Goal: Task Accomplishment & Management: Manage account settings

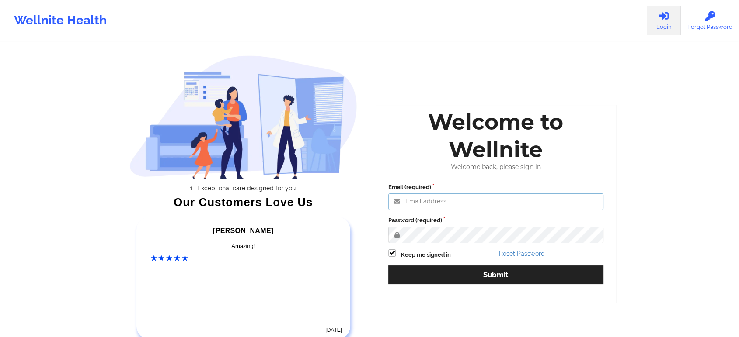
type input "[EMAIL_ADDRESS][DOMAIN_NAME]"
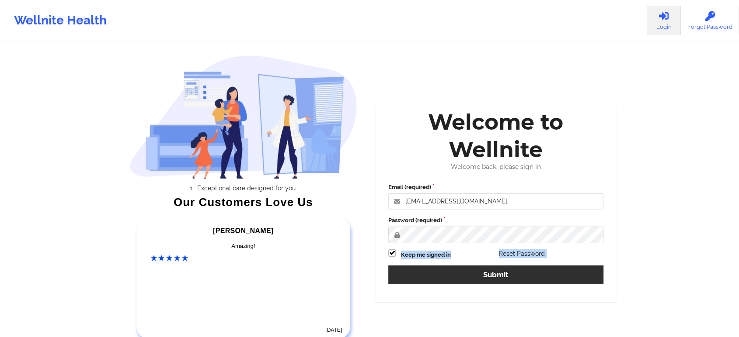
drag, startPoint x: 417, startPoint y: 246, endPoint x: 433, endPoint y: 282, distance: 39.9
click at [433, 282] on div "Email (required) [EMAIL_ADDRESS][DOMAIN_NAME] Password (required) Keep me signe…" at bounding box center [495, 237] width 227 height 120
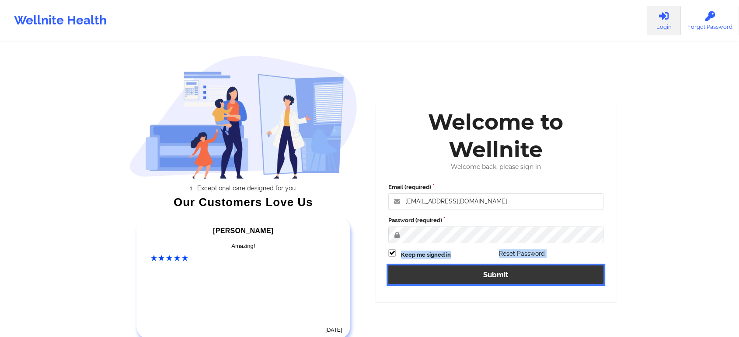
click at [433, 282] on button "Submit" at bounding box center [495, 275] width 215 height 19
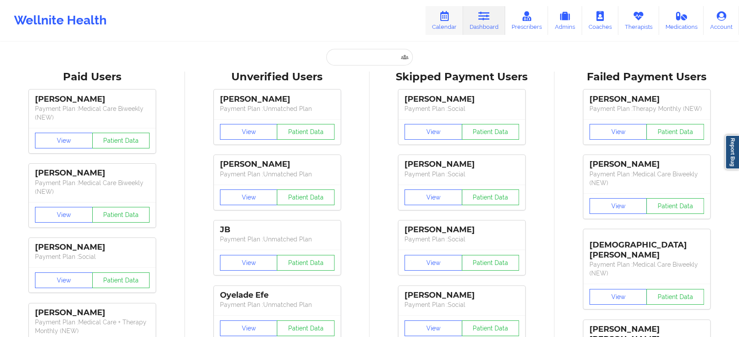
click at [443, 24] on link "Calendar" at bounding box center [444, 20] width 38 height 29
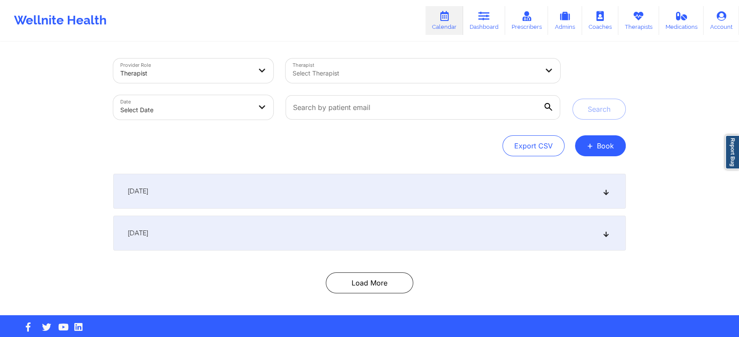
click at [199, 197] on div "[DATE]" at bounding box center [369, 191] width 512 height 35
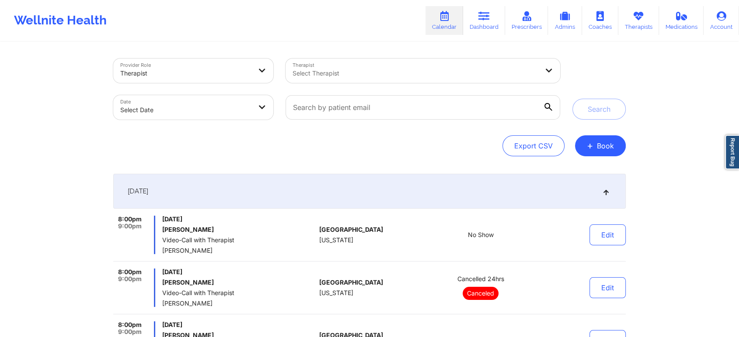
click at [402, 201] on div "[DATE]" at bounding box center [369, 191] width 512 height 35
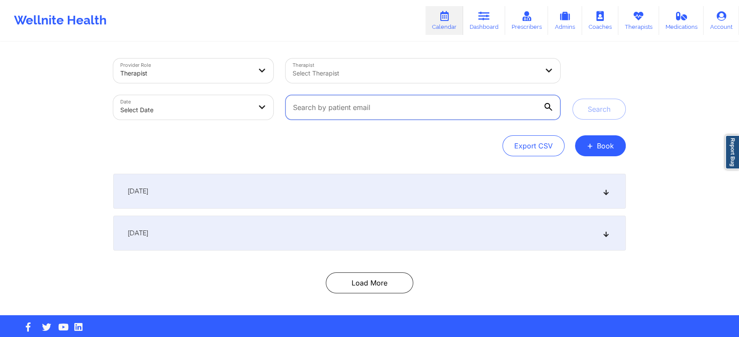
click at [337, 104] on input "text" at bounding box center [422, 107] width 274 height 24
paste input "[EMAIL_ADDRESS][DOMAIN_NAME]"
type input "[EMAIL_ADDRESS][DOMAIN_NAME]"
click at [572, 99] on button "Search" at bounding box center [598, 109] width 53 height 21
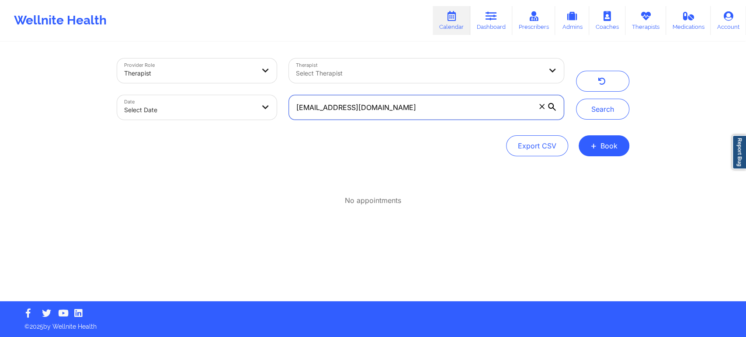
click at [298, 106] on input "[EMAIL_ADDRESS][DOMAIN_NAME]" at bounding box center [426, 107] width 274 height 24
drag, startPoint x: 402, startPoint y: 103, endPoint x: 281, endPoint y: 96, distance: 121.7
click at [281, 96] on div "Provider Role Therapist Therapist Select Therapist Date Select Date [EMAIL_ADDR…" at bounding box center [340, 88] width 459 height 73
click at [311, 112] on input "text" at bounding box center [426, 107] width 274 height 24
paste input "[EMAIL_ADDRESS][DOMAIN_NAME]"
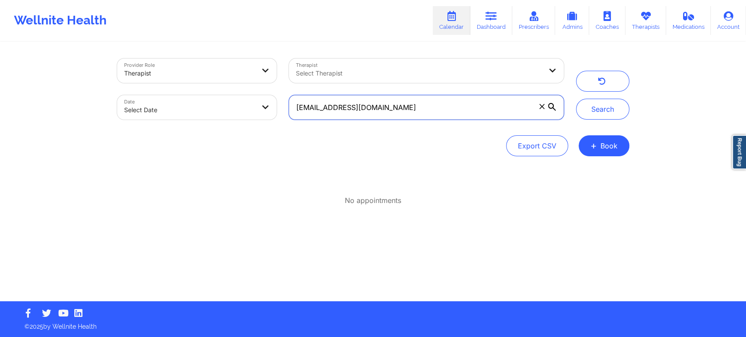
drag, startPoint x: 398, startPoint y: 103, endPoint x: 282, endPoint y: 94, distance: 116.1
click at [283, 94] on div "[EMAIL_ADDRESS][DOMAIN_NAME]" at bounding box center [426, 107] width 287 height 37
click at [452, 112] on input "[EMAIL_ADDRESS][DOMAIN_NAME]" at bounding box center [426, 107] width 274 height 24
type input "s"
paste input "[EMAIL_ADDRESS][DOMAIN_NAME]"
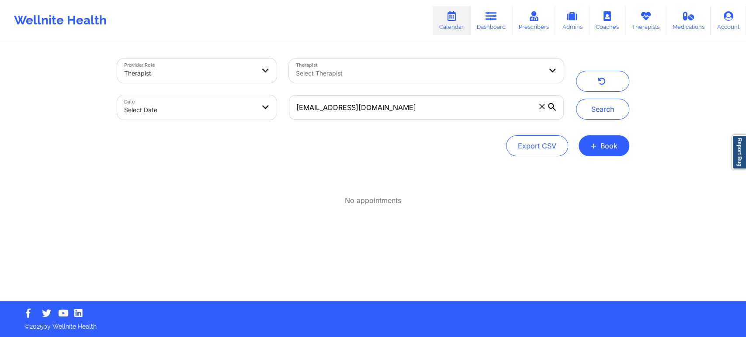
click at [444, 121] on div "[EMAIL_ADDRESS][DOMAIN_NAME]" at bounding box center [426, 107] width 287 height 37
drag, startPoint x: 444, startPoint y: 121, endPoint x: 349, endPoint y: 93, distance: 99.3
click at [349, 93] on div "[EMAIL_ADDRESS][DOMAIN_NAME]" at bounding box center [426, 107] width 287 height 37
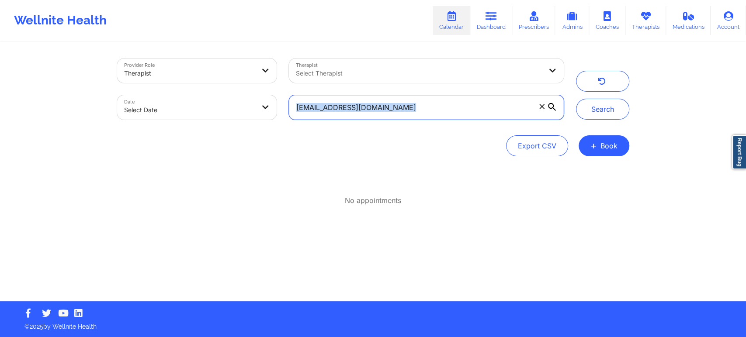
click at [458, 112] on input "[EMAIL_ADDRESS][DOMAIN_NAME]" at bounding box center [426, 107] width 274 height 24
drag, startPoint x: 458, startPoint y: 112, endPoint x: 287, endPoint y: 99, distance: 171.8
click at [287, 99] on div "[EMAIL_ADDRESS][DOMAIN_NAME]" at bounding box center [426, 107] width 287 height 37
click at [576, 99] on button "Search" at bounding box center [602, 109] width 53 height 21
click at [420, 111] on input "[EMAIL_ADDRESS][DOMAIN_NAME]" at bounding box center [426, 107] width 274 height 24
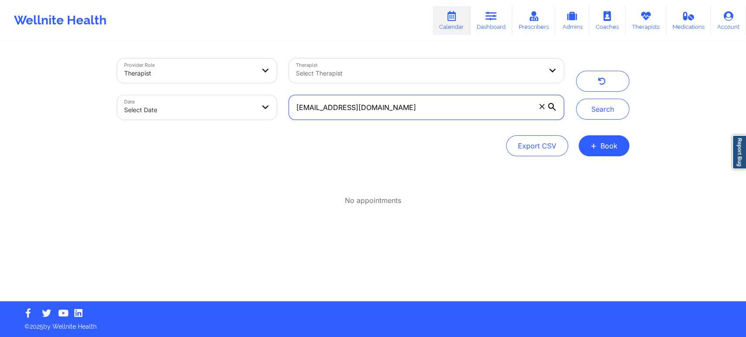
drag, startPoint x: 420, startPoint y: 111, endPoint x: 256, endPoint y: 115, distance: 164.4
click at [256, 115] on div "Provider Role Therapist Therapist Select Therapist Date Select Date [EMAIL_ADDR…" at bounding box center [340, 88] width 459 height 73
paste input "dirkdead183"
type input "[EMAIL_ADDRESS][DOMAIN_NAME]"
click at [576, 99] on button "Search" at bounding box center [602, 109] width 53 height 21
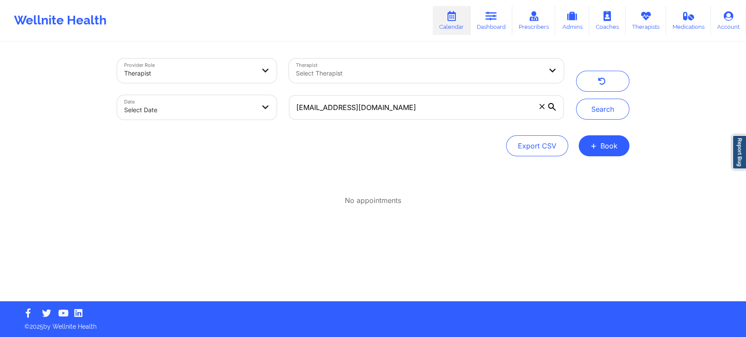
click at [745, 113] on div "Provider Role Therapist Therapist Select Therapist Date Select Date [EMAIL_ADDR…" at bounding box center [373, 151] width 746 height 302
click at [201, 95] on body "Wellnite Health Calendar Dashboard Prescribers Admins Coaches Therapists Medica…" at bounding box center [373, 168] width 746 height 337
select select "2025-8"
select select "2025-9"
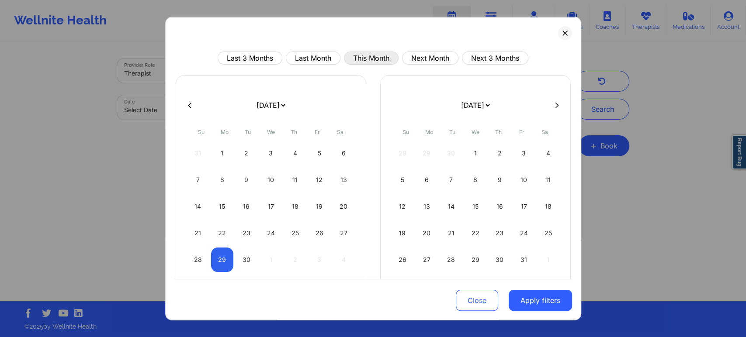
click at [378, 59] on button "This Month" at bounding box center [371, 58] width 55 height 13
select select "2025-8"
select select "2025-9"
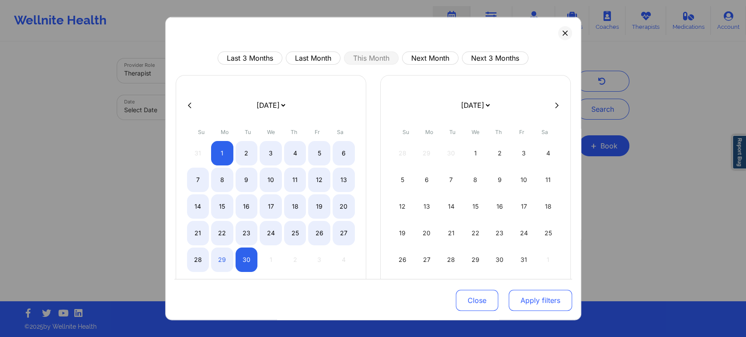
click at [533, 302] on button "Apply filters" at bounding box center [540, 300] width 63 height 21
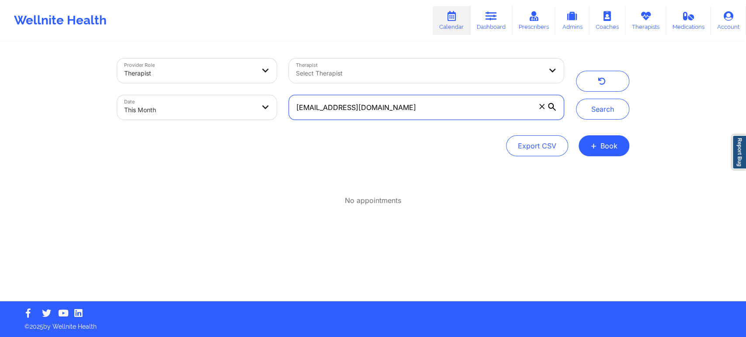
drag, startPoint x: 416, startPoint y: 110, endPoint x: 242, endPoint y: 105, distance: 174.0
click at [242, 105] on div "Provider Role Therapist Therapist Select Therapist Date This Month [EMAIL_ADDRE…" at bounding box center [340, 88] width 459 height 73
paste input "shirleywoods766"
click at [576, 99] on button "Search" at bounding box center [602, 109] width 53 height 21
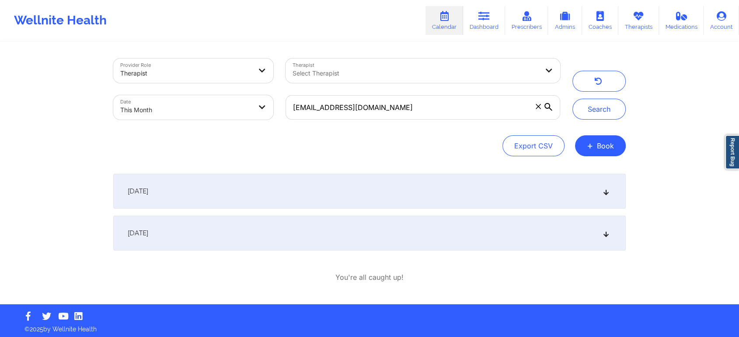
click at [448, 237] on div "[DATE]" at bounding box center [369, 233] width 512 height 35
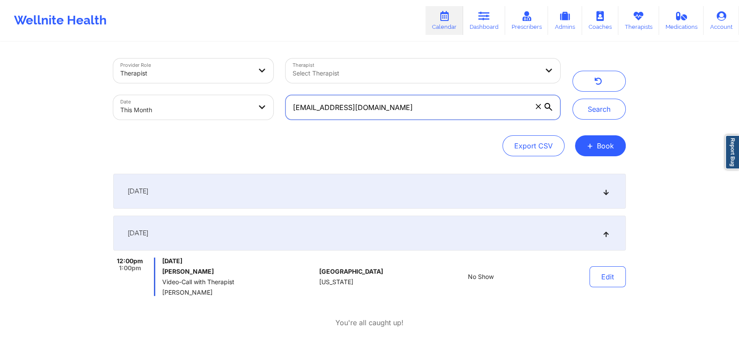
drag, startPoint x: 402, startPoint y: 103, endPoint x: 258, endPoint y: 89, distance: 144.9
click at [258, 89] on div "Provider Role Therapist Therapist Select Therapist Date This Month [EMAIL_ADDRE…" at bounding box center [336, 88] width 459 height 73
paste input "dirkdead183"
click at [572, 99] on button "Search" at bounding box center [598, 109] width 53 height 21
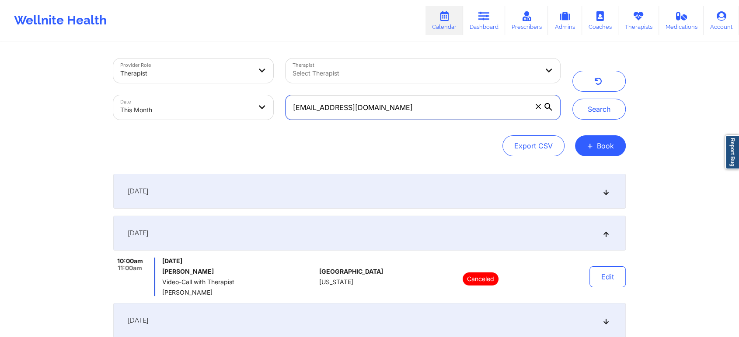
scroll to position [132, 0]
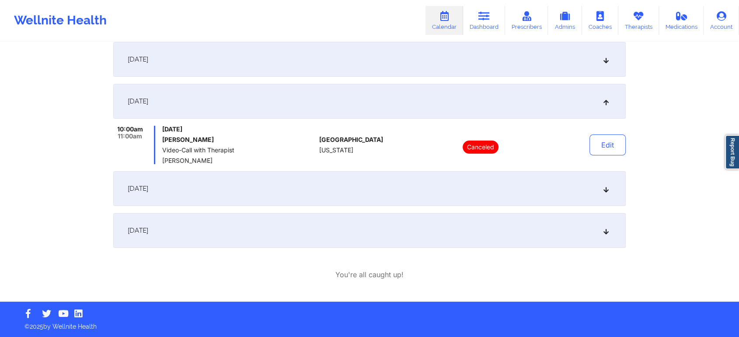
click at [290, 227] on div "[DATE]" at bounding box center [369, 230] width 512 height 35
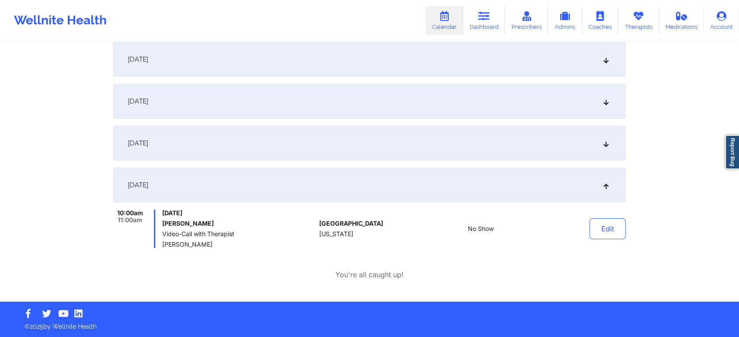
scroll to position [0, 0]
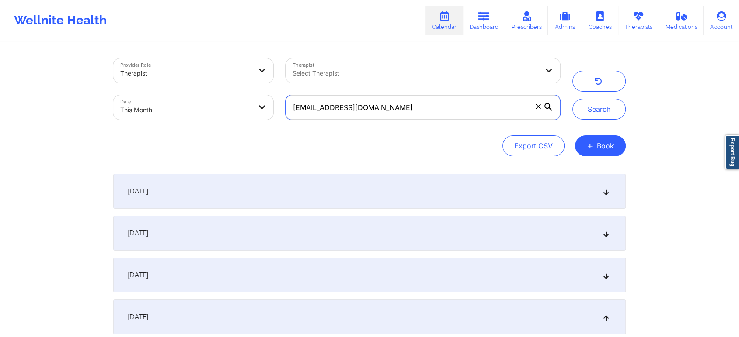
drag, startPoint x: 417, startPoint y: 102, endPoint x: 284, endPoint y: 111, distance: 133.2
click at [284, 111] on div "[EMAIL_ADDRESS][DOMAIN_NAME]" at bounding box center [422, 107] width 287 height 37
paste input "crystalwelchmeyer"
click at [572, 99] on button "Search" at bounding box center [598, 109] width 53 height 21
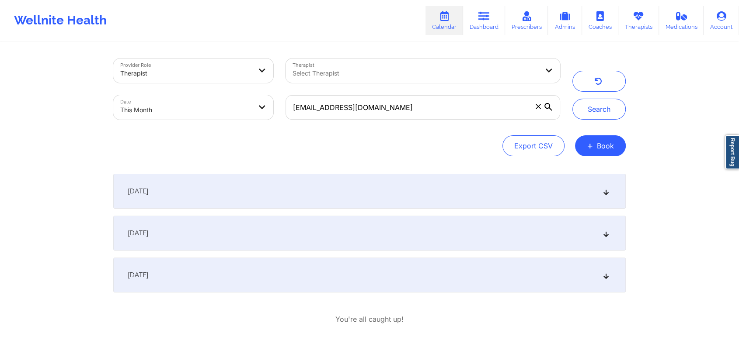
click at [512, 292] on div "[DATE]" at bounding box center [369, 275] width 512 height 35
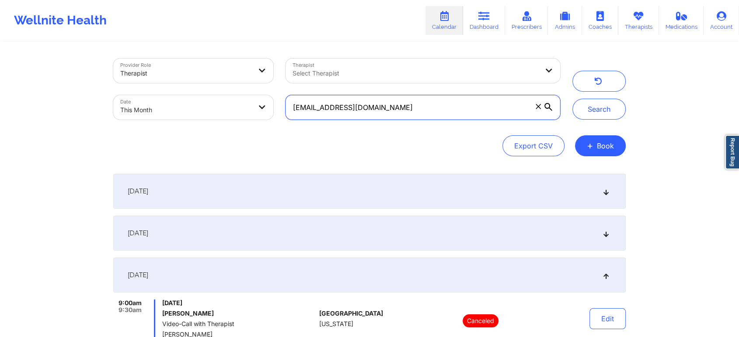
drag, startPoint x: 463, startPoint y: 114, endPoint x: 214, endPoint y: 122, distance: 249.3
click at [214, 122] on div "Provider Role Therapist Therapist Select Therapist Date This Month [EMAIL_ADDRE…" at bounding box center [336, 88] width 459 height 73
paste input "emmapuchols31"
click at [572, 99] on button "Search" at bounding box center [598, 109] width 53 height 21
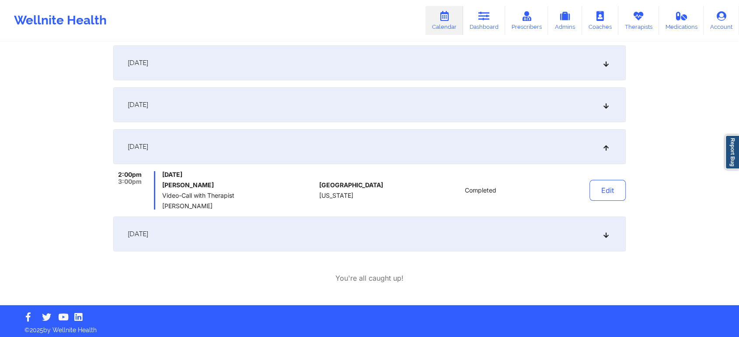
scroll to position [132, 0]
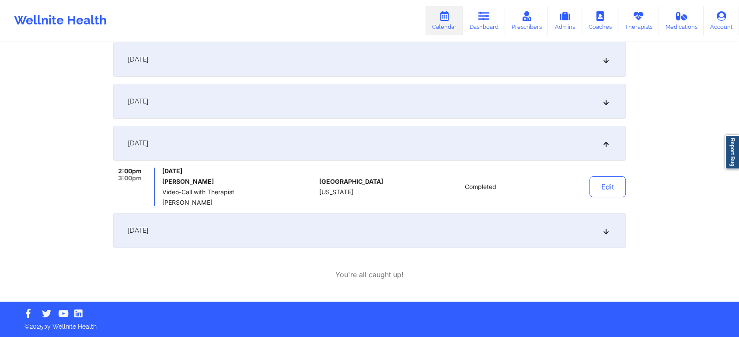
click at [274, 241] on div "[DATE]" at bounding box center [369, 230] width 512 height 35
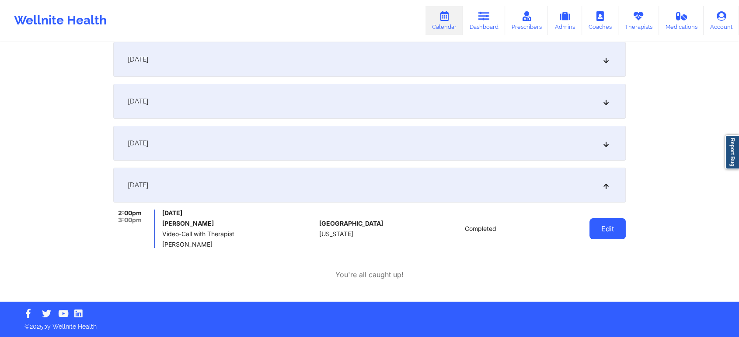
click at [608, 230] on button "Edit" at bounding box center [607, 229] width 36 height 21
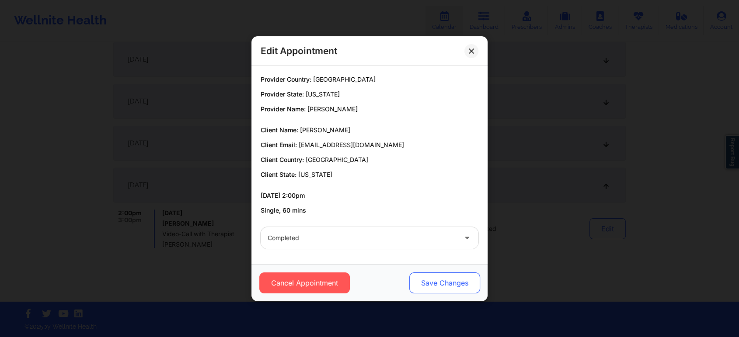
click at [428, 291] on button "Save Changes" at bounding box center [444, 283] width 71 height 21
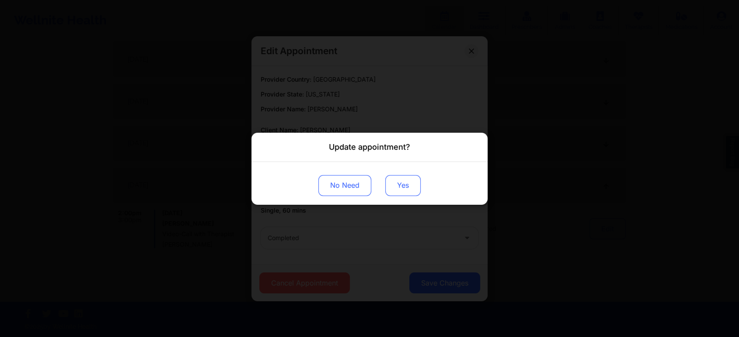
click at [402, 187] on button "Yes" at bounding box center [402, 185] width 35 height 21
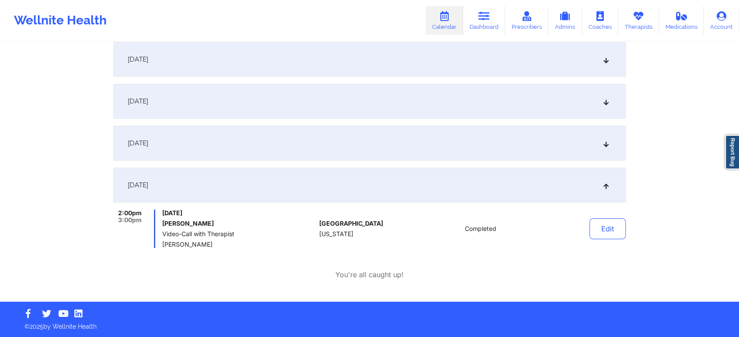
scroll to position [0, 0]
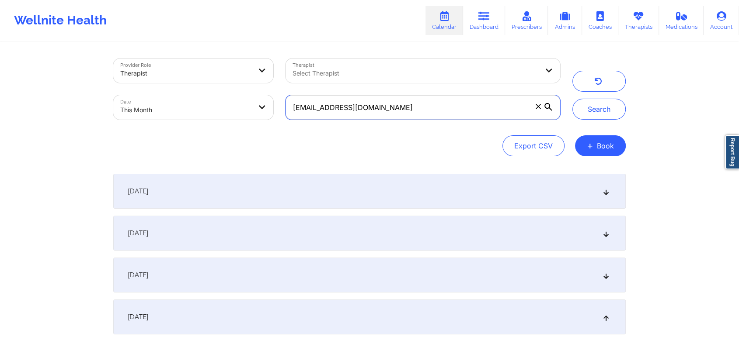
drag, startPoint x: 403, startPoint y: 112, endPoint x: 246, endPoint y: 135, distance: 159.5
click at [246, 135] on div "Provider Role Therapist Therapist Select Therapist Date This Month [EMAIL_ADDRE…" at bounding box center [369, 108] width 512 height 98
paste input "[PERSON_NAME].vidalakis"
click at [572, 99] on button "Search" at bounding box center [598, 109] width 53 height 21
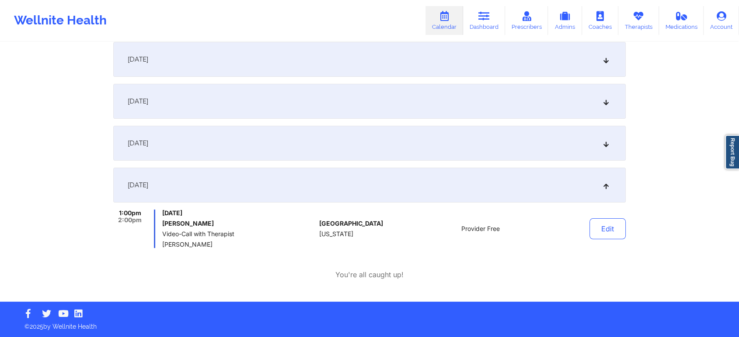
click at [337, 150] on div "[DATE]" at bounding box center [369, 143] width 512 height 35
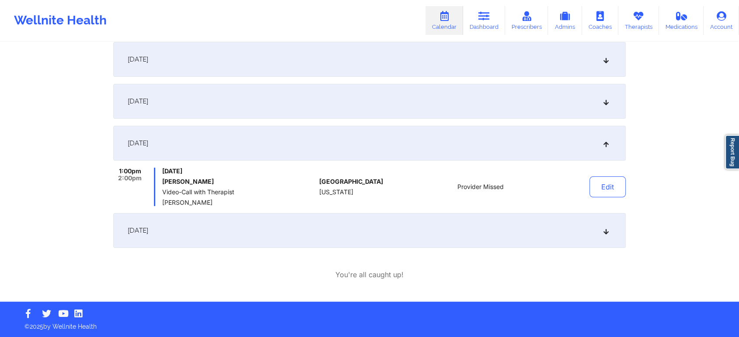
click at [405, 119] on div "[DATE] 1:00pm 2:00pm [DATE] [PERSON_NAME] Video-Call with Therapist [PERSON_NAM…" at bounding box center [369, 145] width 512 height 206
click at [375, 138] on div "[DATE]" at bounding box center [369, 143] width 512 height 35
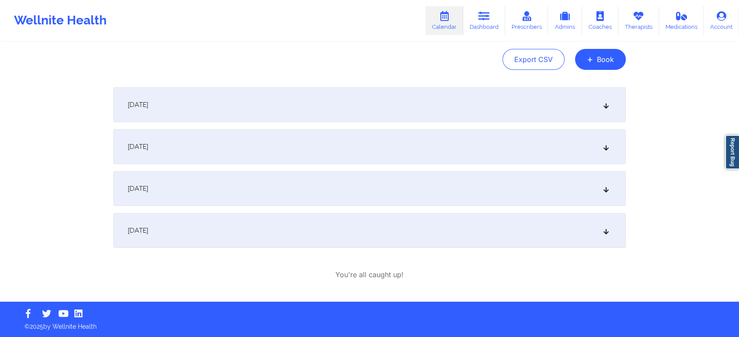
click at [357, 181] on div "[DATE]" at bounding box center [369, 188] width 512 height 35
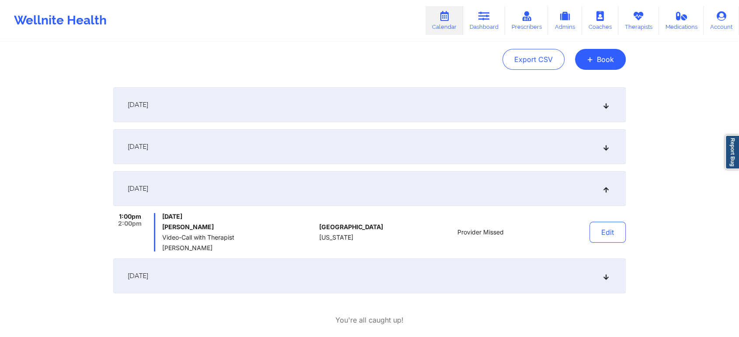
scroll to position [132, 0]
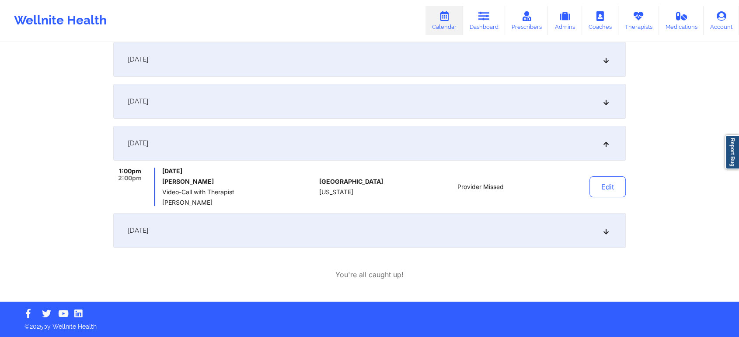
click at [207, 233] on div "[DATE]" at bounding box center [369, 230] width 512 height 35
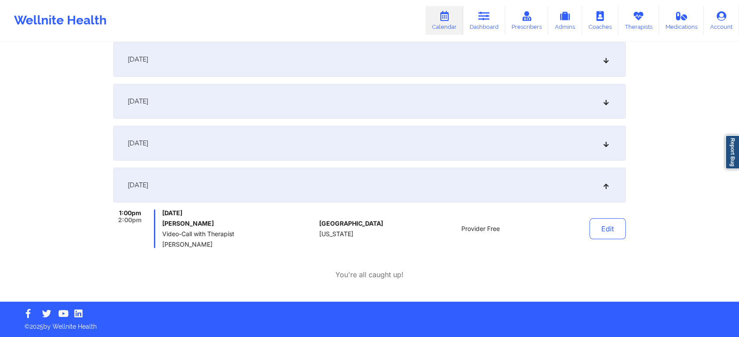
click at [311, 157] on div "[DATE]" at bounding box center [369, 143] width 512 height 35
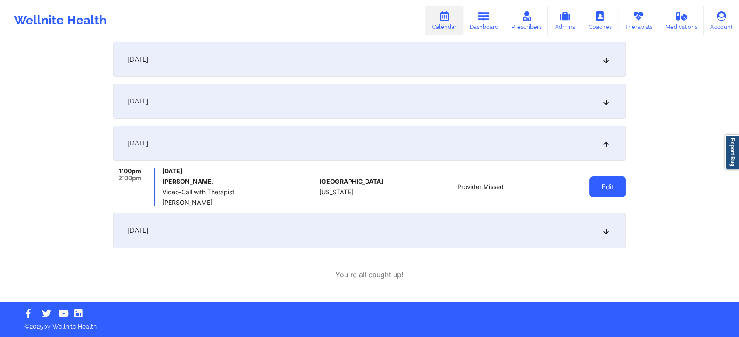
click at [593, 183] on button "Edit" at bounding box center [607, 187] width 36 height 21
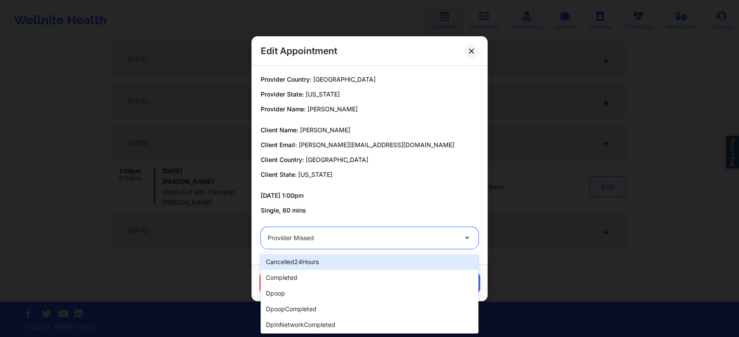
click at [367, 243] on div at bounding box center [361, 238] width 189 height 10
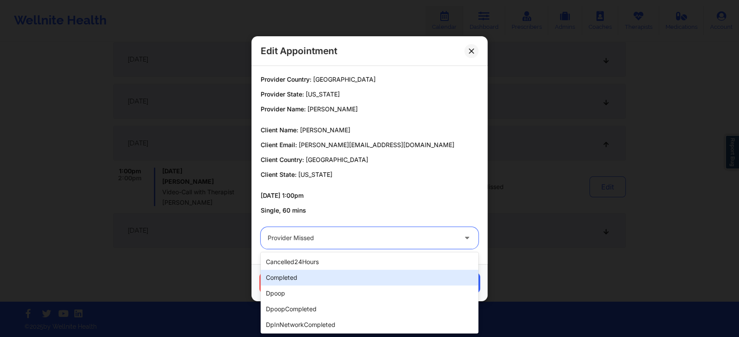
click at [312, 282] on div "completed" at bounding box center [369, 278] width 218 height 16
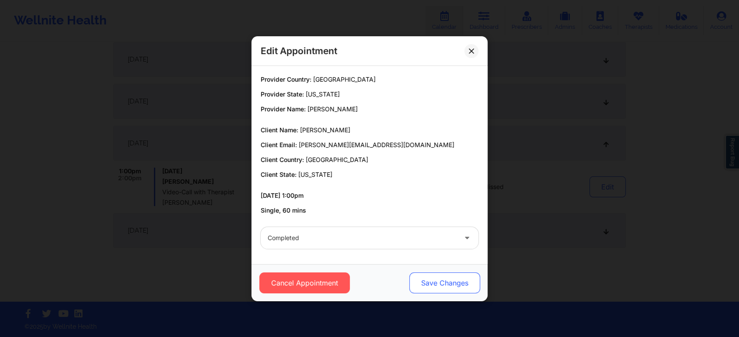
click at [430, 285] on button "Save Changes" at bounding box center [444, 283] width 71 height 21
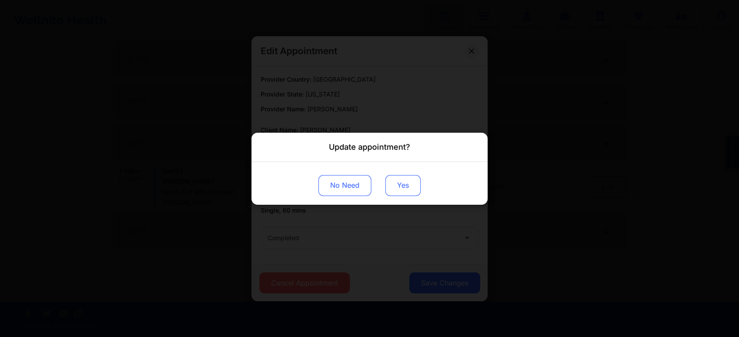
click at [408, 191] on button "Yes" at bounding box center [402, 185] width 35 height 21
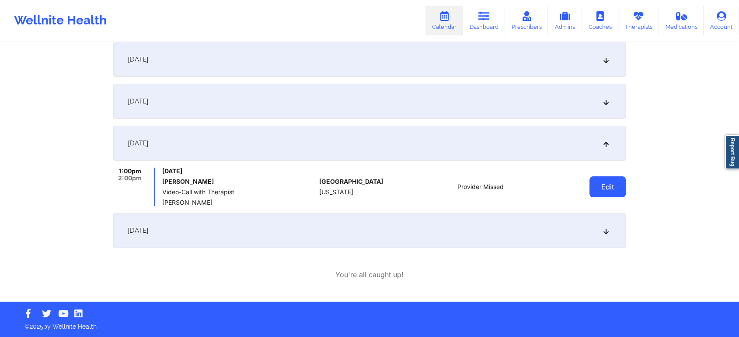
click at [618, 190] on button "Edit" at bounding box center [607, 187] width 36 height 21
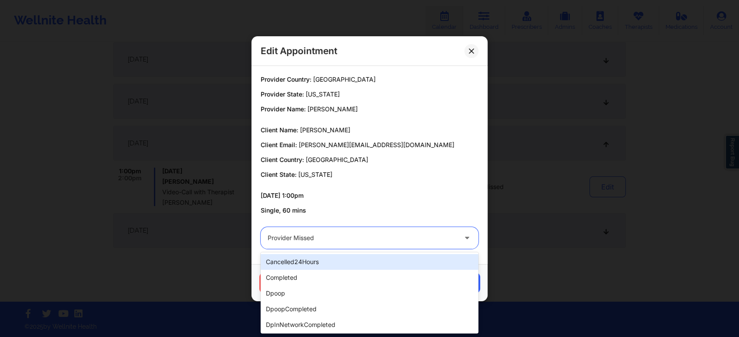
click at [330, 236] on div at bounding box center [361, 238] width 189 height 10
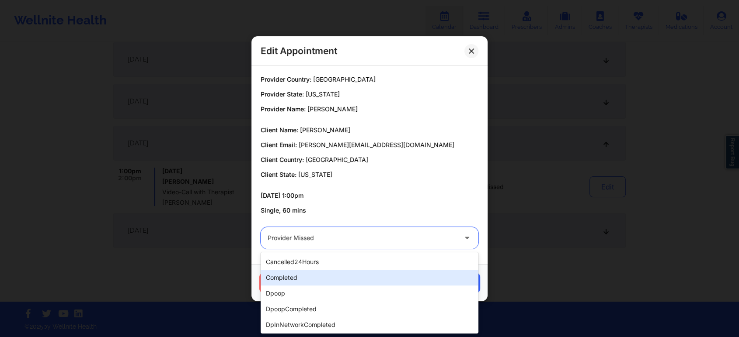
drag, startPoint x: 289, startPoint y: 285, endPoint x: 317, endPoint y: 274, distance: 30.2
click at [317, 274] on div "cancelled24Hours completed dpoop dpoopCompleted dpInNetworkCompleted freeNoShow…" at bounding box center [369, 293] width 218 height 81
click at [317, 274] on div "completed" at bounding box center [369, 278] width 218 height 16
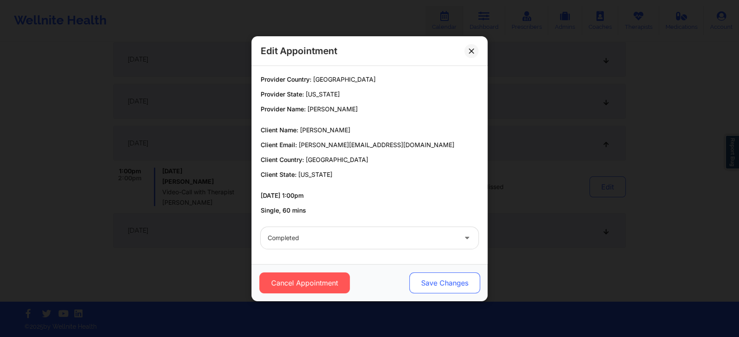
click at [440, 282] on button "Save Changes" at bounding box center [444, 283] width 71 height 21
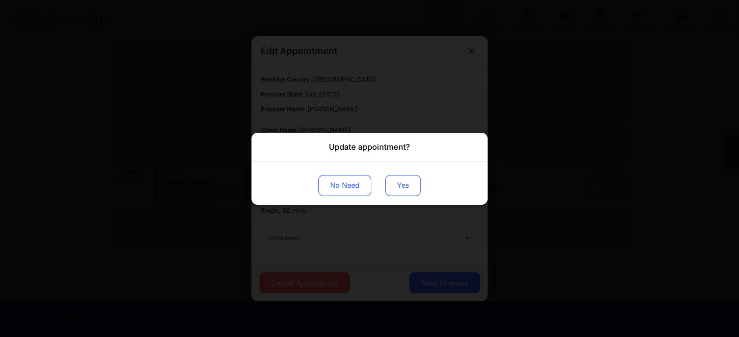
click at [397, 189] on button "Yes" at bounding box center [402, 185] width 35 height 21
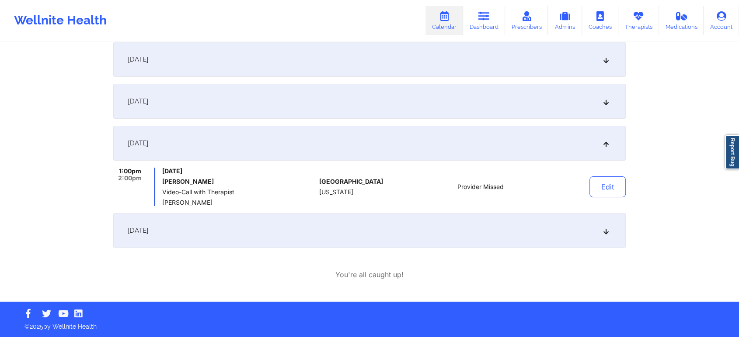
drag, startPoint x: 551, startPoint y: 254, endPoint x: 580, endPoint y: 223, distance: 43.0
click at [580, 223] on div "[DATE] 1:00pm 2:00pm [DATE] [PERSON_NAME] Video-Call with Therapist [PERSON_NAM…" at bounding box center [369, 161] width 512 height 238
click at [580, 223] on div "[DATE]" at bounding box center [369, 230] width 512 height 35
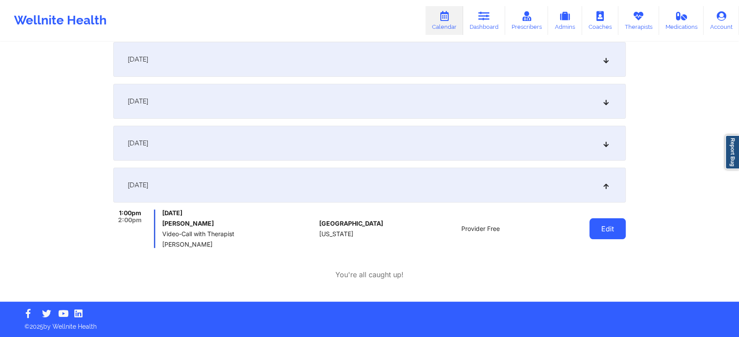
click at [601, 233] on button "Edit" at bounding box center [607, 229] width 36 height 21
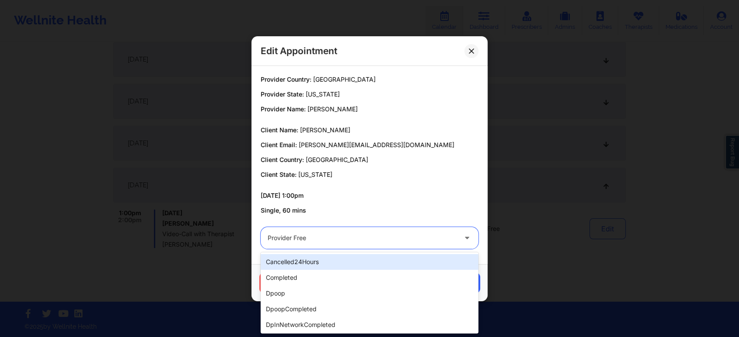
click at [379, 247] on div "Provider Free" at bounding box center [361, 238] width 189 height 22
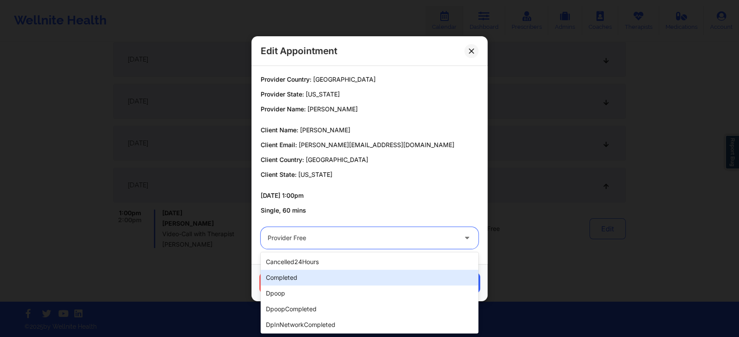
click at [324, 275] on div "completed" at bounding box center [369, 278] width 218 height 16
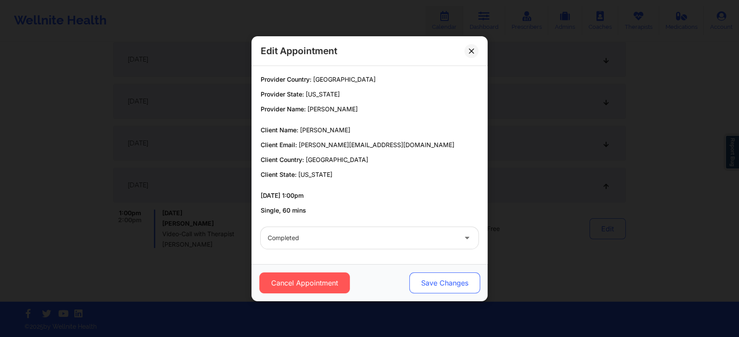
click at [444, 287] on button "Save Changes" at bounding box center [444, 283] width 71 height 21
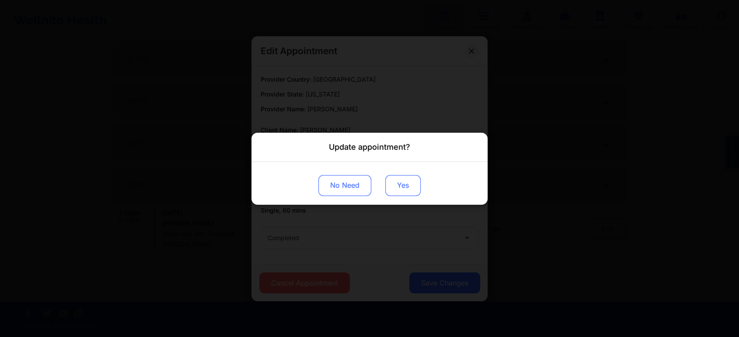
click at [404, 180] on button "Yes" at bounding box center [402, 185] width 35 height 21
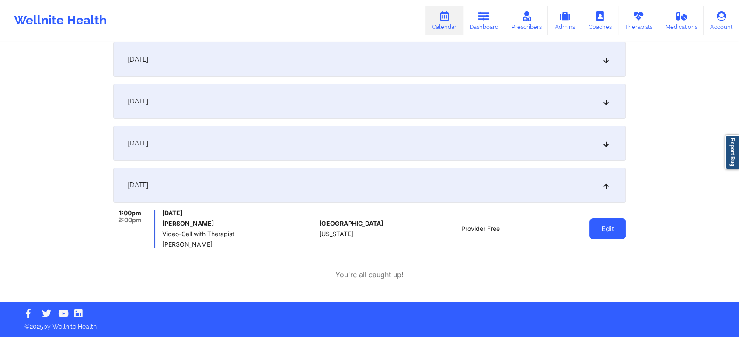
click at [615, 226] on button "Edit" at bounding box center [607, 229] width 36 height 21
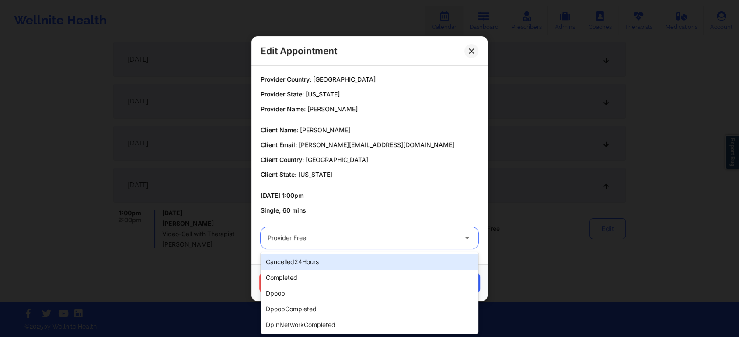
click at [306, 233] on div at bounding box center [361, 238] width 189 height 10
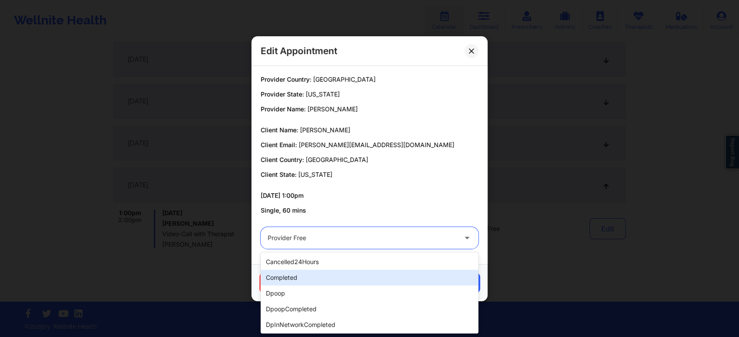
click at [308, 274] on div "completed" at bounding box center [369, 278] width 218 height 16
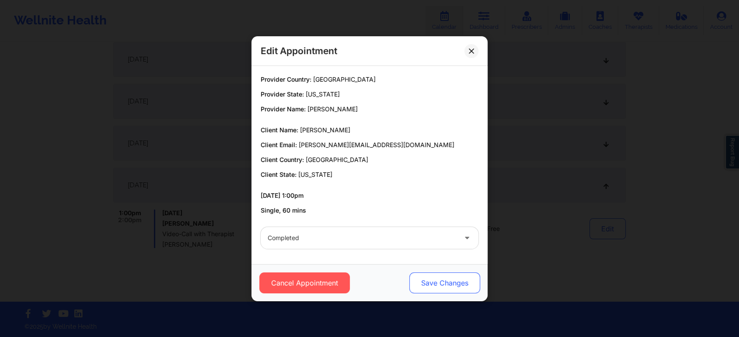
click at [456, 274] on button "Save Changes" at bounding box center [444, 283] width 71 height 21
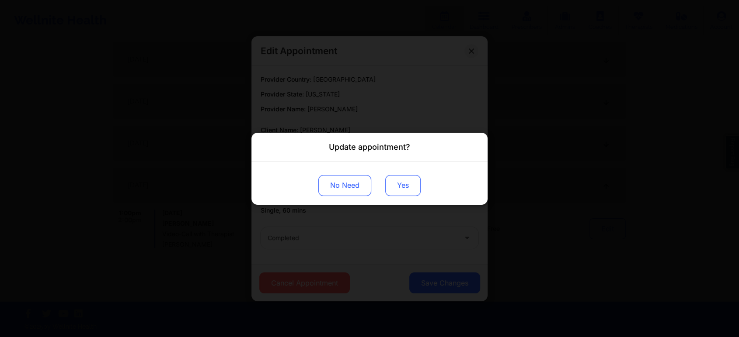
click at [403, 181] on button "Yes" at bounding box center [402, 185] width 35 height 21
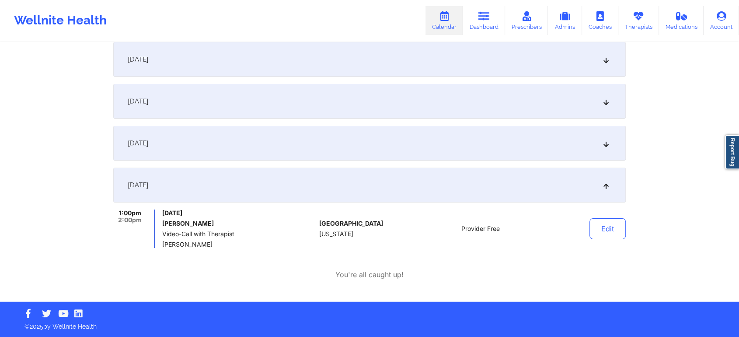
scroll to position [0, 0]
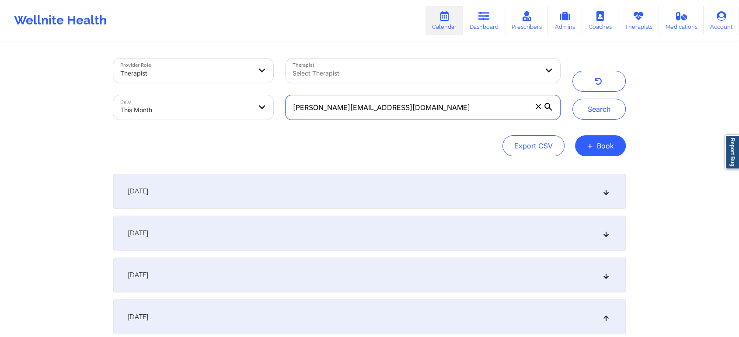
drag, startPoint x: 408, startPoint y: 115, endPoint x: 164, endPoint y: 47, distance: 253.3
click at [164, 47] on div "Provider Role Therapist Therapist Select Therapist Date This Month [PERSON_NAME…" at bounding box center [369, 238] width 524 height 391
paste input "octavialewis13"
click at [572, 99] on button "Search" at bounding box center [598, 109] width 53 height 21
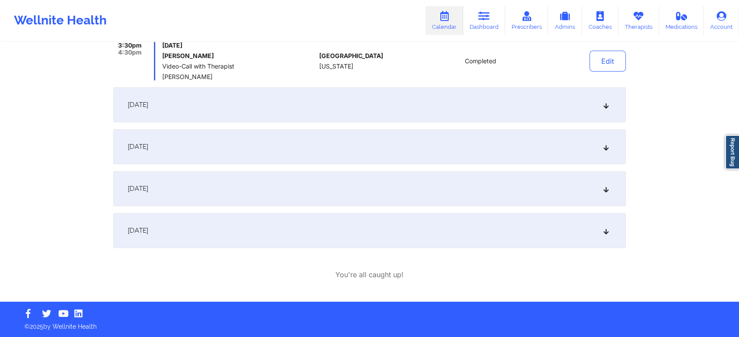
drag, startPoint x: 234, startPoint y: 180, endPoint x: 208, endPoint y: 222, distance: 49.7
click at [208, 222] on div "[DATE] 7:00pm 8:00pm [DATE] [PERSON_NAME] Video-Call with Therapist [PERSON_NAM…" at bounding box center [369, 61] width 512 height 374
click at [208, 222] on div "[DATE]" at bounding box center [369, 230] width 512 height 35
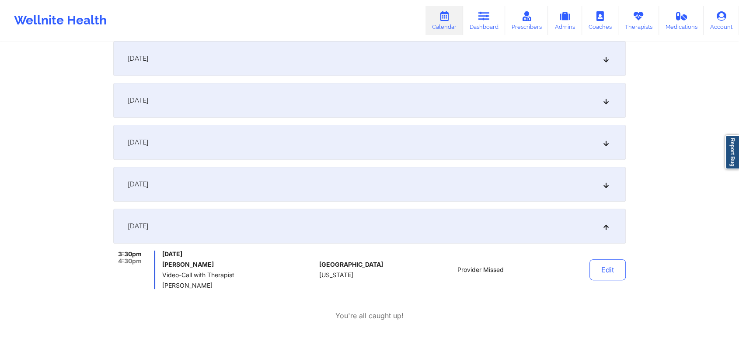
scroll to position [0, 0]
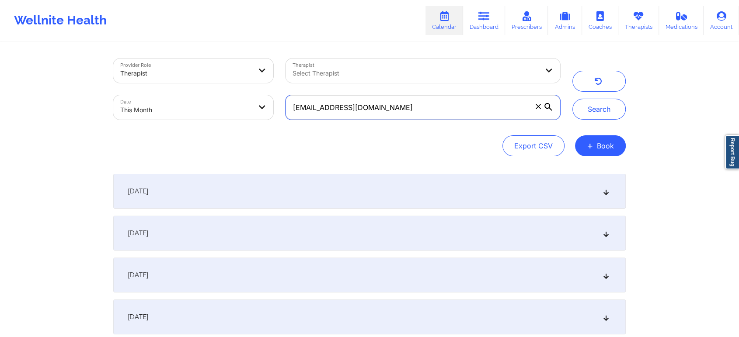
drag, startPoint x: 390, startPoint y: 104, endPoint x: 229, endPoint y: 118, distance: 161.4
click at [229, 118] on div "Provider Role Therapist Therapist Select Therapist Date This Month [EMAIL_ADDRE…" at bounding box center [336, 88] width 459 height 73
paste input "[EMAIL_ADDRESS][PERSON_NAME]"
click at [572, 99] on button "Search" at bounding box center [598, 109] width 53 height 21
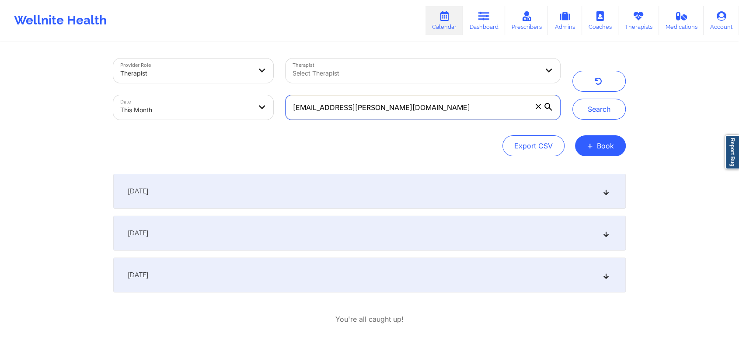
scroll to position [45, 0]
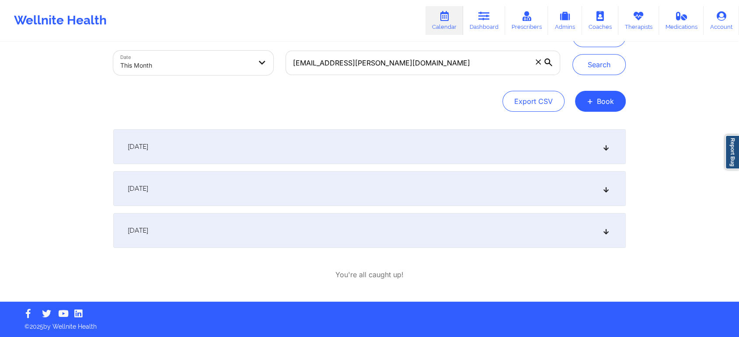
click at [272, 233] on div "[DATE]" at bounding box center [369, 230] width 512 height 35
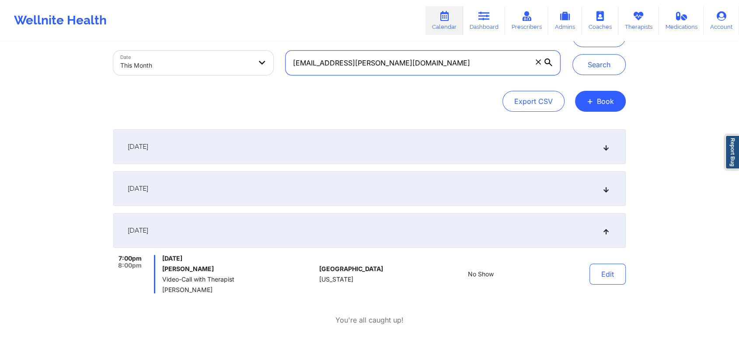
drag, startPoint x: 439, startPoint y: 62, endPoint x: 298, endPoint y: 62, distance: 141.2
click at [298, 62] on input "[EMAIL_ADDRESS][PERSON_NAME][DOMAIN_NAME]" at bounding box center [422, 63] width 274 height 24
type input "r"
paste input "[EMAIL_ADDRESS][PERSON_NAME][DOMAIN_NAME]"
type input "[EMAIL_ADDRESS][PERSON_NAME][DOMAIN_NAME]"
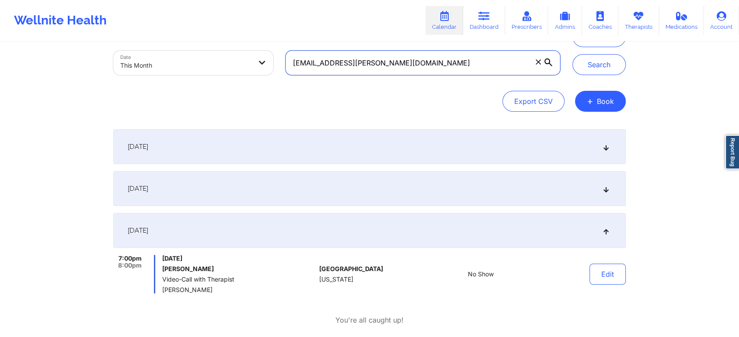
click at [572, 54] on button "Search" at bounding box center [598, 64] width 53 height 21
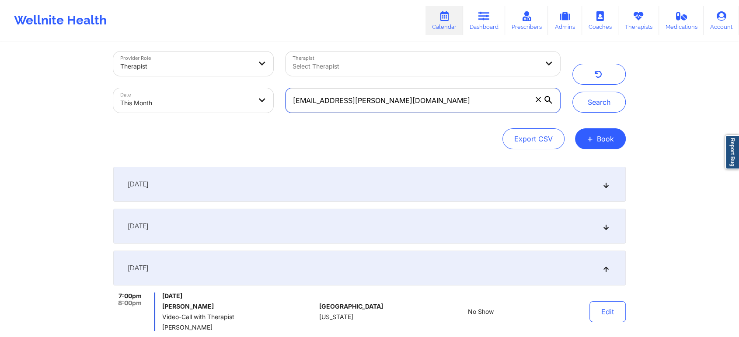
scroll to position [0, 0]
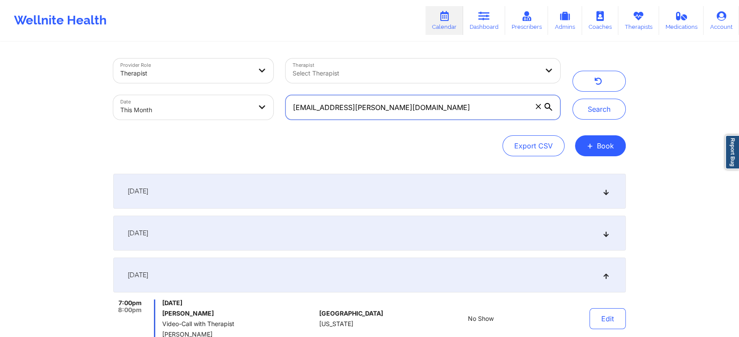
drag, startPoint x: 396, startPoint y: 102, endPoint x: 287, endPoint y: 108, distance: 109.4
click at [287, 108] on input "[EMAIL_ADDRESS][PERSON_NAME][DOMAIN_NAME]" at bounding box center [422, 107] width 274 height 24
click at [572, 99] on button "Search" at bounding box center [598, 109] width 53 height 21
drag, startPoint x: 401, startPoint y: 115, endPoint x: 240, endPoint y: 86, distance: 163.5
click at [240, 86] on div "Provider Role Therapist Therapist Select Therapist Date This Month [EMAIL_ADDRE…" at bounding box center [336, 88] width 459 height 73
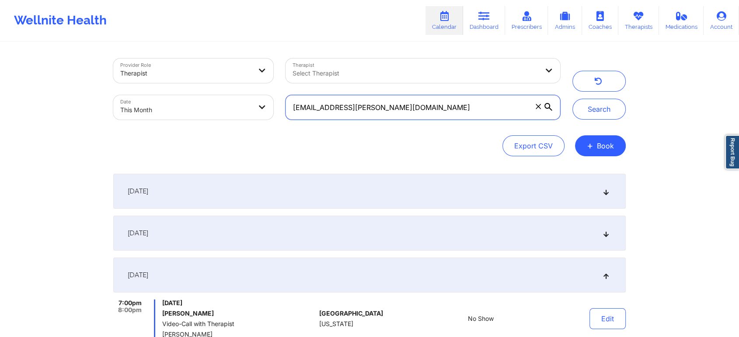
click at [572, 99] on button "Search" at bounding box center [598, 109] width 53 height 21
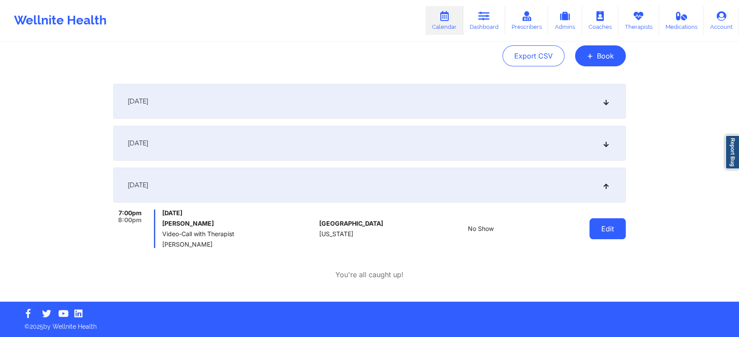
drag, startPoint x: 636, startPoint y: 229, endPoint x: 602, endPoint y: 235, distance: 34.6
click at [602, 235] on div "Provider Role Therapist Therapist Select Therapist Date This Month [EMAIL_ADDRE…" at bounding box center [369, 106] width 739 height 392
click at [602, 235] on button "Edit" at bounding box center [607, 229] width 36 height 21
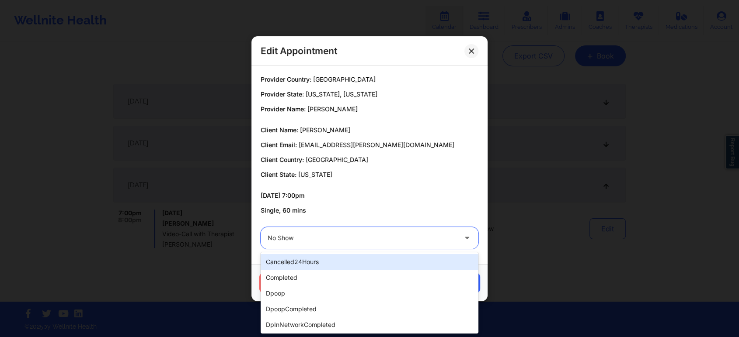
click at [372, 238] on div at bounding box center [361, 238] width 189 height 10
type input "ms"
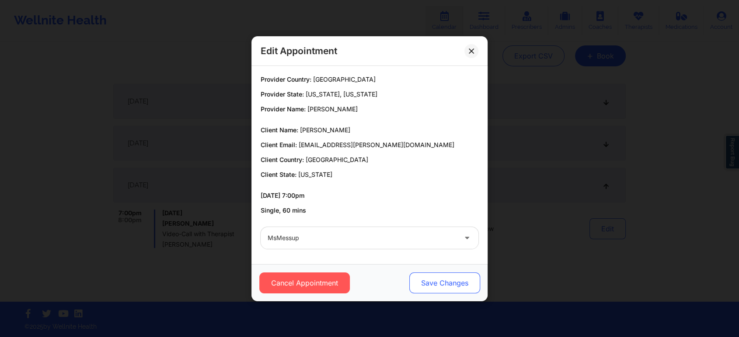
drag, startPoint x: 435, startPoint y: 271, endPoint x: 436, endPoint y: 282, distance: 11.0
click at [436, 282] on div "Cancel Appointment Save Changes" at bounding box center [369, 282] width 236 height 37
click at [436, 282] on button "Save Changes" at bounding box center [444, 283] width 71 height 21
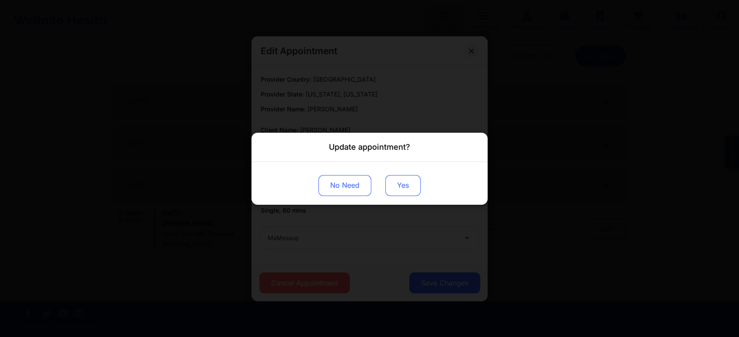
click at [409, 184] on button "Yes" at bounding box center [402, 185] width 35 height 21
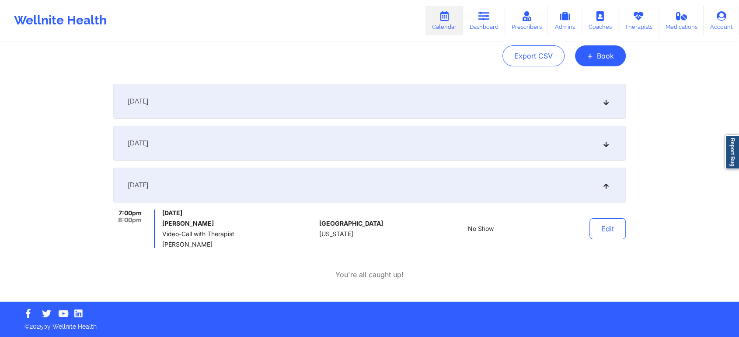
scroll to position [0, 0]
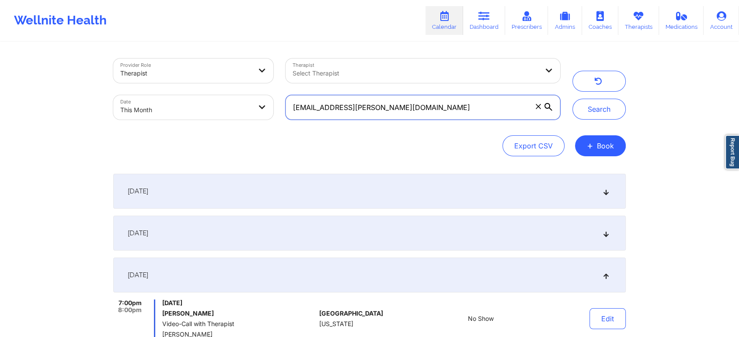
drag, startPoint x: 406, startPoint y: 104, endPoint x: 184, endPoint y: 103, distance: 222.4
click at [184, 103] on div "Provider Role Therapist Therapist Select Therapist Date This Month [EMAIL_ADDRE…" at bounding box center [336, 88] width 459 height 73
paste input "[EMAIL_ADDRESS]"
click at [572, 99] on button "Search" at bounding box center [598, 109] width 53 height 21
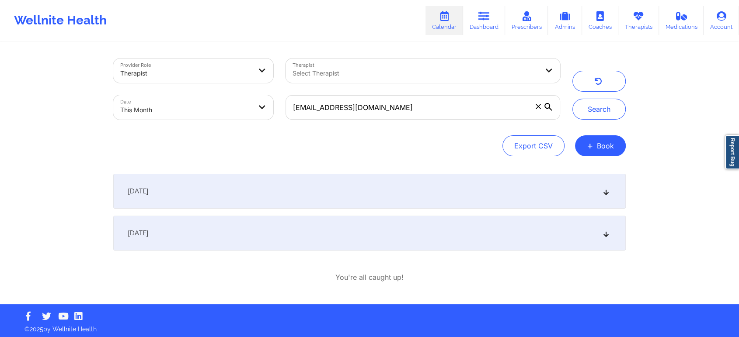
click at [470, 240] on div "[DATE]" at bounding box center [369, 233] width 512 height 35
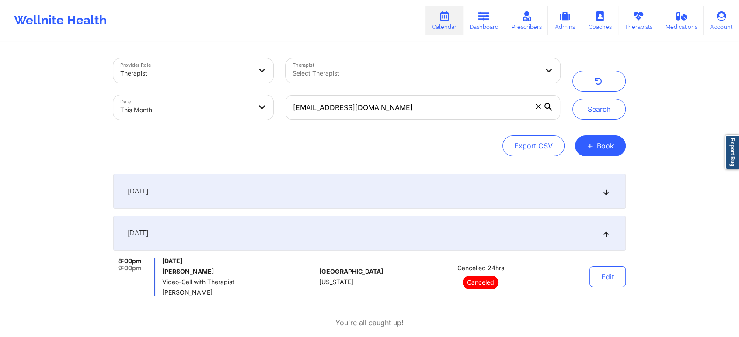
scroll to position [48, 0]
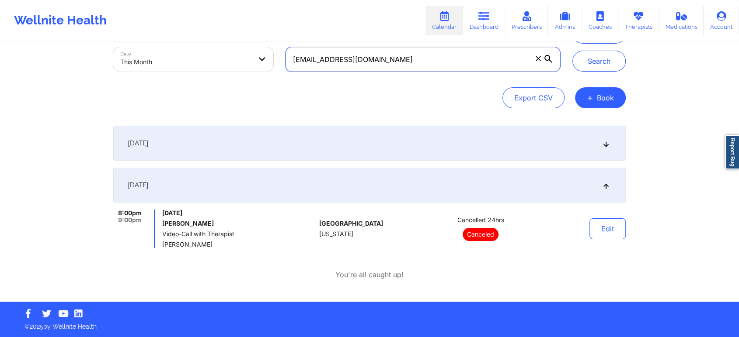
drag, startPoint x: 449, startPoint y: 65, endPoint x: 284, endPoint y: 59, distance: 165.3
click at [284, 59] on div "[EMAIL_ADDRESS][DOMAIN_NAME]" at bounding box center [422, 59] width 287 height 37
click at [572, 51] on button "Search" at bounding box center [598, 61] width 53 height 21
drag, startPoint x: 398, startPoint y: 62, endPoint x: 283, endPoint y: 66, distance: 115.0
click at [283, 66] on div "[EMAIL_ADDRESS][DOMAIN_NAME]" at bounding box center [422, 59] width 287 height 37
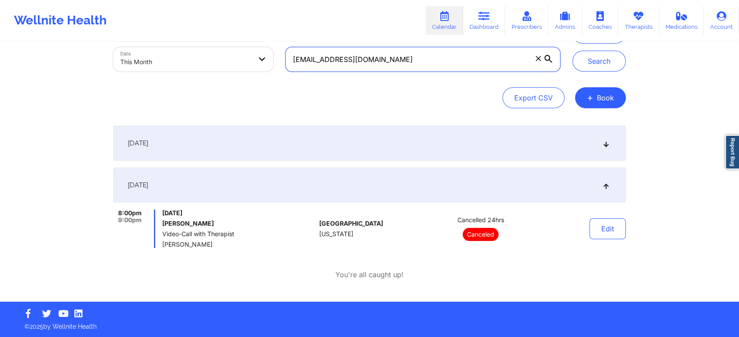
paste input "owilliamshealth"
click at [572, 51] on button "Search" at bounding box center [598, 61] width 53 height 21
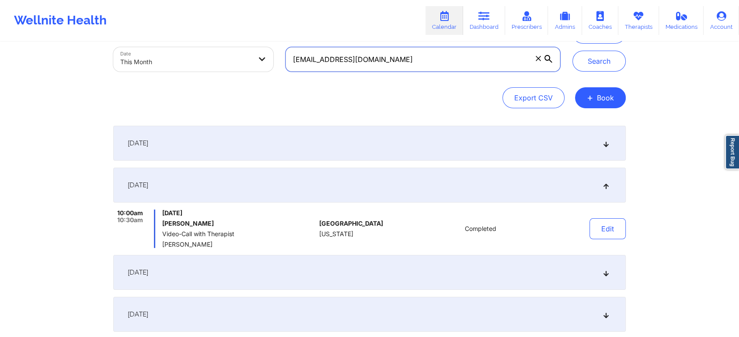
scroll to position [132, 0]
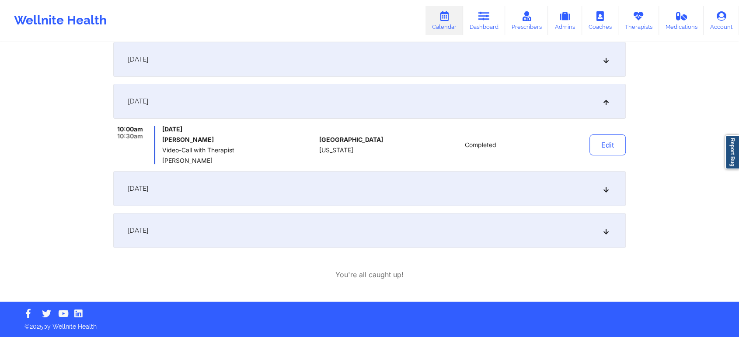
click at [599, 191] on div "[DATE]" at bounding box center [369, 188] width 512 height 35
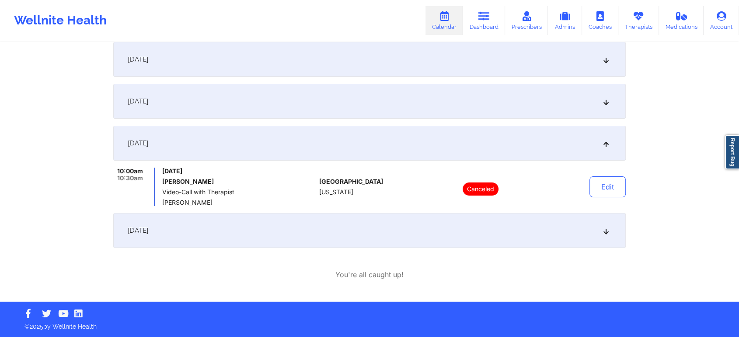
drag, startPoint x: 721, startPoint y: 132, endPoint x: 741, endPoint y: 115, distance: 26.7
click at [739, 115] on html "Wellnite Health Calendar Dashboard Prescribers Admins Coaches Therapists Medica…" at bounding box center [369, 36] width 739 height 337
click at [385, 243] on div "[DATE]" at bounding box center [369, 230] width 512 height 35
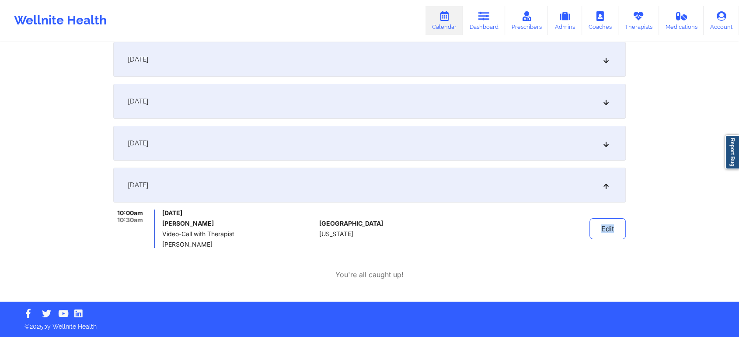
drag, startPoint x: 631, startPoint y: 243, endPoint x: 587, endPoint y: 230, distance: 45.5
click at [587, 230] on div "Provider Role Therapist Therapist Select Therapist Date This Month [EMAIL_ADDRE…" at bounding box center [369, 106] width 524 height 391
click at [600, 229] on button "Edit" at bounding box center [607, 229] width 36 height 21
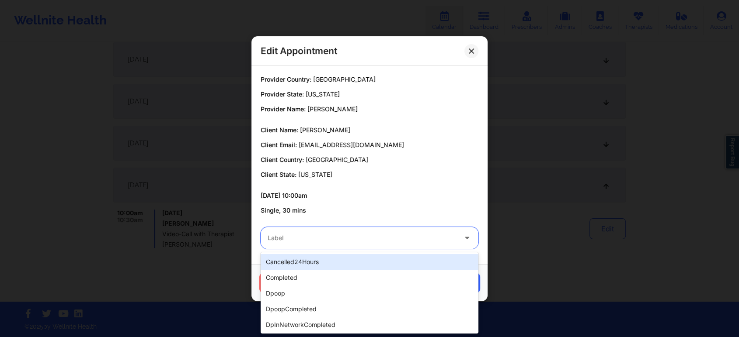
click at [285, 227] on div "Label" at bounding box center [358, 238] width 197 height 22
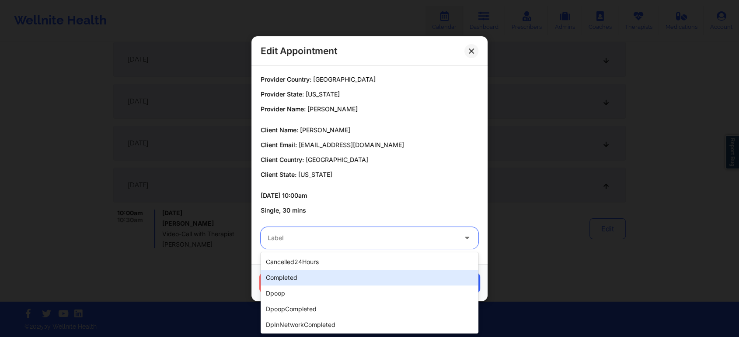
click at [284, 276] on div "completed" at bounding box center [369, 278] width 218 height 16
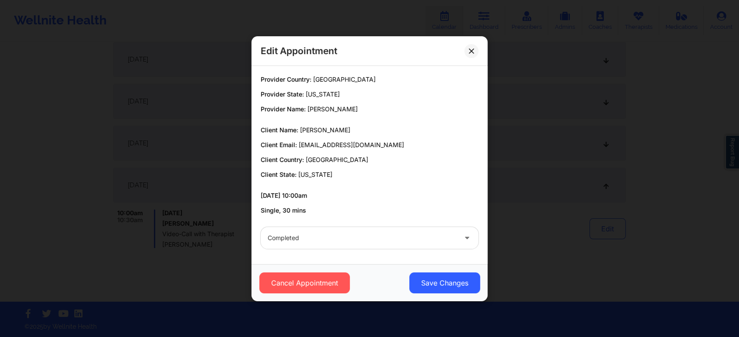
click at [438, 306] on div "Edit Appointment Provider Country: [GEOGRAPHIC_DATA] Provider State: [US_STATE]…" at bounding box center [369, 168] width 739 height 337
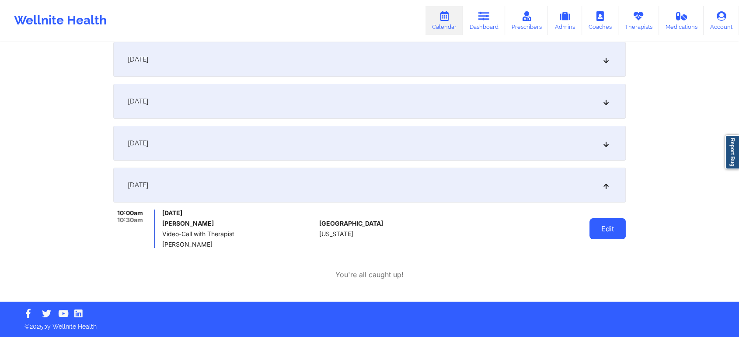
click at [598, 238] on button "Edit" at bounding box center [607, 229] width 36 height 21
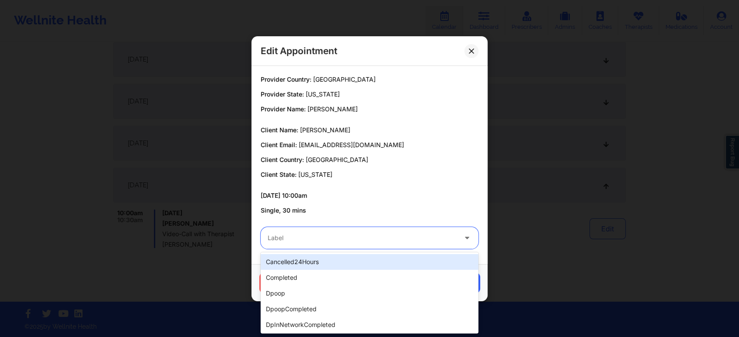
click at [347, 236] on div at bounding box center [361, 238] width 189 height 10
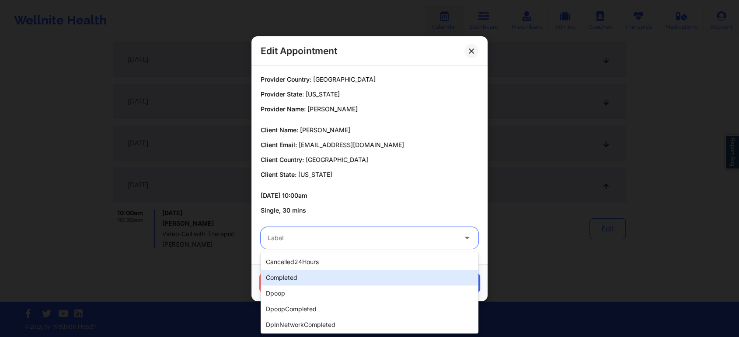
click at [289, 274] on div "completed" at bounding box center [369, 278] width 218 height 16
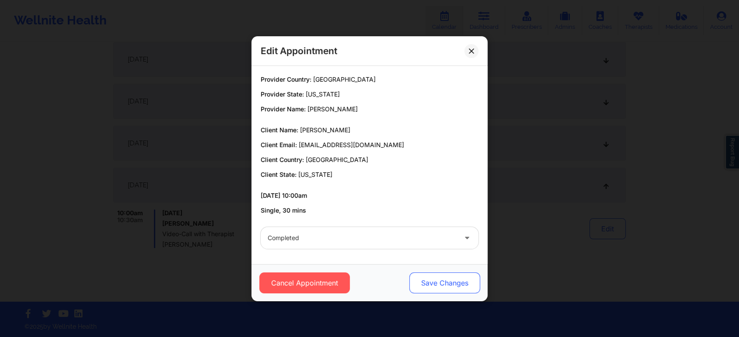
click at [441, 290] on button "Save Changes" at bounding box center [444, 283] width 71 height 21
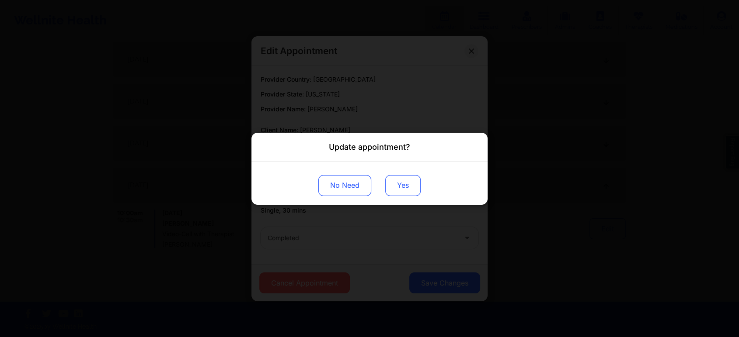
click at [400, 187] on button "Yes" at bounding box center [402, 185] width 35 height 21
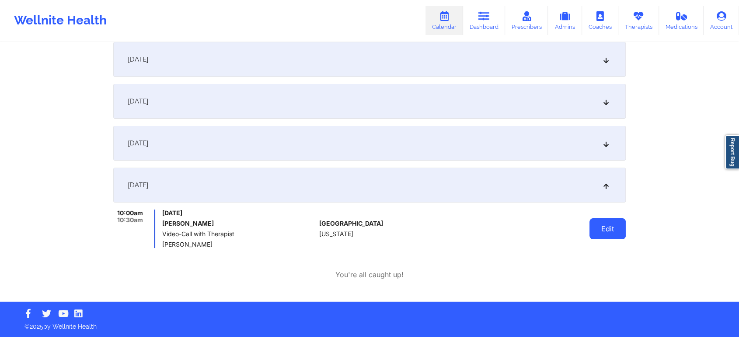
click at [611, 233] on button "Edit" at bounding box center [607, 229] width 36 height 21
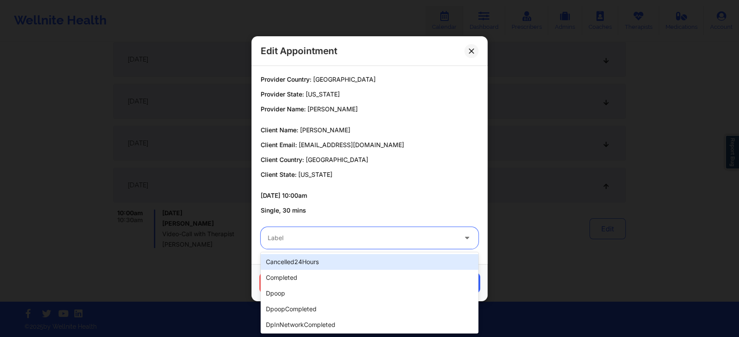
click at [426, 239] on div at bounding box center [361, 238] width 189 height 10
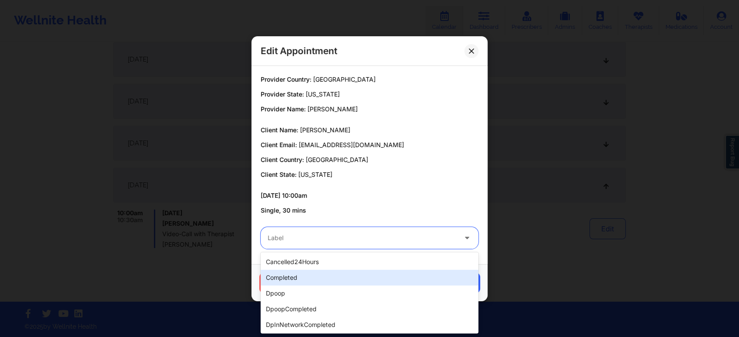
click at [354, 275] on div "completed" at bounding box center [369, 278] width 218 height 16
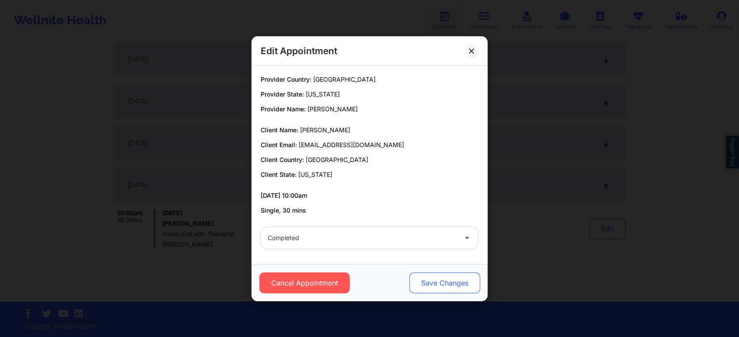
click at [448, 281] on button "Save Changes" at bounding box center [444, 283] width 71 height 21
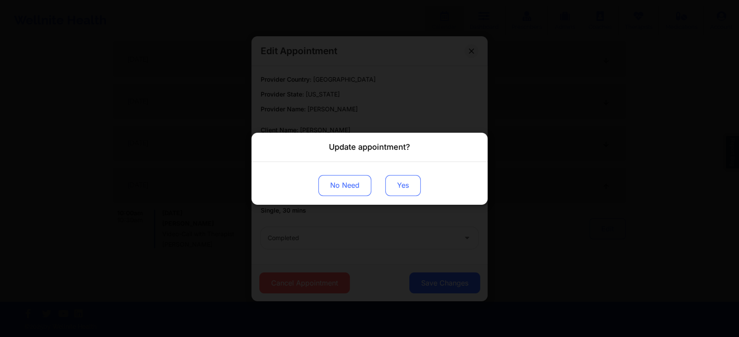
click at [413, 184] on button "Yes" at bounding box center [402, 185] width 35 height 21
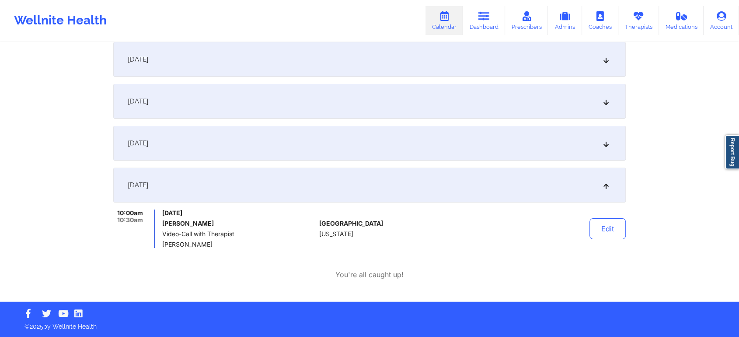
scroll to position [0, 0]
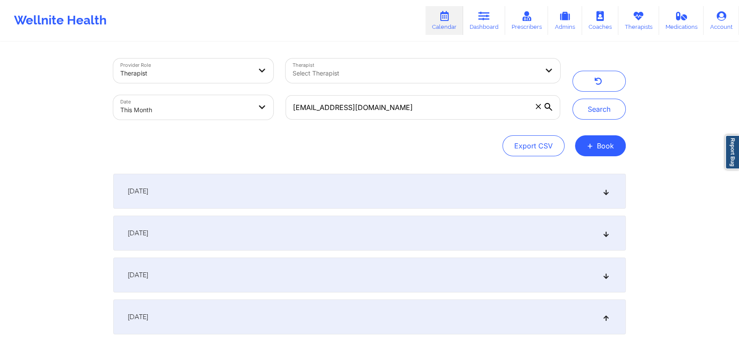
click at [460, 121] on div "[EMAIL_ADDRESS][DOMAIN_NAME]" at bounding box center [422, 107] width 287 height 37
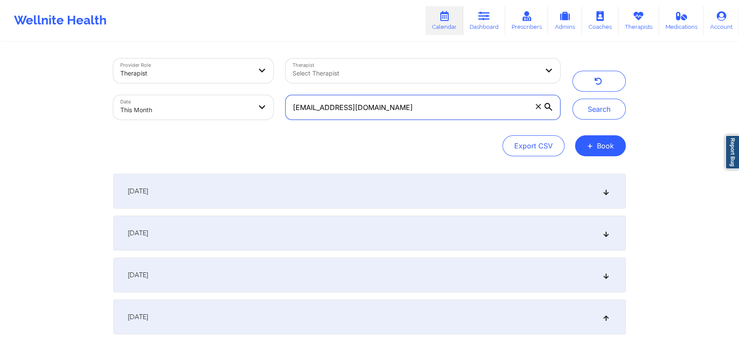
drag, startPoint x: 444, startPoint y: 104, endPoint x: 177, endPoint y: 96, distance: 267.2
click at [177, 96] on div "Provider Role Therapist Therapist Select Therapist Date This Month [EMAIL_ADDRE…" at bounding box center [336, 88] width 459 height 73
paste input "[EMAIL_ADDRESS]"
click at [572, 99] on button "Search" at bounding box center [598, 109] width 53 height 21
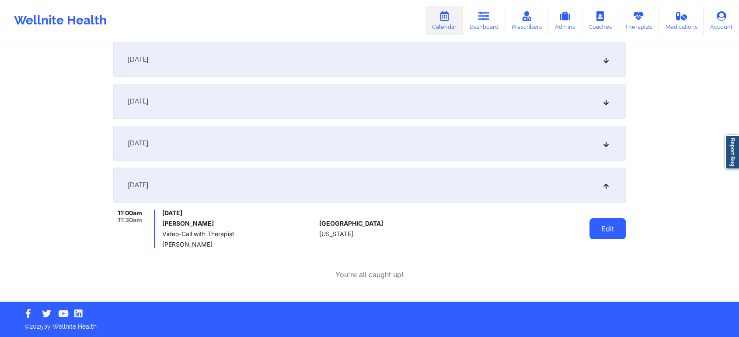
click at [599, 238] on button "Edit" at bounding box center [607, 229] width 36 height 21
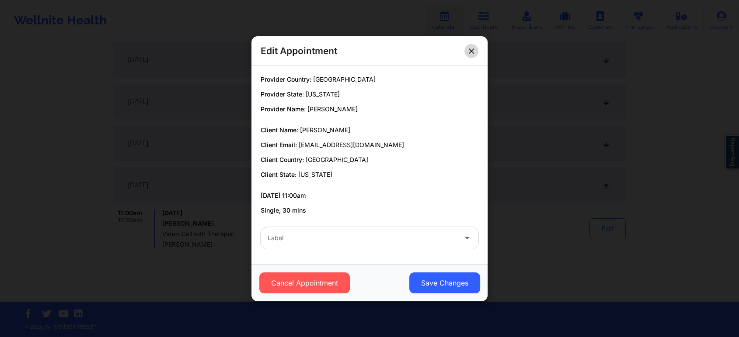
click at [468, 52] on icon at bounding box center [470, 50] width 5 height 5
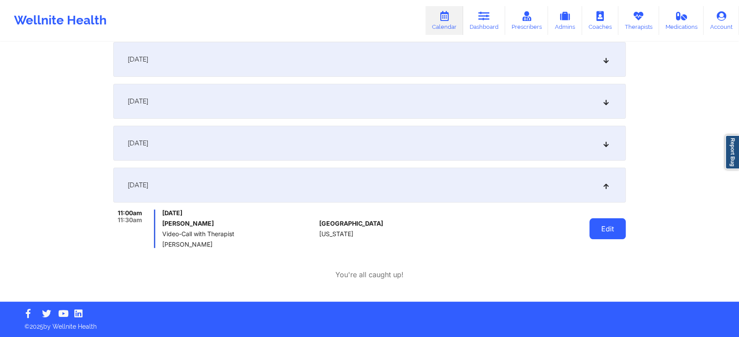
click at [593, 227] on button "Edit" at bounding box center [607, 229] width 36 height 21
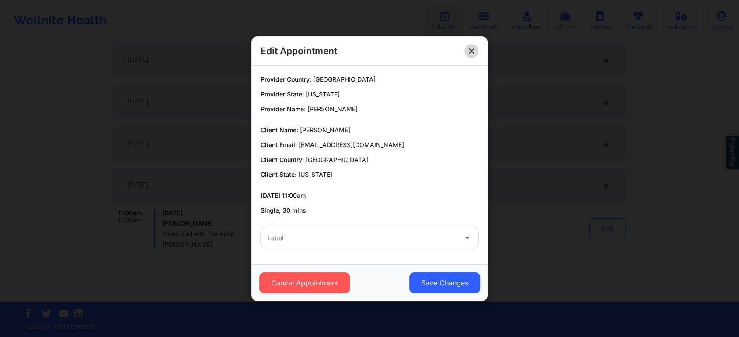
click at [473, 52] on icon at bounding box center [470, 50] width 5 height 5
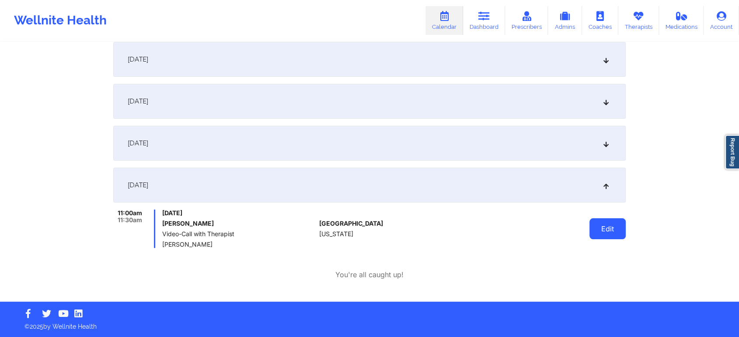
click at [610, 220] on button "Edit" at bounding box center [607, 229] width 36 height 21
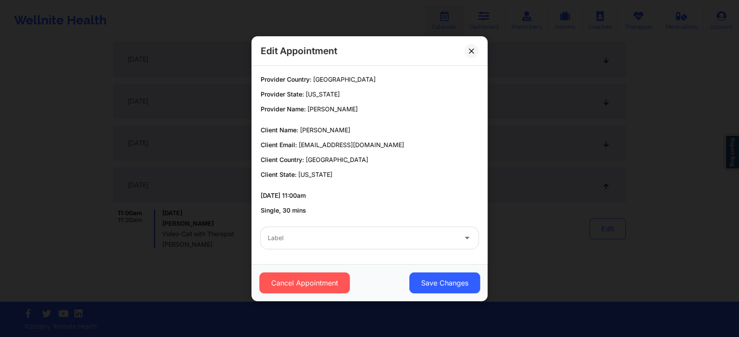
click at [348, 241] on div at bounding box center [361, 238] width 189 height 10
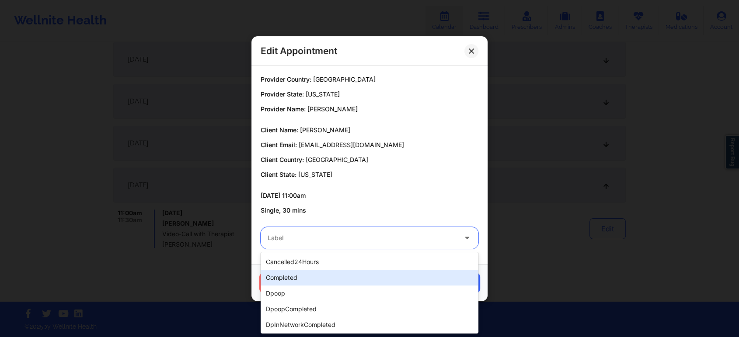
click at [308, 281] on div "completed" at bounding box center [369, 278] width 218 height 16
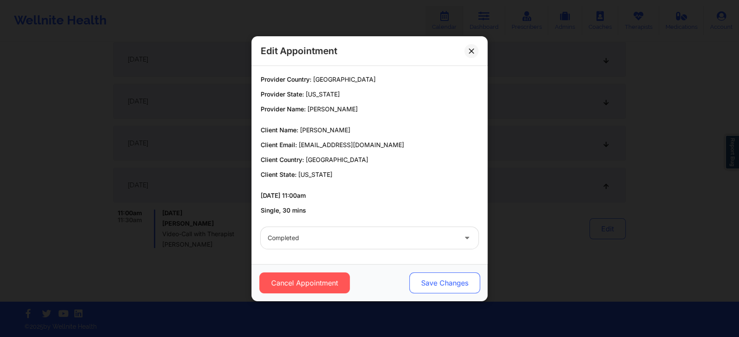
drag, startPoint x: 420, startPoint y: 299, endPoint x: 431, endPoint y: 289, distance: 15.2
click at [431, 289] on div "Cancel Appointment Save Changes" at bounding box center [369, 282] width 236 height 37
click at [431, 289] on button "Save Changes" at bounding box center [444, 283] width 71 height 21
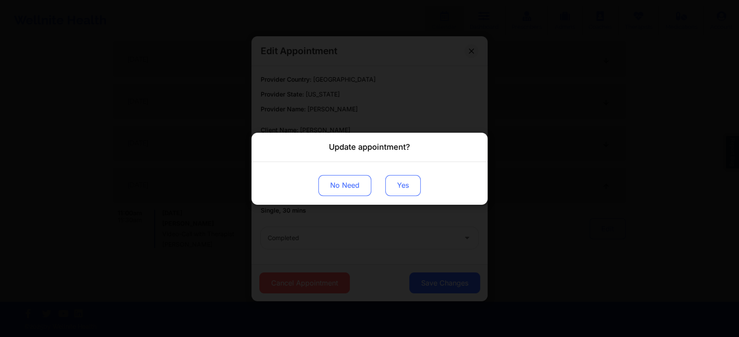
click at [402, 186] on button "Yes" at bounding box center [402, 185] width 35 height 21
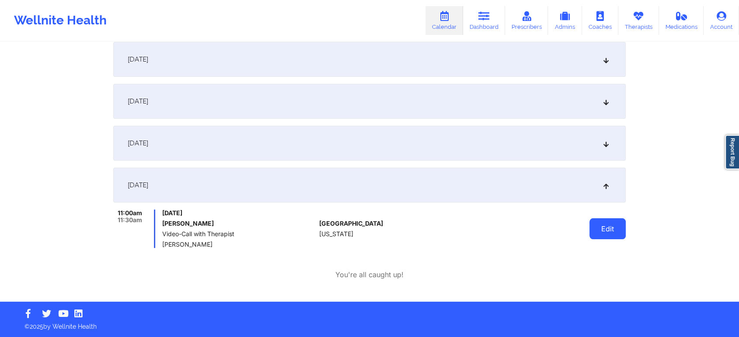
click at [592, 231] on button "Edit" at bounding box center [607, 229] width 36 height 21
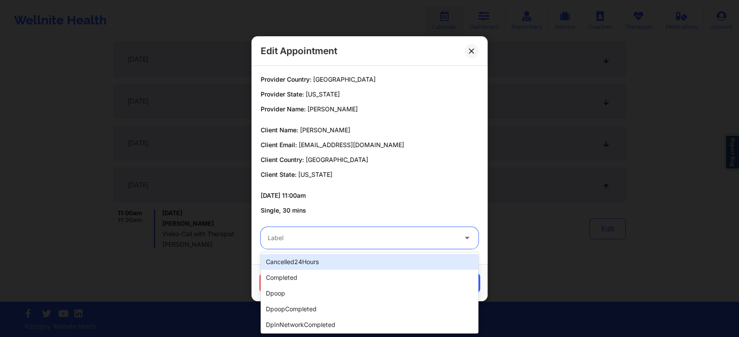
click at [385, 239] on div at bounding box center [361, 238] width 189 height 10
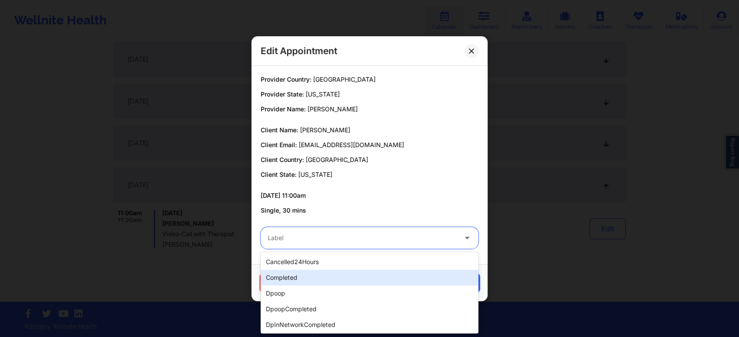
click at [301, 274] on div "completed" at bounding box center [369, 278] width 218 height 16
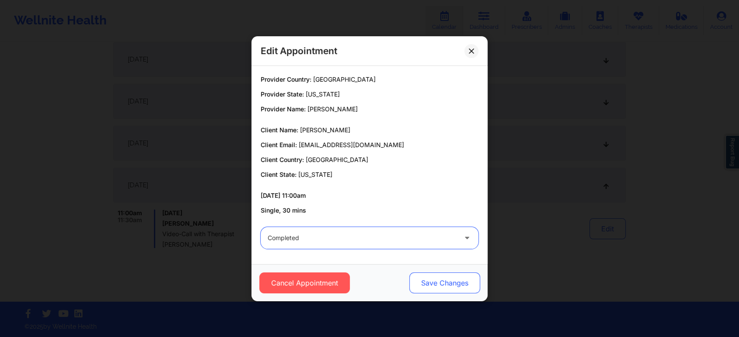
click at [418, 283] on button "Save Changes" at bounding box center [444, 283] width 71 height 21
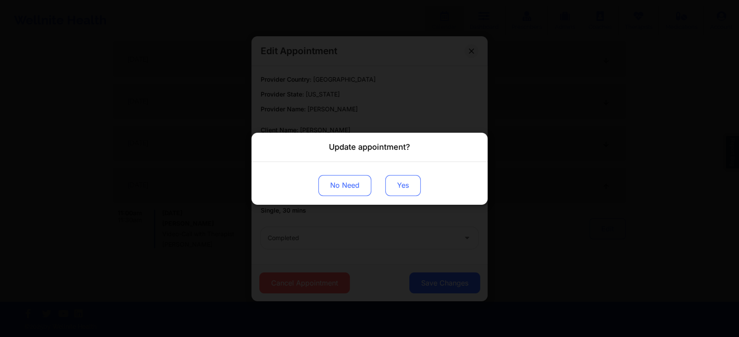
click at [397, 188] on button "Yes" at bounding box center [402, 185] width 35 height 21
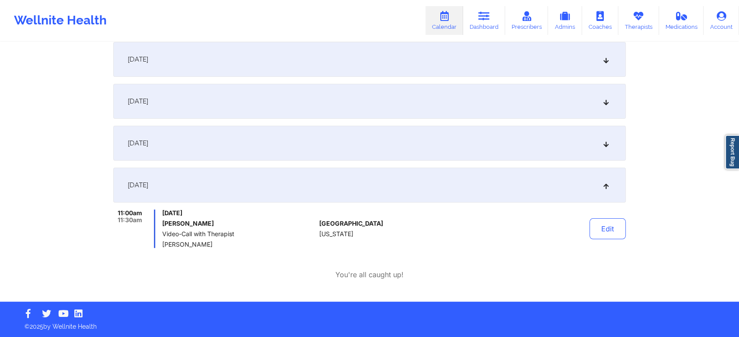
scroll to position [0, 0]
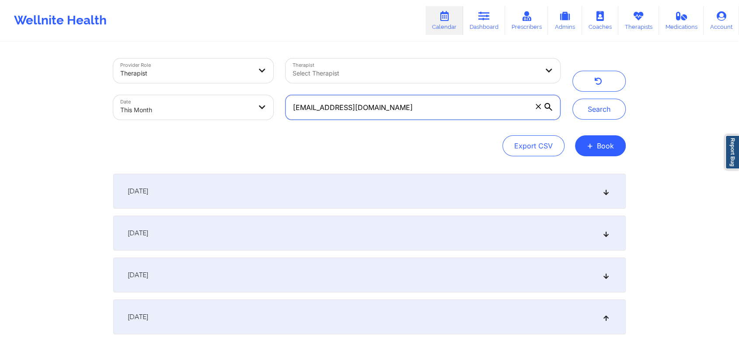
drag, startPoint x: 438, startPoint y: 107, endPoint x: 203, endPoint y: 126, distance: 235.9
click at [203, 126] on div "Provider Role Therapist Therapist Select Therapist Date This Month [EMAIL_ADDRE…" at bounding box center [369, 108] width 512 height 98
paste input "[EMAIL_ADDRESS]"
click at [572, 99] on button "Search" at bounding box center [598, 109] width 53 height 21
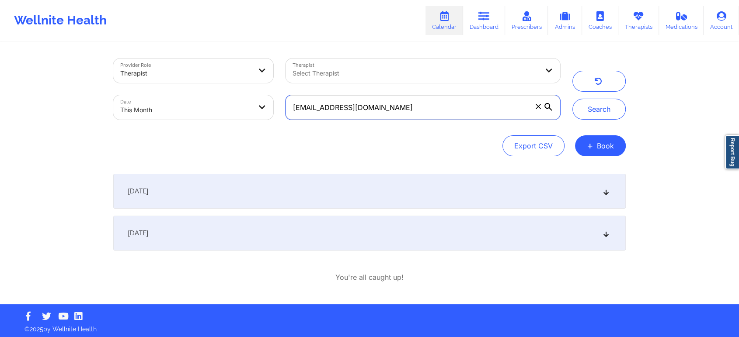
scroll to position [3, 0]
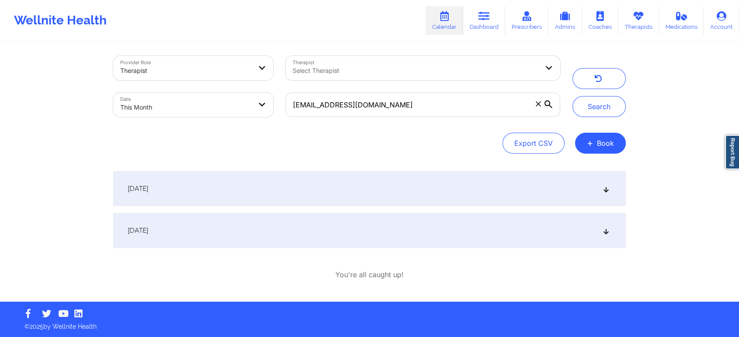
click at [513, 247] on div "[DATE]" at bounding box center [369, 230] width 512 height 35
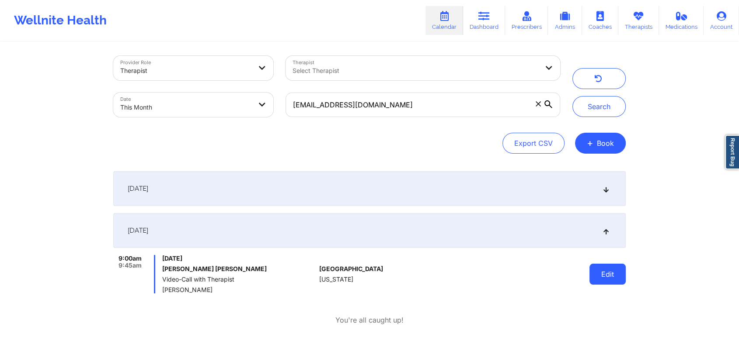
click at [610, 280] on button "Edit" at bounding box center [607, 274] width 36 height 21
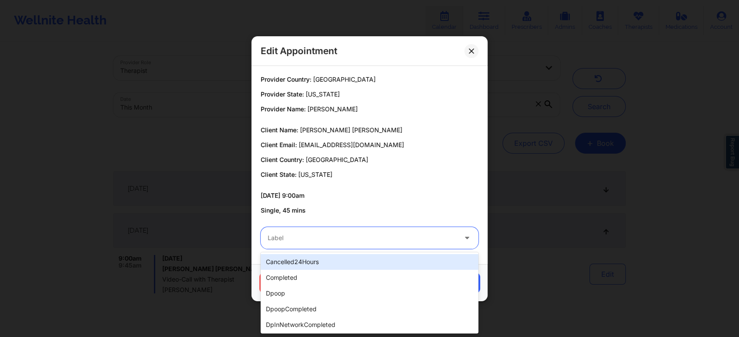
click at [346, 237] on div at bounding box center [361, 238] width 189 height 10
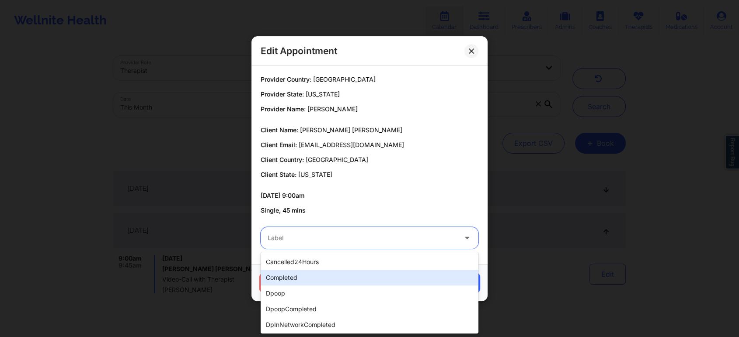
click at [302, 273] on div "completed" at bounding box center [369, 278] width 218 height 16
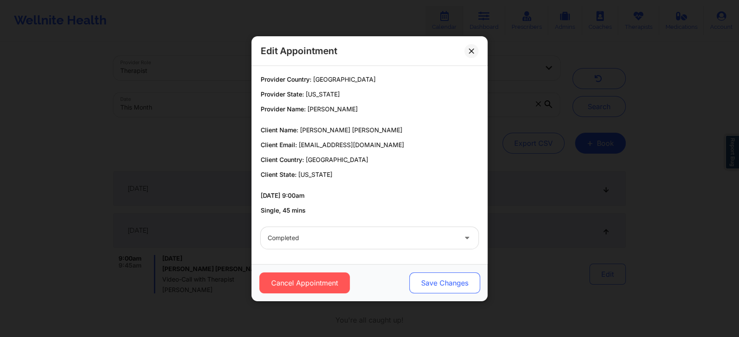
click at [432, 284] on button "Save Changes" at bounding box center [444, 283] width 71 height 21
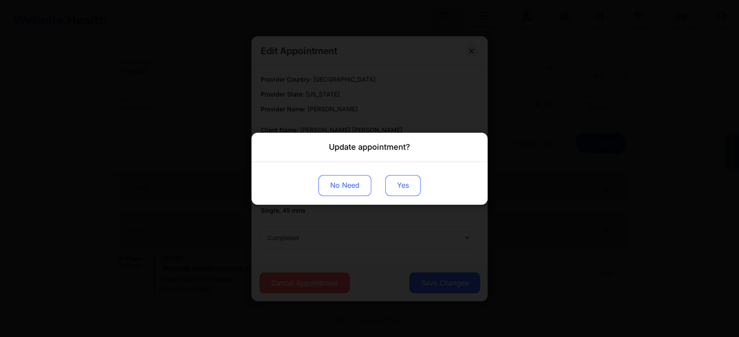
click at [406, 186] on button "Yes" at bounding box center [402, 185] width 35 height 21
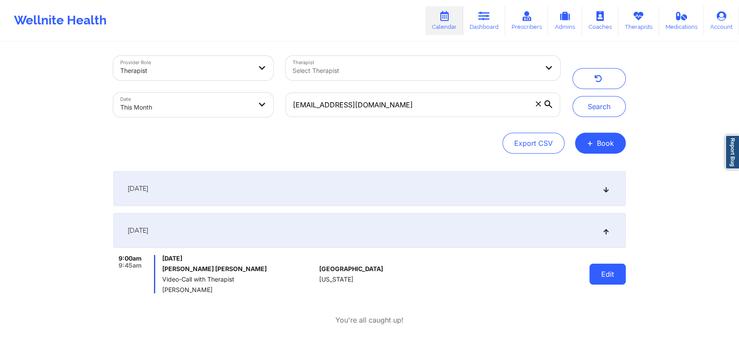
click at [601, 282] on button "Edit" at bounding box center [607, 274] width 36 height 21
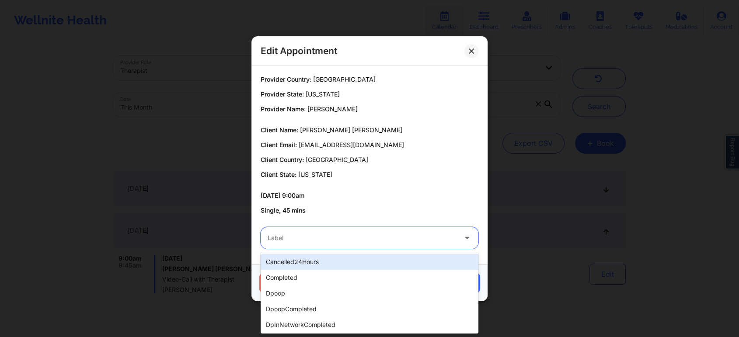
click at [338, 246] on div "Label" at bounding box center [358, 238] width 197 height 22
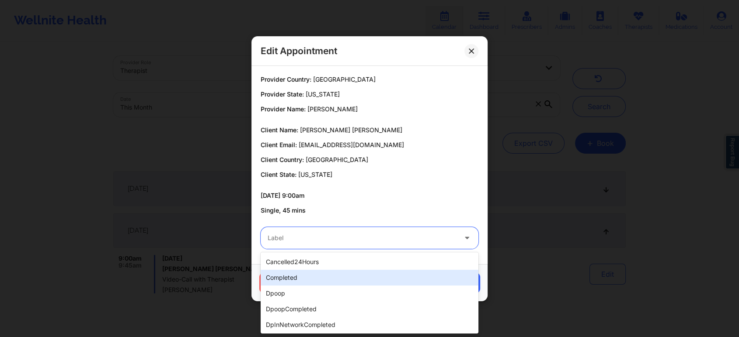
click at [294, 278] on div "completed" at bounding box center [369, 278] width 218 height 16
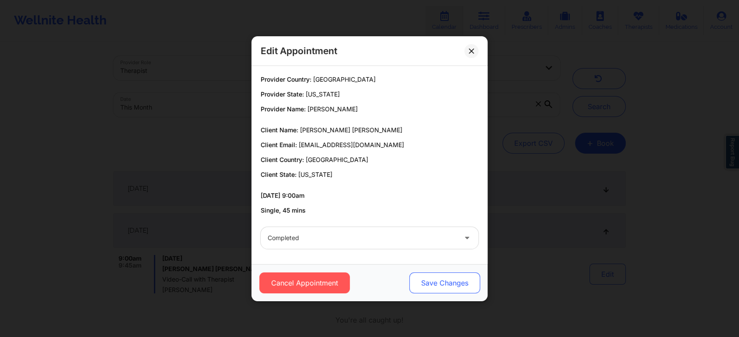
click at [446, 279] on button "Save Changes" at bounding box center [444, 283] width 71 height 21
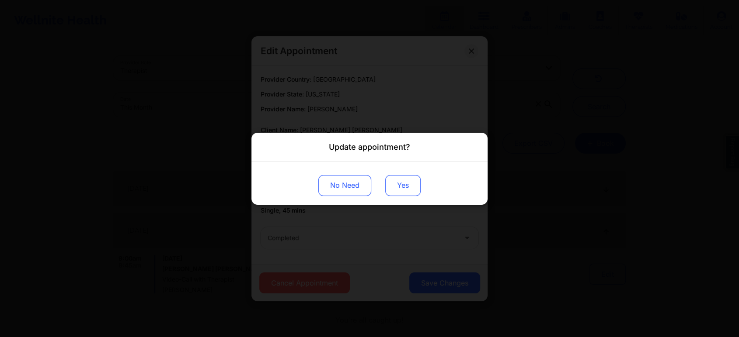
click at [398, 175] on button "Yes" at bounding box center [402, 185] width 35 height 21
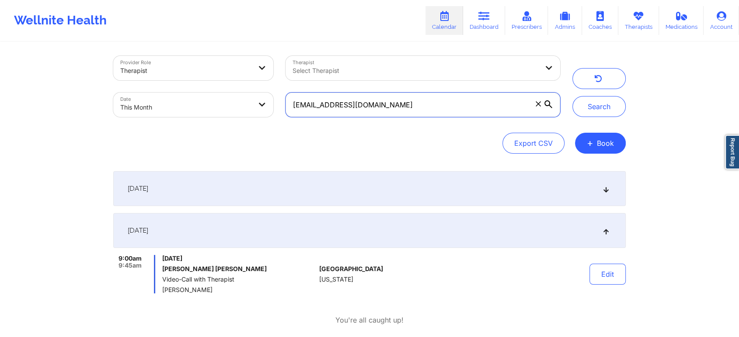
drag, startPoint x: 390, startPoint y: 96, endPoint x: 242, endPoint y: 97, distance: 148.6
click at [242, 97] on div "Provider Role Therapist Therapist Select Therapist Date This Month [EMAIL_ADDRE…" at bounding box center [336, 86] width 459 height 73
paste input "jmabp2@g"
click at [572, 96] on button "Search" at bounding box center [598, 106] width 53 height 21
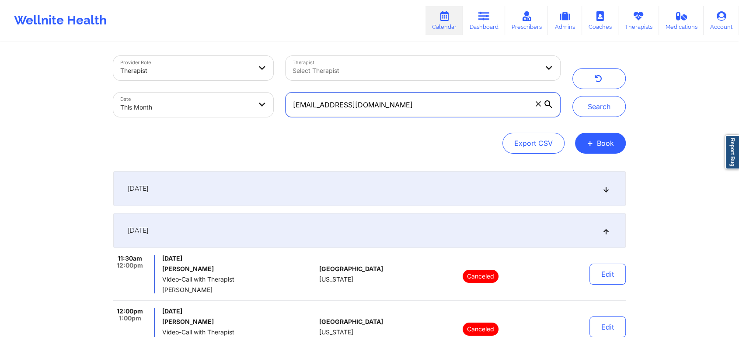
scroll to position [238, 0]
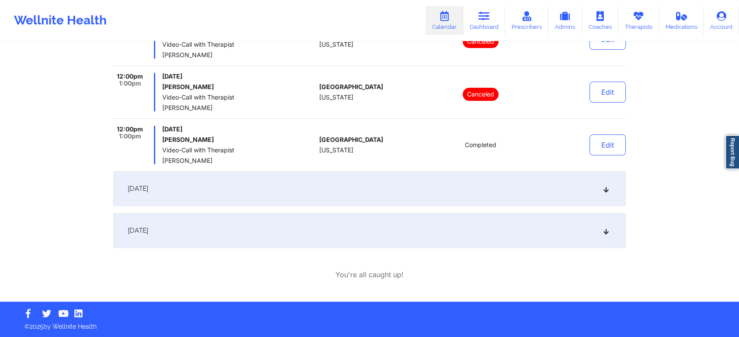
click at [266, 239] on div "[DATE]" at bounding box center [369, 230] width 512 height 35
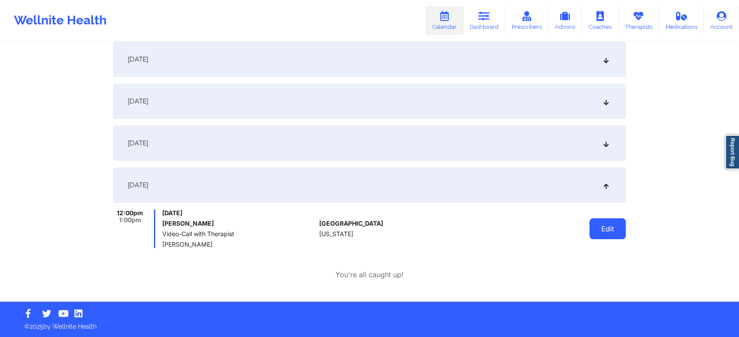
click at [617, 225] on button "Edit" at bounding box center [607, 229] width 36 height 21
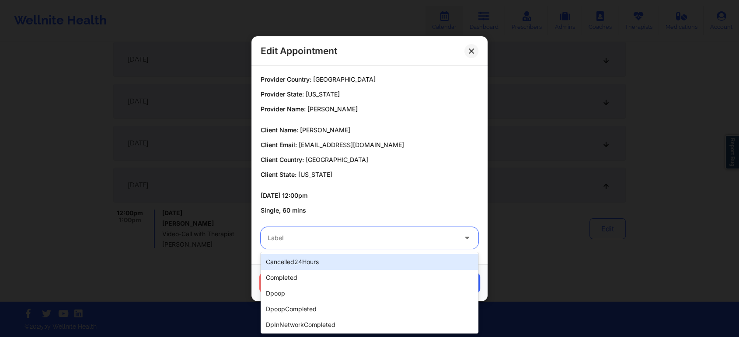
click at [372, 233] on div at bounding box center [361, 238] width 189 height 10
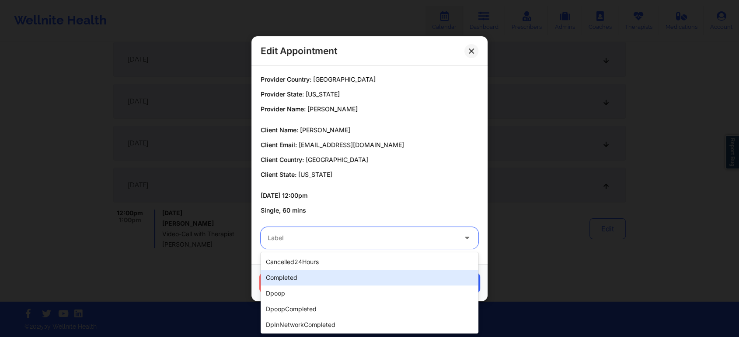
click at [356, 279] on div "completed" at bounding box center [369, 278] width 218 height 16
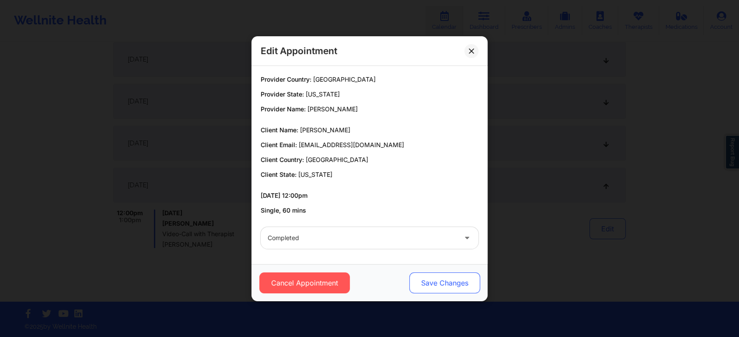
click at [421, 279] on button "Save Changes" at bounding box center [444, 283] width 71 height 21
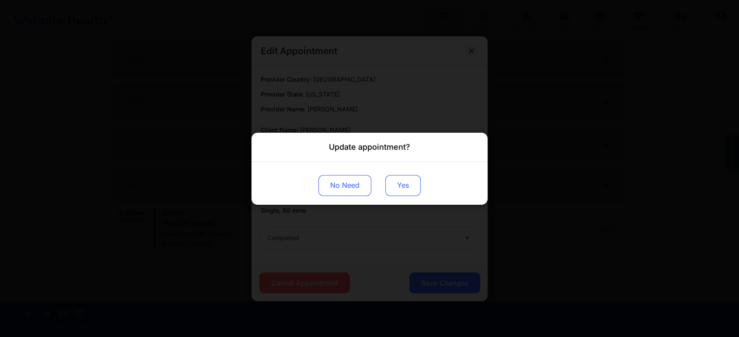
click at [396, 194] on button "Yes" at bounding box center [402, 185] width 35 height 21
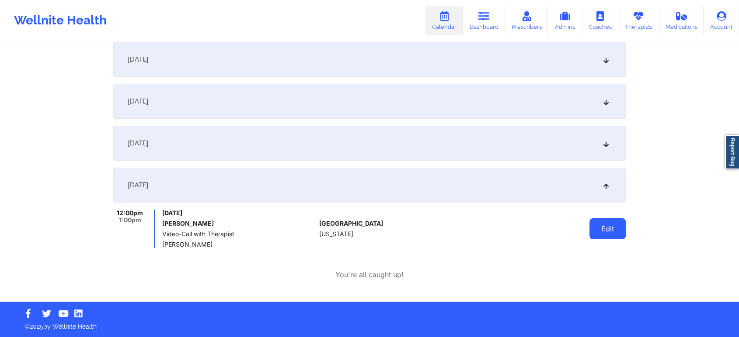
click at [613, 233] on button "Edit" at bounding box center [607, 229] width 36 height 21
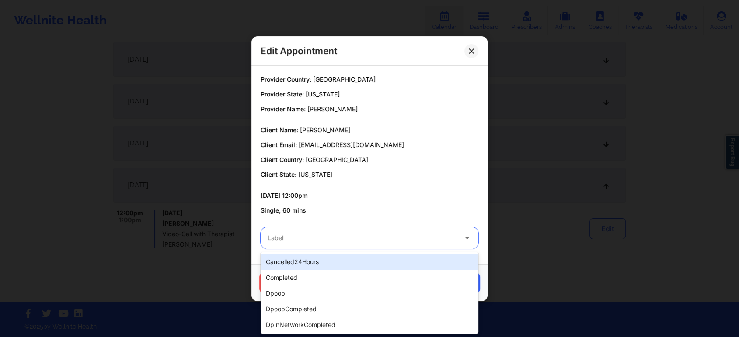
click at [350, 242] on div at bounding box center [361, 238] width 189 height 10
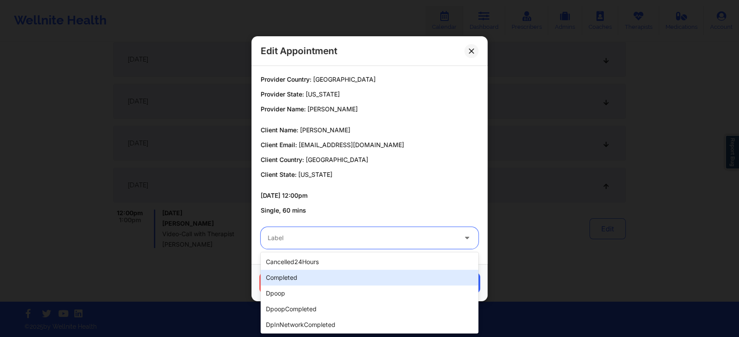
click at [326, 278] on div "completed" at bounding box center [369, 278] width 218 height 16
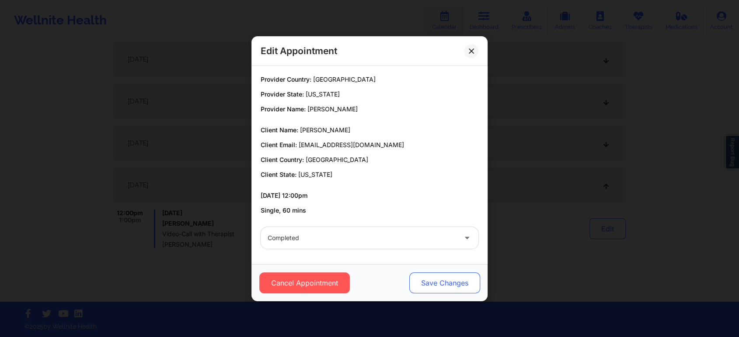
click at [434, 278] on button "Save Changes" at bounding box center [444, 283] width 71 height 21
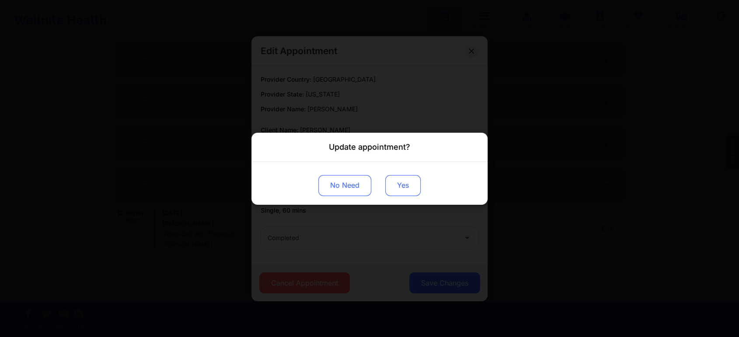
click at [393, 187] on button "Yes" at bounding box center [402, 185] width 35 height 21
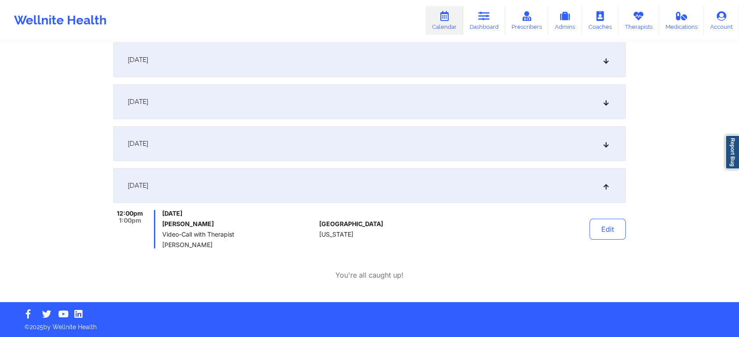
scroll to position [0, 0]
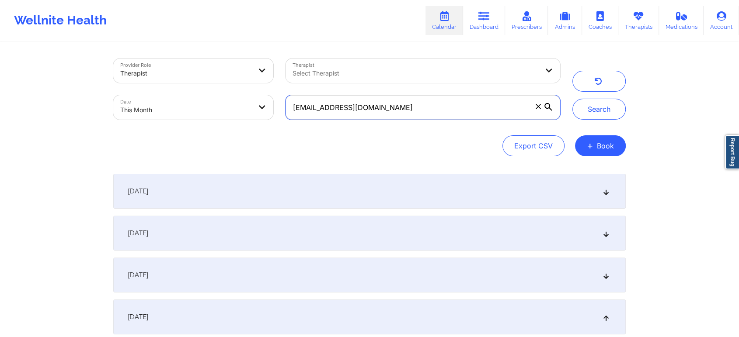
drag, startPoint x: 395, startPoint y: 119, endPoint x: 227, endPoint y: 107, distance: 168.7
click at [227, 107] on div "Provider Role Therapist Therapist Select Therapist Date This Month [EMAIL_ADDRE…" at bounding box center [336, 88] width 459 height 73
paste input "riacarr3"
click at [572, 99] on button "Search" at bounding box center [598, 109] width 53 height 21
drag, startPoint x: 374, startPoint y: 105, endPoint x: 262, endPoint y: 76, distance: 115.6
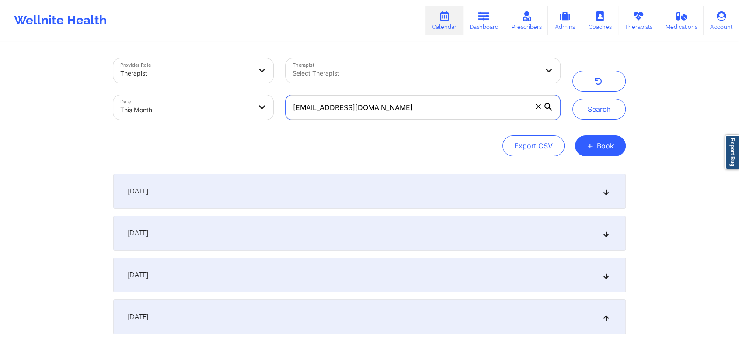
click at [262, 76] on div "Provider Role Therapist Therapist Select Therapist Date This Month [EMAIL_ADDRE…" at bounding box center [336, 88] width 459 height 73
paste input "[PERSON_NAME]@hot"
click at [572, 99] on button "Search" at bounding box center [598, 109] width 53 height 21
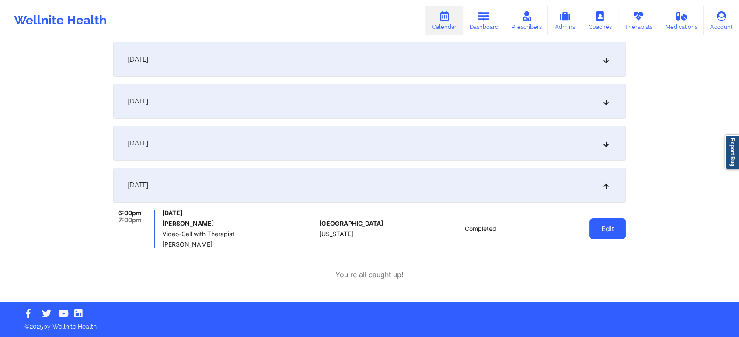
click at [598, 222] on button "Edit" at bounding box center [607, 229] width 36 height 21
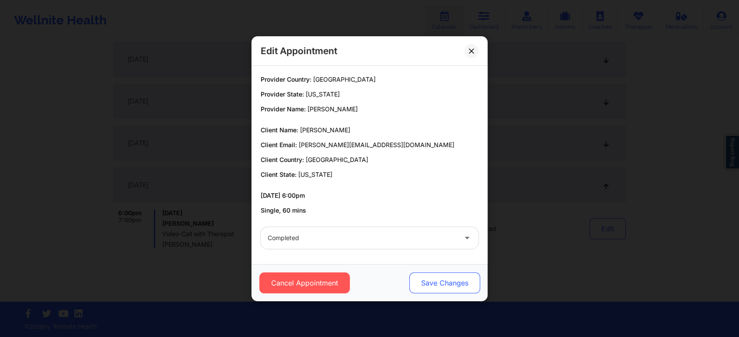
click at [425, 286] on button "Save Changes" at bounding box center [444, 283] width 71 height 21
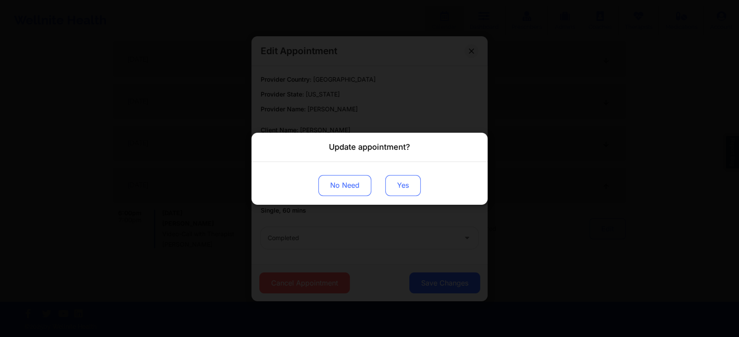
click at [407, 185] on button "Yes" at bounding box center [402, 185] width 35 height 21
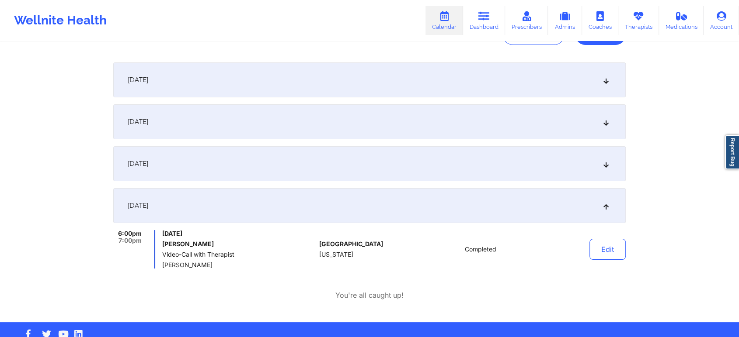
scroll to position [0, 0]
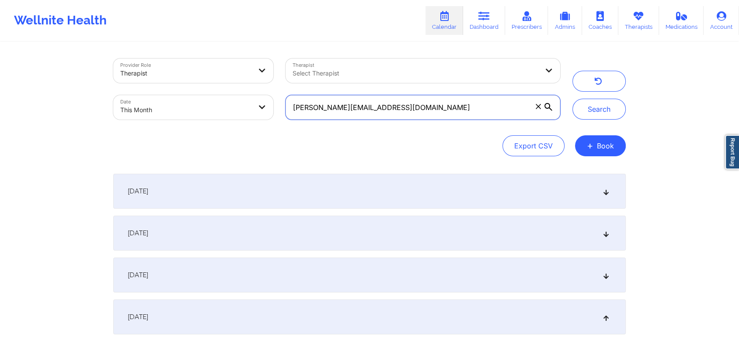
drag, startPoint x: 409, startPoint y: 108, endPoint x: 230, endPoint y: 90, distance: 180.0
click at [230, 90] on div "Provider Role Therapist Therapist Select Therapist Date This Month [PERSON_NAME…" at bounding box center [336, 88] width 459 height 73
paste input "sgordano@g"
click at [572, 99] on button "Search" at bounding box center [598, 109] width 53 height 21
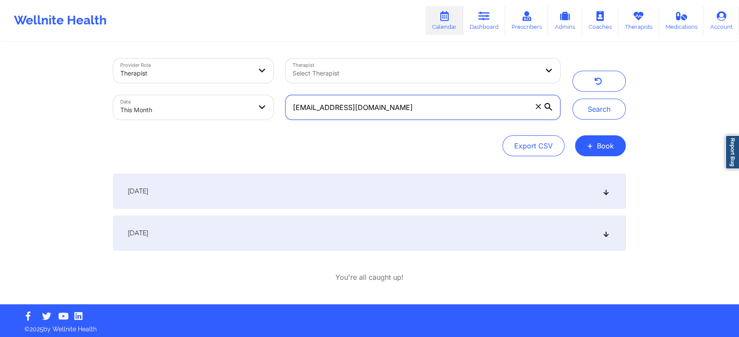
scroll to position [3, 0]
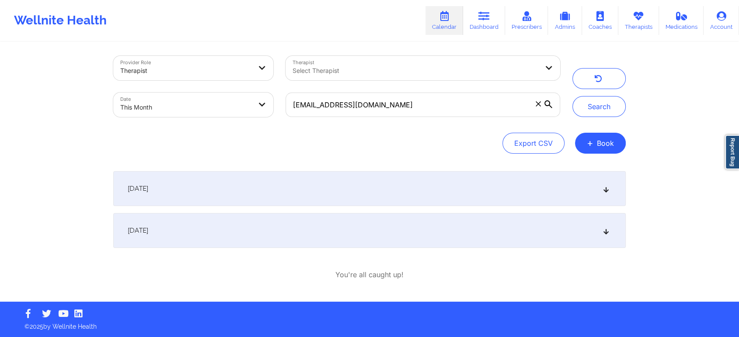
click at [278, 232] on div "[DATE]" at bounding box center [369, 230] width 512 height 35
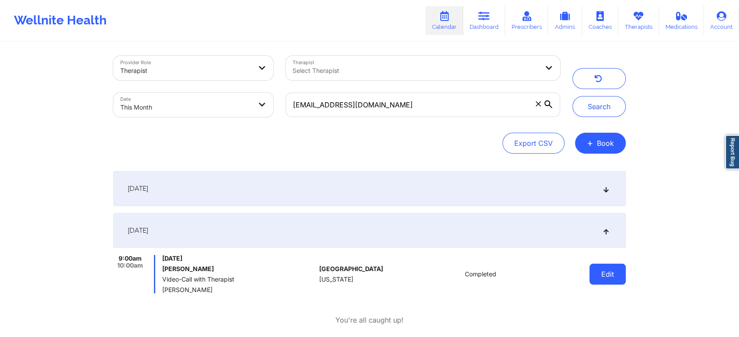
click at [601, 275] on button "Edit" at bounding box center [607, 274] width 36 height 21
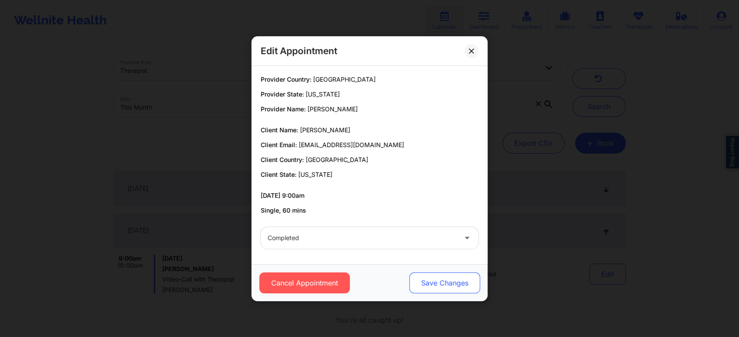
click at [418, 285] on button "Save Changes" at bounding box center [444, 283] width 71 height 21
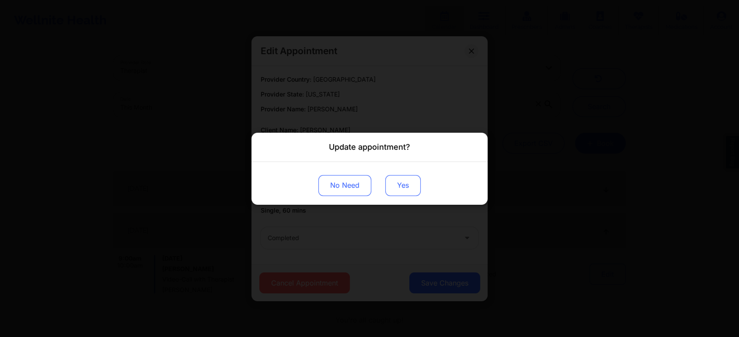
click at [402, 190] on button "Yes" at bounding box center [402, 185] width 35 height 21
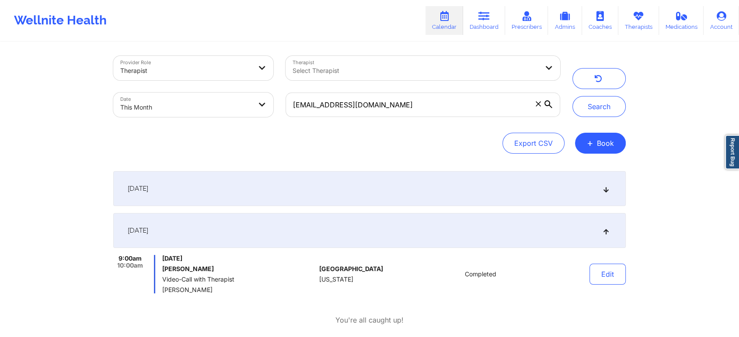
drag, startPoint x: 389, startPoint y: 90, endPoint x: 375, endPoint y: 108, distance: 23.7
click at [375, 108] on div "[EMAIL_ADDRESS][DOMAIN_NAME]" at bounding box center [422, 105] width 287 height 37
drag, startPoint x: 375, startPoint y: 108, endPoint x: 247, endPoint y: 90, distance: 128.5
click at [247, 90] on div "Provider Role Therapist Therapist Select Therapist Date This Month [EMAIL_ADDRE…" at bounding box center [336, 86] width 459 height 73
click at [572, 96] on button "Search" at bounding box center [598, 106] width 53 height 21
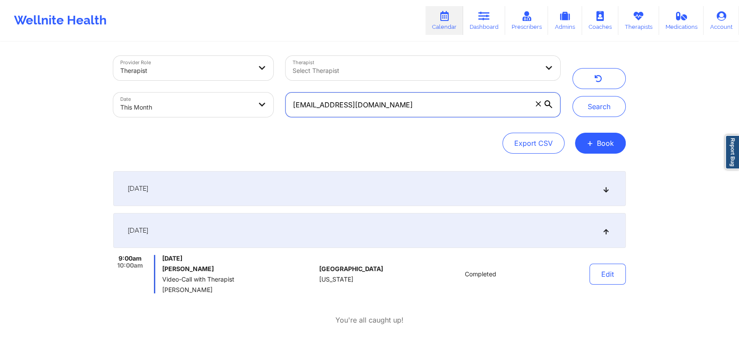
scroll to position [48, 0]
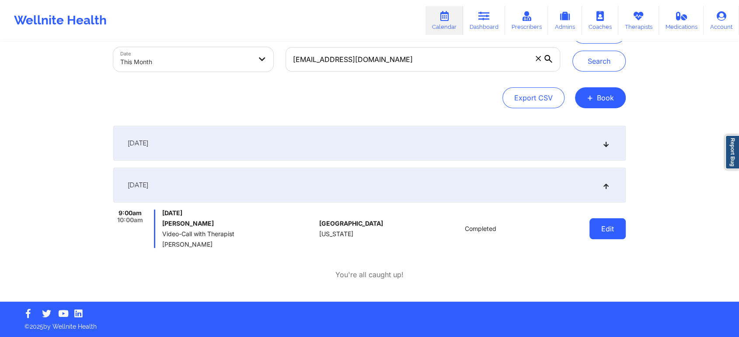
click at [609, 226] on button "Edit" at bounding box center [607, 229] width 36 height 21
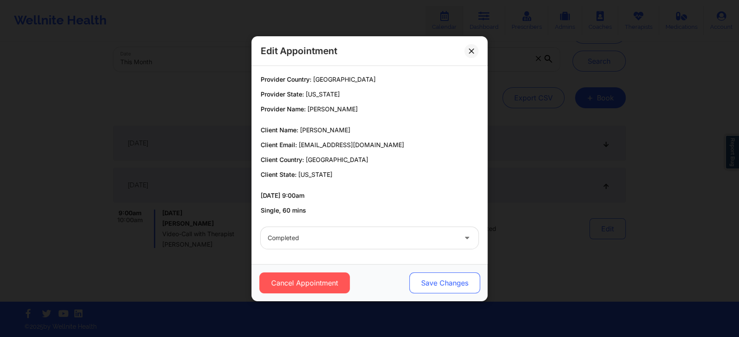
click at [456, 278] on button "Save Changes" at bounding box center [444, 283] width 71 height 21
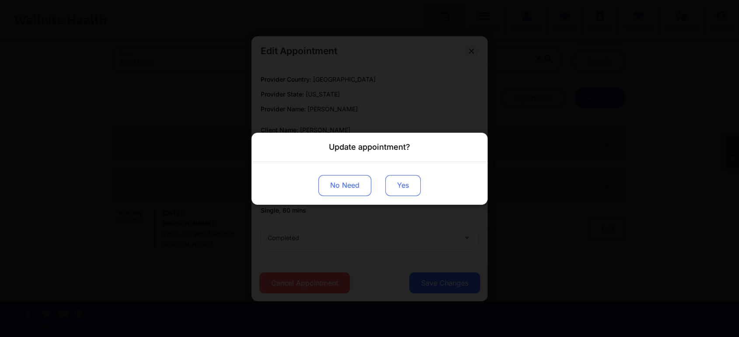
click at [405, 194] on button "Yes" at bounding box center [402, 185] width 35 height 21
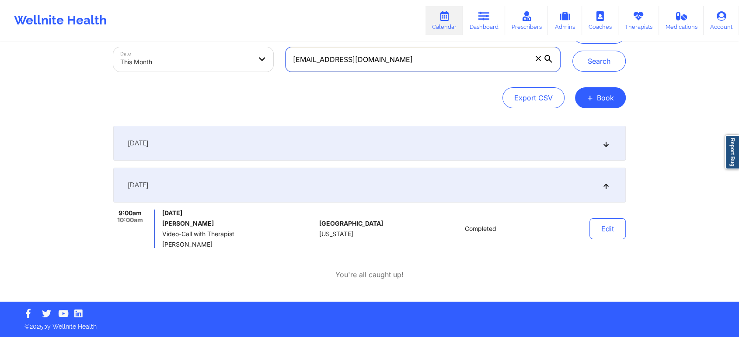
drag, startPoint x: 422, startPoint y: 64, endPoint x: 231, endPoint y: 73, distance: 191.2
click at [231, 73] on div "Provider Role Therapist Therapist Select Therapist Date This Month [EMAIL_ADDRE…" at bounding box center [336, 40] width 459 height 73
paste input "heydoug05"
click at [572, 51] on button "Search" at bounding box center [598, 61] width 53 height 21
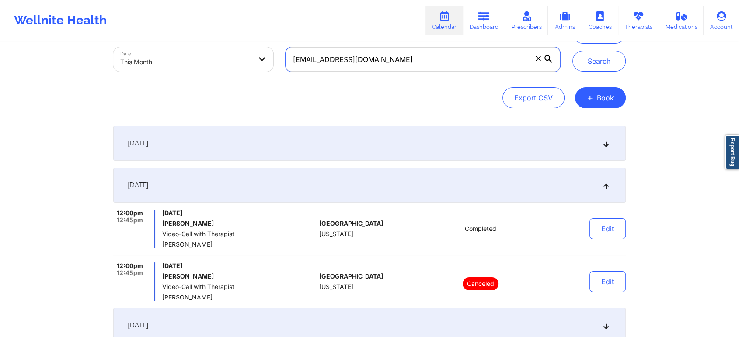
scroll to position [249, 0]
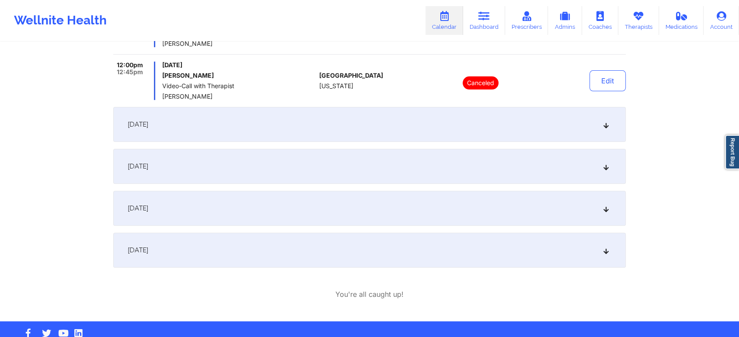
click at [326, 268] on div "[DATE] 5:00pm 5:45pm [DATE] [PERSON_NAME] Video-Call with Therapist [PERSON_NAM…" at bounding box center [369, 112] width 512 height 375
click at [338, 256] on div "[DATE]" at bounding box center [369, 250] width 512 height 35
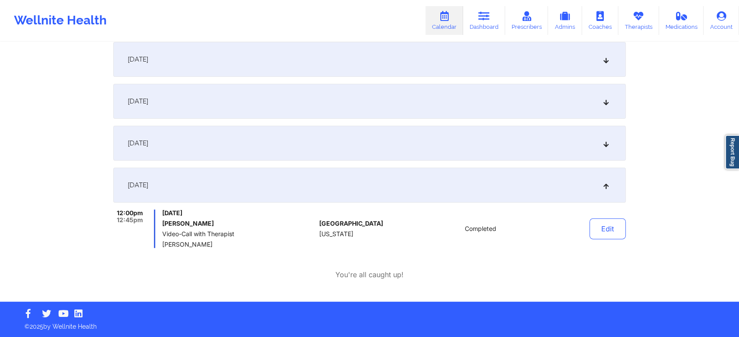
scroll to position [216, 0]
click at [615, 221] on button "Edit" at bounding box center [607, 229] width 36 height 21
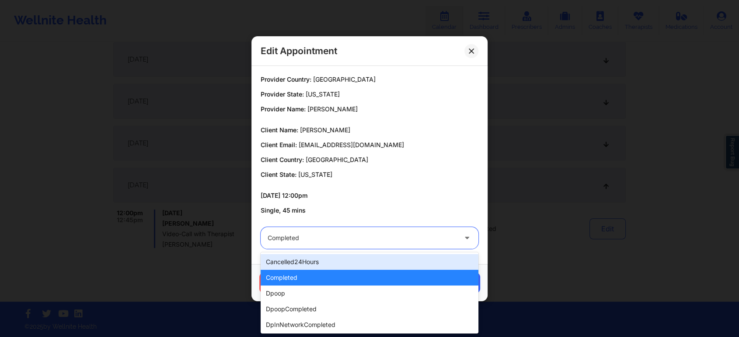
click at [381, 240] on div at bounding box center [361, 238] width 189 height 10
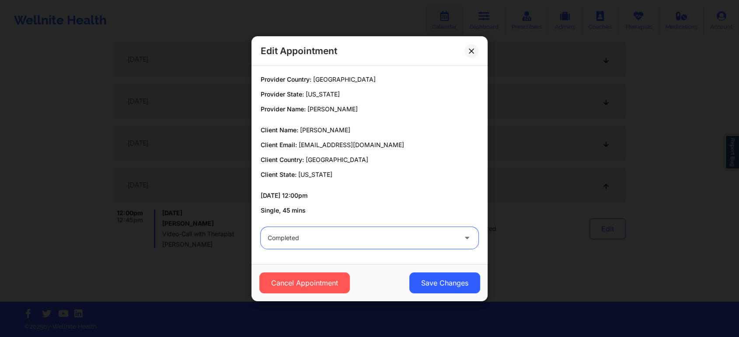
click at [381, 240] on div at bounding box center [361, 238] width 189 height 10
click at [435, 290] on button "Save Changes" at bounding box center [444, 283] width 71 height 21
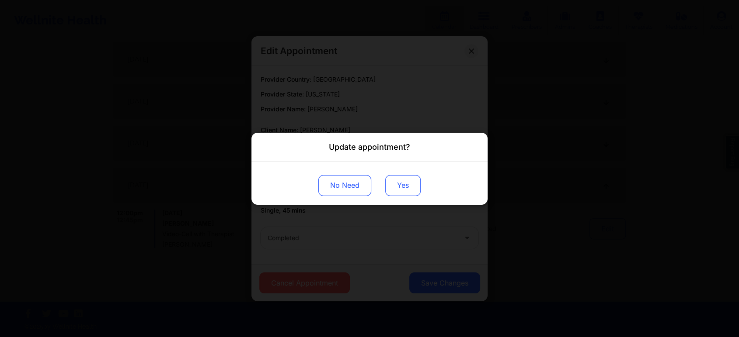
click at [388, 194] on button "Yes" at bounding box center [402, 185] width 35 height 21
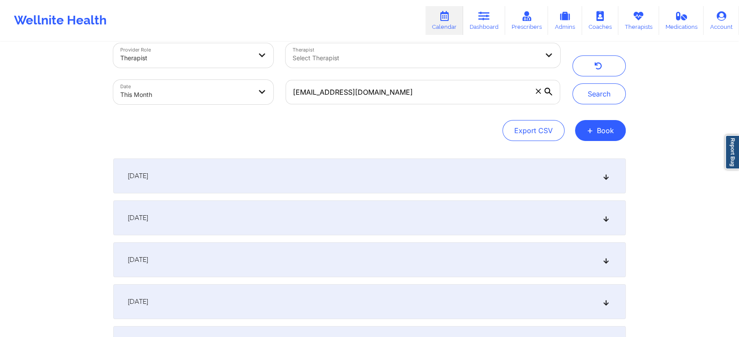
scroll to position [0, 0]
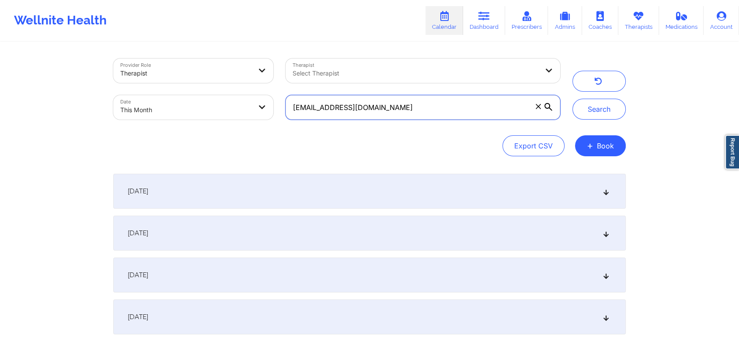
drag, startPoint x: 392, startPoint y: 114, endPoint x: 255, endPoint y: 97, distance: 137.8
click at [255, 97] on div "Provider Role Therapist Therapist Select Therapist Date This Month [EMAIL_ADDRE…" at bounding box center [336, 88] width 459 height 73
paste input "novaleighallen84"
click at [572, 99] on button "Search" at bounding box center [598, 109] width 53 height 21
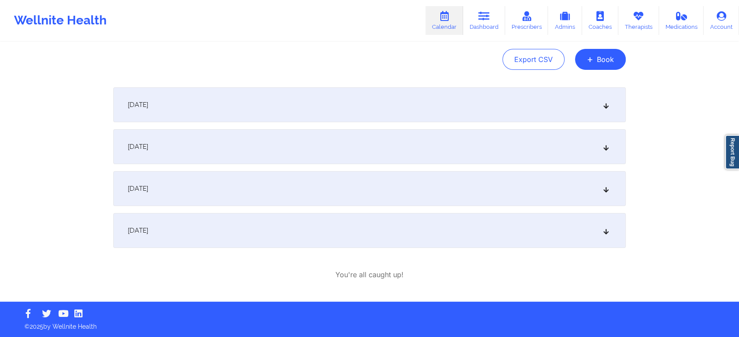
click at [375, 240] on div "[DATE]" at bounding box center [369, 230] width 512 height 35
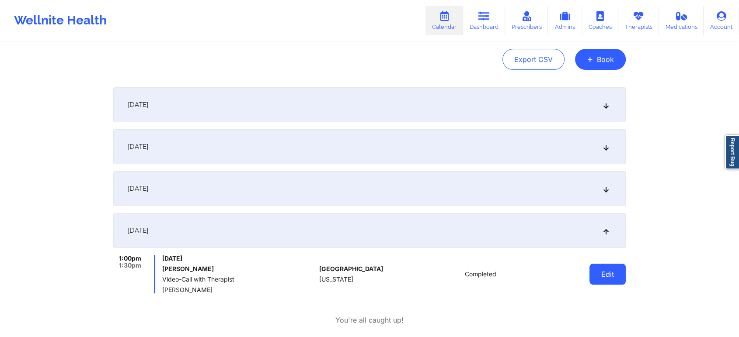
click at [615, 280] on button "Edit" at bounding box center [607, 274] width 36 height 21
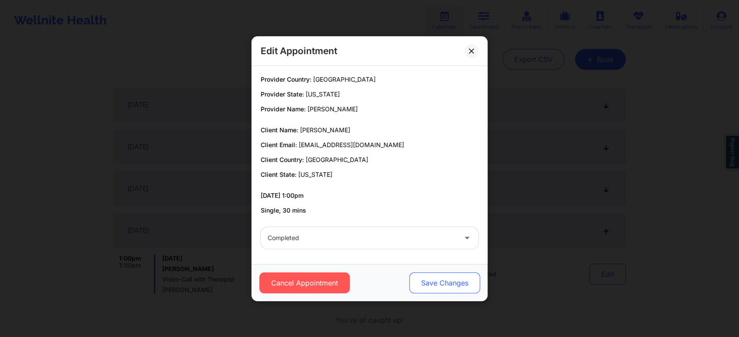
click at [442, 280] on button "Save Changes" at bounding box center [444, 283] width 71 height 21
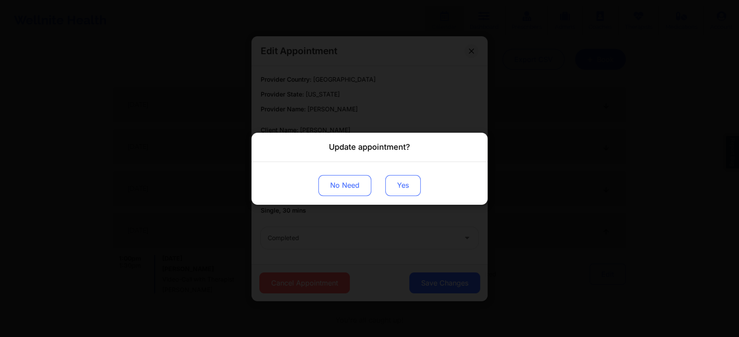
click at [402, 185] on button "Yes" at bounding box center [402, 185] width 35 height 21
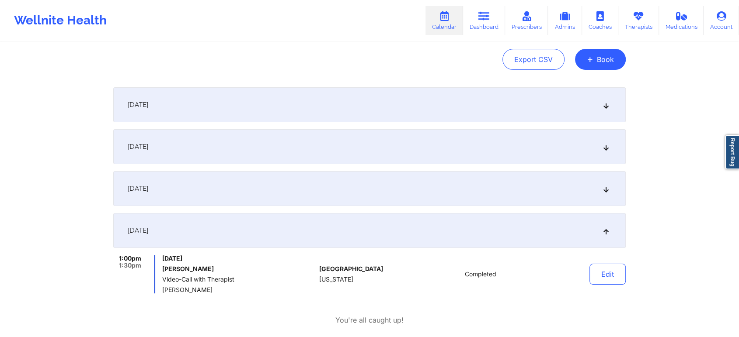
scroll to position [0, 0]
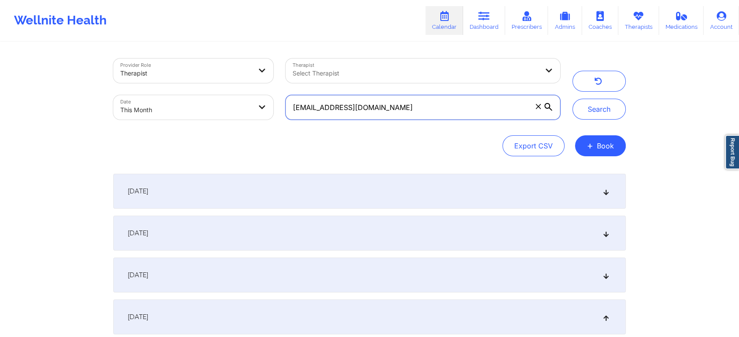
drag, startPoint x: 422, startPoint y: 108, endPoint x: 222, endPoint y: 87, distance: 201.2
click at [222, 87] on div "Provider Role Therapist Therapist Select Therapist Date This Month [EMAIL_ADDRE…" at bounding box center [336, 88] width 459 height 73
paste input "melody.[PERSON_NAME]"
click at [572, 99] on button "Search" at bounding box center [598, 109] width 53 height 21
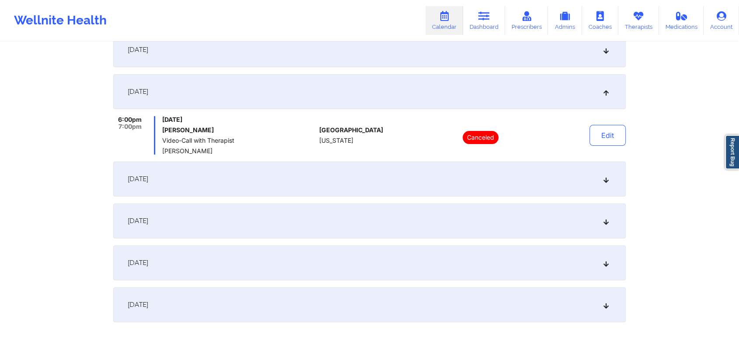
scroll to position [245, 0]
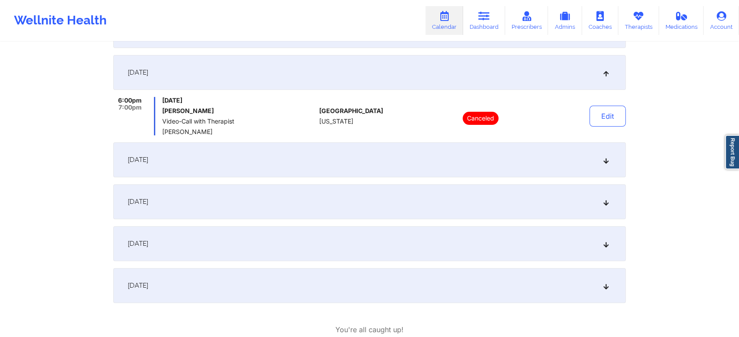
click at [245, 285] on div "[DATE]" at bounding box center [369, 285] width 512 height 35
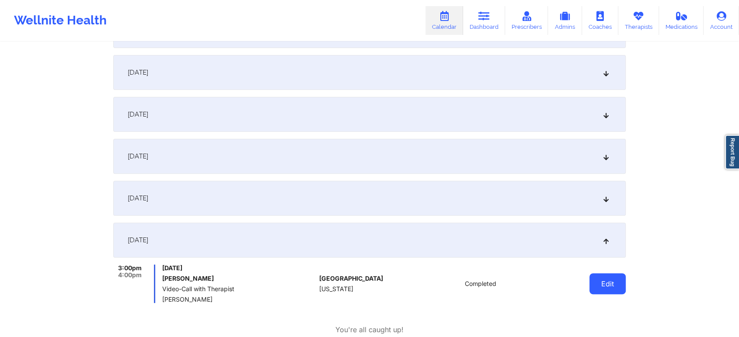
click at [617, 278] on button "Edit" at bounding box center [607, 284] width 36 height 21
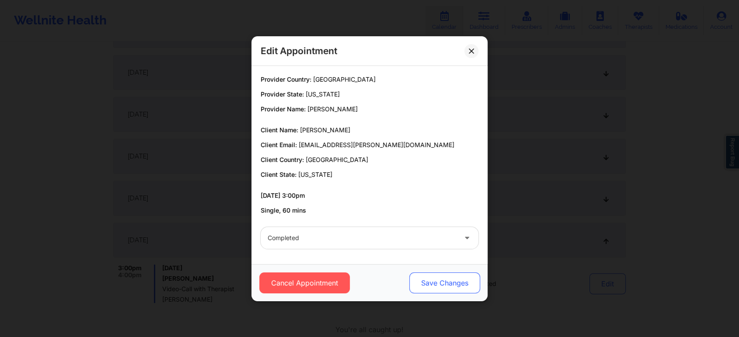
click at [434, 291] on button "Save Changes" at bounding box center [444, 283] width 71 height 21
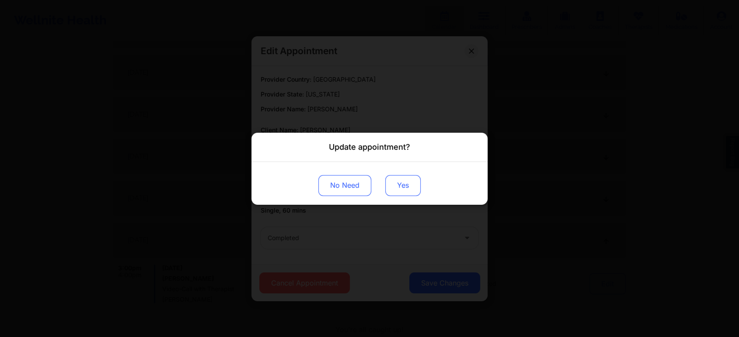
click at [399, 187] on button "Yes" at bounding box center [402, 185] width 35 height 21
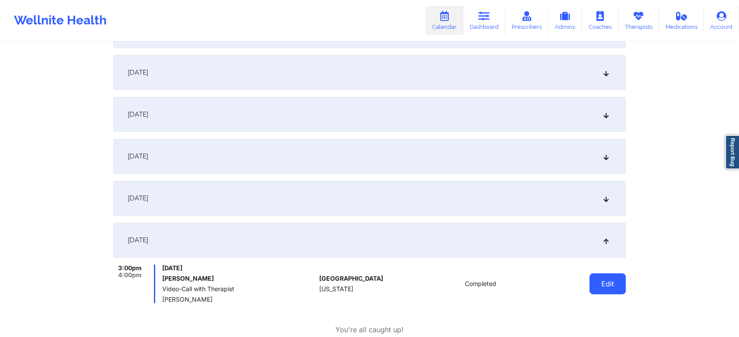
click at [614, 288] on button "Edit" at bounding box center [607, 284] width 36 height 21
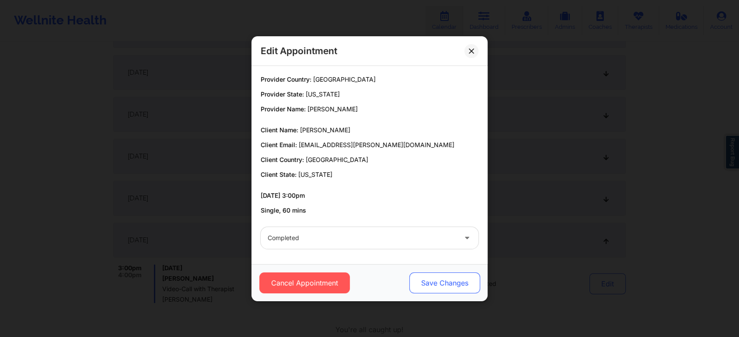
click at [472, 282] on button "Save Changes" at bounding box center [444, 283] width 71 height 21
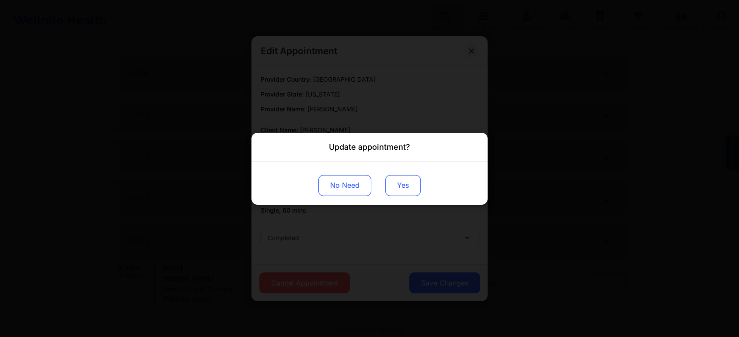
click at [401, 182] on button "Yes" at bounding box center [402, 185] width 35 height 21
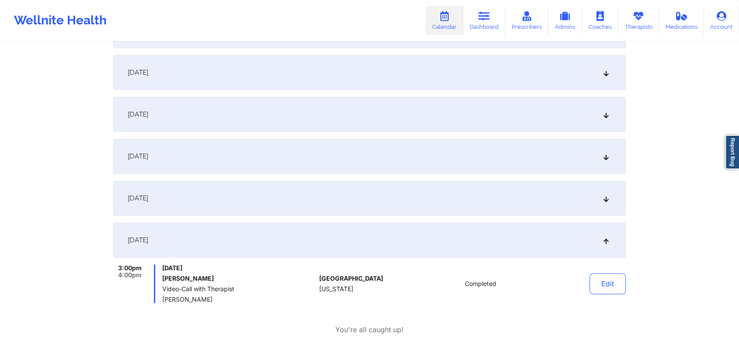
scroll to position [0, 0]
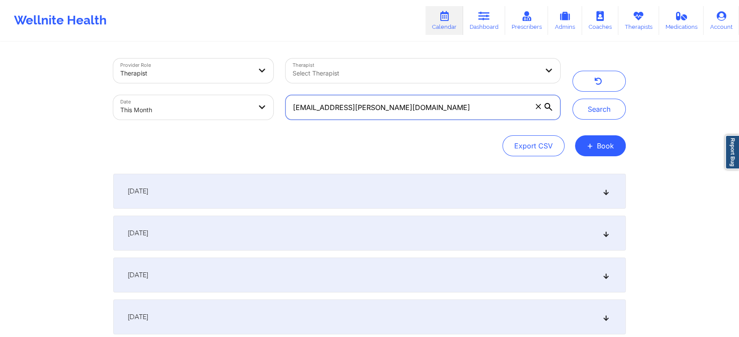
drag, startPoint x: 403, startPoint y: 102, endPoint x: 234, endPoint y: 99, distance: 168.7
click at [234, 99] on div "Provider Role Therapist Therapist Select Therapist Date This Month [EMAIL_ADDRE…" at bounding box center [336, 88] width 459 height 73
paste input "[EMAIL_ADDRESS]"
click at [572, 99] on button "Search" at bounding box center [598, 109] width 53 height 21
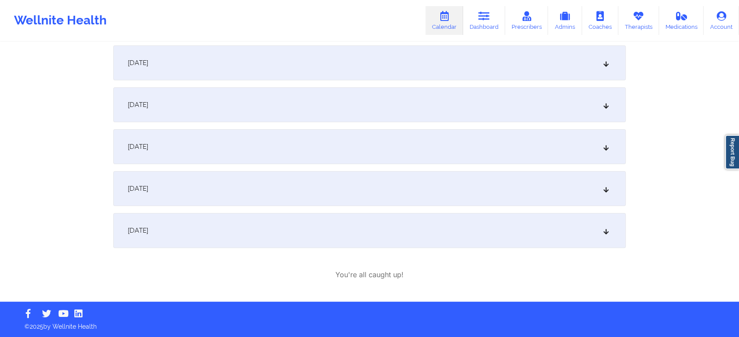
click at [311, 236] on div "[DATE]" at bounding box center [369, 230] width 512 height 35
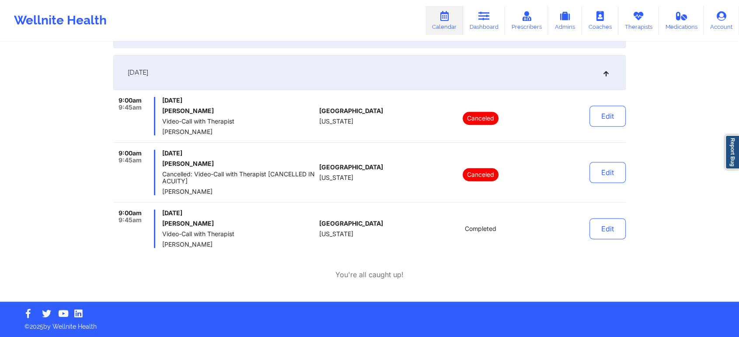
scroll to position [0, 0]
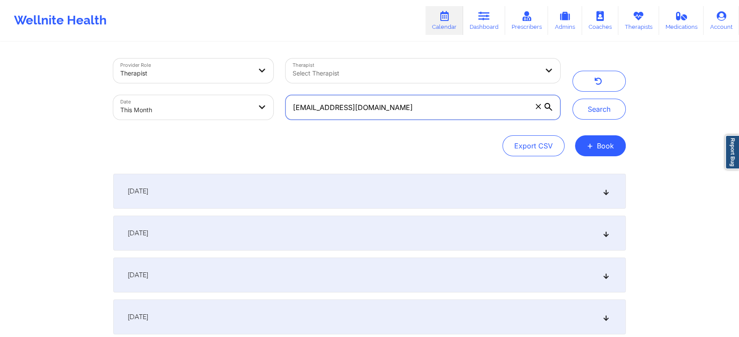
drag, startPoint x: 435, startPoint y: 104, endPoint x: 268, endPoint y: 90, distance: 167.5
click at [268, 90] on div "Provider Role Therapist Therapist Select Therapist Date This Month [EMAIL_ADDRE…" at bounding box center [336, 88] width 459 height 73
paste input "[EMAIL_ADDRESS]"
click at [572, 99] on button "Search" at bounding box center [598, 109] width 53 height 21
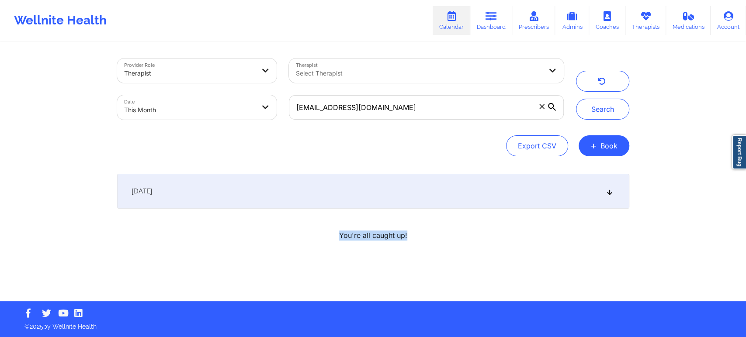
drag, startPoint x: 497, startPoint y: 209, endPoint x: 441, endPoint y: 186, distance: 60.7
click at [441, 186] on div "[DATE] 10:30am 11:00am [DATE] [PERSON_NAME] Video-Call with Therapist [PERSON_N…" at bounding box center [373, 207] width 512 height 67
click at [441, 186] on div "[DATE]" at bounding box center [373, 191] width 512 height 35
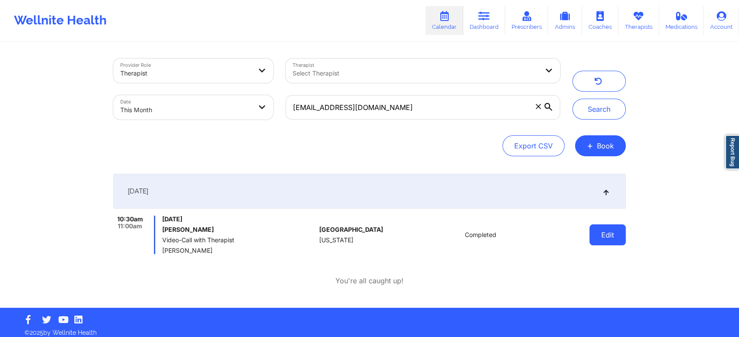
click at [619, 233] on button "Edit" at bounding box center [607, 235] width 36 height 21
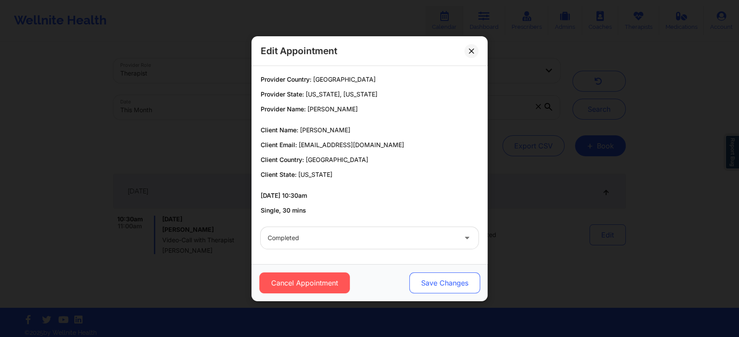
click at [450, 274] on button "Save Changes" at bounding box center [444, 283] width 71 height 21
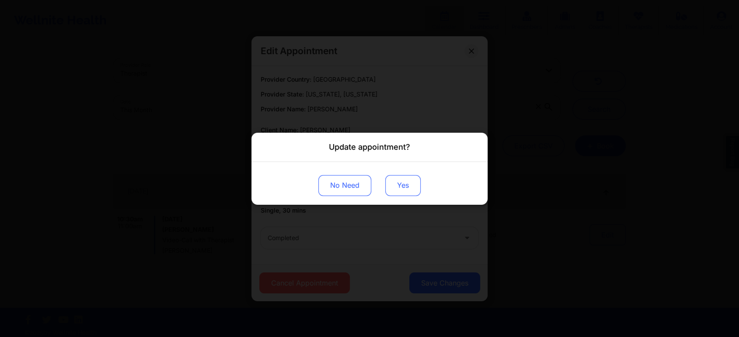
click at [392, 176] on button "Yes" at bounding box center [402, 185] width 35 height 21
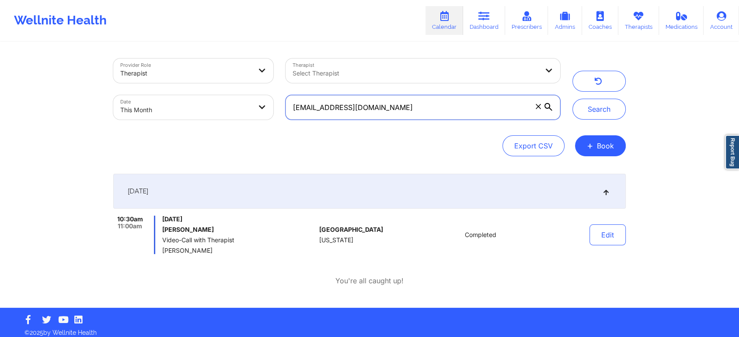
click at [417, 96] on input "[EMAIL_ADDRESS][DOMAIN_NAME]" at bounding box center [422, 107] width 274 height 24
drag, startPoint x: 417, startPoint y: 96, endPoint x: 224, endPoint y: 90, distance: 193.7
click at [224, 90] on div "Provider Role Therapist Therapist Select Therapist Date This Month [EMAIL_ADDRE…" at bounding box center [336, 88] width 459 height 73
paste input "veronicaceselka"
click at [572, 99] on button "Search" at bounding box center [598, 109] width 53 height 21
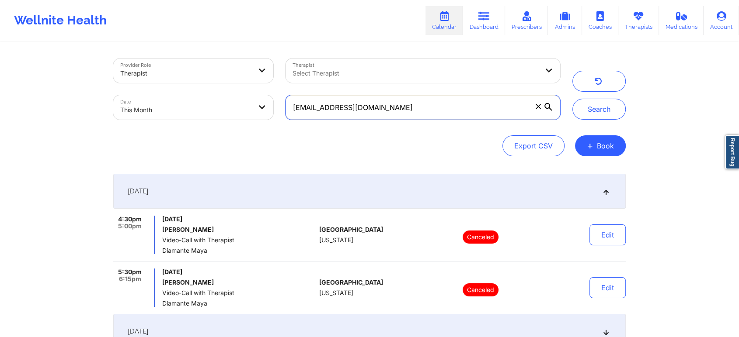
scroll to position [101, 0]
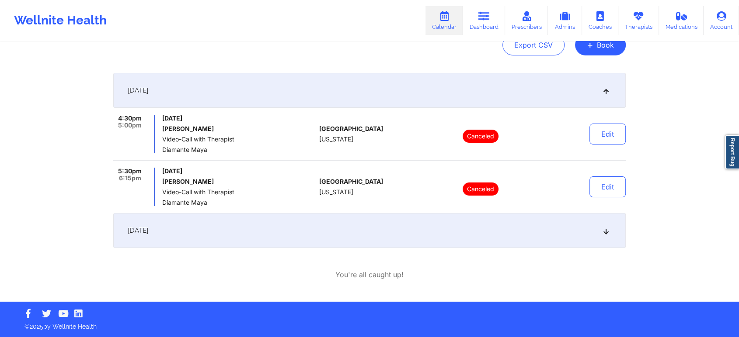
click at [359, 240] on div "[DATE]" at bounding box center [369, 230] width 512 height 35
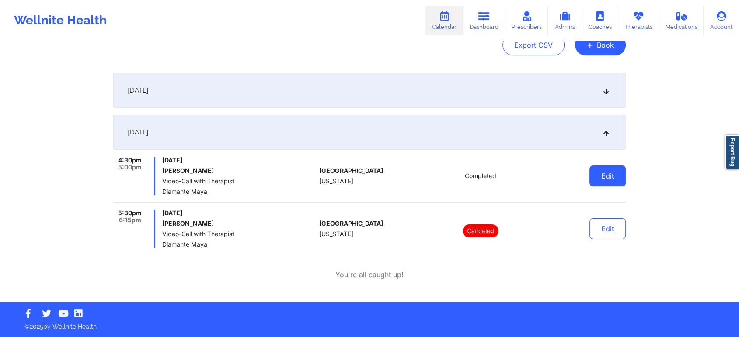
click at [604, 181] on button "Edit" at bounding box center [607, 176] width 36 height 21
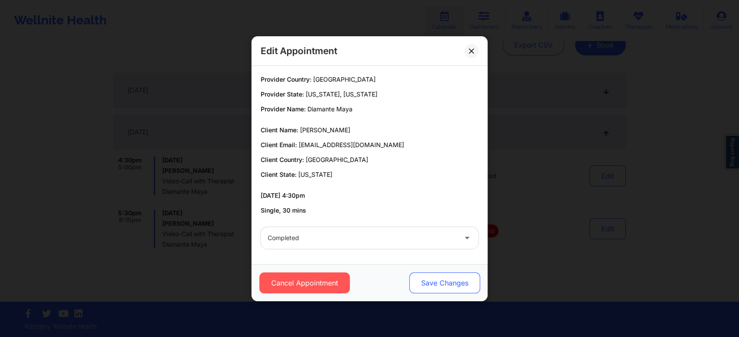
click at [435, 274] on button "Save Changes" at bounding box center [444, 283] width 71 height 21
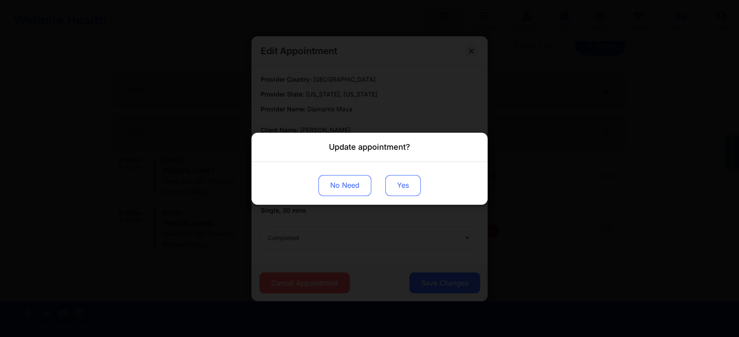
click at [398, 177] on button "Yes" at bounding box center [402, 185] width 35 height 21
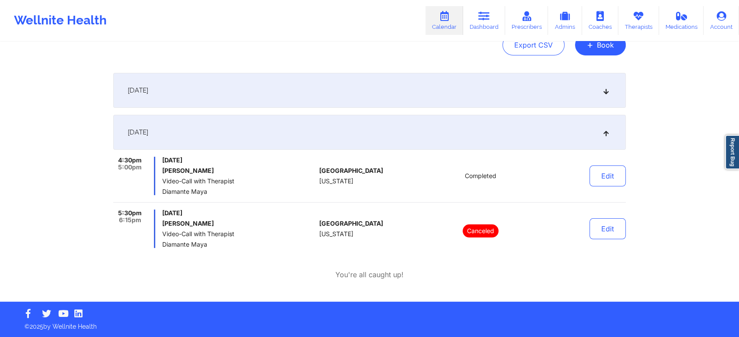
scroll to position [17, 0]
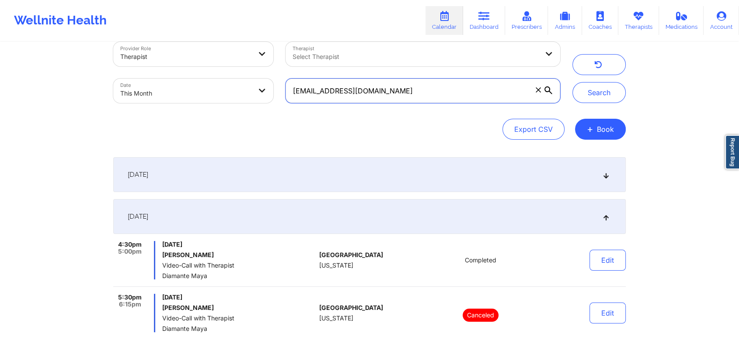
drag, startPoint x: 406, startPoint y: 83, endPoint x: 213, endPoint y: 82, distance: 192.3
click at [213, 82] on div "Provider Role Therapist Therapist Select Therapist Date This Month [EMAIL_ADDRE…" at bounding box center [336, 72] width 459 height 73
paste input "mjm20165198"
click at [572, 82] on button "Search" at bounding box center [598, 92] width 53 height 21
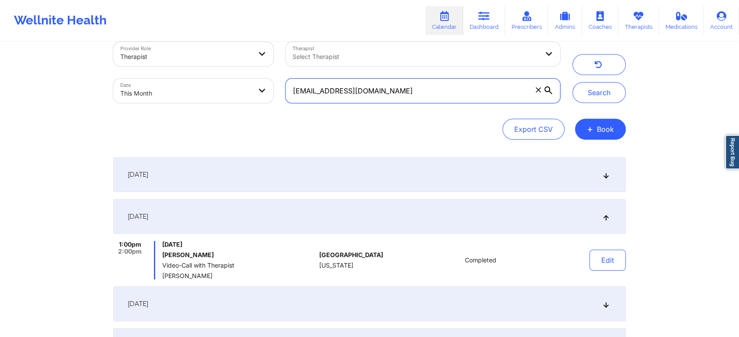
scroll to position [132, 0]
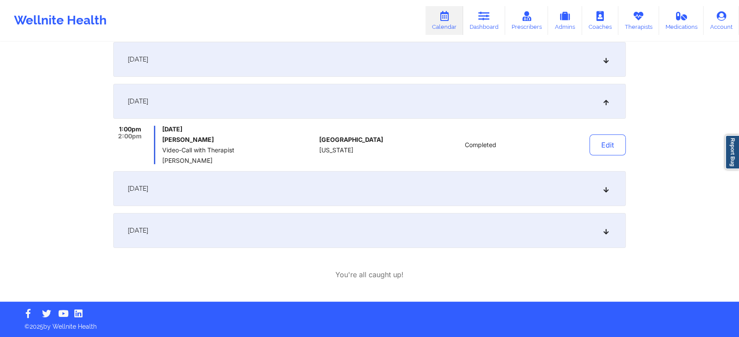
click at [311, 226] on div "[DATE]" at bounding box center [369, 230] width 512 height 35
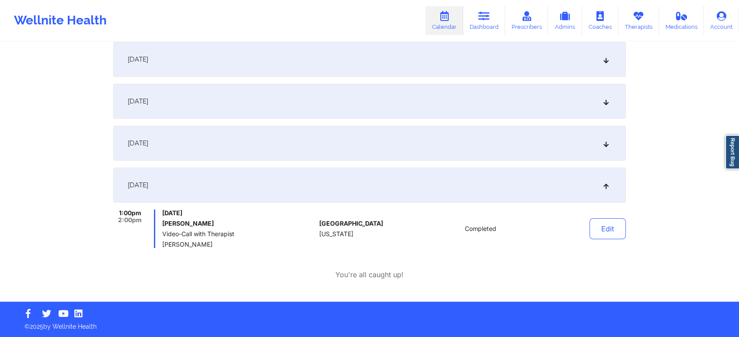
click at [633, 225] on div "Provider Role Therapist Therapist Select Therapist Date This Month [EMAIL_ADDRE…" at bounding box center [369, 85] width 739 height 434
click at [612, 231] on button "Edit" at bounding box center [607, 229] width 36 height 21
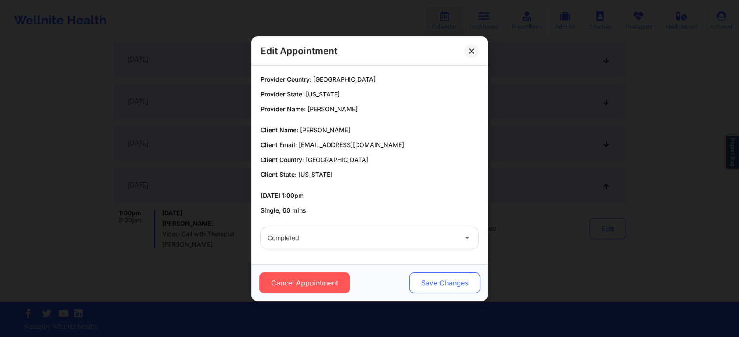
click at [449, 279] on button "Save Changes" at bounding box center [444, 283] width 71 height 21
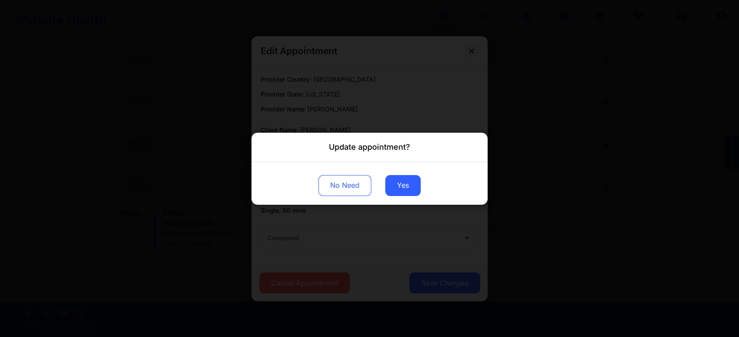
click at [404, 197] on div "No Need Yes" at bounding box center [369, 183] width 236 height 43
click at [410, 185] on button "Yes" at bounding box center [402, 185] width 35 height 21
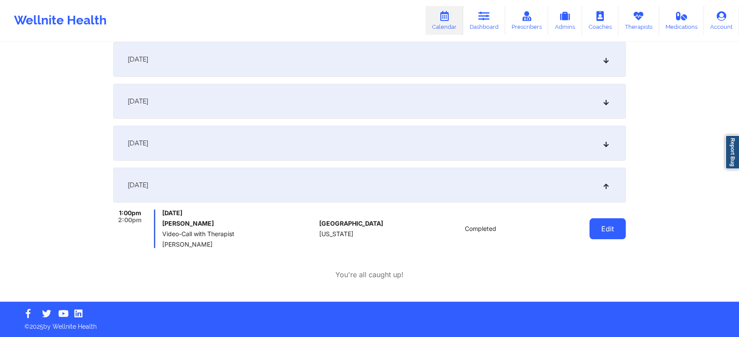
click at [603, 236] on button "Edit" at bounding box center [607, 229] width 36 height 21
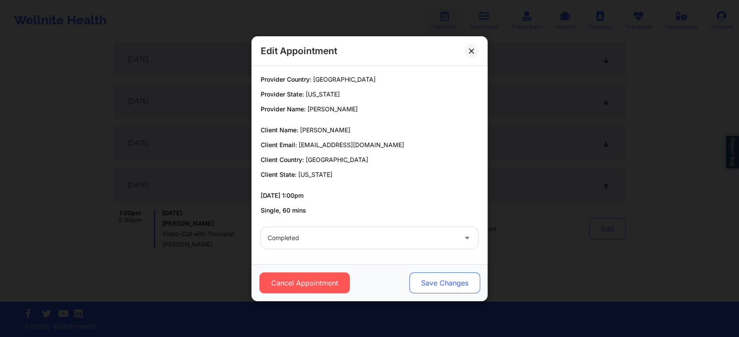
click at [465, 275] on button "Save Changes" at bounding box center [444, 283] width 71 height 21
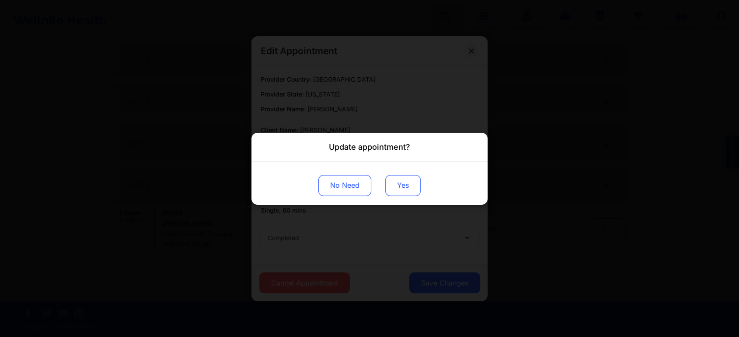
click at [403, 182] on button "Yes" at bounding box center [402, 185] width 35 height 21
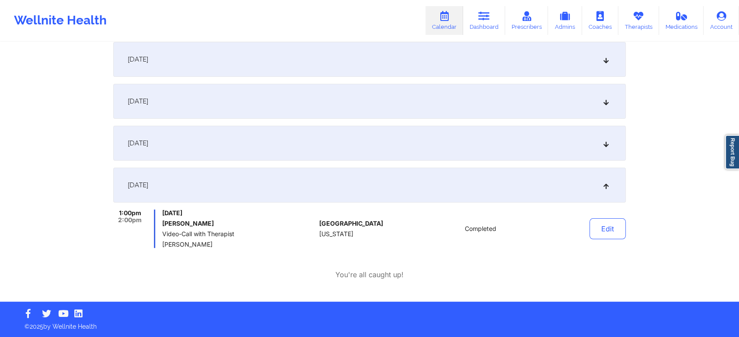
click at [403, 182] on div "[DATE]" at bounding box center [369, 185] width 512 height 35
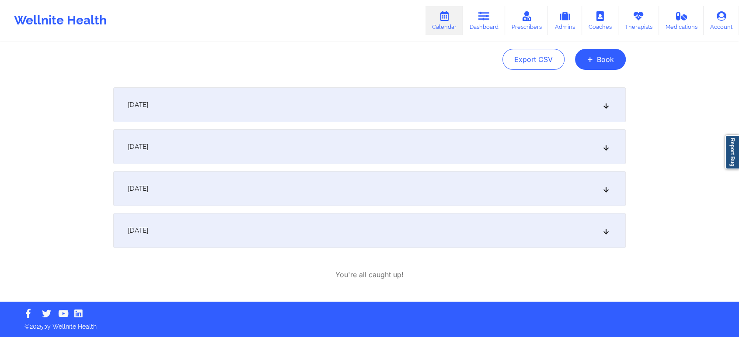
click at [517, 226] on div "[DATE]" at bounding box center [369, 230] width 512 height 35
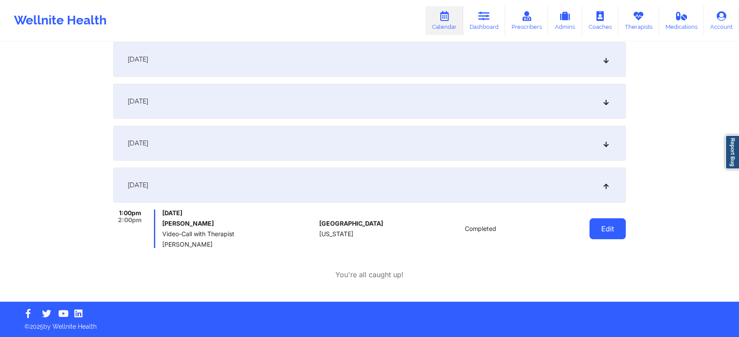
click at [592, 237] on button "Edit" at bounding box center [607, 229] width 36 height 21
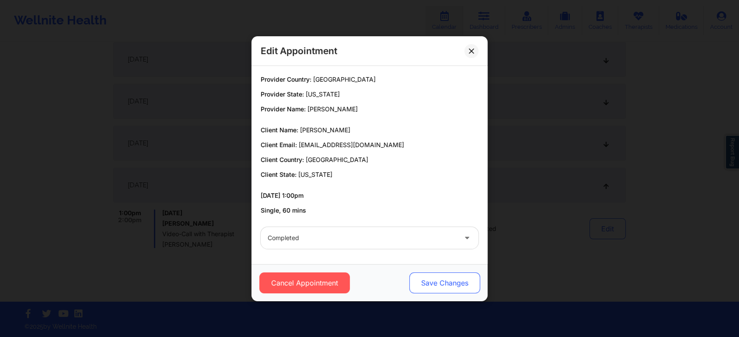
click at [454, 274] on button "Save Changes" at bounding box center [444, 283] width 71 height 21
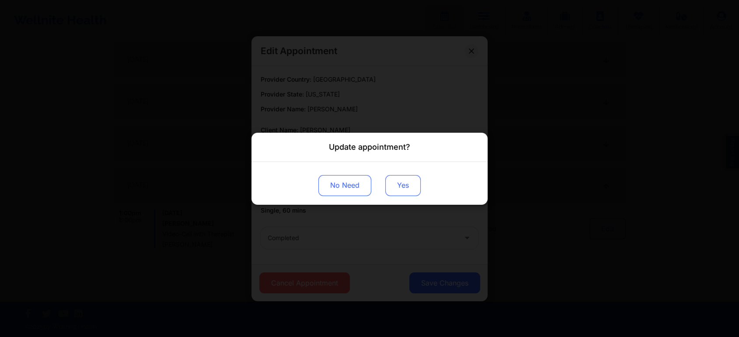
drag, startPoint x: 415, startPoint y: 170, endPoint x: 406, endPoint y: 191, distance: 22.7
click at [406, 191] on div "No Need Yes" at bounding box center [369, 183] width 236 height 43
click at [406, 191] on button "Yes" at bounding box center [402, 185] width 35 height 21
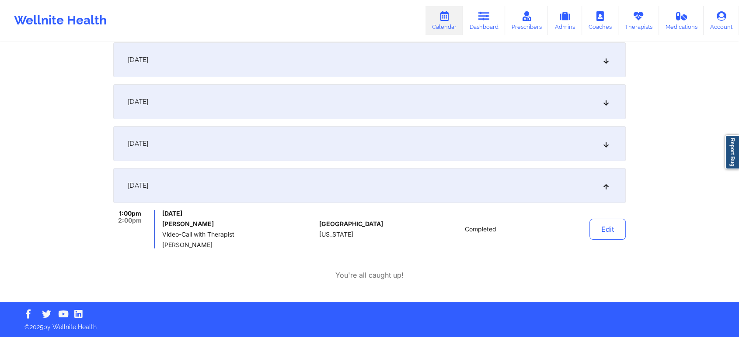
scroll to position [0, 0]
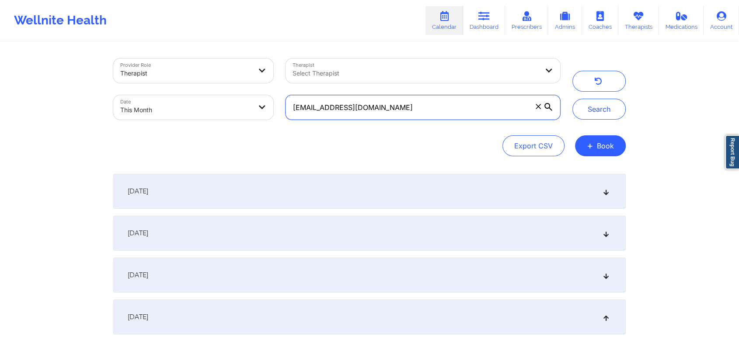
drag, startPoint x: 382, startPoint y: 117, endPoint x: 200, endPoint y: 80, distance: 186.1
click at [200, 80] on div "Provider Role Therapist Therapist Select Therapist Date This Month [EMAIL_ADDRE…" at bounding box center [336, 88] width 459 height 73
paste input "[EMAIL_ADDRESS][DOMAIN_NAME]"
click at [572, 99] on button "Search" at bounding box center [598, 109] width 53 height 21
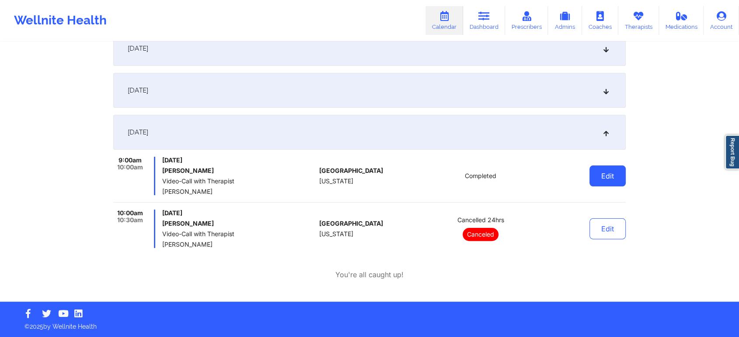
click at [598, 175] on button "Edit" at bounding box center [607, 176] width 36 height 21
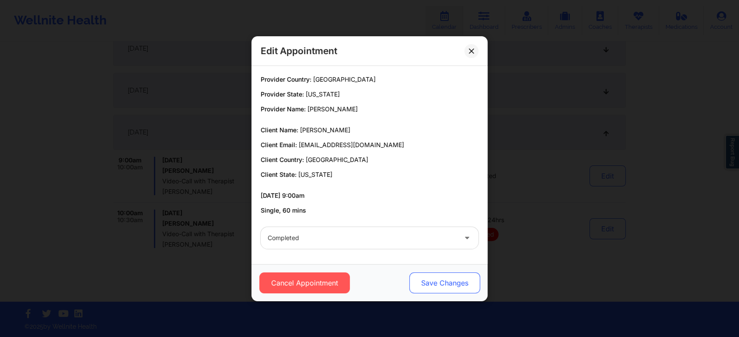
click at [425, 274] on button "Save Changes" at bounding box center [444, 283] width 71 height 21
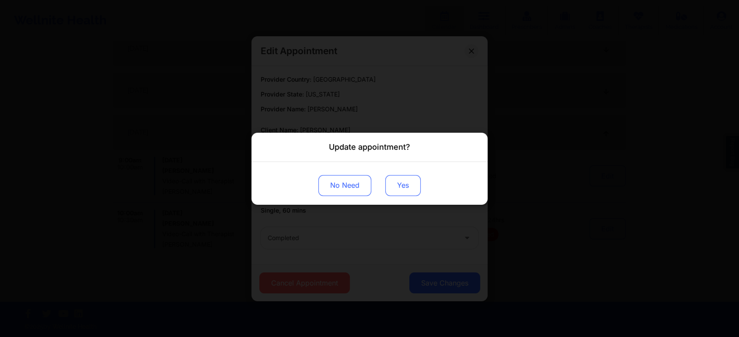
click at [392, 184] on button "Yes" at bounding box center [402, 185] width 35 height 21
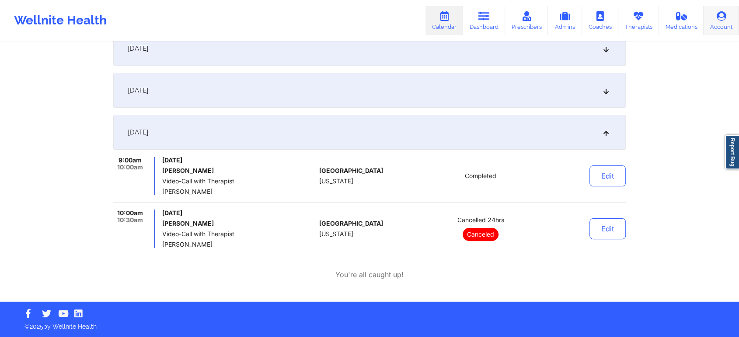
scroll to position [0, 0]
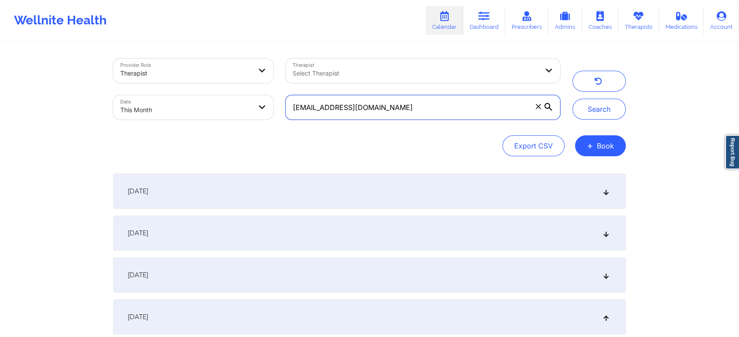
drag, startPoint x: 407, startPoint y: 118, endPoint x: 242, endPoint y: 111, distance: 165.3
click at [242, 111] on div "Provider Role Therapist Therapist Select Therapist Date This Month [EMAIL_ADDRE…" at bounding box center [336, 88] width 459 height 73
paste input "[EMAIL_ADDRESS][DOMAIN_NAME]"
click at [572, 99] on button "Search" at bounding box center [598, 109] width 53 height 21
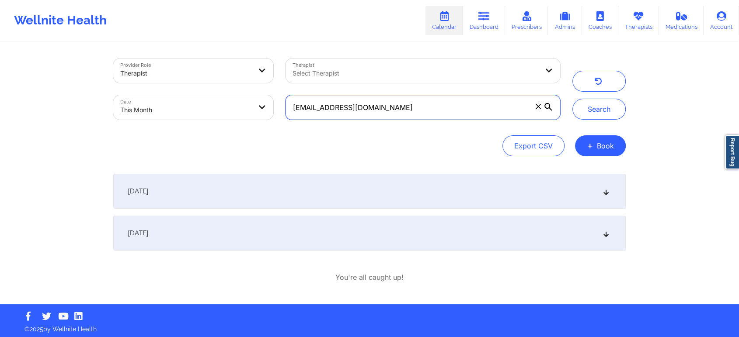
scroll to position [3, 0]
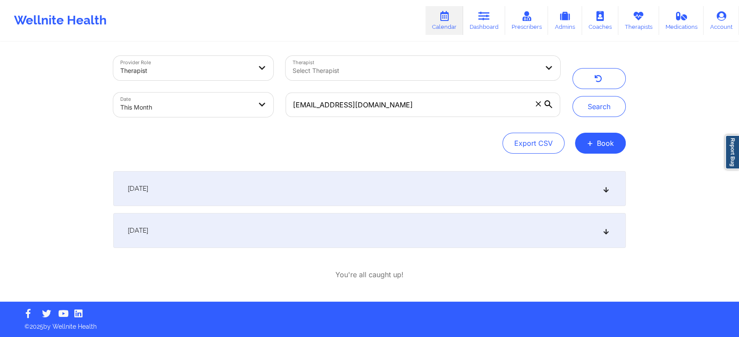
click at [381, 222] on div "[DATE]" at bounding box center [369, 230] width 512 height 35
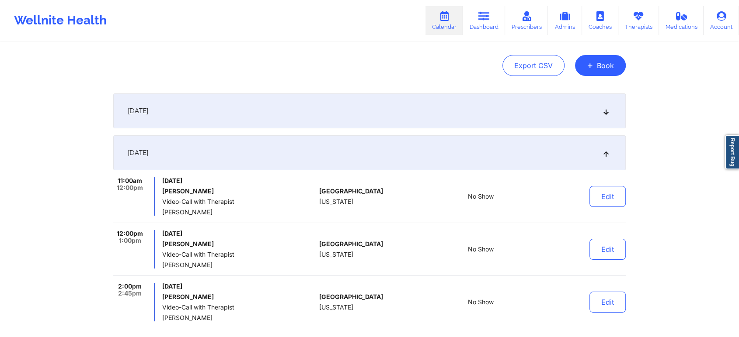
scroll to position [0, 0]
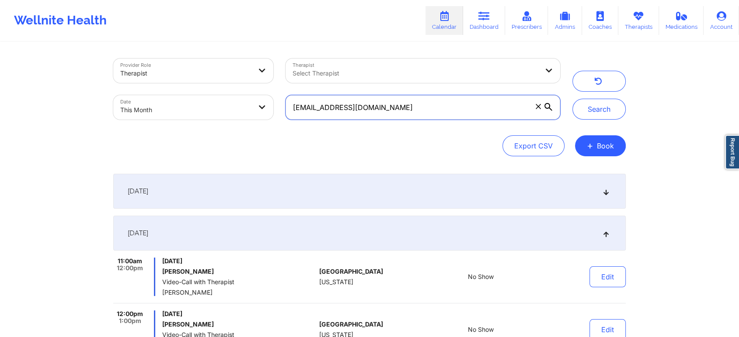
click at [409, 111] on input "[EMAIL_ADDRESS][DOMAIN_NAME]" at bounding box center [422, 107] width 274 height 24
drag, startPoint x: 424, startPoint y: 104, endPoint x: 177, endPoint y: 77, distance: 249.2
click at [177, 77] on div "Provider Role Therapist Therapist Select Therapist Date This Month [EMAIL_ADDRE…" at bounding box center [336, 88] width 459 height 73
paste input "irandaevangeline62"
click at [572, 99] on button "Search" at bounding box center [598, 109] width 53 height 21
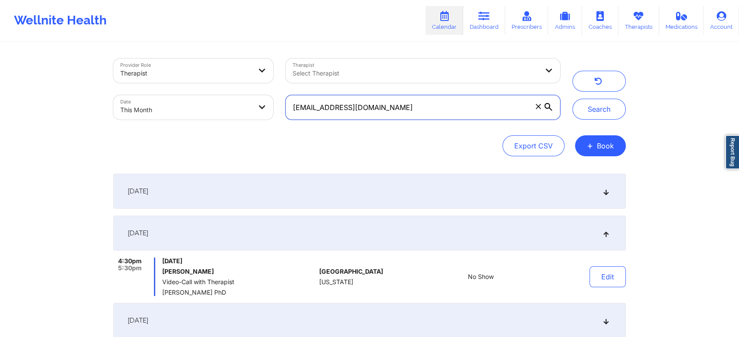
scroll to position [132, 0]
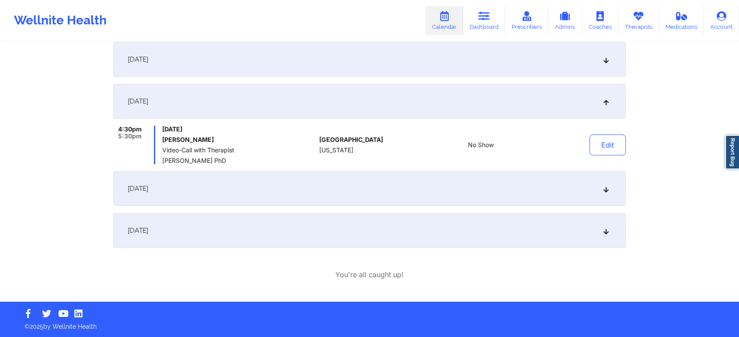
click at [243, 217] on div "[DATE]" at bounding box center [369, 230] width 512 height 35
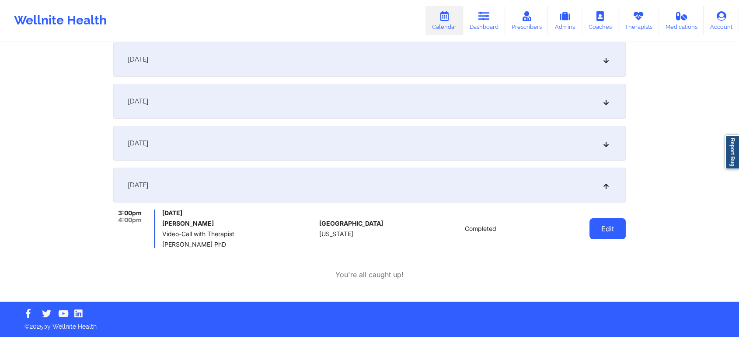
click at [615, 232] on button "Edit" at bounding box center [607, 229] width 36 height 21
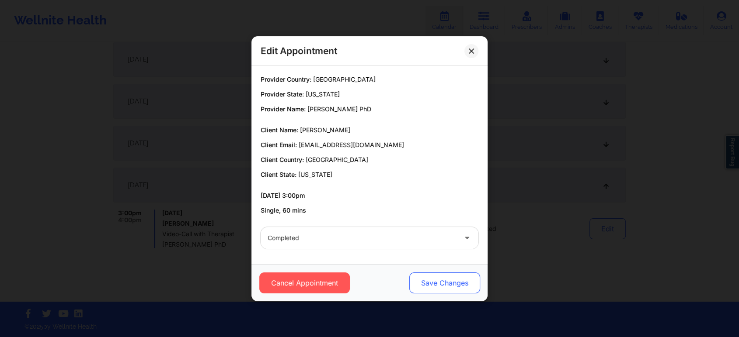
click at [434, 282] on button "Save Changes" at bounding box center [444, 283] width 71 height 21
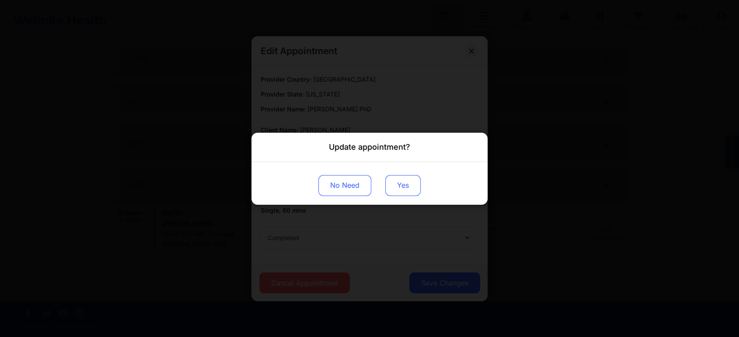
click at [404, 192] on button "Yes" at bounding box center [402, 185] width 35 height 21
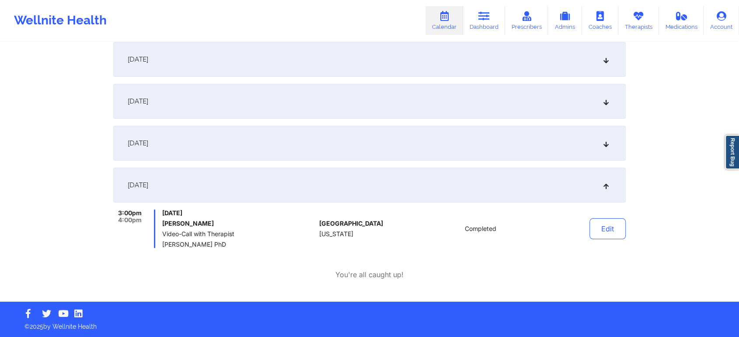
scroll to position [0, 0]
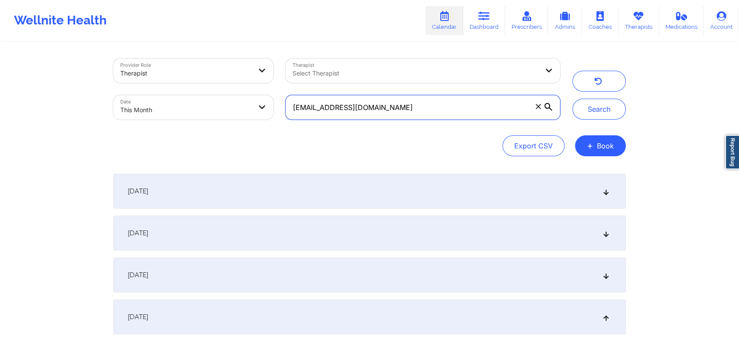
drag, startPoint x: 431, startPoint y: 96, endPoint x: 234, endPoint y: 117, distance: 197.7
click at [234, 117] on div "Provider Role Therapist Therapist Select Therapist Date This Month [EMAIL_ADDRE…" at bounding box center [336, 88] width 459 height 73
paste input "ebadalucca"
click at [572, 99] on button "Search" at bounding box center [598, 109] width 53 height 21
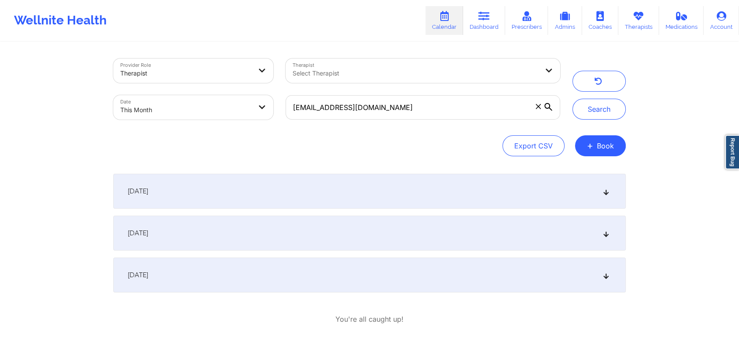
click at [359, 280] on div "[DATE]" at bounding box center [369, 275] width 512 height 35
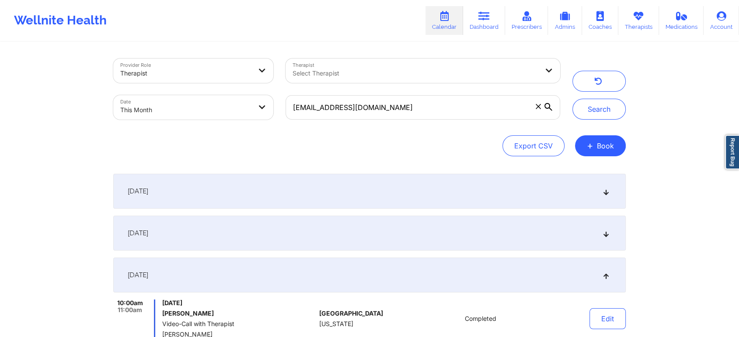
scroll to position [90, 0]
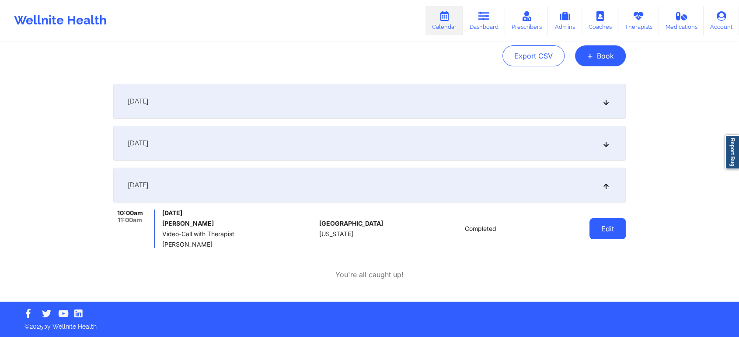
click at [614, 231] on button "Edit" at bounding box center [607, 229] width 36 height 21
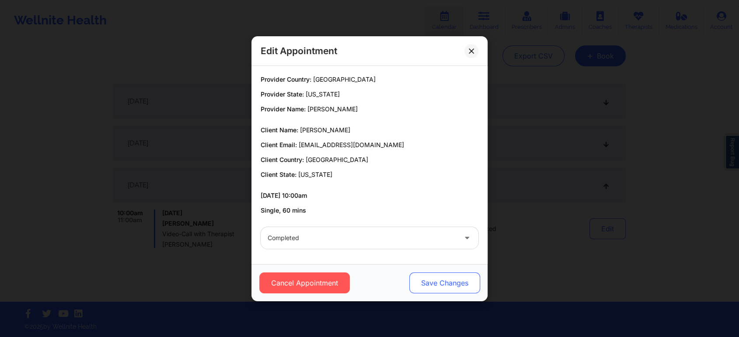
click at [433, 283] on button "Save Changes" at bounding box center [444, 283] width 71 height 21
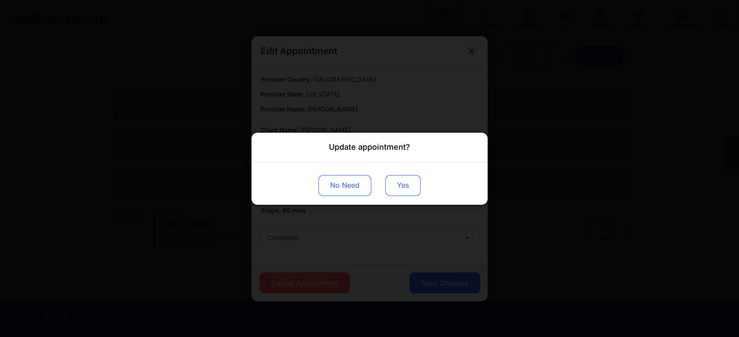
click at [415, 189] on button "Yes" at bounding box center [402, 185] width 35 height 21
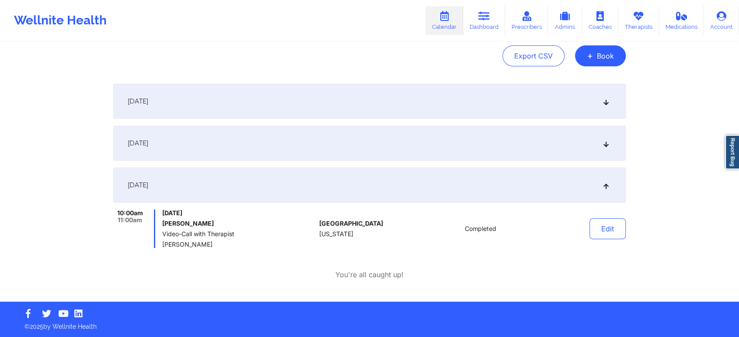
scroll to position [0, 0]
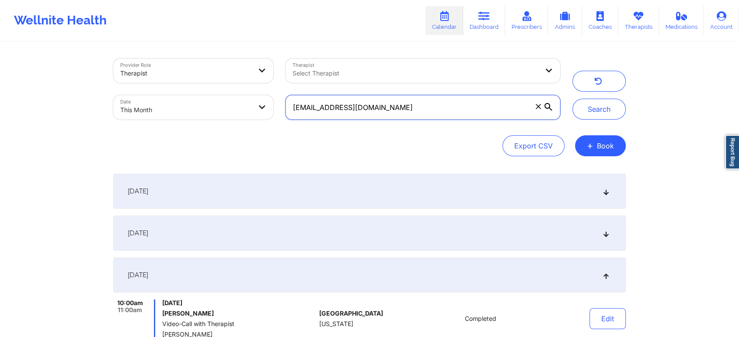
drag, startPoint x: 401, startPoint y: 114, endPoint x: 190, endPoint y: 85, distance: 213.2
click at [190, 85] on div "Provider Role Therapist Therapist Select Therapist Date This Month [EMAIL_ADDRE…" at bounding box center [336, 88] width 459 height 73
paste input "s_lipman@hot"
click at [572, 99] on button "Search" at bounding box center [598, 109] width 53 height 21
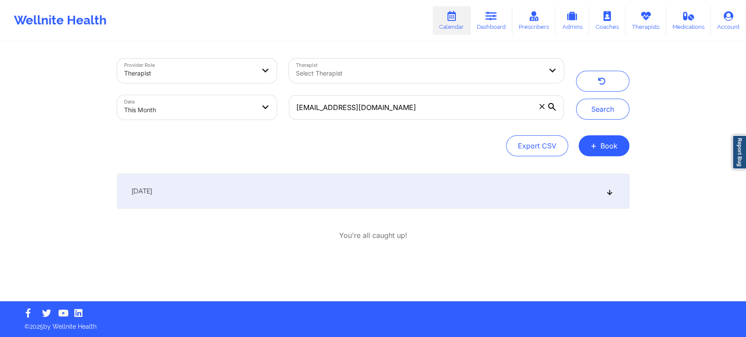
click at [361, 187] on div "[DATE]" at bounding box center [373, 191] width 512 height 35
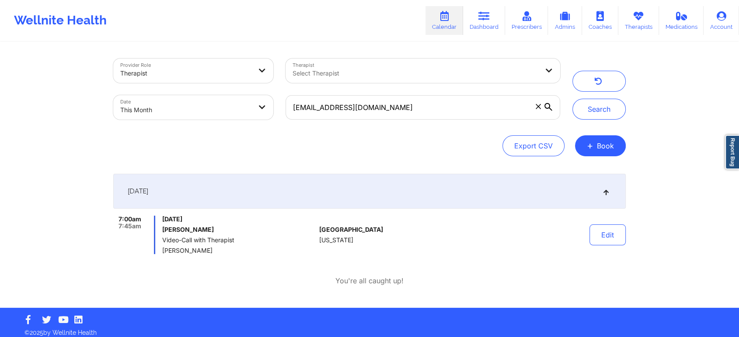
scroll to position [6, 0]
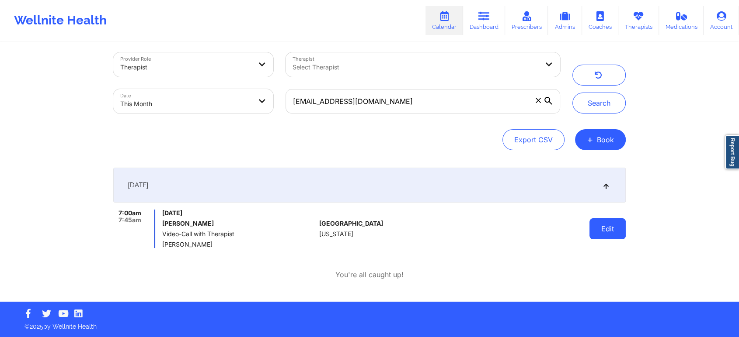
click at [607, 231] on button "Edit" at bounding box center [607, 229] width 36 height 21
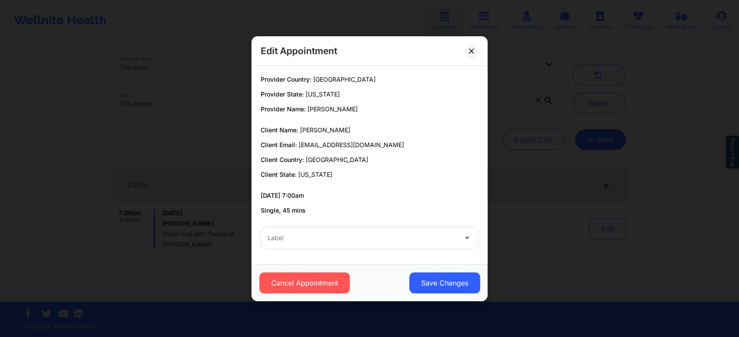
click at [155, 152] on div "Edit Appointment Provider Country: [GEOGRAPHIC_DATA] Provider State: [US_STATE]…" at bounding box center [369, 168] width 739 height 337
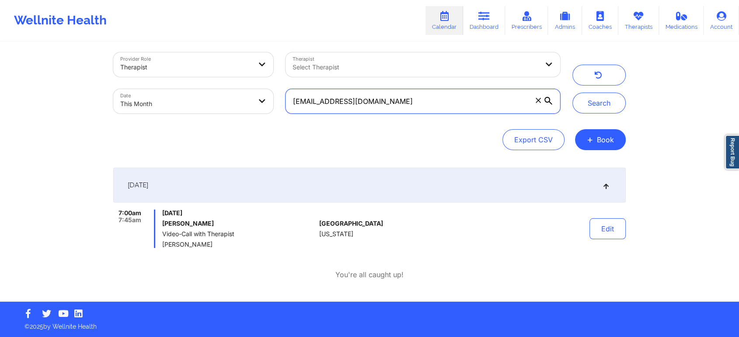
drag, startPoint x: 427, startPoint y: 105, endPoint x: 199, endPoint y: 113, distance: 227.8
click at [199, 113] on div "Provider Role Therapist Therapist Select Therapist Date This Month [EMAIL_ADDRE…" at bounding box center [336, 82] width 459 height 73
paste input "ayoka.baptiste@g"
click at [572, 93] on button "Search" at bounding box center [598, 103] width 53 height 21
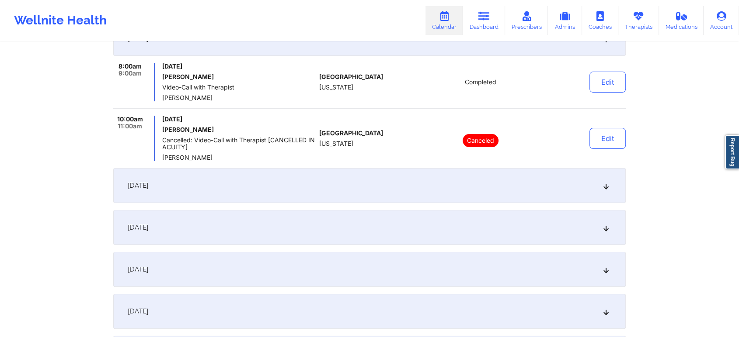
scroll to position [318, 0]
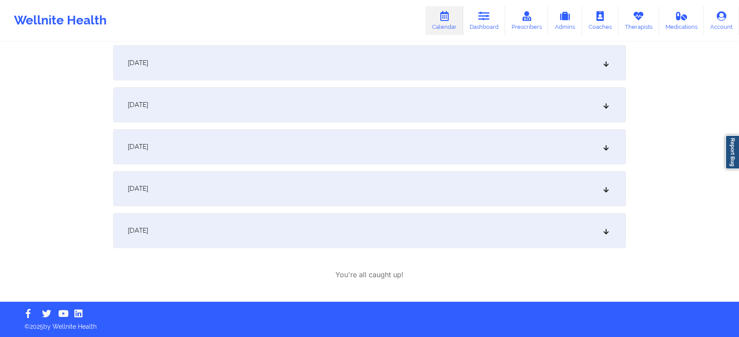
click at [278, 239] on div "[DATE]" at bounding box center [369, 230] width 512 height 35
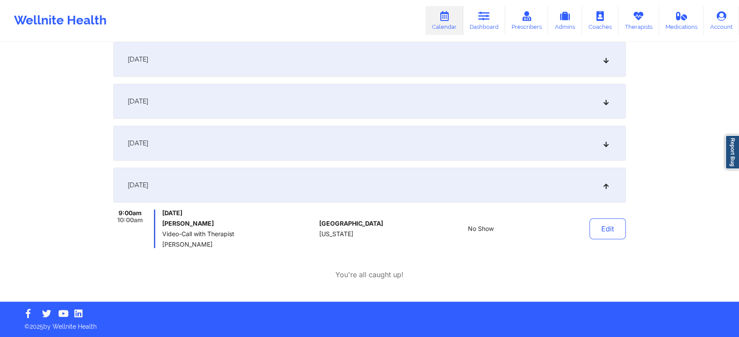
scroll to position [212, 0]
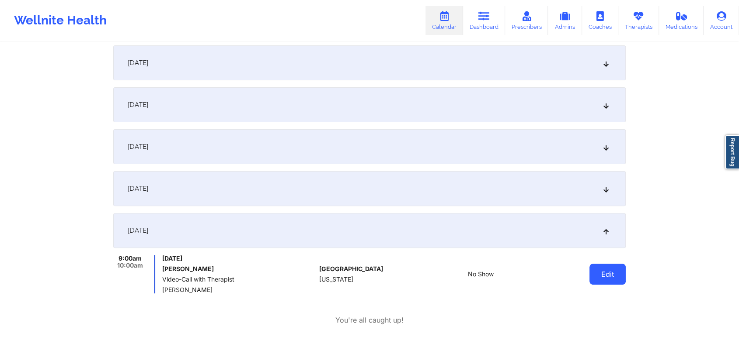
click at [599, 274] on button "Edit" at bounding box center [607, 274] width 36 height 21
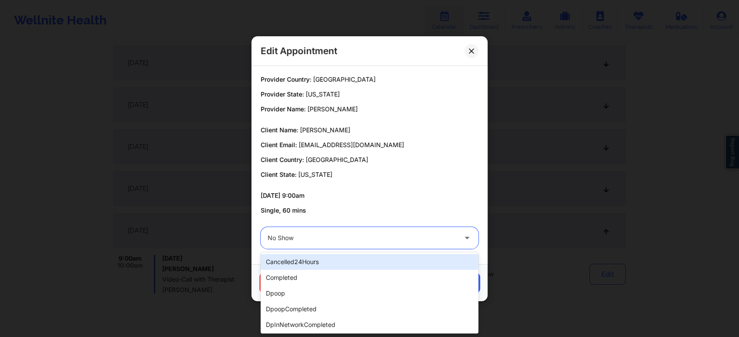
click at [360, 244] on div "No Show" at bounding box center [361, 238] width 189 height 22
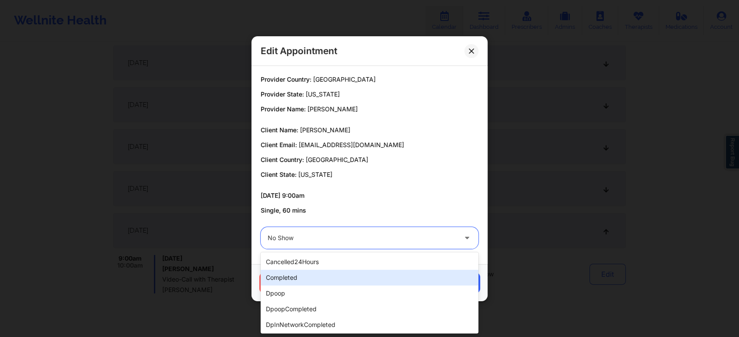
drag, startPoint x: 311, startPoint y: 267, endPoint x: 294, endPoint y: 279, distance: 21.0
click at [294, 279] on div "cancelled24Hours completed dpoop dpoopCompleted dpInNetworkCompleted freeNoShow…" at bounding box center [369, 293] width 218 height 81
click at [294, 279] on div "completed" at bounding box center [369, 278] width 218 height 16
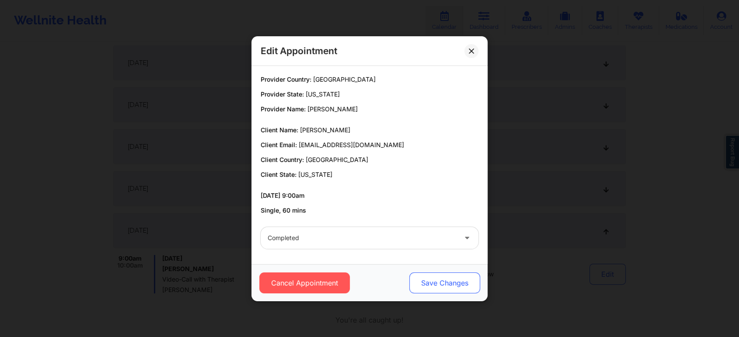
click at [453, 280] on button "Save Changes" at bounding box center [444, 283] width 71 height 21
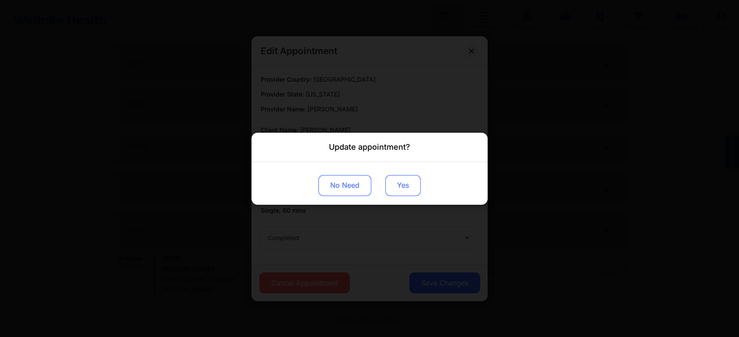
click at [403, 175] on button "Yes" at bounding box center [402, 185] width 35 height 21
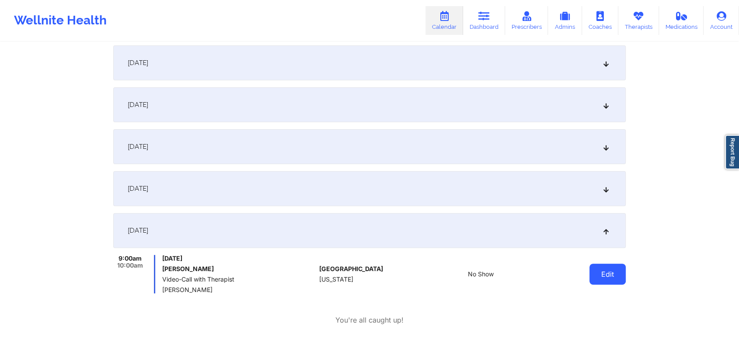
click at [609, 273] on button "Edit" at bounding box center [607, 274] width 36 height 21
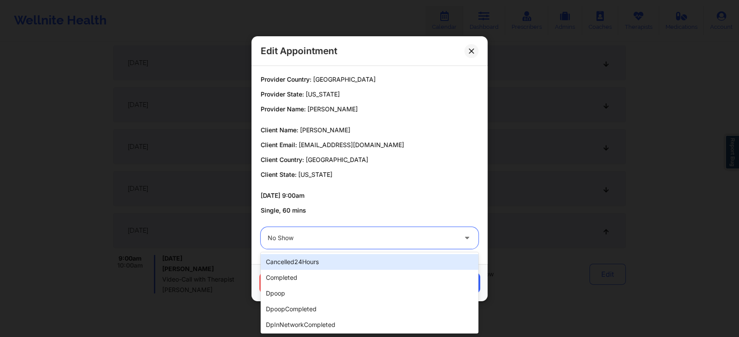
click at [410, 244] on div "No Show" at bounding box center [361, 238] width 189 height 22
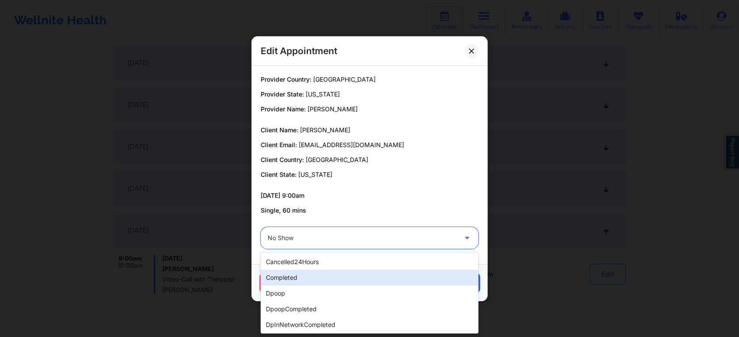
click at [345, 277] on div "completed" at bounding box center [369, 278] width 218 height 16
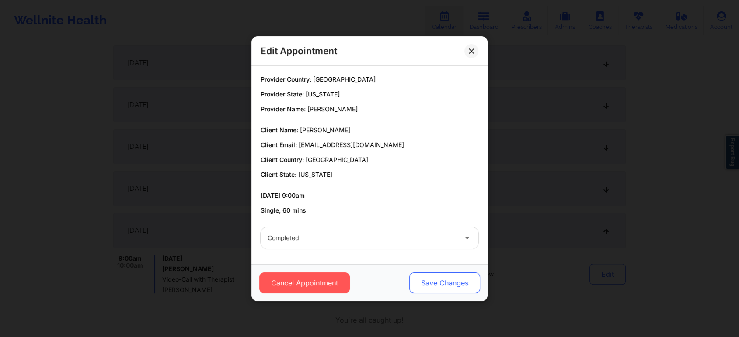
click at [445, 283] on button "Save Changes" at bounding box center [444, 283] width 71 height 21
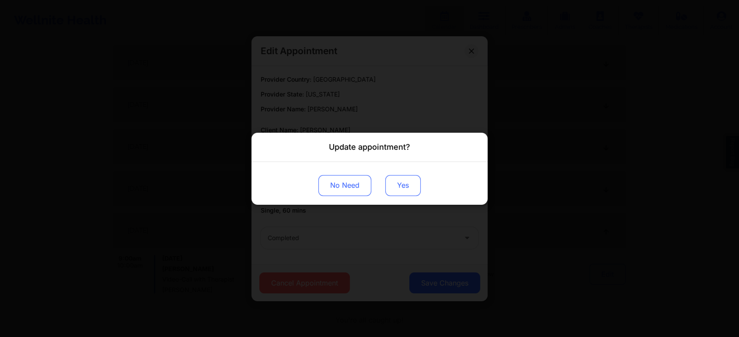
click at [397, 181] on button "Yes" at bounding box center [402, 185] width 35 height 21
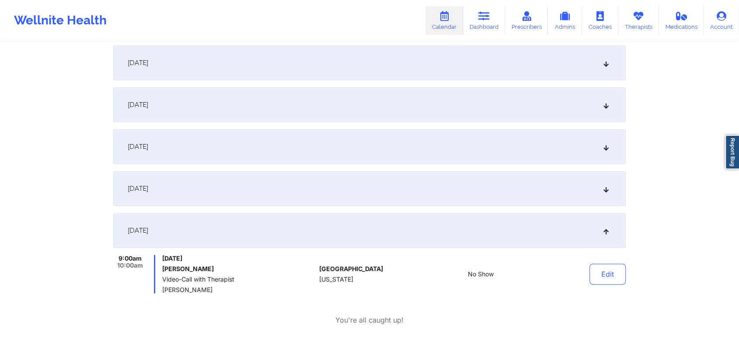
scroll to position [0, 0]
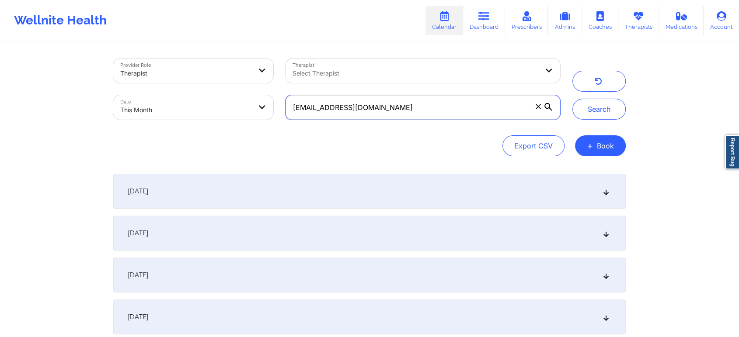
drag, startPoint x: 413, startPoint y: 105, endPoint x: 250, endPoint y: 108, distance: 163.9
click at [250, 108] on div "Provider Role Therapist Therapist Select Therapist Date This Month [EMAIL_ADDRE…" at bounding box center [336, 88] width 459 height 73
paste input "hannahbobanna06"
click at [572, 99] on button "Search" at bounding box center [598, 109] width 53 height 21
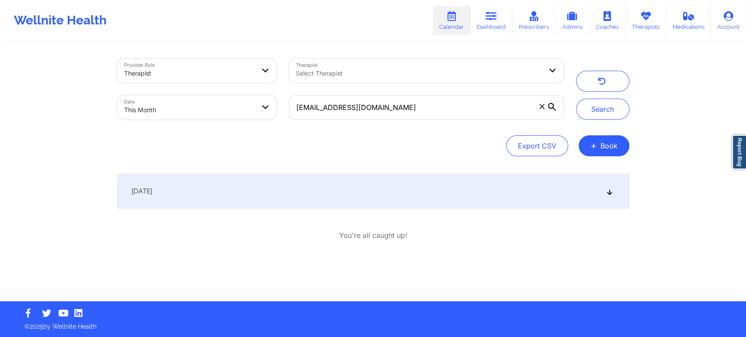
click at [745, 148] on link "Report Bug" at bounding box center [739, 152] width 14 height 35
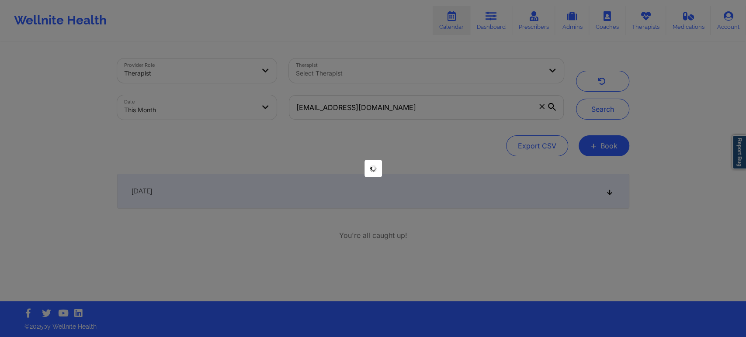
click at [745, 148] on div at bounding box center [373, 168] width 746 height 337
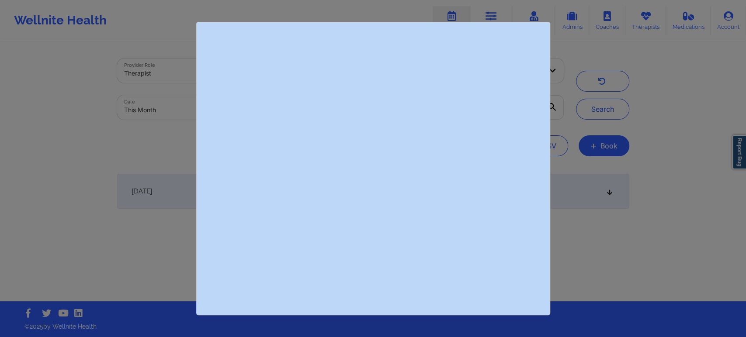
click at [693, 163] on div at bounding box center [373, 168] width 746 height 337
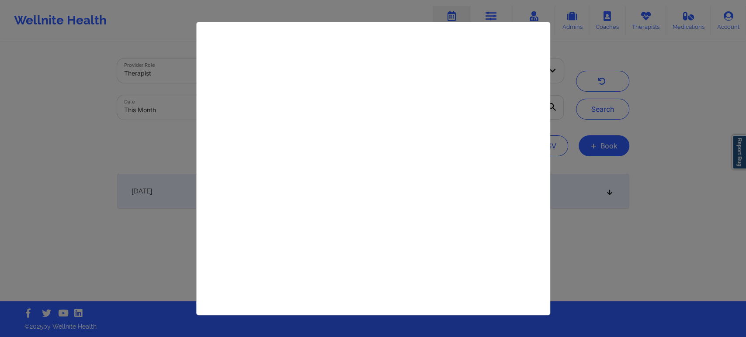
click at [654, 175] on div at bounding box center [373, 168] width 746 height 337
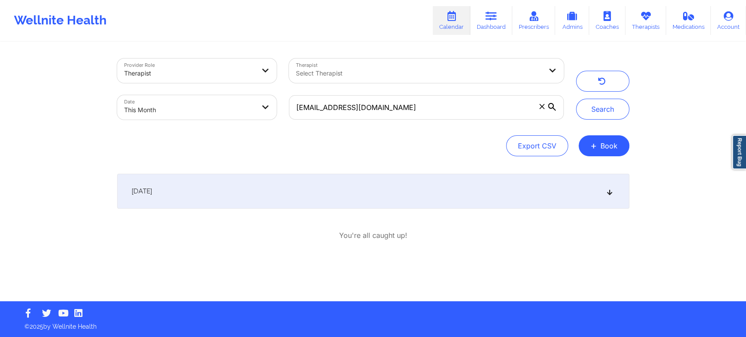
click at [488, 185] on div "[DATE]" at bounding box center [373, 191] width 512 height 35
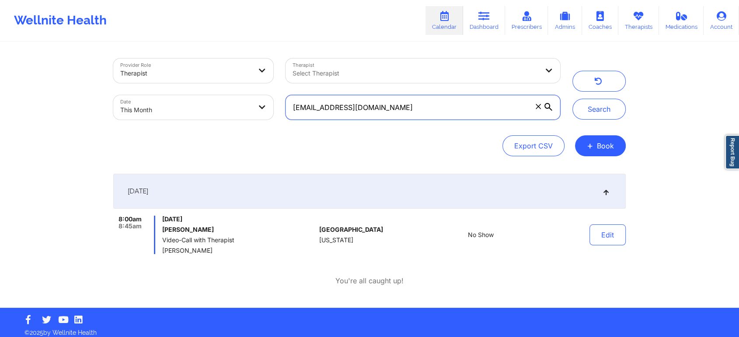
click at [435, 103] on input "[EMAIL_ADDRESS][DOMAIN_NAME]" at bounding box center [422, 107] width 274 height 24
drag, startPoint x: 402, startPoint y: 104, endPoint x: 269, endPoint y: 93, distance: 133.3
click at [269, 93] on div "Provider Role Therapist Therapist Select Therapist Date This Month [EMAIL_ADDRE…" at bounding box center [336, 88] width 459 height 73
paste input "megan.gray02"
click at [572, 99] on button "Search" at bounding box center [598, 109] width 53 height 21
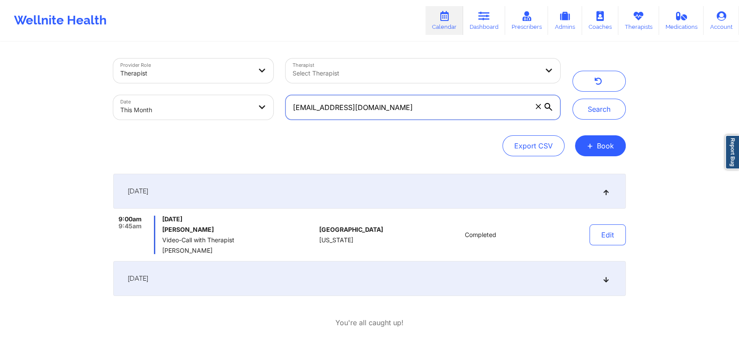
scroll to position [48, 0]
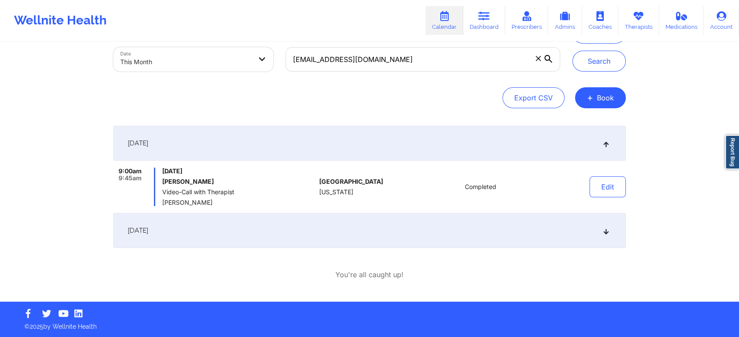
click at [388, 232] on div "[DATE]" at bounding box center [369, 230] width 512 height 35
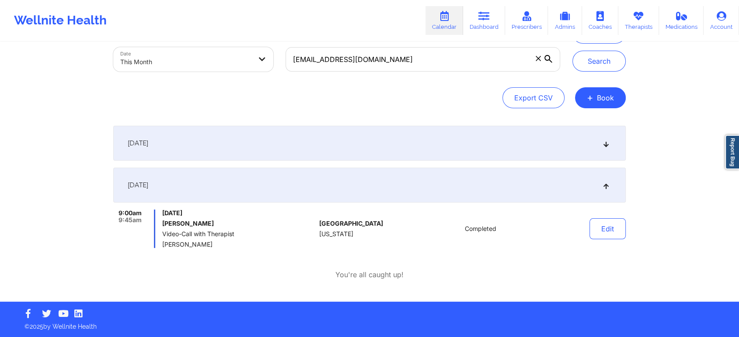
click at [627, 232] on div "Provider Role Therapist Therapist Select Therapist Date This Month [EMAIL_ADDRE…" at bounding box center [369, 148] width 524 height 307
click at [603, 229] on button "Edit" at bounding box center [607, 229] width 36 height 21
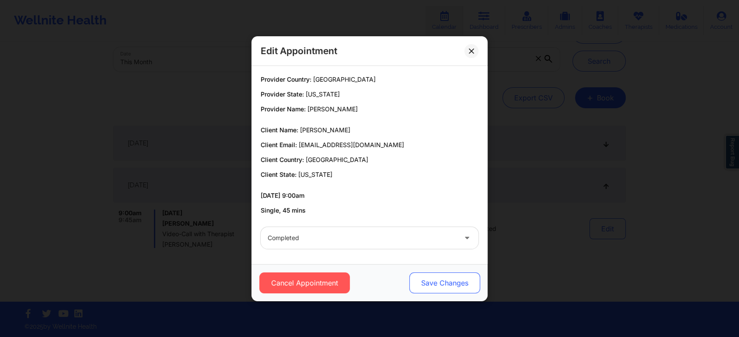
click at [434, 288] on button "Save Changes" at bounding box center [444, 283] width 71 height 21
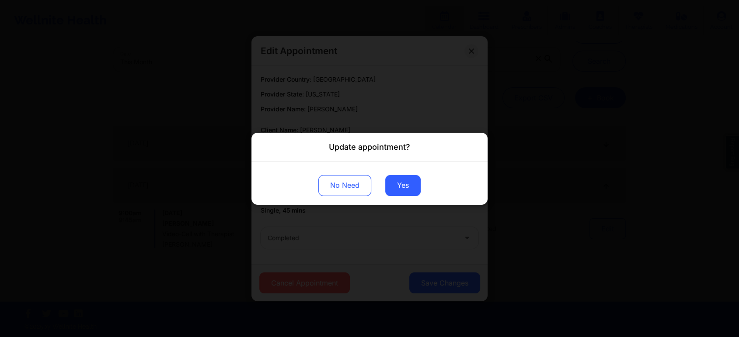
click at [387, 174] on div "No Need Yes" at bounding box center [369, 183] width 236 height 43
click at [406, 194] on button "Yes" at bounding box center [402, 185] width 35 height 21
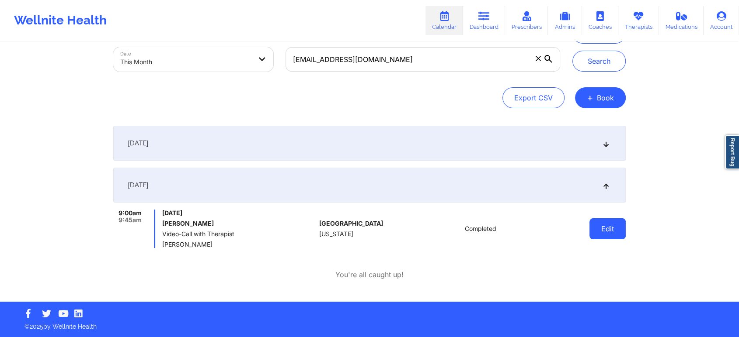
click at [600, 223] on button "Edit" at bounding box center [607, 229] width 36 height 21
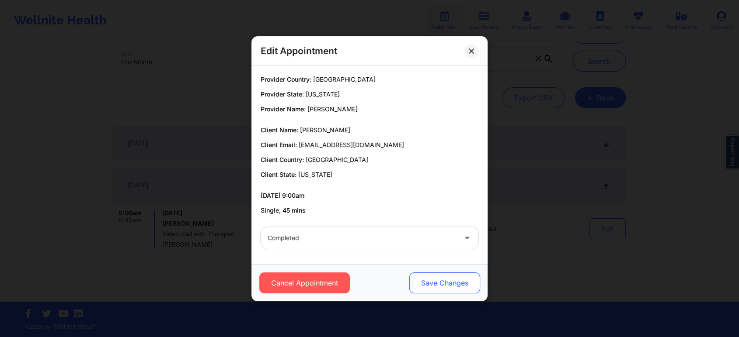
click at [430, 274] on button "Save Changes" at bounding box center [444, 283] width 71 height 21
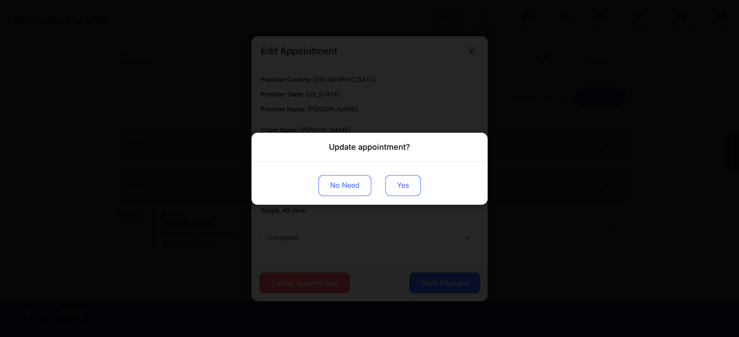
click at [402, 191] on button "Yes" at bounding box center [402, 185] width 35 height 21
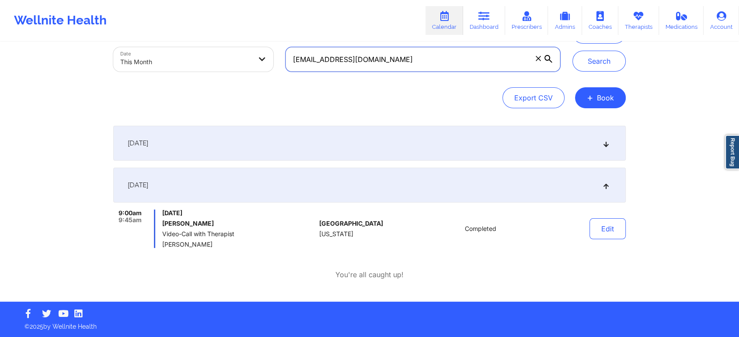
drag, startPoint x: 395, startPoint y: 56, endPoint x: 206, endPoint y: 58, distance: 189.2
click at [206, 58] on div "Provider Role Therapist Therapist Select Therapist Date This Month [EMAIL_ADDRE…" at bounding box center [336, 40] width 459 height 73
paste input "ariamendezofficial"
click at [572, 51] on button "Search" at bounding box center [598, 61] width 53 height 21
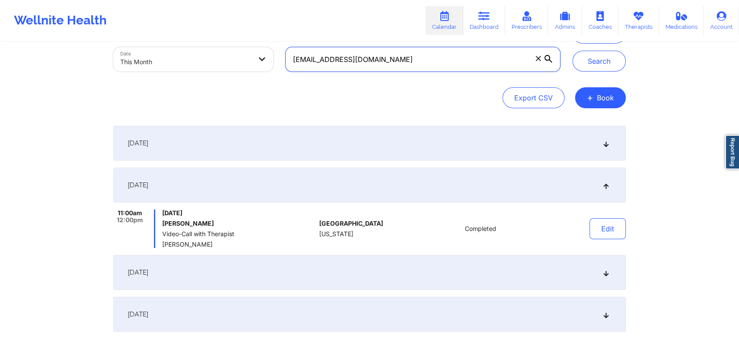
scroll to position [132, 0]
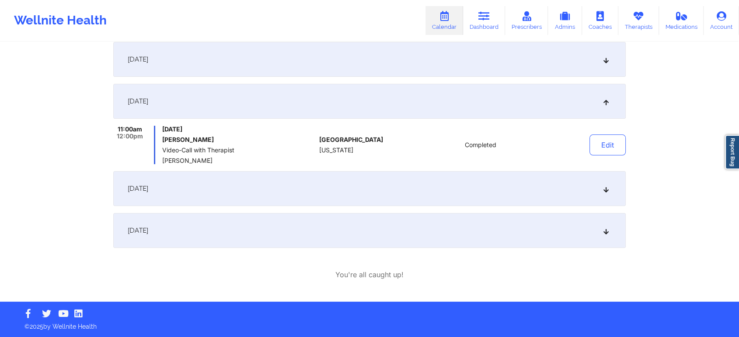
click at [371, 221] on div "[DATE]" at bounding box center [369, 230] width 512 height 35
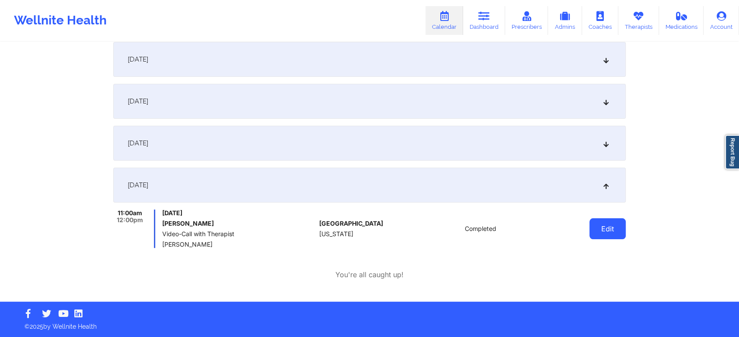
click at [608, 222] on button "Edit" at bounding box center [607, 229] width 36 height 21
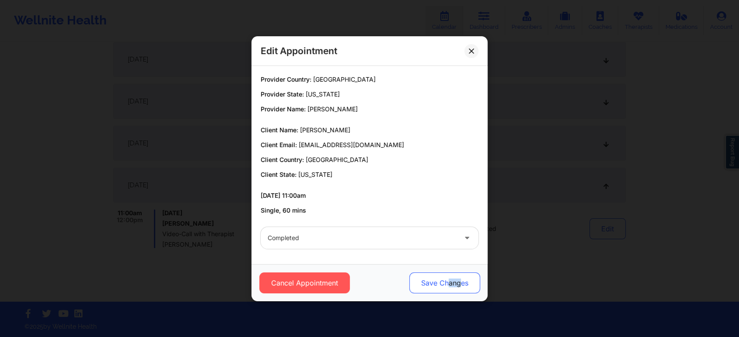
drag, startPoint x: 448, startPoint y: 294, endPoint x: 465, endPoint y: 273, distance: 26.8
click at [465, 273] on div "Cancel Appointment Save Changes" at bounding box center [369, 282] width 236 height 37
click at [465, 273] on button "Save Changes" at bounding box center [444, 283] width 71 height 21
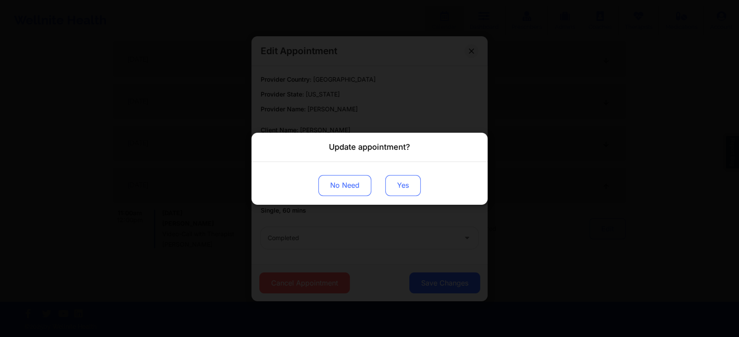
click at [403, 182] on button "Yes" at bounding box center [402, 185] width 35 height 21
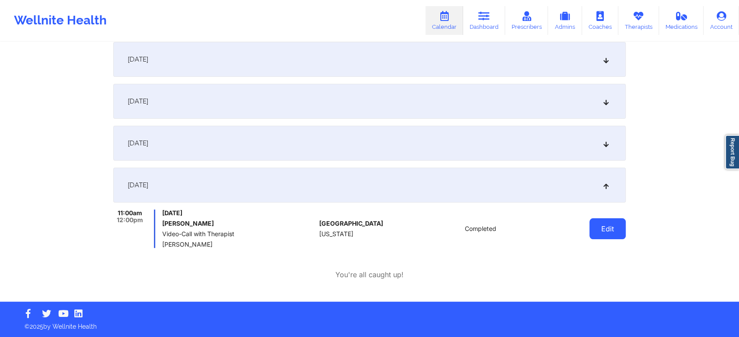
click at [606, 229] on button "Edit" at bounding box center [607, 229] width 36 height 21
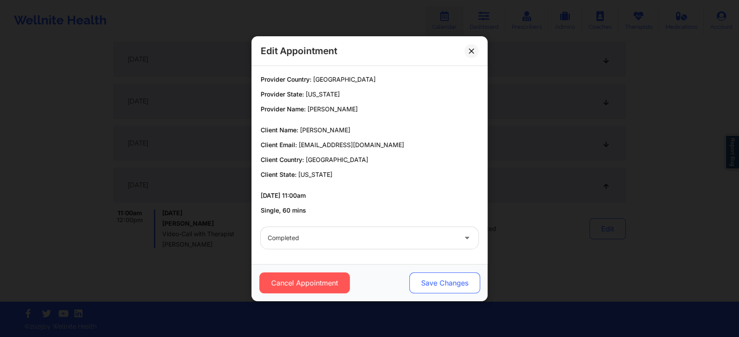
click at [436, 277] on button "Save Changes" at bounding box center [444, 283] width 71 height 21
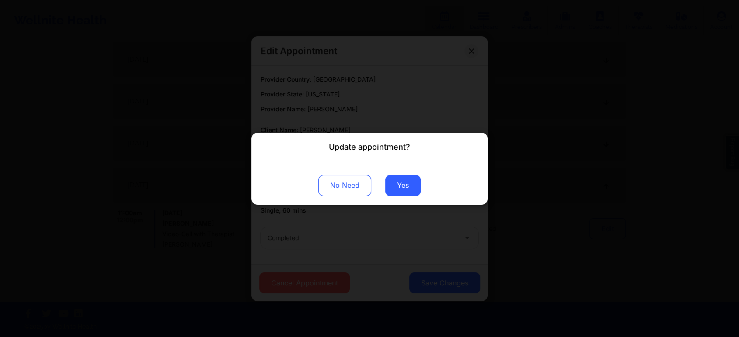
click at [409, 167] on div "No Need Yes" at bounding box center [369, 183] width 236 height 43
click at [409, 181] on button "Yes" at bounding box center [402, 185] width 35 height 21
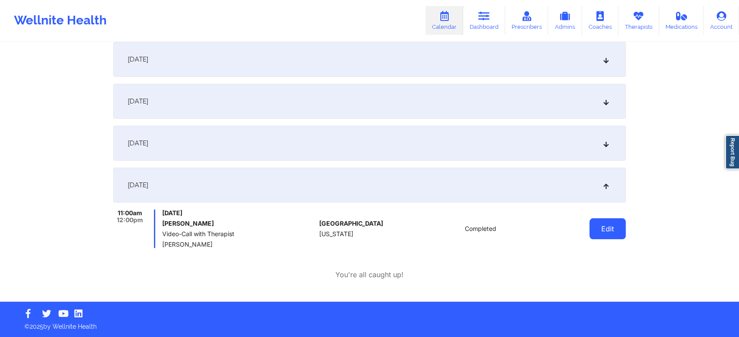
click at [621, 234] on button "Edit" at bounding box center [607, 229] width 36 height 21
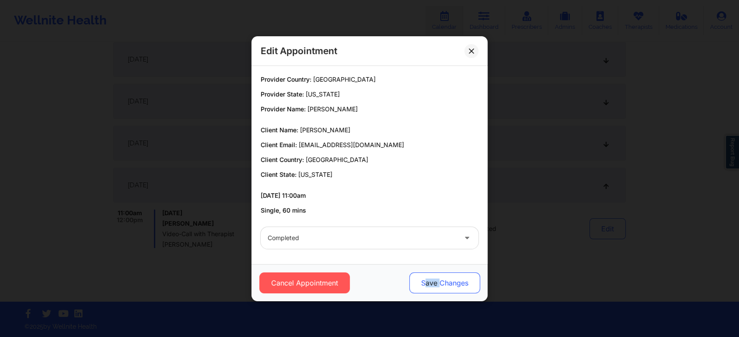
drag, startPoint x: 440, startPoint y: 270, endPoint x: 423, endPoint y: 284, distance: 22.0
click at [423, 284] on div "Cancel Appointment Save Changes" at bounding box center [369, 282] width 236 height 37
click at [423, 284] on button "Save Changes" at bounding box center [444, 283] width 71 height 21
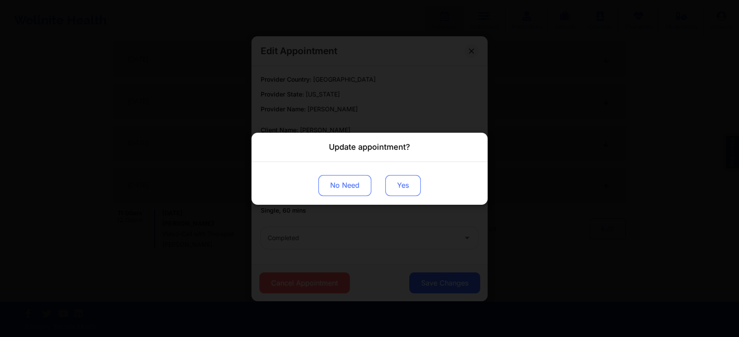
click at [402, 179] on button "Yes" at bounding box center [402, 185] width 35 height 21
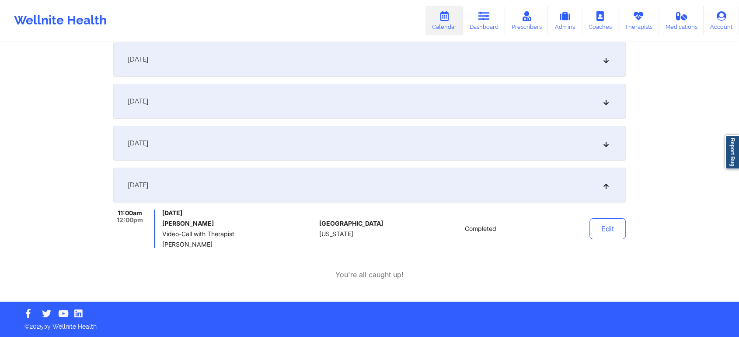
scroll to position [0, 0]
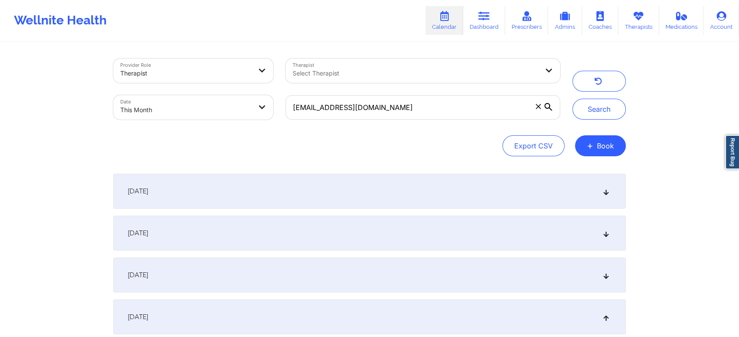
drag, startPoint x: 461, startPoint y: 121, endPoint x: 471, endPoint y: 90, distance: 32.5
click at [471, 90] on div "[EMAIL_ADDRESS][DOMAIN_NAME]" at bounding box center [422, 107] width 287 height 37
click at [425, 132] on div "Provider Role Therapist Therapist Select Therapist Date This Month [EMAIL_ADDRE…" at bounding box center [369, 108] width 512 height 98
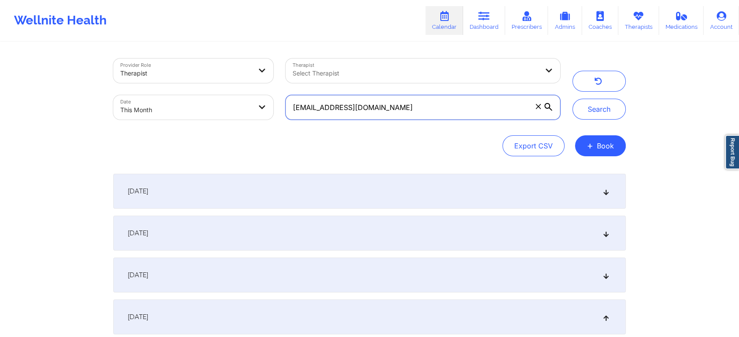
drag, startPoint x: 438, startPoint y: 108, endPoint x: 216, endPoint y: 49, distance: 229.5
click at [216, 49] on div "Provider Role Therapist Therapist Select Therapist Date This Month [EMAIL_ADDRE…" at bounding box center [369, 238] width 524 height 391
paste input "[PERSON_NAME].hewlett"
click at [572, 99] on button "Search" at bounding box center [598, 109] width 53 height 21
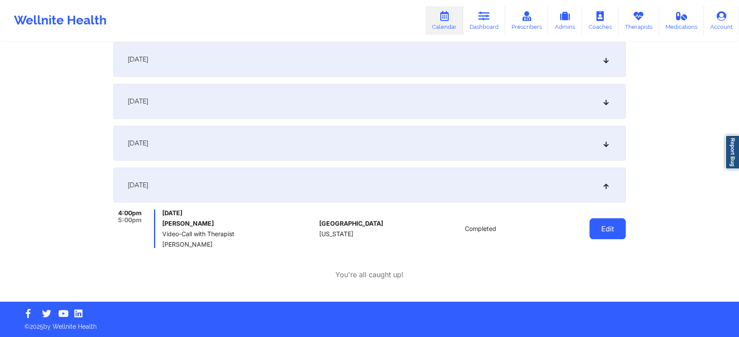
click at [602, 232] on button "Edit" at bounding box center [607, 229] width 36 height 21
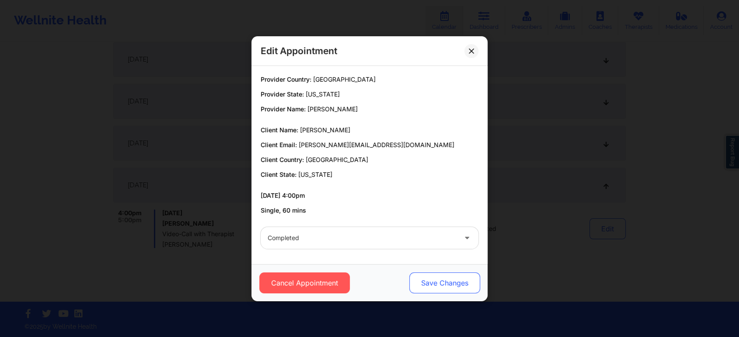
click at [417, 278] on button "Save Changes" at bounding box center [444, 283] width 71 height 21
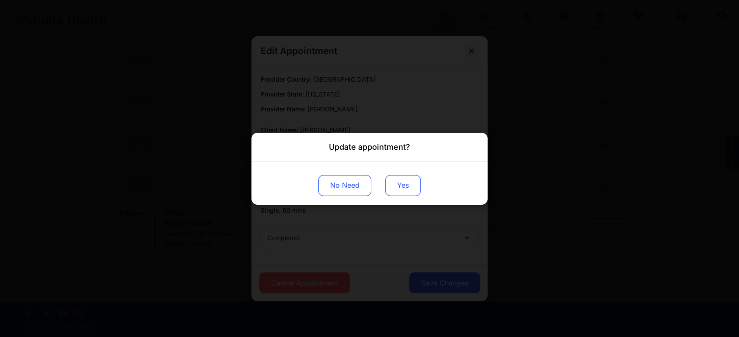
drag, startPoint x: 401, startPoint y: 170, endPoint x: 401, endPoint y: 180, distance: 9.2
click at [401, 180] on div "No Need Yes" at bounding box center [369, 183] width 236 height 43
click at [401, 180] on button "Yes" at bounding box center [402, 185] width 35 height 21
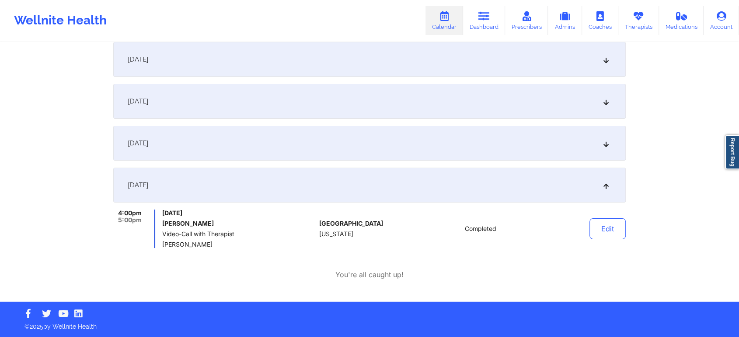
scroll to position [0, 0]
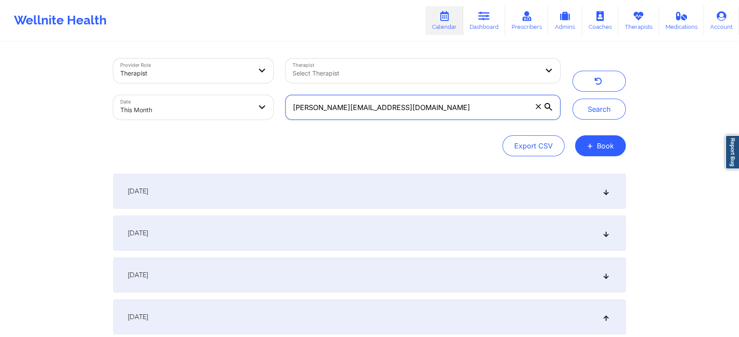
drag, startPoint x: 402, startPoint y: 110, endPoint x: 230, endPoint y: 108, distance: 171.8
click at [230, 108] on div "Provider Role Therapist Therapist Select Therapist Date This Month [PERSON_NAME…" at bounding box center [336, 88] width 459 height 73
paste input "mrscalinix"
click at [572, 99] on button "Search" at bounding box center [598, 109] width 53 height 21
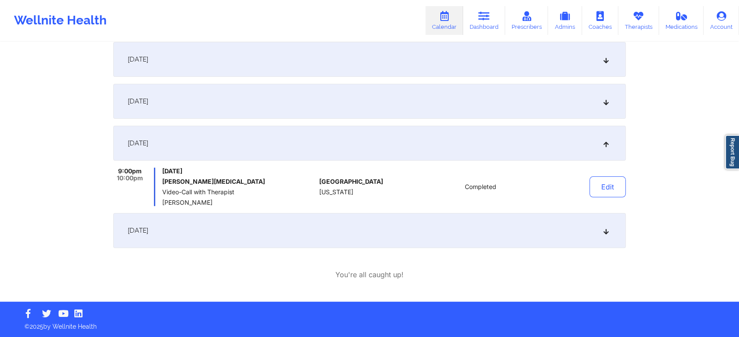
click at [360, 241] on div "[DATE]" at bounding box center [369, 230] width 512 height 35
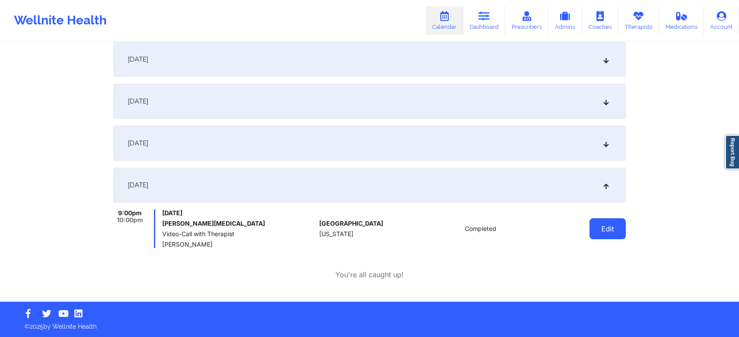
drag, startPoint x: 607, startPoint y: 242, endPoint x: 613, endPoint y: 232, distance: 11.0
click at [613, 232] on div "Edit" at bounding box center [585, 229] width 81 height 38
click at [613, 232] on button "Edit" at bounding box center [607, 229] width 36 height 21
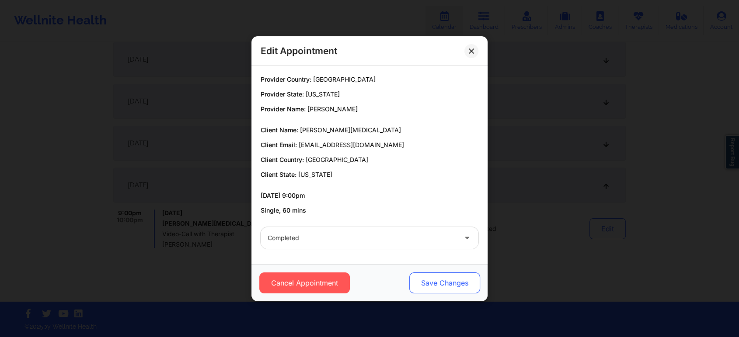
click at [425, 281] on button "Save Changes" at bounding box center [444, 283] width 71 height 21
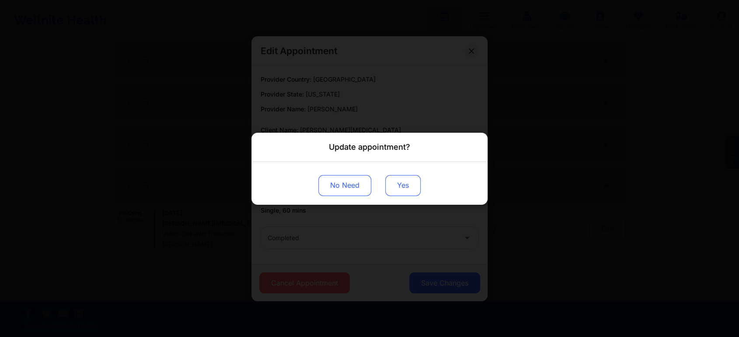
click at [409, 191] on button "Yes" at bounding box center [402, 185] width 35 height 21
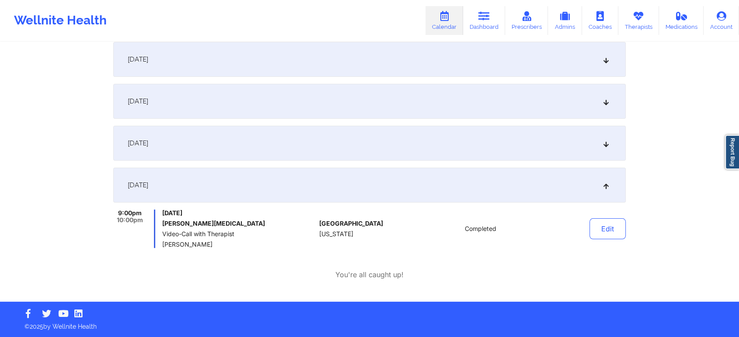
scroll to position [0, 0]
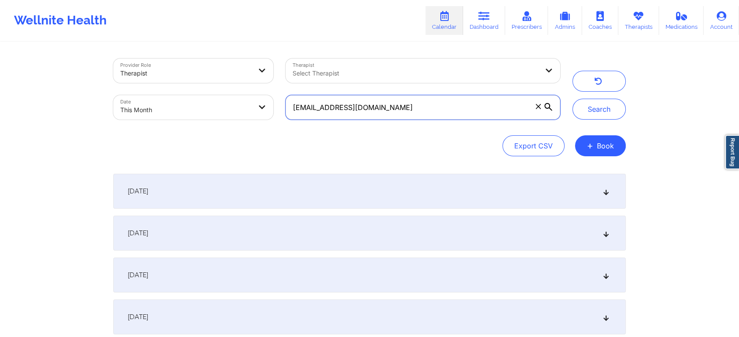
drag, startPoint x: 431, startPoint y: 106, endPoint x: 178, endPoint y: 73, distance: 255.7
click at [178, 73] on div "Provider Role Therapist Therapist Select Therapist Date This Month [EMAIL_ADDRE…" at bounding box center [336, 88] width 459 height 73
paste input "[EMAIL_ADDRESS]"
click at [572, 99] on button "Search" at bounding box center [598, 109] width 53 height 21
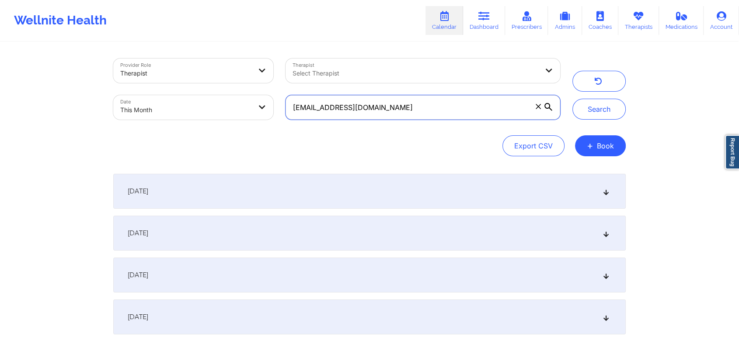
scroll to position [87, 0]
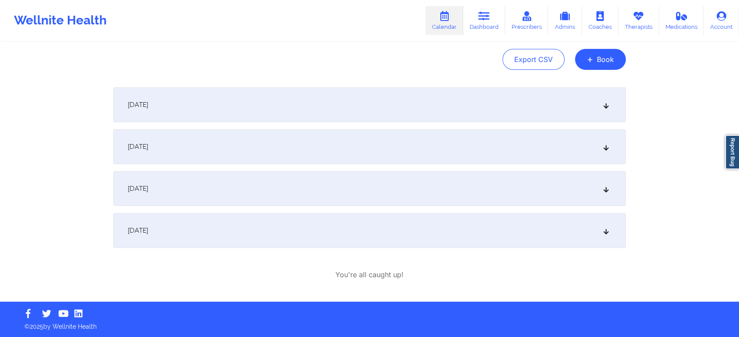
click at [355, 243] on div "[DATE]" at bounding box center [369, 230] width 512 height 35
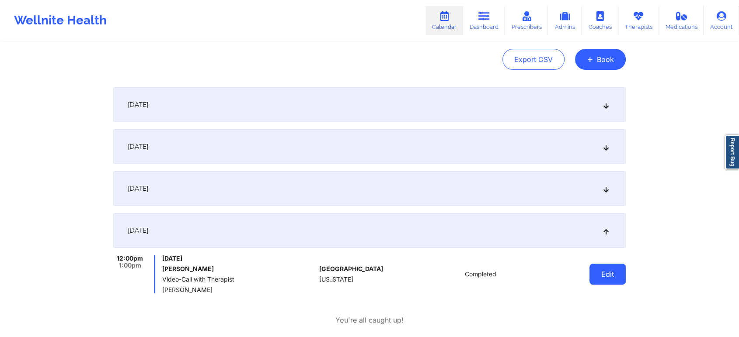
click at [599, 282] on button "Edit" at bounding box center [607, 274] width 36 height 21
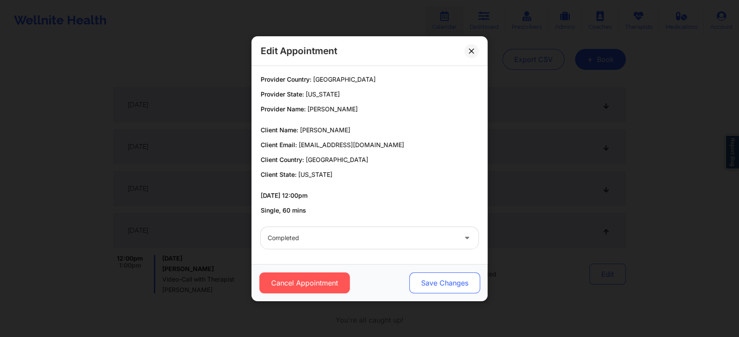
click at [427, 285] on button "Save Changes" at bounding box center [444, 283] width 71 height 21
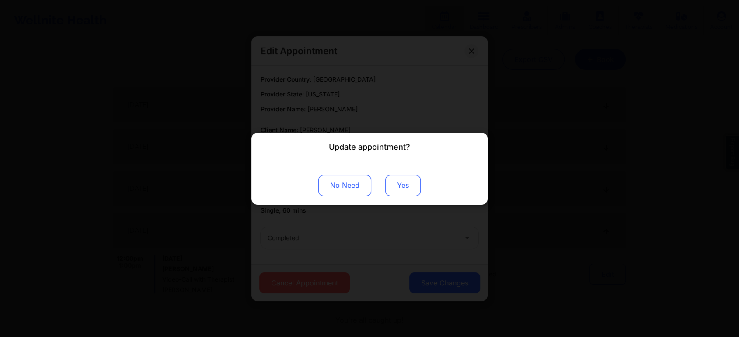
click at [402, 185] on button "Yes" at bounding box center [402, 185] width 35 height 21
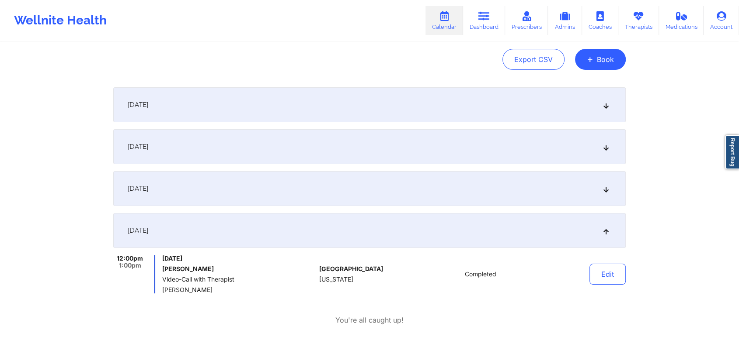
scroll to position [0, 0]
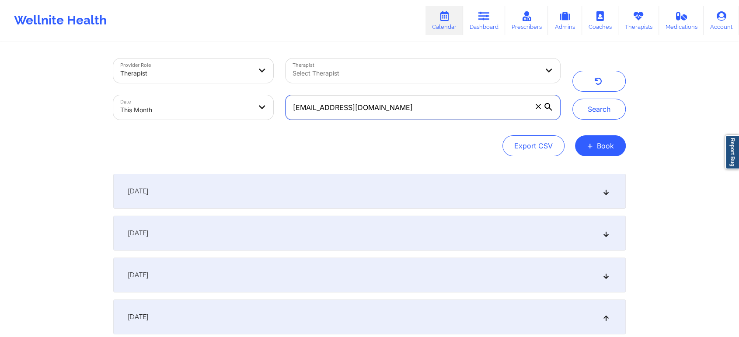
drag, startPoint x: 441, startPoint y: 114, endPoint x: 171, endPoint y: 94, distance: 271.3
click at [171, 94] on div "Provider Role Therapist Therapist Select Therapist Date This Month [EMAIL_ADDRE…" at bounding box center [336, 88] width 459 height 73
paste input "[EMAIL_ADDRESS]"
click at [572, 99] on button "Search" at bounding box center [598, 109] width 53 height 21
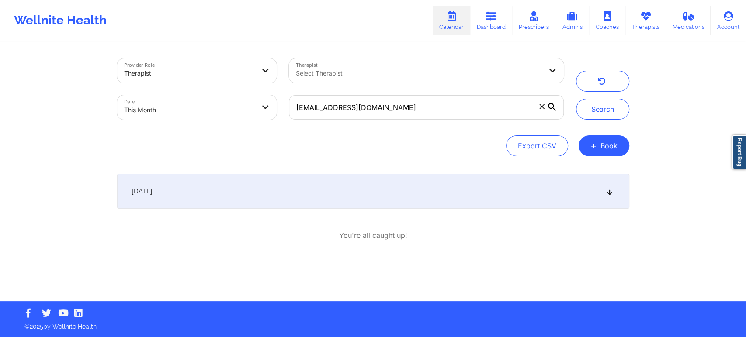
drag, startPoint x: 745, startPoint y: 215, endPoint x: 745, endPoint y: 280, distance: 64.7
click at [745, 280] on div "Provider Role Therapist Therapist Select Therapist Date This Month [EMAIL_ADDRE…" at bounding box center [373, 151] width 746 height 302
click at [377, 189] on div "[DATE]" at bounding box center [373, 191] width 512 height 35
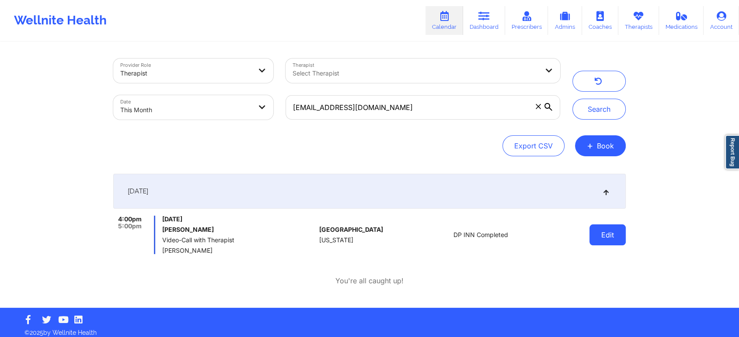
click at [609, 236] on button "Edit" at bounding box center [607, 235] width 36 height 21
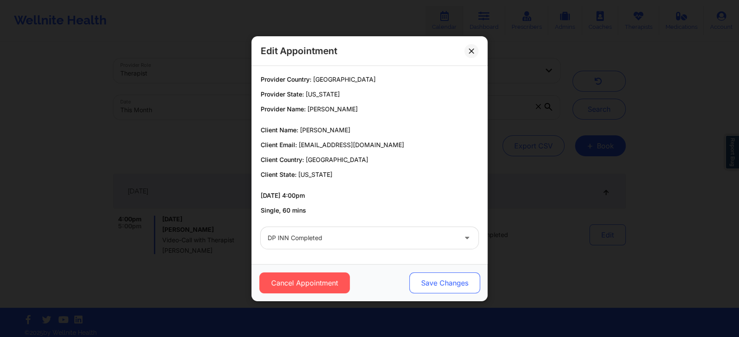
click at [429, 289] on button "Save Changes" at bounding box center [444, 283] width 71 height 21
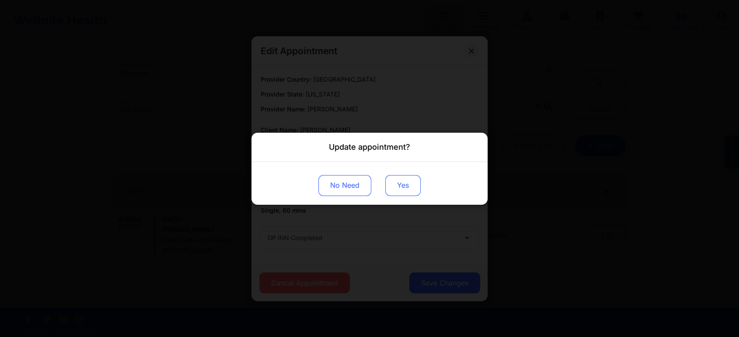
click at [395, 187] on button "Yes" at bounding box center [402, 185] width 35 height 21
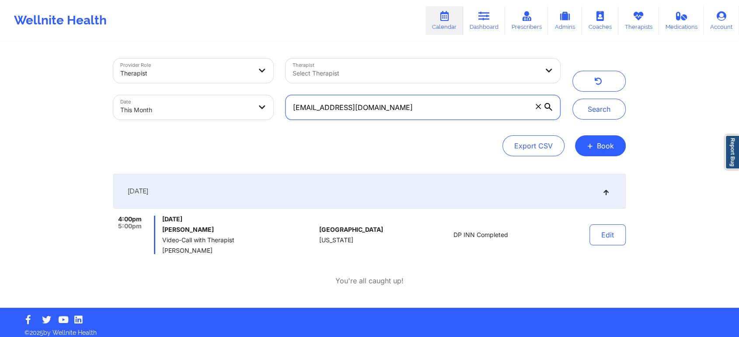
drag, startPoint x: 454, startPoint y: 119, endPoint x: 185, endPoint y: 66, distance: 274.3
click at [185, 66] on div "Provider Role Therapist Therapist Select Therapist Date This Month [EMAIL_ADDRE…" at bounding box center [336, 88] width 459 height 73
paste input "shiva3d"
click at [572, 99] on button "Search" at bounding box center [598, 109] width 53 height 21
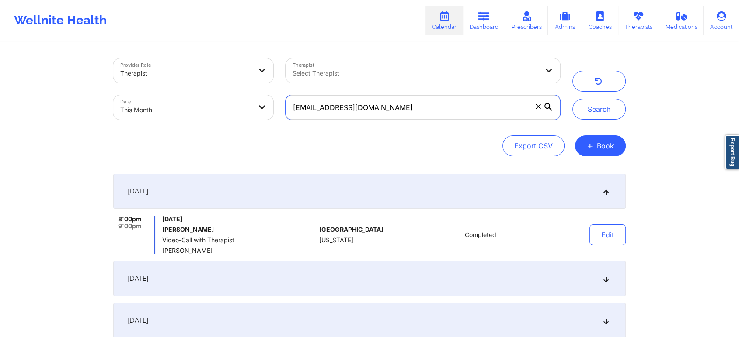
scroll to position [132, 0]
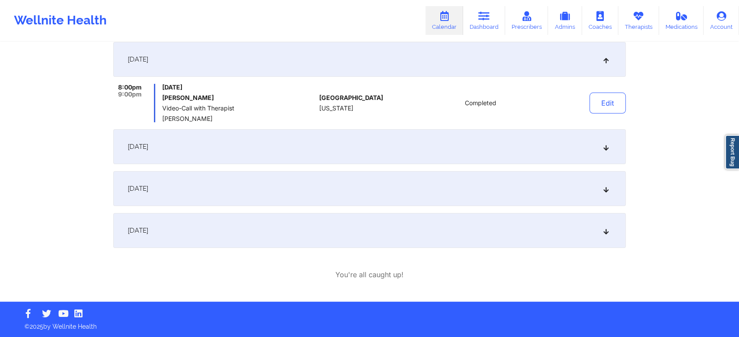
click at [318, 235] on div "[DATE]" at bounding box center [369, 230] width 512 height 35
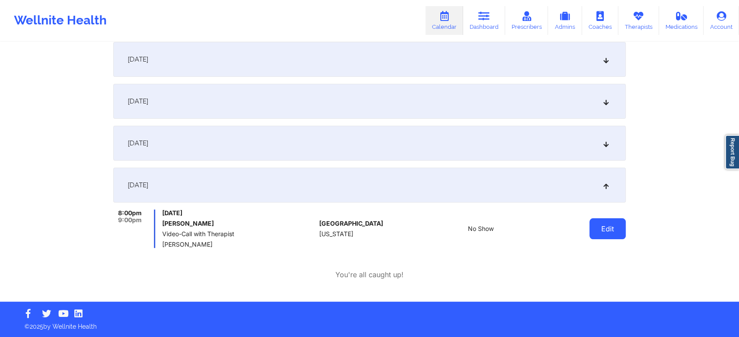
click at [603, 235] on button "Edit" at bounding box center [607, 229] width 36 height 21
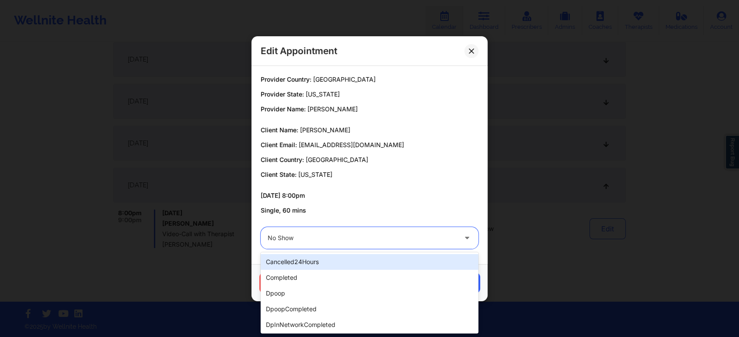
click at [352, 245] on div "No Show" at bounding box center [361, 238] width 189 height 22
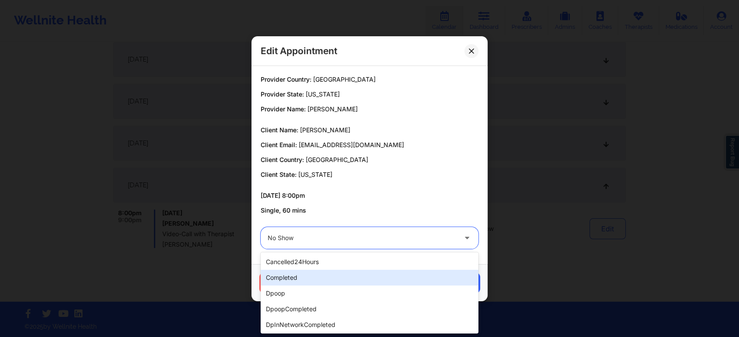
click at [275, 281] on div "completed" at bounding box center [369, 278] width 218 height 16
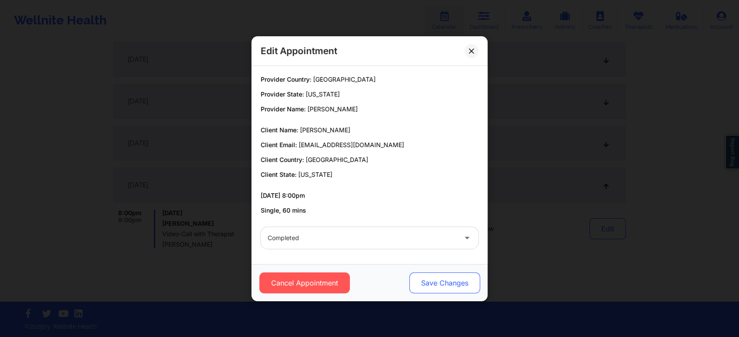
click at [435, 274] on button "Save Changes" at bounding box center [444, 283] width 71 height 21
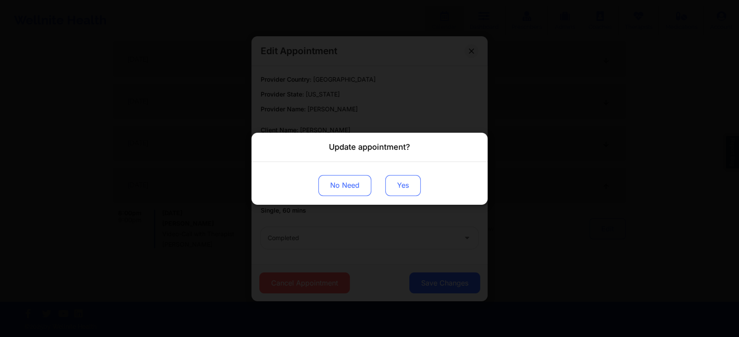
click at [409, 186] on button "Yes" at bounding box center [402, 185] width 35 height 21
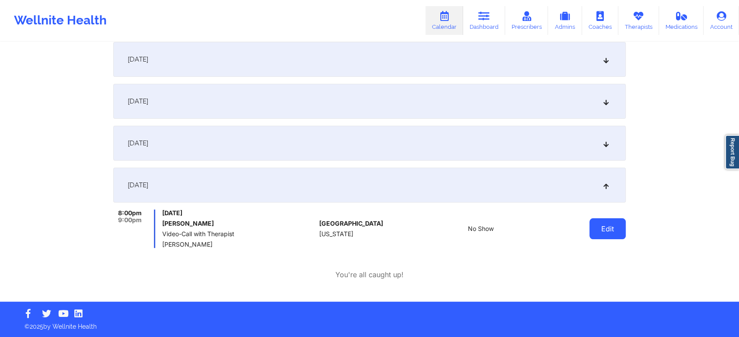
drag, startPoint x: 582, startPoint y: 232, endPoint x: 604, endPoint y: 229, distance: 22.0
click at [604, 229] on div "Edit" at bounding box center [585, 229] width 81 height 38
click at [604, 229] on button "Edit" at bounding box center [607, 229] width 36 height 21
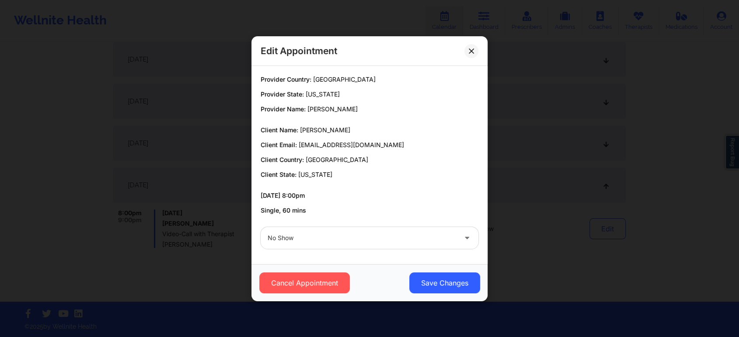
click at [378, 229] on div "No Show" at bounding box center [361, 238] width 189 height 22
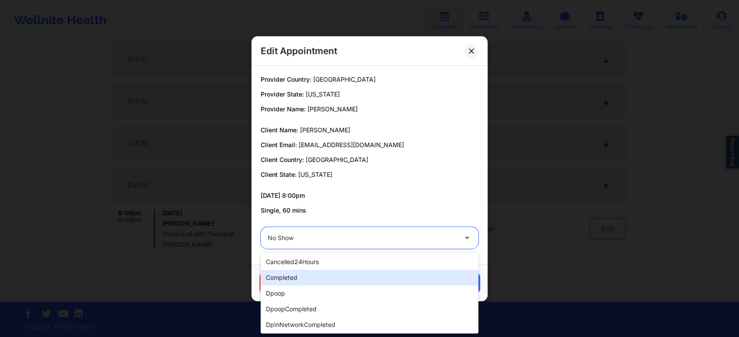
click at [314, 276] on div "completed" at bounding box center [369, 278] width 218 height 16
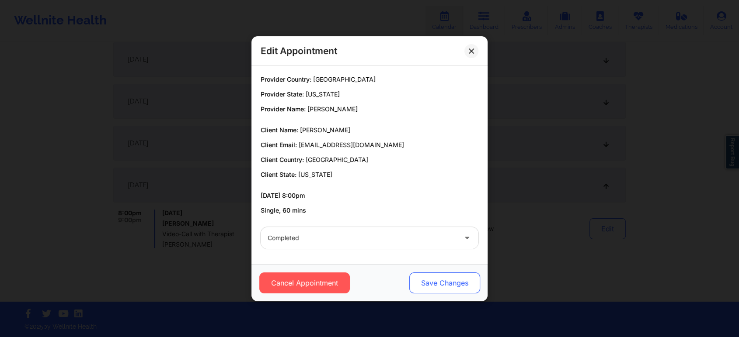
click at [409, 285] on button "Save Changes" at bounding box center [444, 283] width 71 height 21
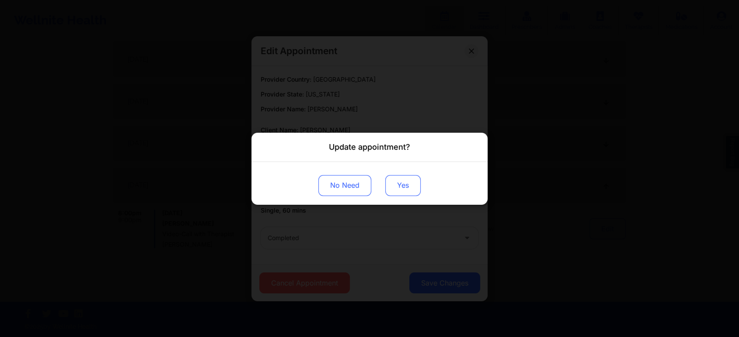
click at [389, 182] on button "Yes" at bounding box center [402, 185] width 35 height 21
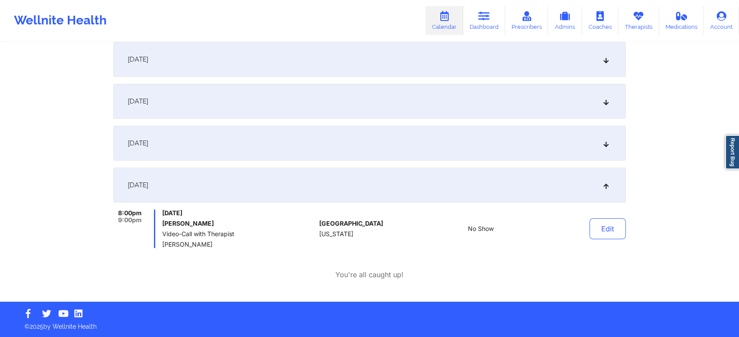
scroll to position [0, 0]
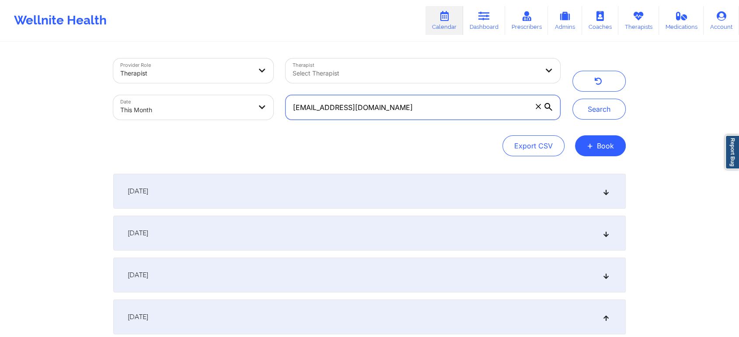
drag, startPoint x: 395, startPoint y: 108, endPoint x: 196, endPoint y: 90, distance: 200.1
click at [196, 90] on div "Provider Role Therapist Therapist Select Therapist Date This Month [EMAIL_ADDRE…" at bounding box center [336, 88] width 459 height 73
paste input "yazminearocha"
click at [572, 99] on button "Search" at bounding box center [598, 109] width 53 height 21
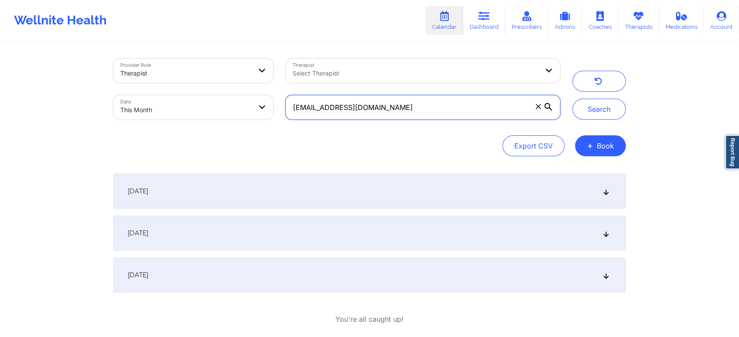
scroll to position [45, 0]
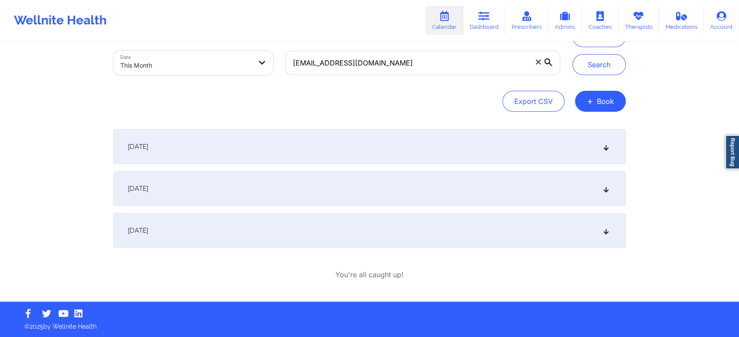
click at [403, 221] on div "[DATE]" at bounding box center [369, 230] width 512 height 35
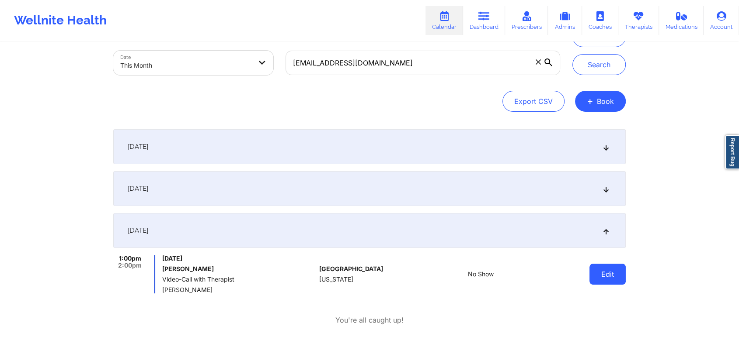
click at [595, 270] on button "Edit" at bounding box center [607, 274] width 36 height 21
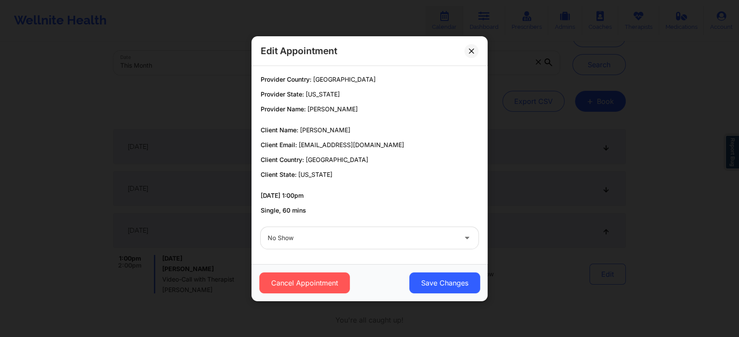
click at [347, 234] on div at bounding box center [361, 238] width 189 height 10
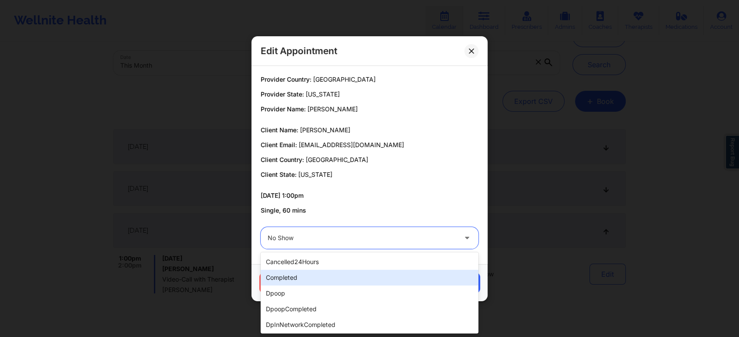
click at [301, 274] on div "completed" at bounding box center [369, 278] width 218 height 16
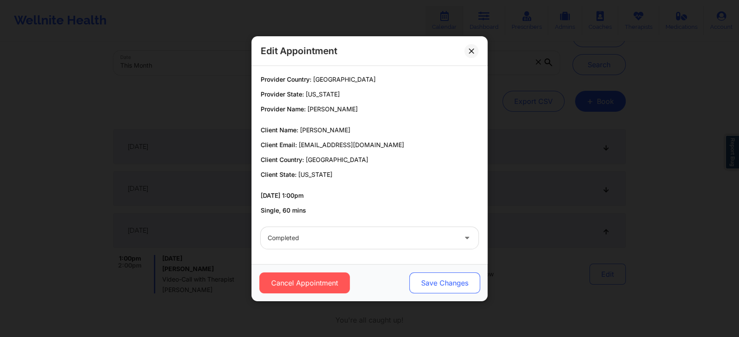
drag, startPoint x: 419, startPoint y: 293, endPoint x: 447, endPoint y: 273, distance: 33.8
click at [447, 273] on button "Save Changes" at bounding box center [444, 283] width 71 height 21
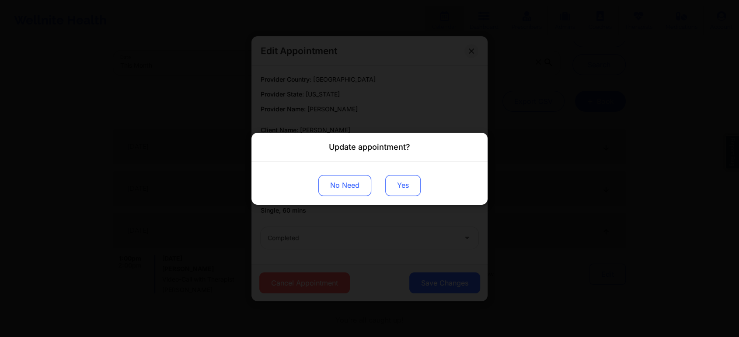
click at [396, 192] on button "Yes" at bounding box center [402, 185] width 35 height 21
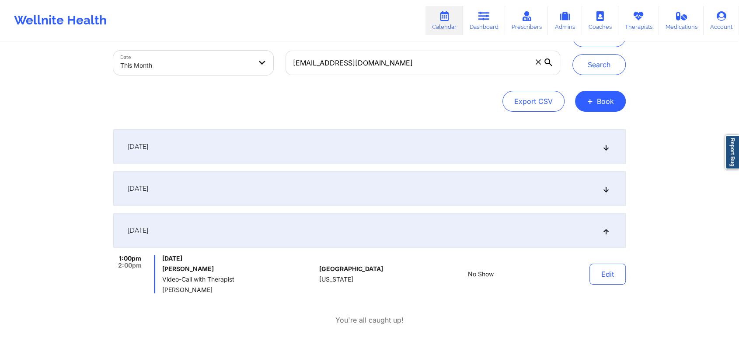
click at [357, 240] on div "[DATE]" at bounding box center [369, 230] width 512 height 35
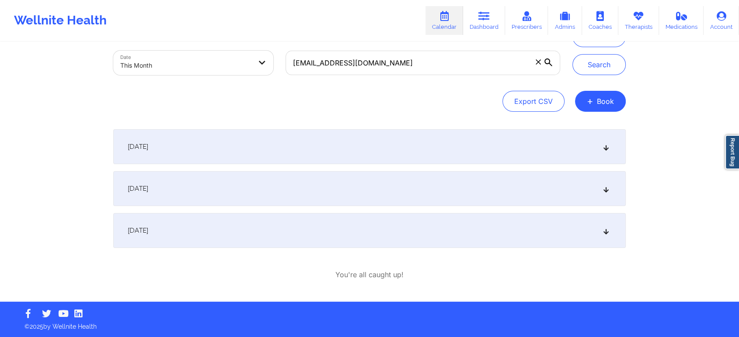
click at [532, 219] on div "[DATE]" at bounding box center [369, 230] width 512 height 35
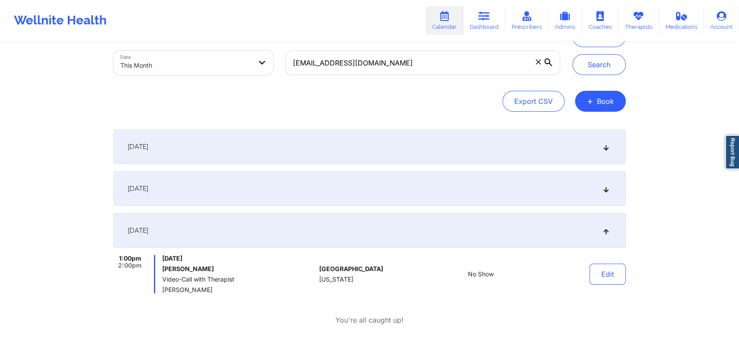
click at [609, 261] on div "Edit" at bounding box center [585, 274] width 81 height 38
click at [604, 275] on button "Edit" at bounding box center [607, 274] width 36 height 21
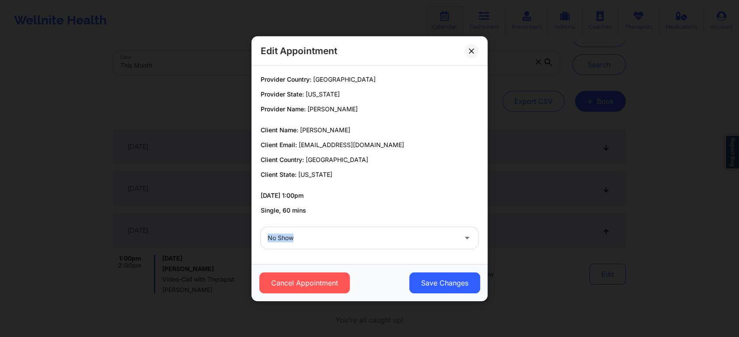
drag, startPoint x: 304, startPoint y: 219, endPoint x: 304, endPoint y: 226, distance: 7.0
click at [304, 226] on div "Provider Country: [GEOGRAPHIC_DATA] Provider State: [US_STATE] Provider Name: […" at bounding box center [369, 162] width 230 height 186
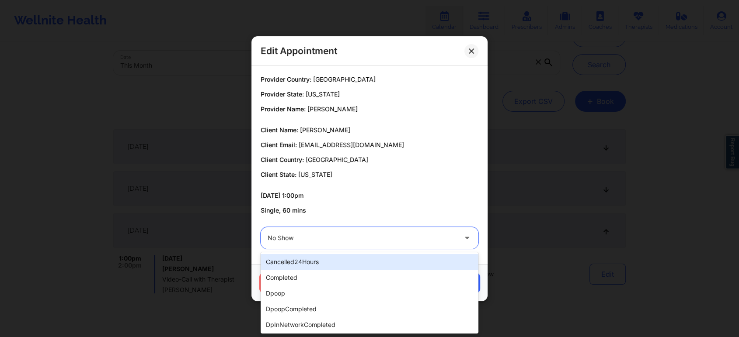
click at [304, 227] on div "No Show" at bounding box center [361, 238] width 189 height 22
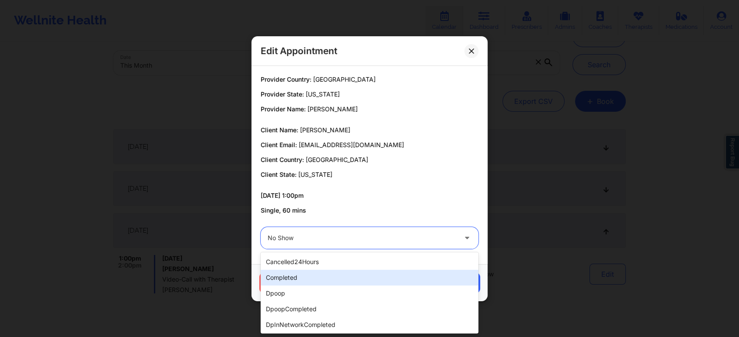
click at [288, 275] on div "completed" at bounding box center [369, 278] width 218 height 16
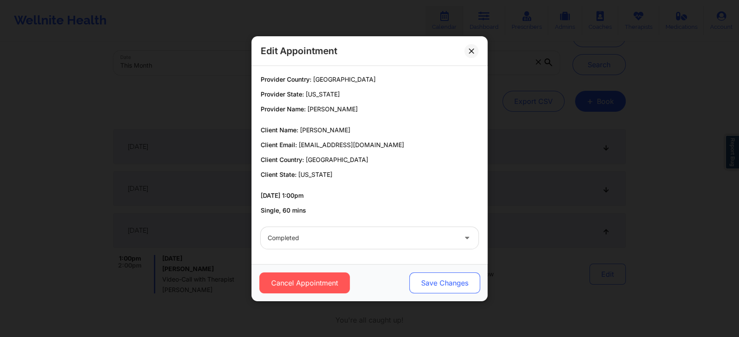
click at [466, 282] on button "Save Changes" at bounding box center [444, 283] width 71 height 21
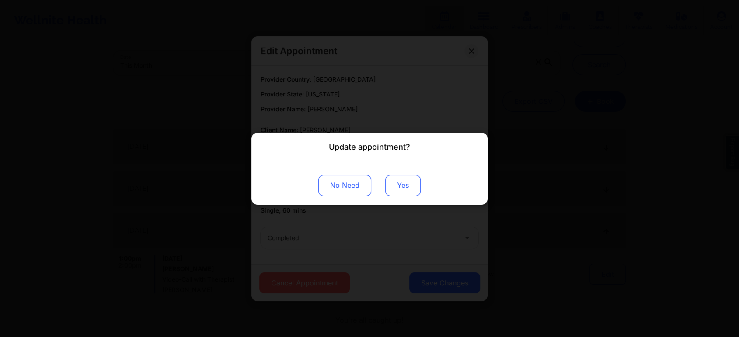
click at [387, 190] on button "Yes" at bounding box center [402, 185] width 35 height 21
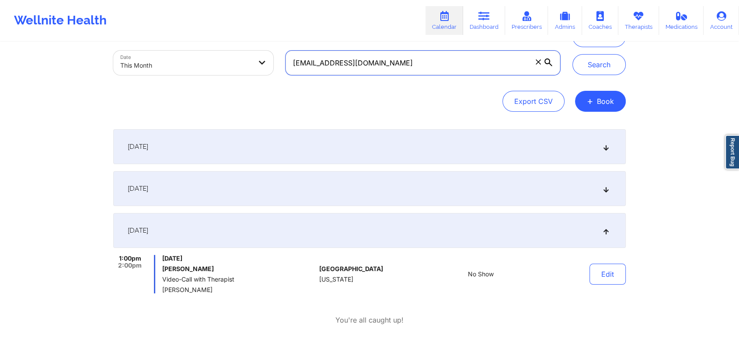
drag, startPoint x: 425, startPoint y: 67, endPoint x: 224, endPoint y: 80, distance: 201.5
click at [224, 80] on div "Provider Role Therapist Therapist Select Therapist Date This Month [EMAIL_ADDRE…" at bounding box center [336, 44] width 459 height 73
paste input "naffrica13"
click at [572, 54] on button "Search" at bounding box center [598, 64] width 53 height 21
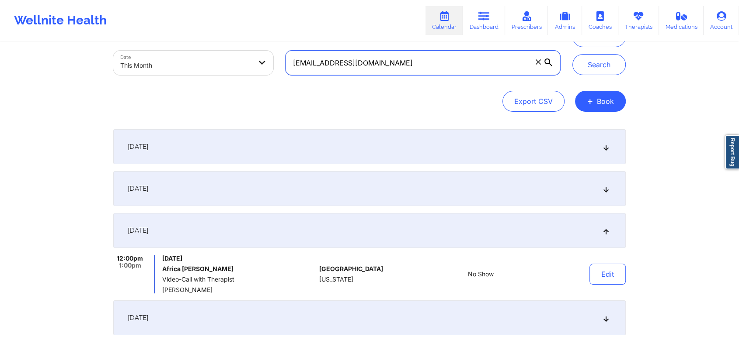
scroll to position [132, 0]
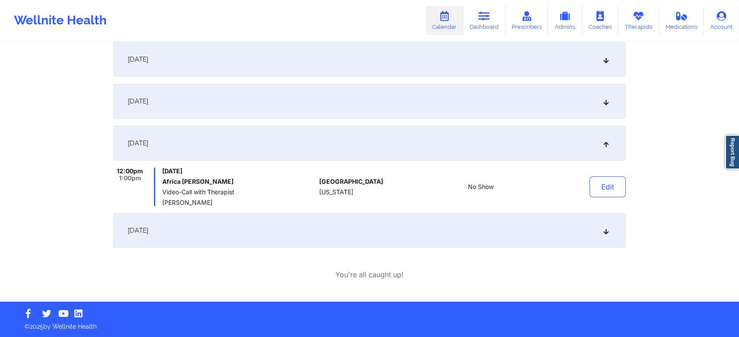
click at [387, 236] on div "[DATE]" at bounding box center [369, 230] width 512 height 35
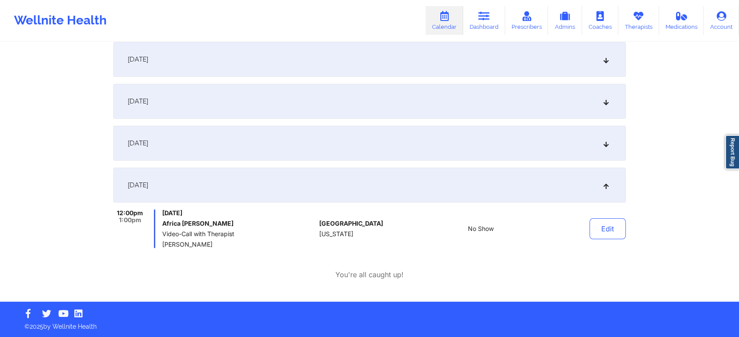
scroll to position [0, 0]
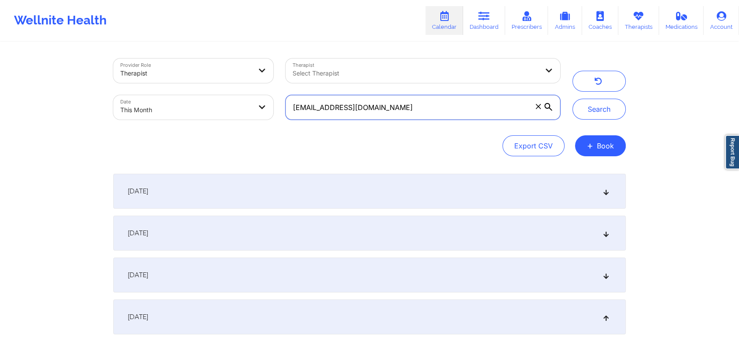
drag, startPoint x: 413, startPoint y: 104, endPoint x: 215, endPoint y: 86, distance: 197.9
click at [215, 86] on div "Provider Role Therapist Therapist Select Therapist Date This Month [EMAIL_ADDRE…" at bounding box center [336, 88] width 459 height 73
paste input "evaclinkscale"
click at [572, 99] on button "Search" at bounding box center [598, 109] width 53 height 21
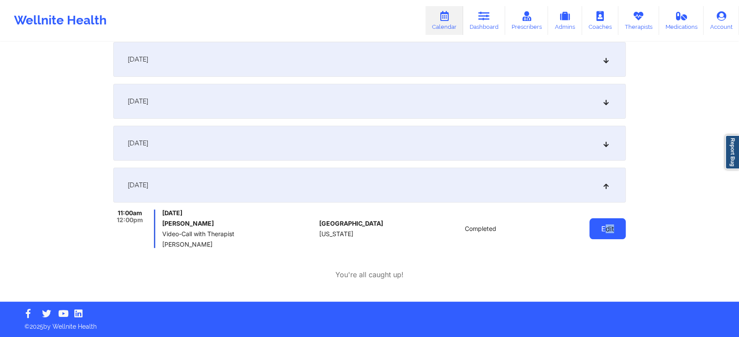
drag, startPoint x: 622, startPoint y: 240, endPoint x: 604, endPoint y: 229, distance: 20.8
click at [604, 229] on div "Edit" at bounding box center [585, 229] width 81 height 38
click at [604, 229] on button "Edit" at bounding box center [607, 229] width 36 height 21
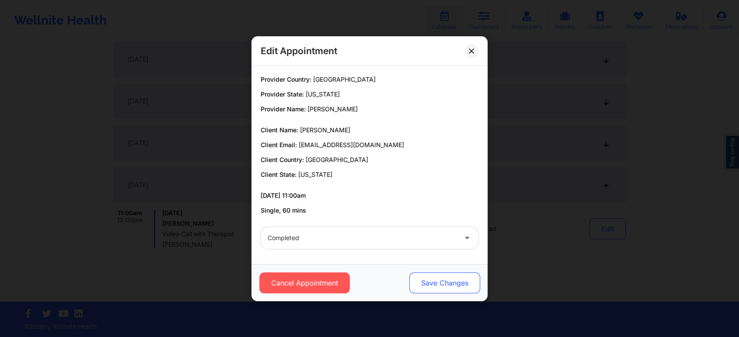
click at [448, 284] on button "Save Changes" at bounding box center [444, 283] width 71 height 21
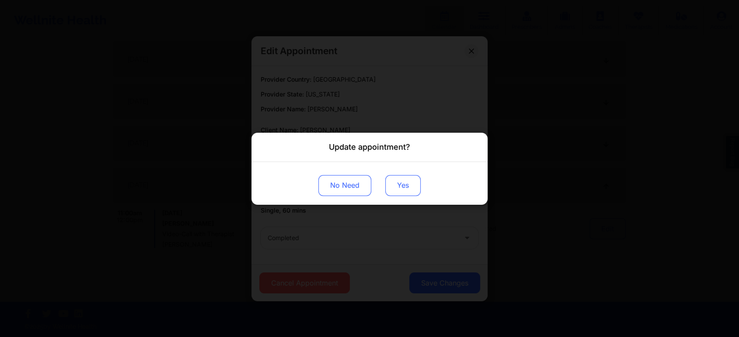
click at [406, 181] on button "Yes" at bounding box center [402, 185] width 35 height 21
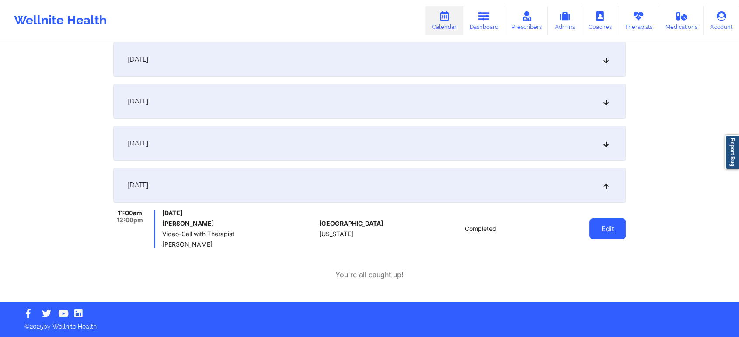
click at [597, 222] on button "Edit" at bounding box center [607, 229] width 36 height 21
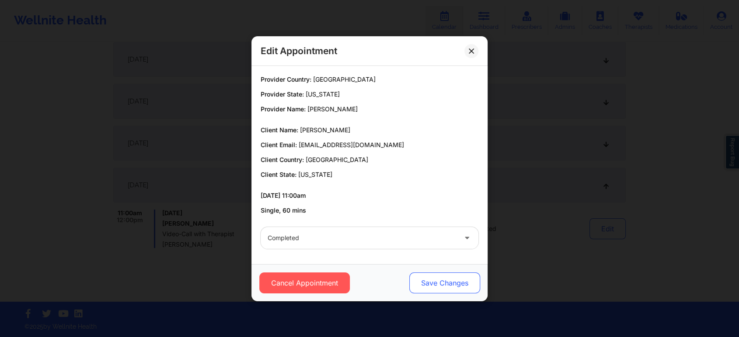
click at [437, 275] on button "Save Changes" at bounding box center [444, 283] width 71 height 21
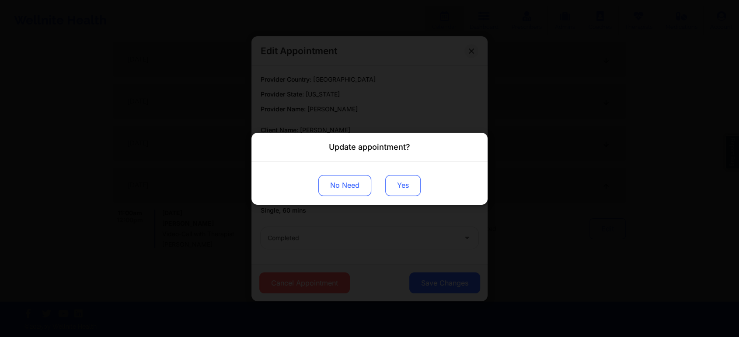
click at [397, 180] on button "Yes" at bounding box center [402, 185] width 35 height 21
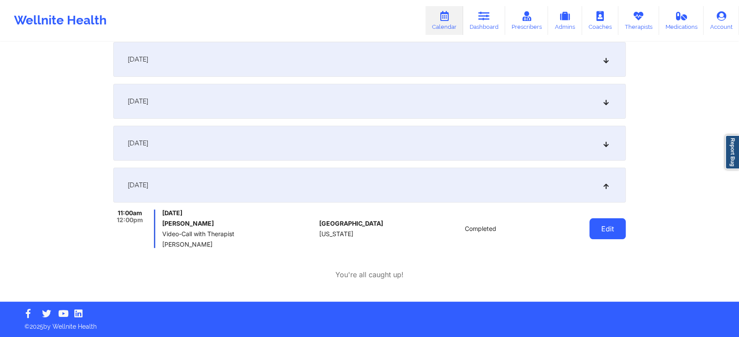
click at [611, 224] on button "Edit" at bounding box center [607, 229] width 36 height 21
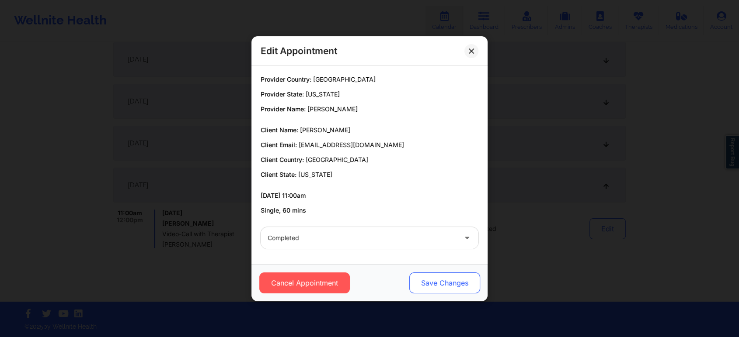
click at [457, 277] on button "Save Changes" at bounding box center [444, 283] width 71 height 21
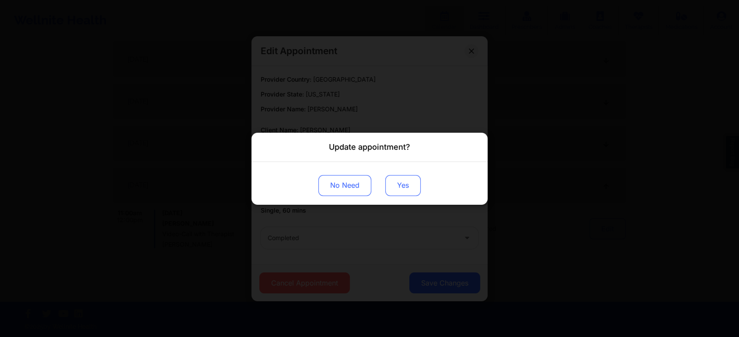
click at [395, 184] on button "Yes" at bounding box center [402, 185] width 35 height 21
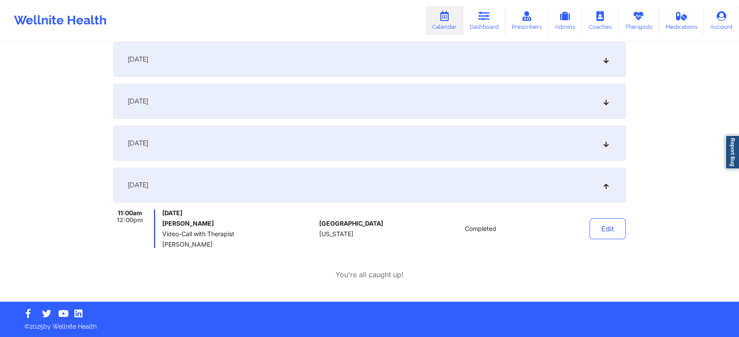
drag, startPoint x: 686, startPoint y: 132, endPoint x: 745, endPoint y: 182, distance: 77.5
click at [739, 182] on html "Wellnite Health Calendar Dashboard Prescribers Admins Coaches Therapists Medica…" at bounding box center [369, 36] width 739 height 337
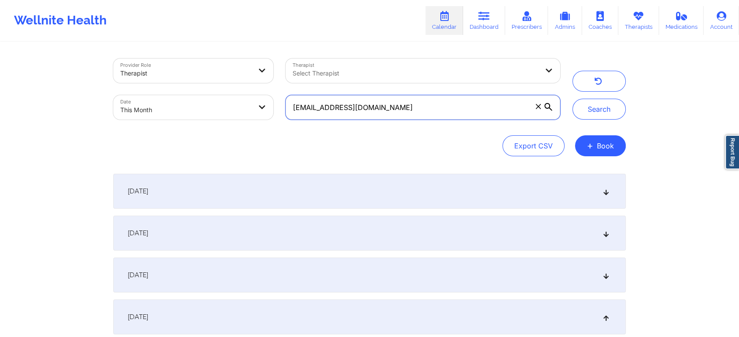
drag, startPoint x: 409, startPoint y: 104, endPoint x: 229, endPoint y: 123, distance: 180.6
click at [229, 123] on div "Provider Role Therapist Therapist Select Therapist Date This Month [EMAIL_ADDRE…" at bounding box center [336, 88] width 459 height 73
paste input "[EMAIL_ADDRESS]"
click at [572, 99] on button "Search" at bounding box center [598, 109] width 53 height 21
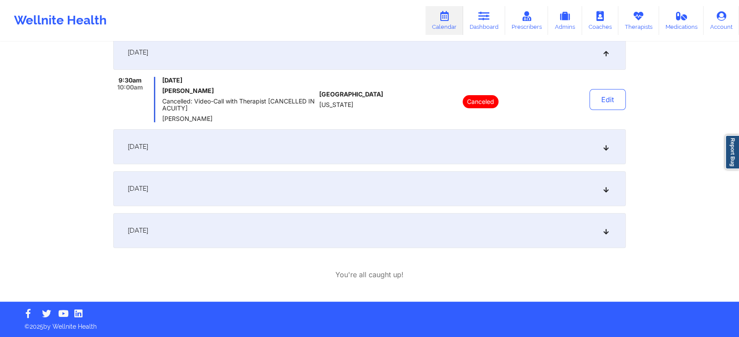
click at [232, 222] on div "[DATE]" at bounding box center [369, 230] width 512 height 35
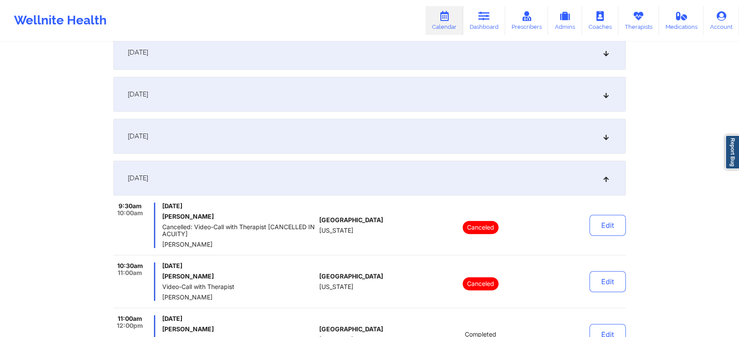
scroll to position [371, 0]
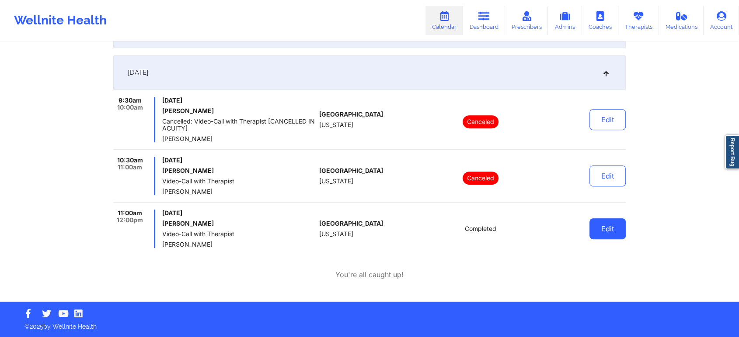
drag, startPoint x: 591, startPoint y: 218, endPoint x: 609, endPoint y: 231, distance: 22.6
click at [609, 231] on div "Edit" at bounding box center [585, 229] width 81 height 38
click at [609, 231] on button "Edit" at bounding box center [607, 229] width 36 height 21
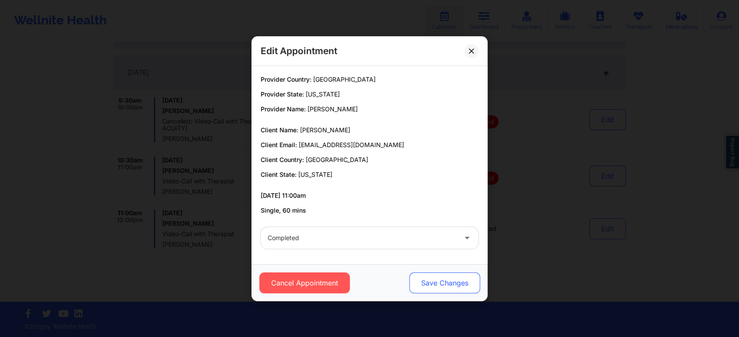
click at [431, 280] on button "Save Changes" at bounding box center [444, 283] width 71 height 21
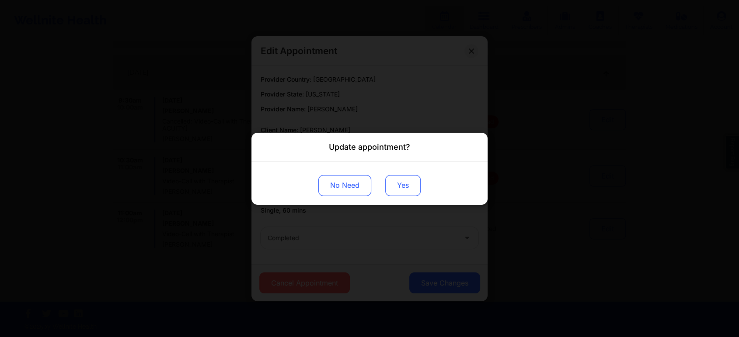
click at [392, 186] on button "Yes" at bounding box center [402, 185] width 35 height 21
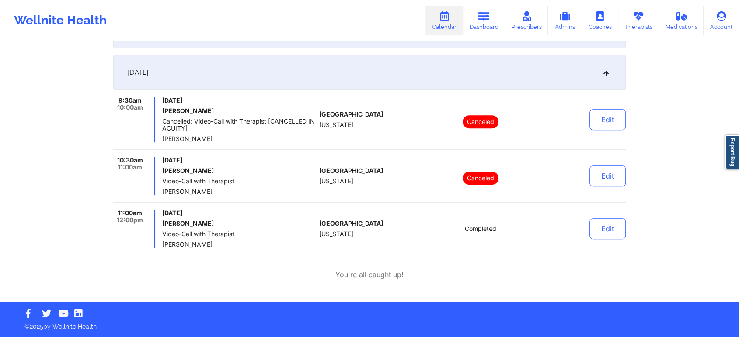
scroll to position [0, 0]
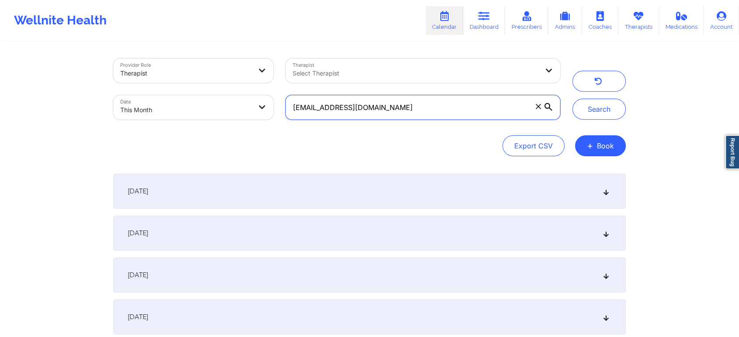
drag, startPoint x: 437, startPoint y: 111, endPoint x: 421, endPoint y: 113, distance: 15.8
click at [437, 111] on input "[EMAIL_ADDRESS][DOMAIN_NAME]" at bounding box center [422, 107] width 274 height 24
paste input "[EMAIL_ADDRESS][DOMAIN_NAME]"
click at [572, 99] on button "Search" at bounding box center [598, 109] width 53 height 21
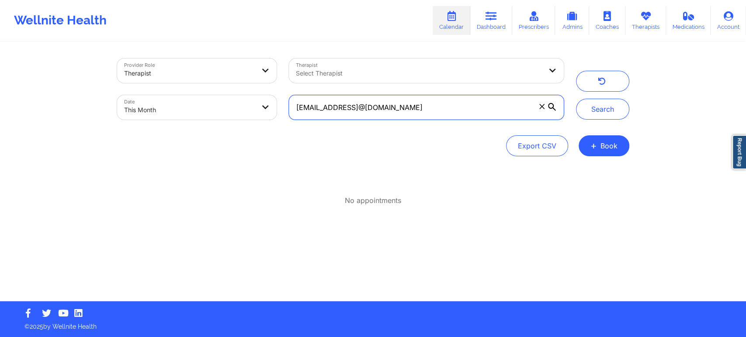
click at [512, 108] on input "[EMAIL_ADDRESS]@[DOMAIN_NAME]" at bounding box center [426, 107] width 274 height 24
type input "k"
paste input "[EMAIL_ADDRESS][DOMAIN_NAME]"
click at [576, 99] on button "Search" at bounding box center [602, 109] width 53 height 21
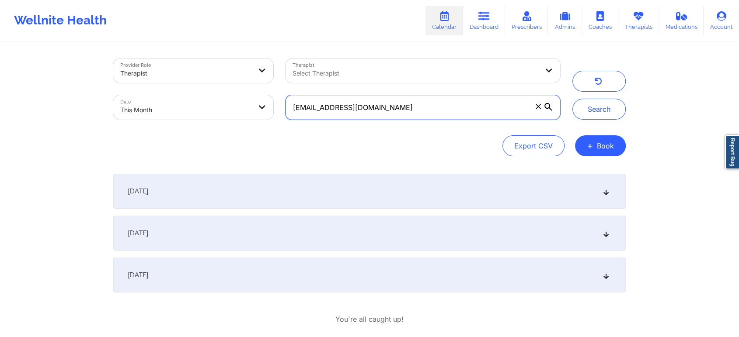
scroll to position [45, 0]
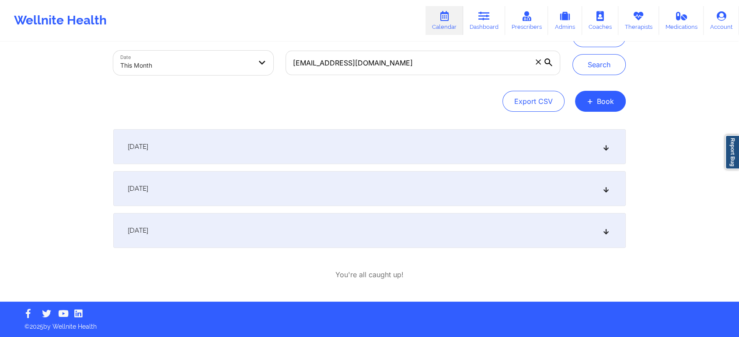
click at [344, 232] on div "[DATE]" at bounding box center [369, 230] width 512 height 35
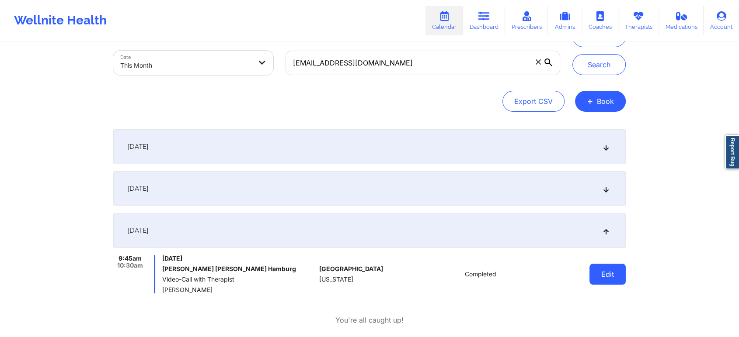
click at [603, 281] on button "Edit" at bounding box center [607, 274] width 36 height 21
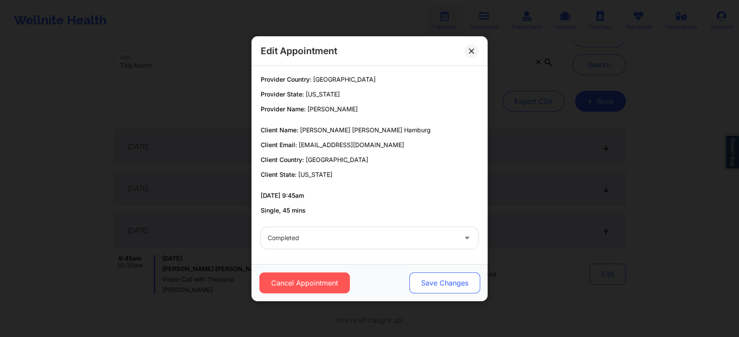
click at [425, 275] on button "Save Changes" at bounding box center [444, 283] width 71 height 21
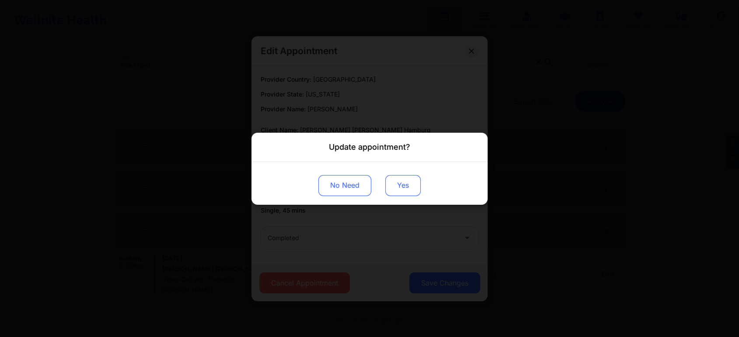
click at [385, 184] on button "Yes" at bounding box center [402, 185] width 35 height 21
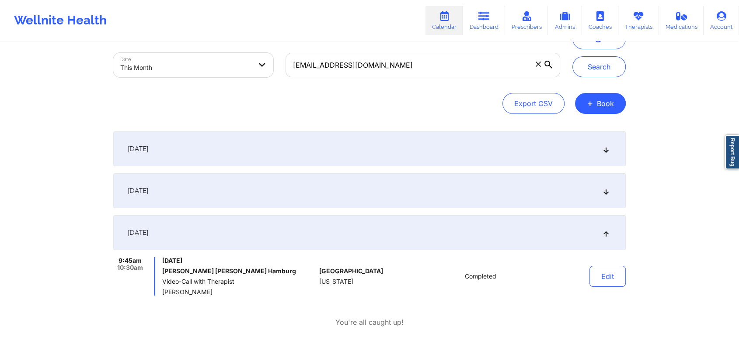
scroll to position [0, 0]
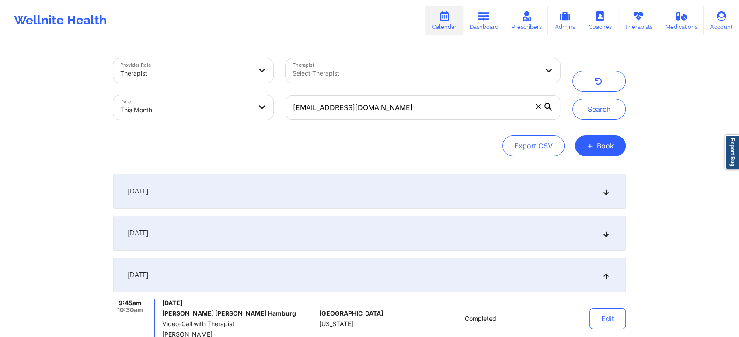
drag, startPoint x: 405, startPoint y: 121, endPoint x: 422, endPoint y: 117, distance: 17.2
click at [422, 117] on div "[EMAIL_ADDRESS][DOMAIN_NAME]" at bounding box center [422, 107] width 287 height 37
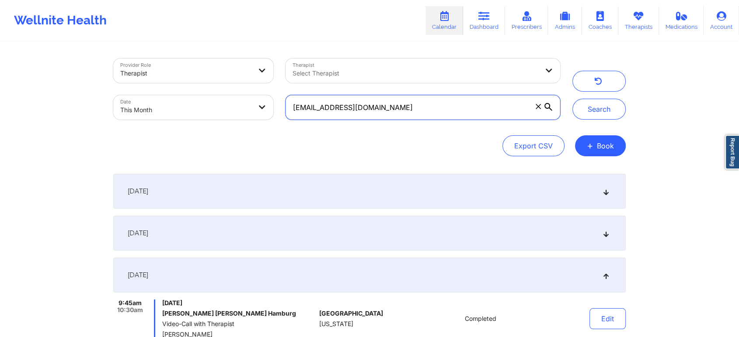
drag, startPoint x: 422, startPoint y: 117, endPoint x: 257, endPoint y: 118, distance: 164.3
click at [257, 118] on div "Provider Role Therapist Therapist Select Therapist Date This Month [EMAIL_ADDRE…" at bounding box center [336, 88] width 459 height 73
paste input "[EMAIL_ADDRESS]"
click at [572, 99] on button "Search" at bounding box center [598, 109] width 53 height 21
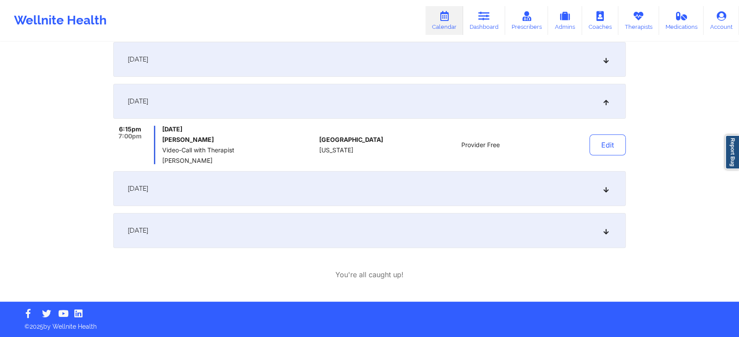
click at [264, 230] on div "[DATE]" at bounding box center [369, 230] width 512 height 35
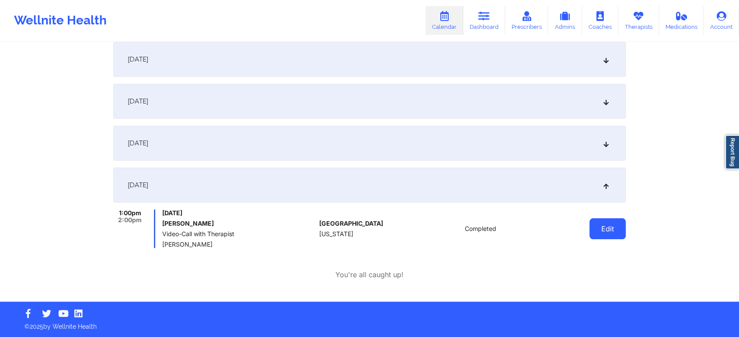
click at [598, 230] on button "Edit" at bounding box center [607, 229] width 36 height 21
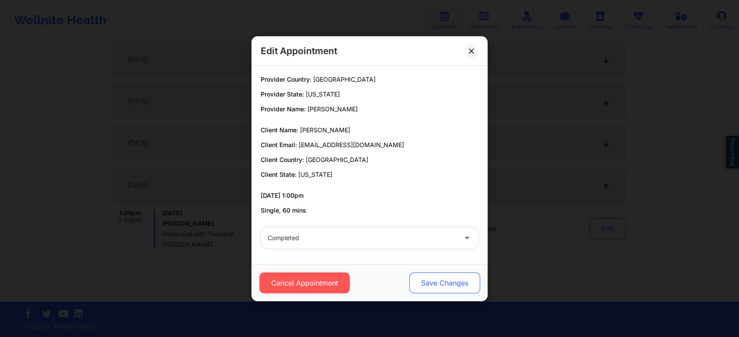
click at [461, 285] on button "Save Changes" at bounding box center [444, 283] width 71 height 21
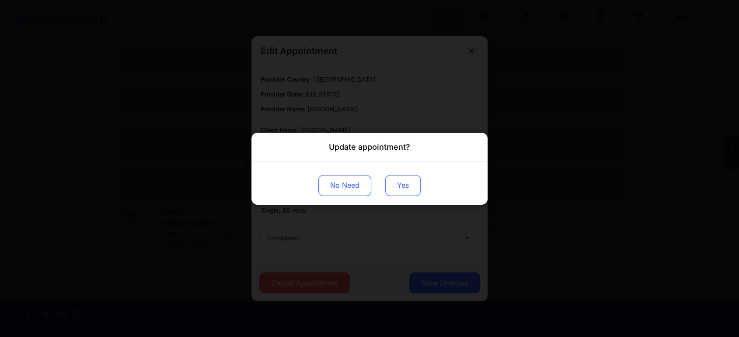
click at [413, 192] on button "Yes" at bounding box center [402, 185] width 35 height 21
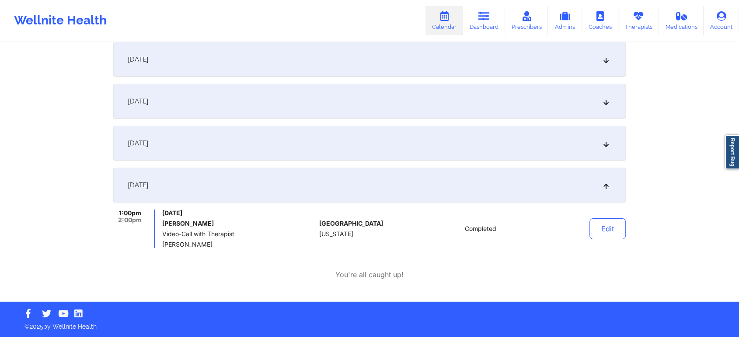
drag, startPoint x: 727, startPoint y: 249, endPoint x: 745, endPoint y: 258, distance: 20.1
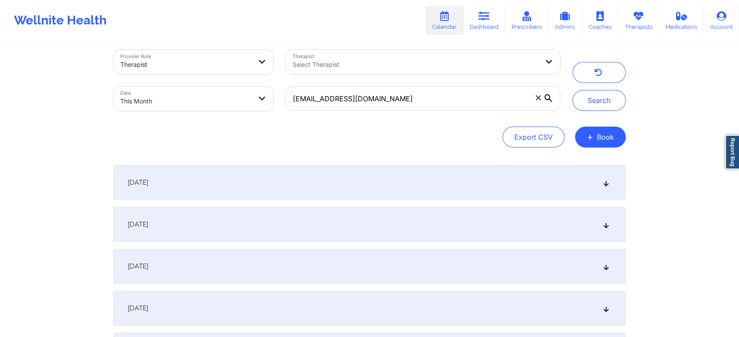
scroll to position [3, 0]
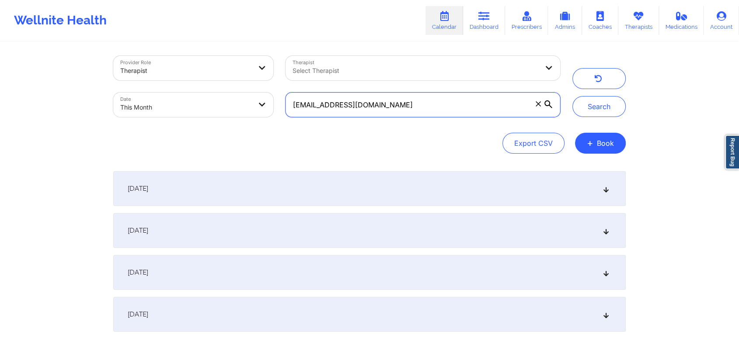
drag, startPoint x: 394, startPoint y: 97, endPoint x: 172, endPoint y: 73, distance: 222.9
click at [172, 73] on div "Provider Role Therapist Therapist Select Therapist Date This Month [EMAIL_ADDRE…" at bounding box center [336, 86] width 459 height 73
paste input "jj175@ao"
click at [572, 96] on button "Search" at bounding box center [598, 106] width 53 height 21
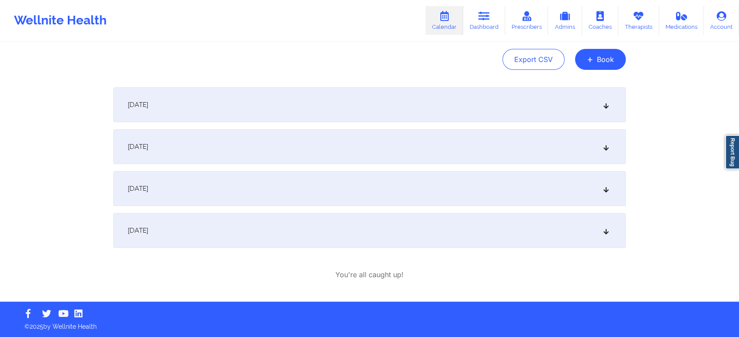
click at [214, 230] on div "[DATE]" at bounding box center [369, 230] width 512 height 35
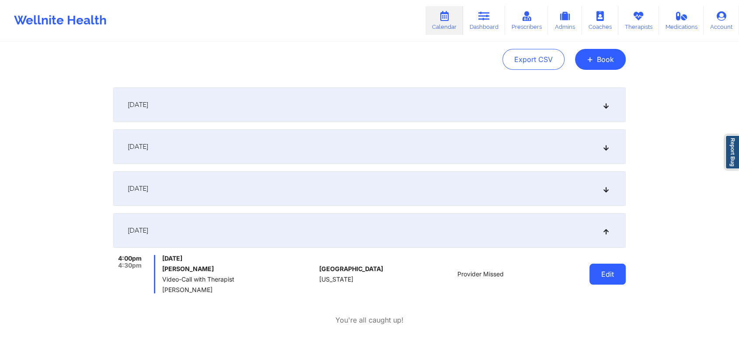
click at [605, 277] on button "Edit" at bounding box center [607, 274] width 36 height 21
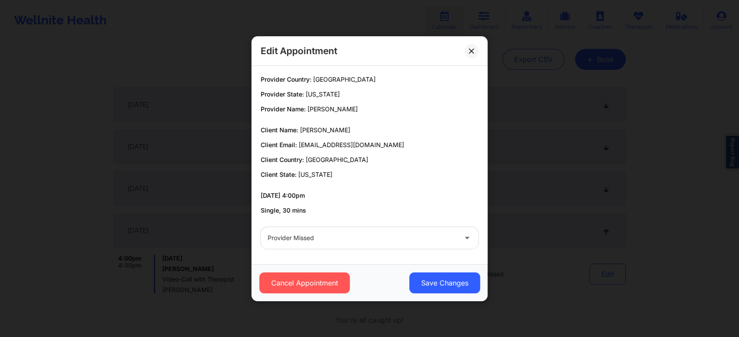
click at [340, 234] on div at bounding box center [361, 238] width 189 height 10
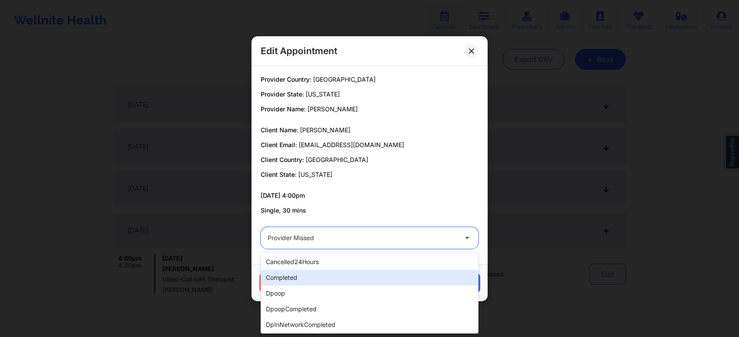
click at [306, 272] on div "completed" at bounding box center [369, 278] width 218 height 16
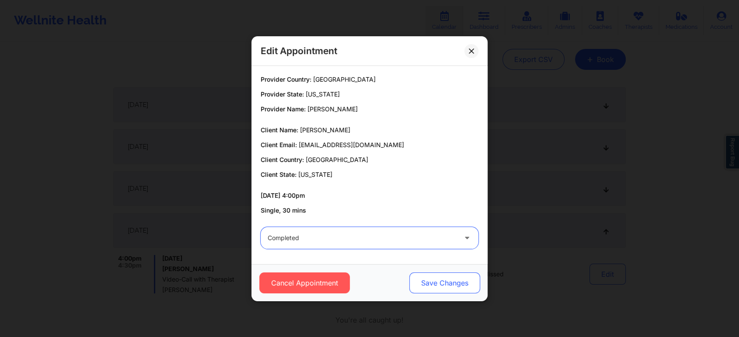
click at [448, 289] on button "Save Changes" at bounding box center [444, 283] width 71 height 21
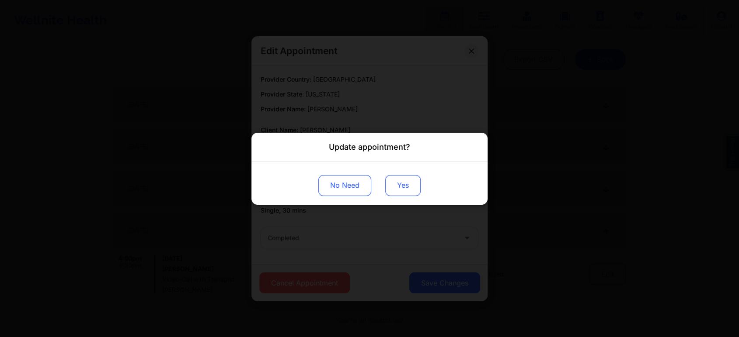
click at [408, 184] on button "Yes" at bounding box center [402, 185] width 35 height 21
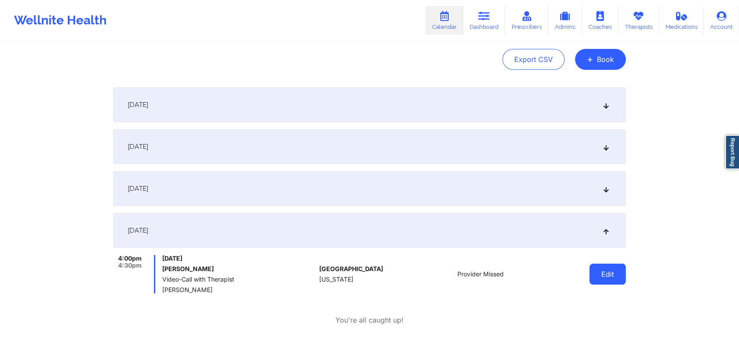
click at [606, 278] on button "Edit" at bounding box center [607, 274] width 36 height 21
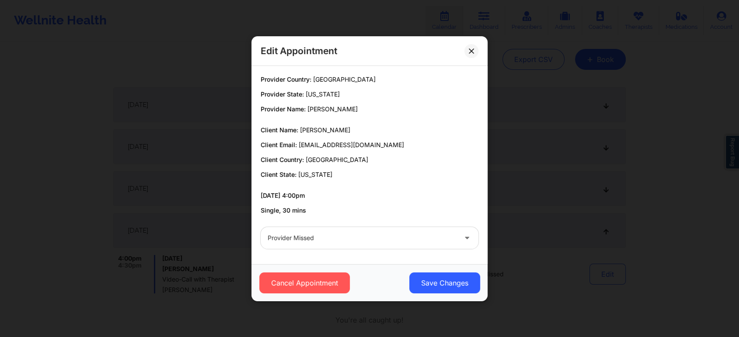
click at [368, 226] on div "Provider Missed" at bounding box center [369, 238] width 230 height 34
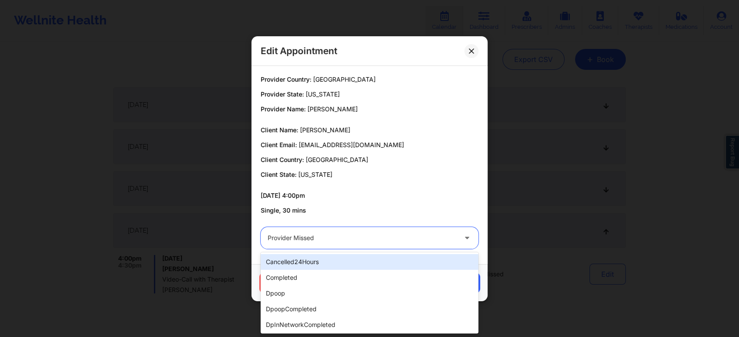
drag, startPoint x: 310, startPoint y: 232, endPoint x: 291, endPoint y: 271, distance: 42.4
click at [291, 251] on body "Wellnite Health Calendar Dashboard Prescribers Admins Coaches Therapists Medica…" at bounding box center [369, 81] width 739 height 337
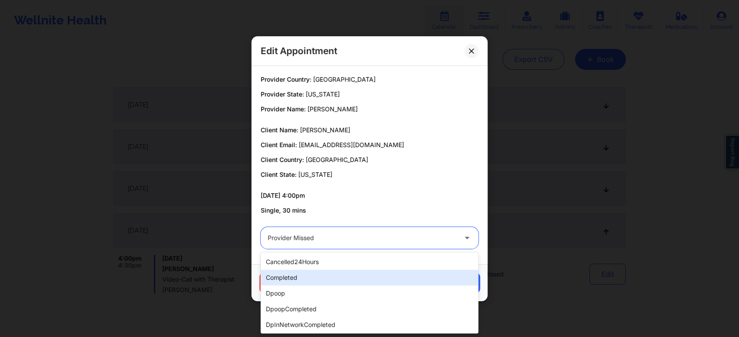
click at [291, 271] on div "completed" at bounding box center [369, 278] width 218 height 16
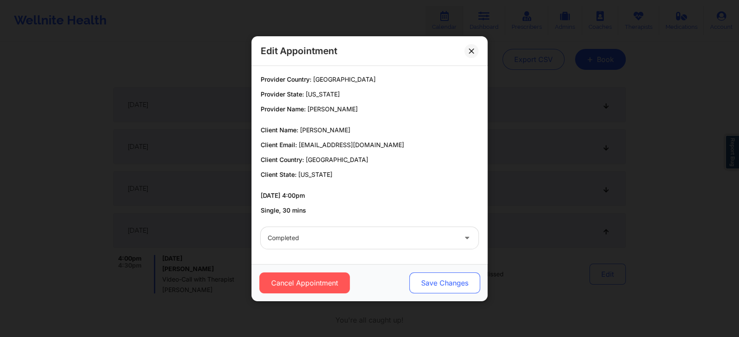
click at [449, 286] on button "Save Changes" at bounding box center [444, 283] width 71 height 21
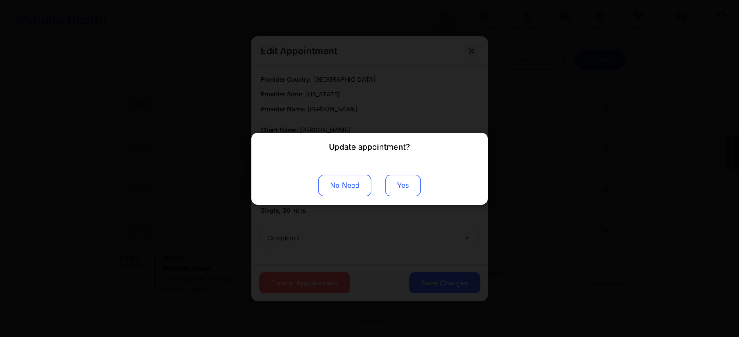
click at [399, 187] on button "Yes" at bounding box center [402, 185] width 35 height 21
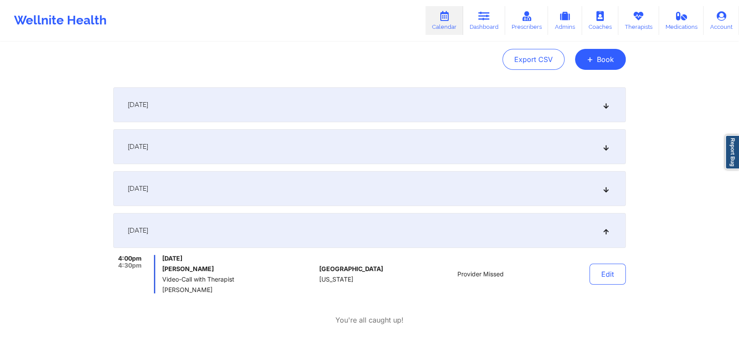
scroll to position [0, 0]
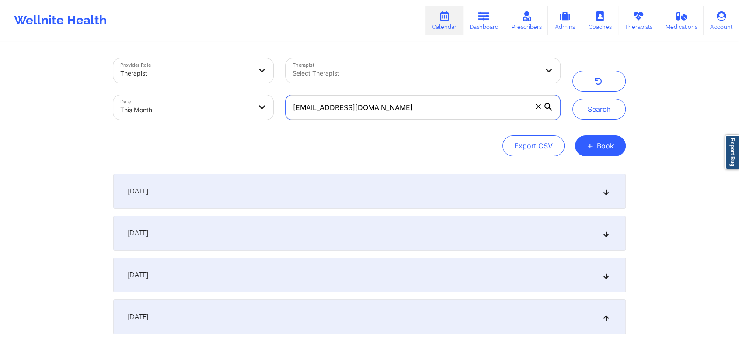
drag, startPoint x: 374, startPoint y: 109, endPoint x: 187, endPoint y: 119, distance: 187.3
click at [187, 119] on div "Provider Role Therapist Therapist Select Therapist Date This Month [EMAIL_ADDRE…" at bounding box center [336, 88] width 459 height 73
paste input "[EMAIL_ADDRESS]"
click at [572, 99] on button "Search" at bounding box center [598, 109] width 53 height 21
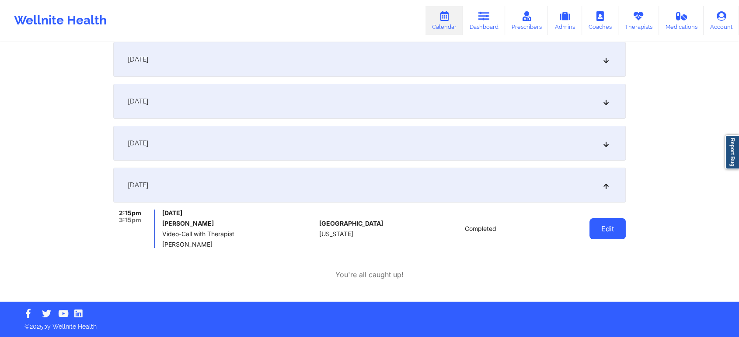
click at [603, 229] on button "Edit" at bounding box center [607, 229] width 36 height 21
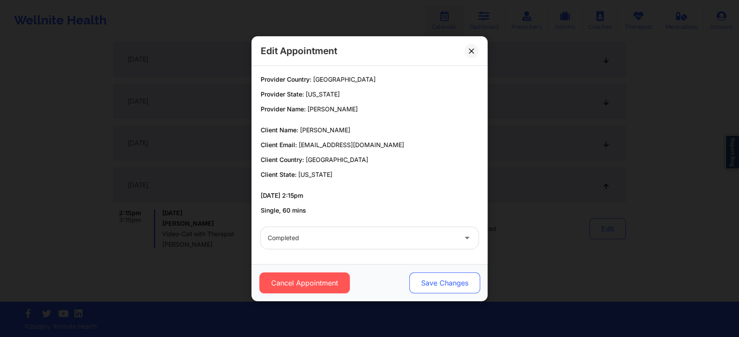
click at [438, 287] on button "Save Changes" at bounding box center [444, 283] width 71 height 21
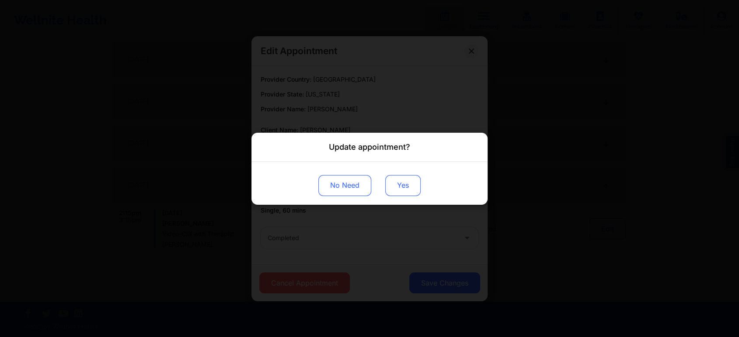
click at [396, 188] on button "Yes" at bounding box center [402, 185] width 35 height 21
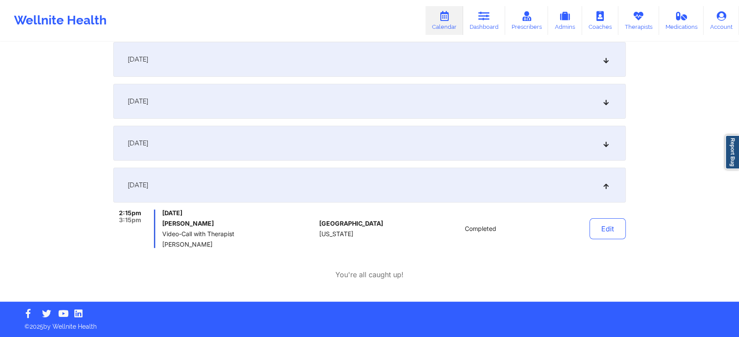
scroll to position [0, 0]
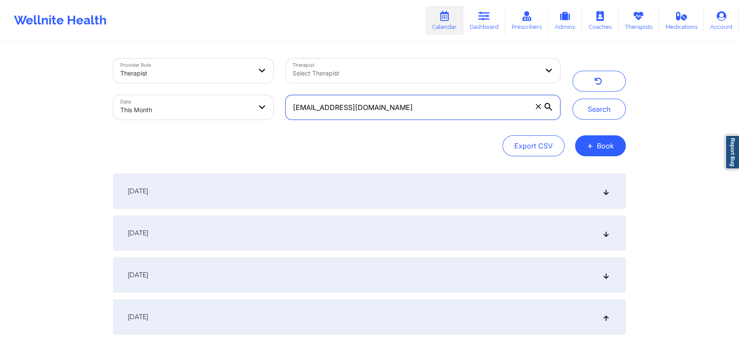
drag, startPoint x: 402, startPoint y: 98, endPoint x: 191, endPoint y: 108, distance: 211.3
click at [191, 108] on div "Provider Role Therapist Therapist Select Therapist Date This Month [EMAIL_ADDRE…" at bounding box center [336, 88] width 459 height 73
paste input "[EMAIL_ADDRESS]"
click at [572, 99] on button "Search" at bounding box center [598, 109] width 53 height 21
drag, startPoint x: 453, startPoint y: 114, endPoint x: 222, endPoint y: 104, distance: 231.9
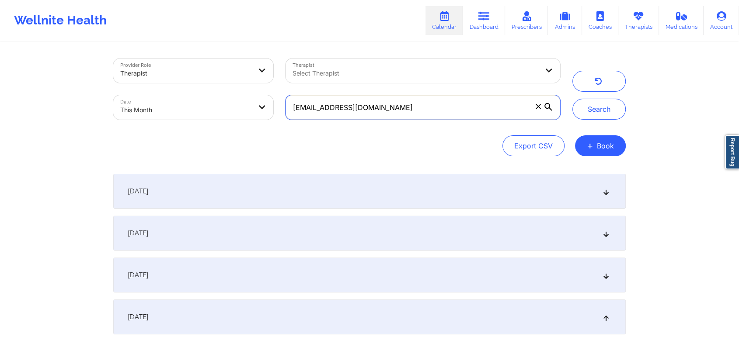
click at [222, 104] on div "Provider Role Therapist Therapist Select Therapist Date This Month [EMAIL_ADDRE…" at bounding box center [336, 88] width 459 height 73
paste input "janicecwilliams@hot"
click at [572, 99] on button "Search" at bounding box center [598, 109] width 53 height 21
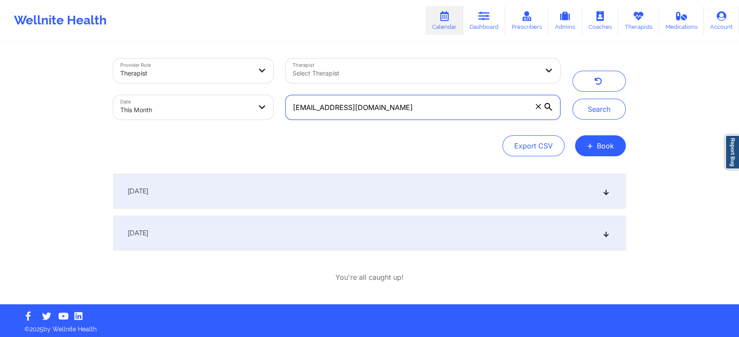
scroll to position [3, 0]
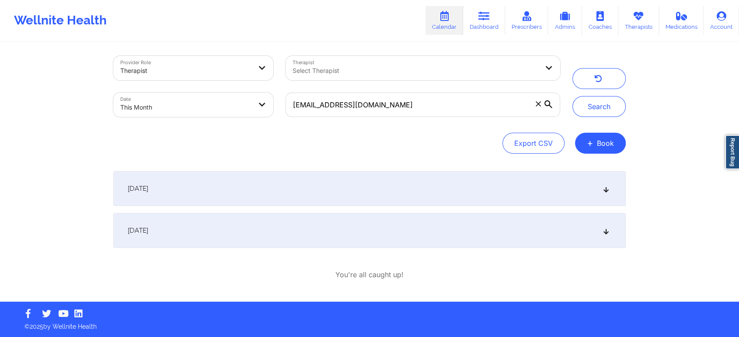
click at [382, 232] on div "[DATE]" at bounding box center [369, 230] width 512 height 35
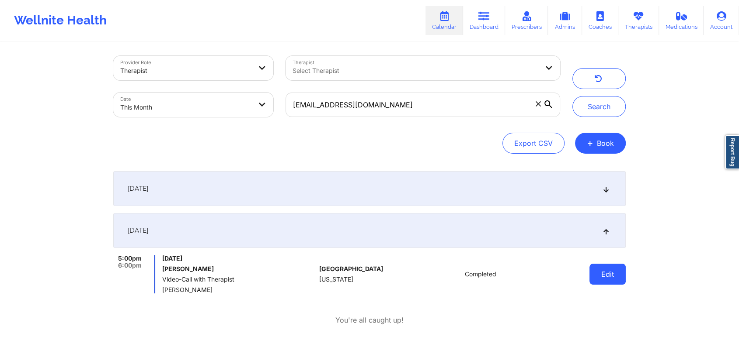
click at [600, 282] on button "Edit" at bounding box center [607, 274] width 36 height 21
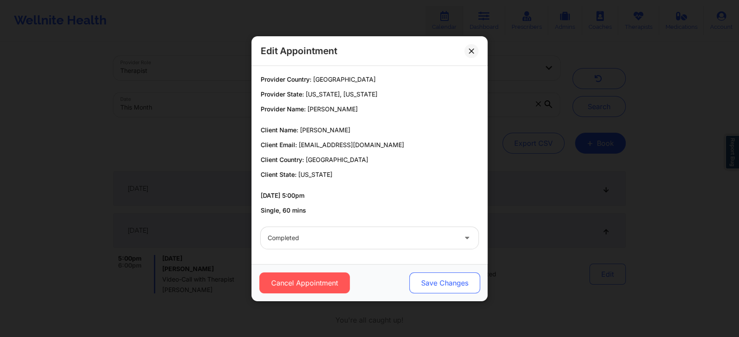
click at [443, 281] on button "Save Changes" at bounding box center [444, 283] width 71 height 21
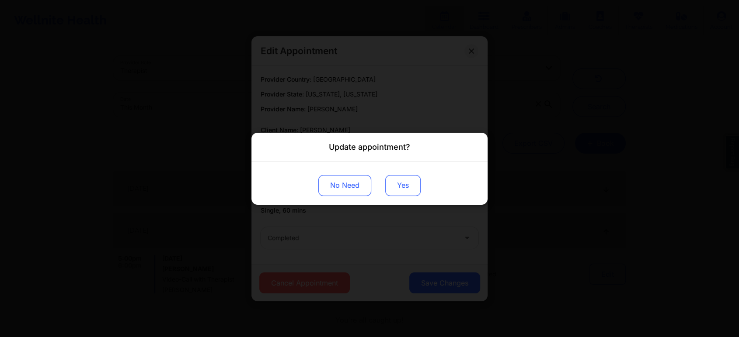
click at [400, 187] on button "Yes" at bounding box center [402, 185] width 35 height 21
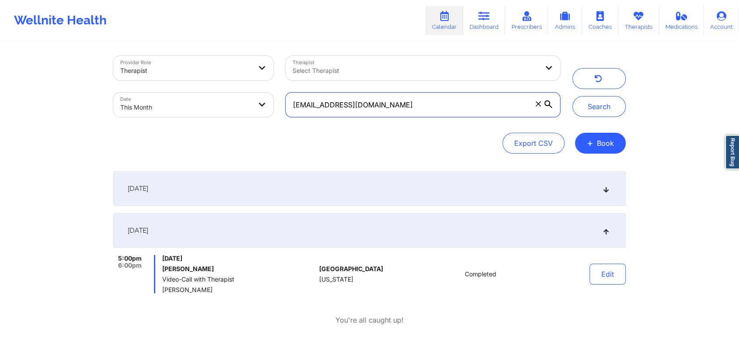
drag, startPoint x: 429, startPoint y: 113, endPoint x: 182, endPoint y: 111, distance: 247.4
click at [182, 111] on div "Provider Role Therapist Therapist Select Therapist Date This Month [EMAIL_ADDRE…" at bounding box center [336, 86] width 459 height 73
paste input "imanisaunderson@g"
click at [572, 96] on button "Search" at bounding box center [598, 106] width 53 height 21
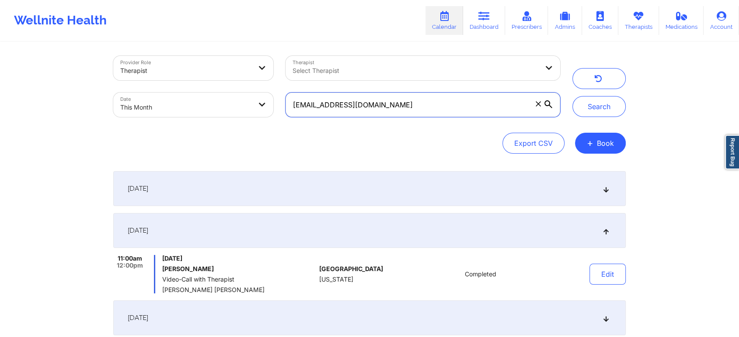
scroll to position [197, 0]
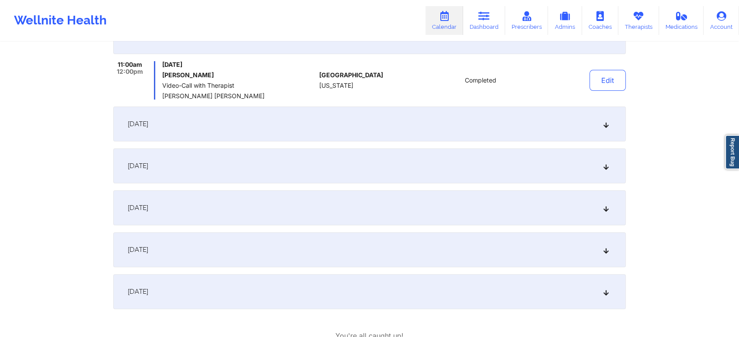
click at [318, 285] on div "[DATE]" at bounding box center [369, 291] width 512 height 35
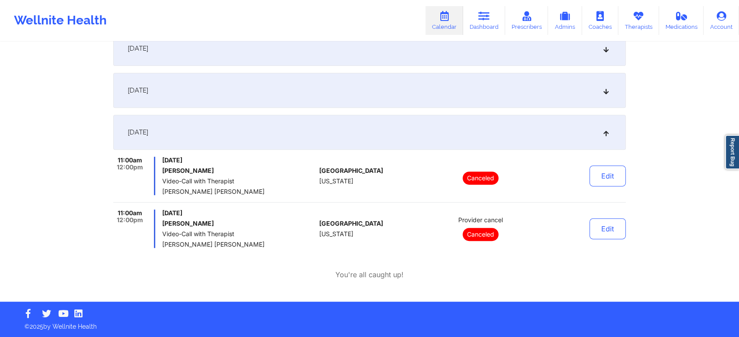
scroll to position [0, 0]
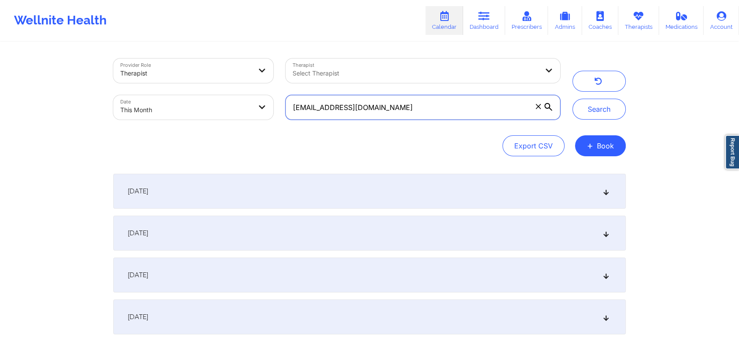
drag, startPoint x: 425, startPoint y: 101, endPoint x: 190, endPoint y: 76, distance: 235.9
click at [190, 76] on div "Provider Role Therapist Therapist Select Therapist Date This Month [EMAIL_ADDRE…" at bounding box center [336, 88] width 459 height 73
paste input "jephtheleej"
click at [572, 99] on button "Search" at bounding box center [598, 109] width 53 height 21
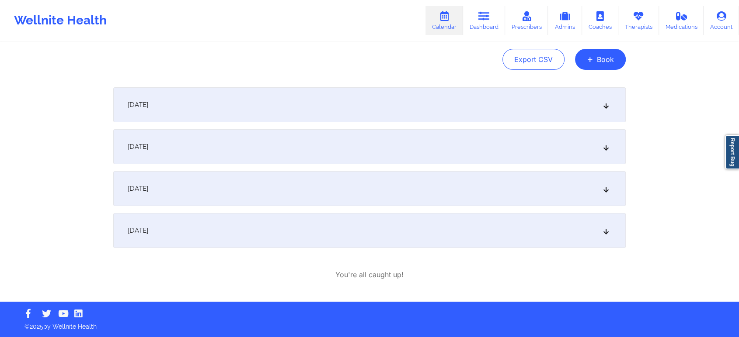
click at [426, 241] on div "[DATE]" at bounding box center [369, 230] width 512 height 35
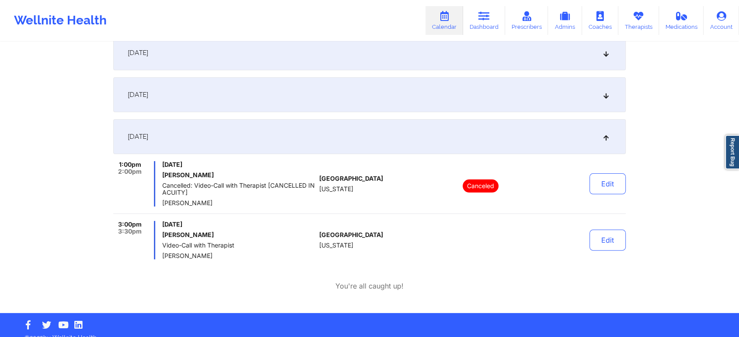
scroll to position [0, 0]
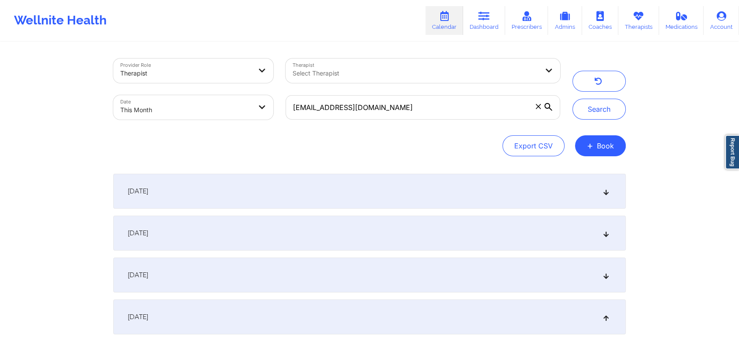
drag, startPoint x: 420, startPoint y: 120, endPoint x: 434, endPoint y: 115, distance: 15.1
click at [434, 115] on div "[EMAIL_ADDRESS][DOMAIN_NAME]" at bounding box center [422, 107] width 287 height 37
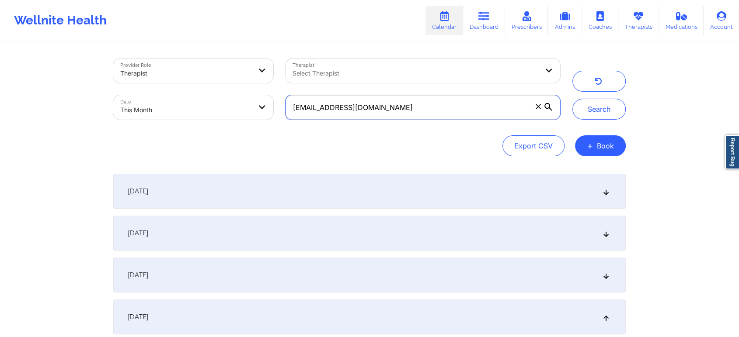
drag, startPoint x: 434, startPoint y: 115, endPoint x: 199, endPoint y: 96, distance: 235.5
click at [199, 96] on div "Provider Role Therapist Therapist Select Therapist Date This Month [EMAIL_ADDRE…" at bounding box center [336, 88] width 459 height 73
paste input "asst@olch"
click at [572, 99] on button "Search" at bounding box center [598, 109] width 53 height 21
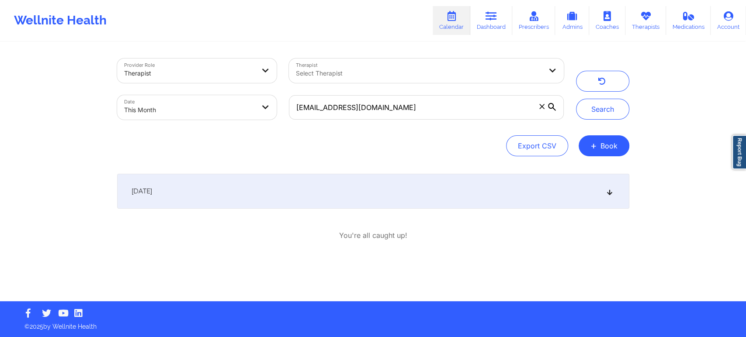
click at [430, 192] on div "[DATE]" at bounding box center [373, 191] width 512 height 35
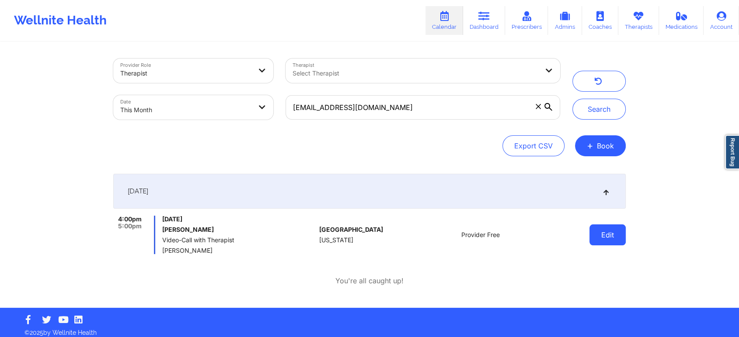
click at [611, 225] on button "Edit" at bounding box center [607, 235] width 36 height 21
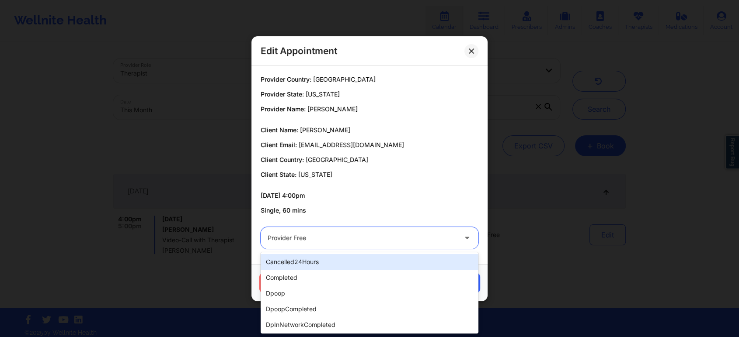
click at [353, 234] on div at bounding box center [361, 238] width 189 height 10
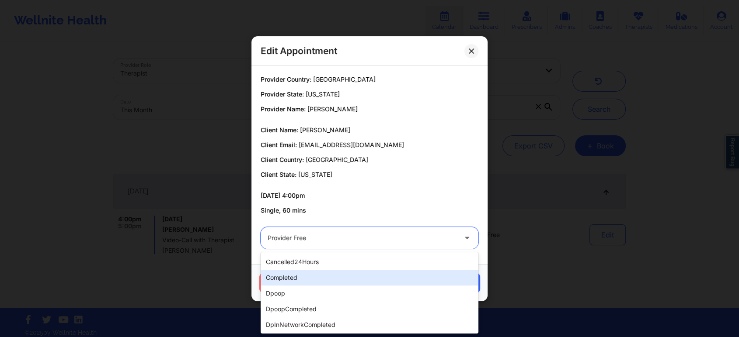
click at [304, 277] on div "completed" at bounding box center [369, 278] width 218 height 16
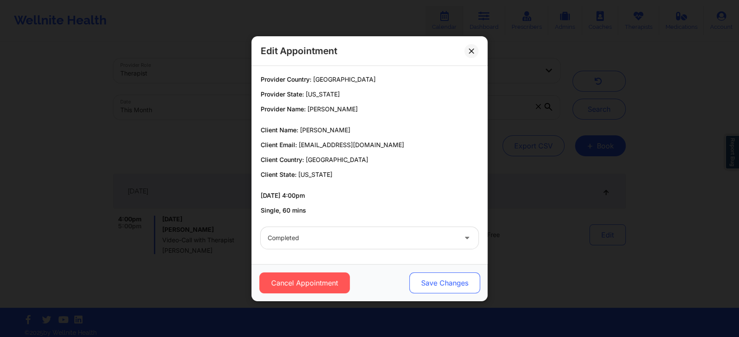
click at [410, 286] on button "Save Changes" at bounding box center [444, 283] width 71 height 21
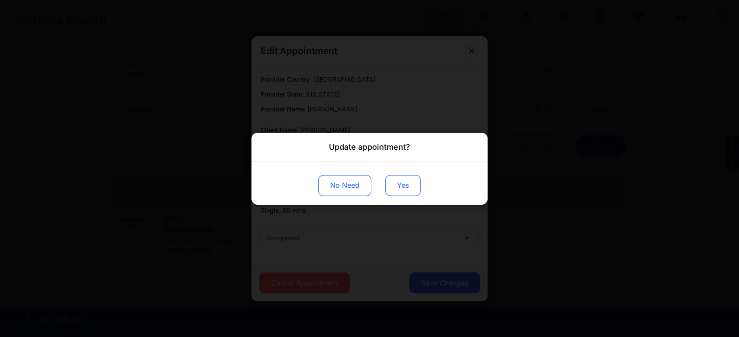
click at [400, 181] on button "Yes" at bounding box center [402, 185] width 35 height 21
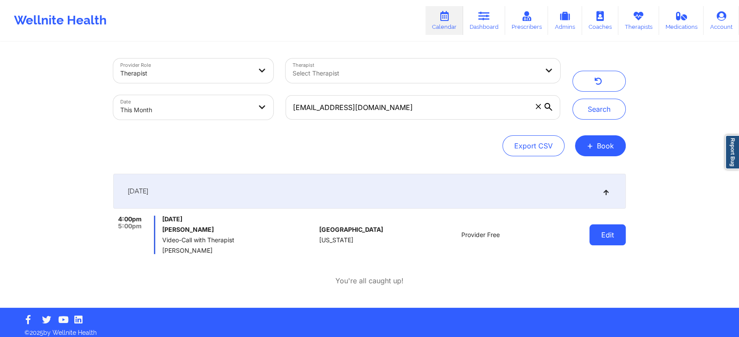
click at [601, 237] on button "Edit" at bounding box center [607, 235] width 36 height 21
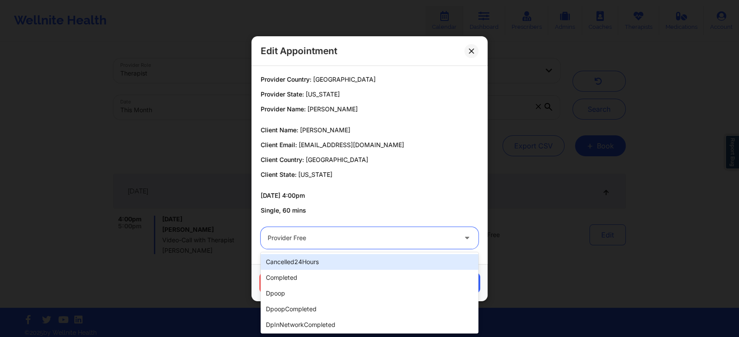
click at [357, 241] on div at bounding box center [361, 238] width 189 height 10
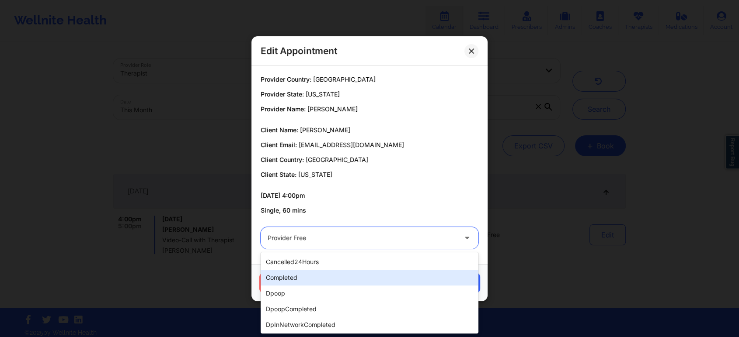
click at [304, 282] on div "completed" at bounding box center [369, 278] width 218 height 16
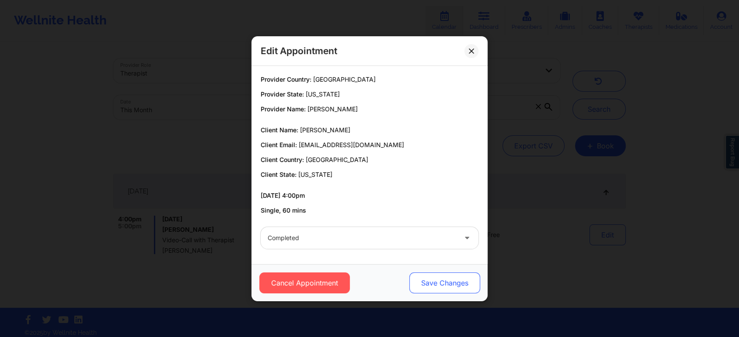
click at [445, 288] on button "Save Changes" at bounding box center [444, 283] width 71 height 21
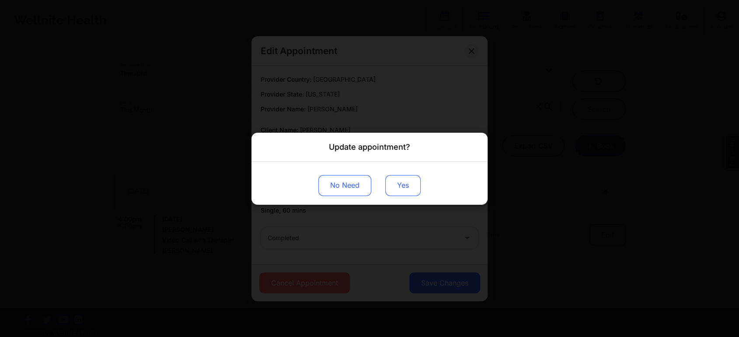
click at [409, 179] on button "Yes" at bounding box center [402, 185] width 35 height 21
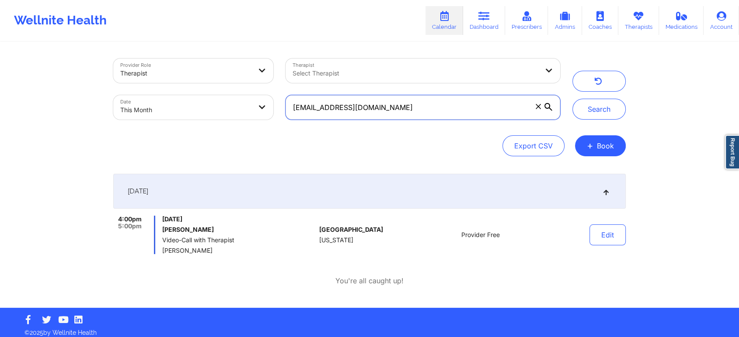
drag, startPoint x: 387, startPoint y: 117, endPoint x: 225, endPoint y: 82, distance: 165.9
click at [225, 82] on div "Provider Role Therapist Therapist Select Therapist Date This Month [EMAIL_ADDRE…" at bounding box center [336, 88] width 459 height 73
paste input "[EMAIL_ADDRESS]"
click at [572, 99] on button "Search" at bounding box center [598, 109] width 53 height 21
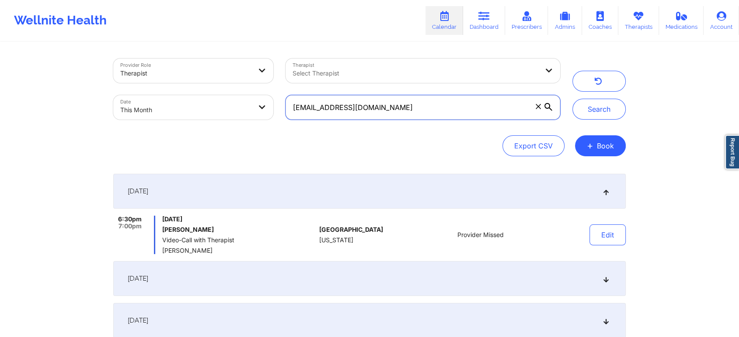
scroll to position [174, 0]
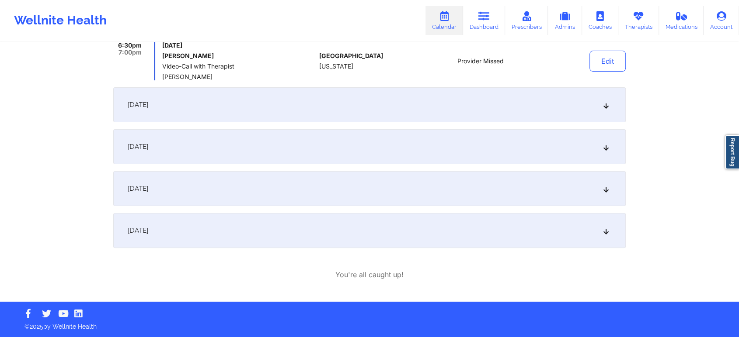
click at [426, 231] on div "[DATE]" at bounding box center [369, 230] width 512 height 35
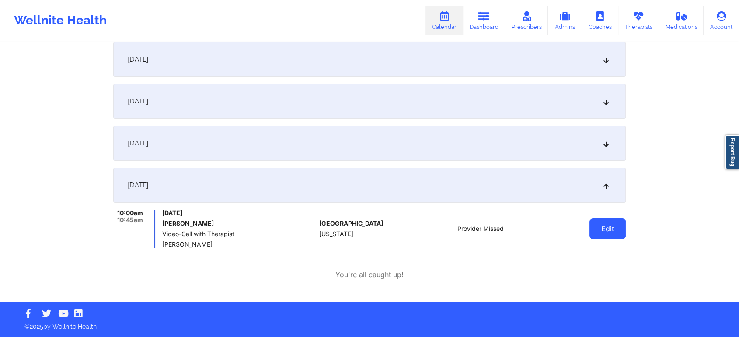
click at [606, 228] on button "Edit" at bounding box center [607, 229] width 36 height 21
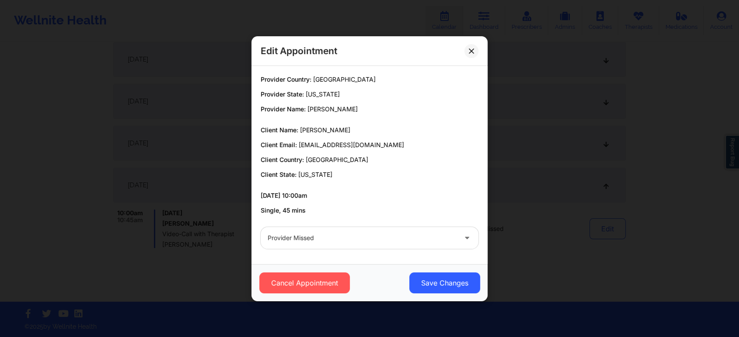
click at [463, 50] on div "Edit Appointment" at bounding box center [369, 51] width 236 height 30
click at [471, 52] on icon at bounding box center [470, 50] width 5 height 5
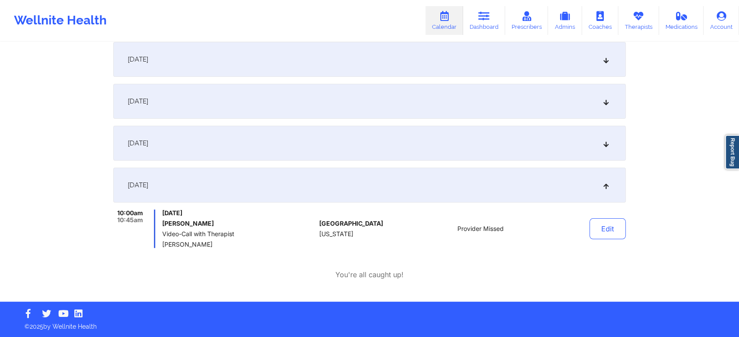
scroll to position [0, 0]
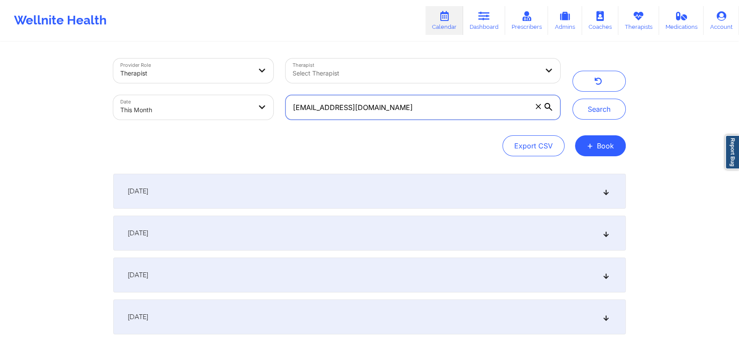
drag, startPoint x: 462, startPoint y: 114, endPoint x: 195, endPoint y: 86, distance: 268.5
click at [195, 86] on div "Provider Role Therapist Therapist Select Therapist Date This Month [EMAIL_ADDRE…" at bounding box center [336, 88] width 459 height 73
paste input "bpaige232001"
click at [572, 99] on button "Search" at bounding box center [598, 109] width 53 height 21
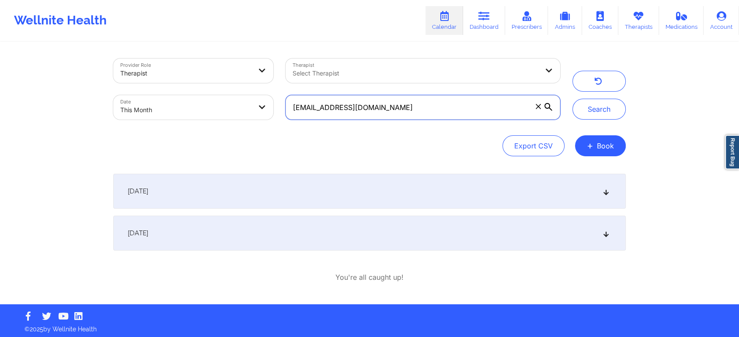
scroll to position [3, 0]
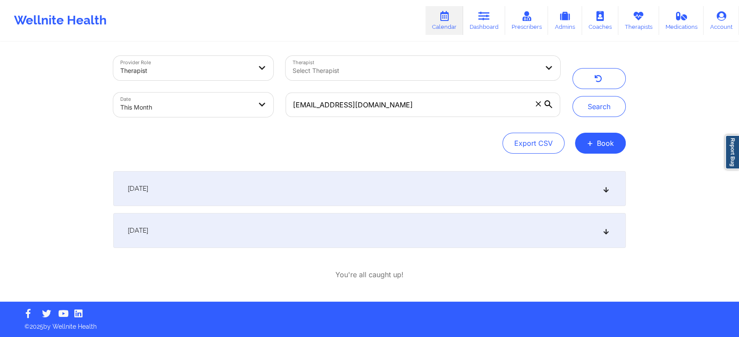
click at [341, 195] on div "[DATE]" at bounding box center [369, 188] width 512 height 35
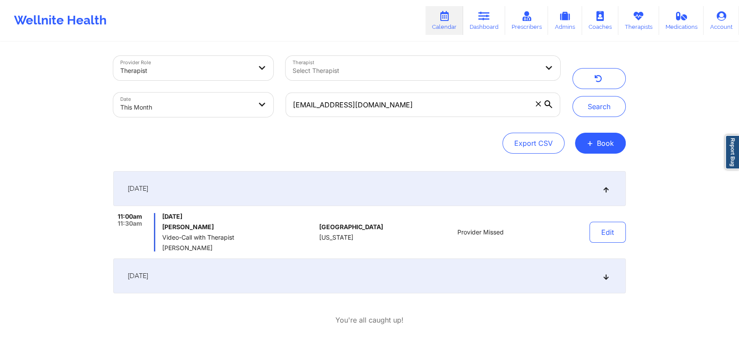
click at [359, 273] on div "[DATE]" at bounding box center [369, 276] width 512 height 35
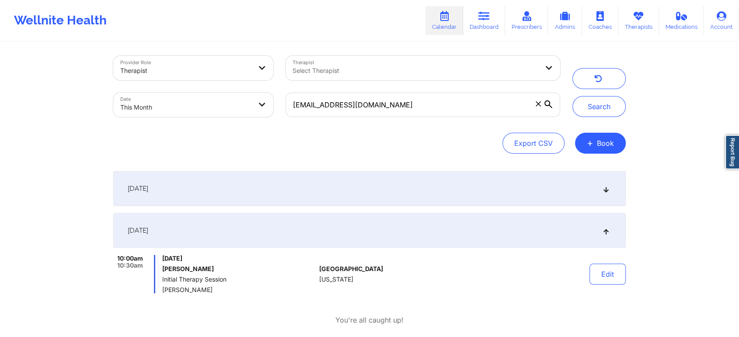
click at [282, 205] on div "[DATE]" at bounding box center [369, 188] width 512 height 35
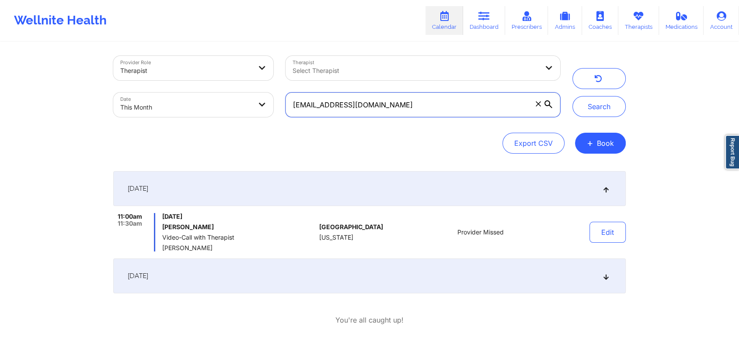
drag, startPoint x: 407, startPoint y: 106, endPoint x: 83, endPoint y: 77, distance: 325.5
click at [83, 77] on div "Provider Role Therapist Therapist Select Therapist Date This Month [EMAIL_ADDRE…" at bounding box center [369, 172] width 739 height 350
paste input "jephtheleej"
click at [572, 96] on button "Search" at bounding box center [598, 106] width 53 height 21
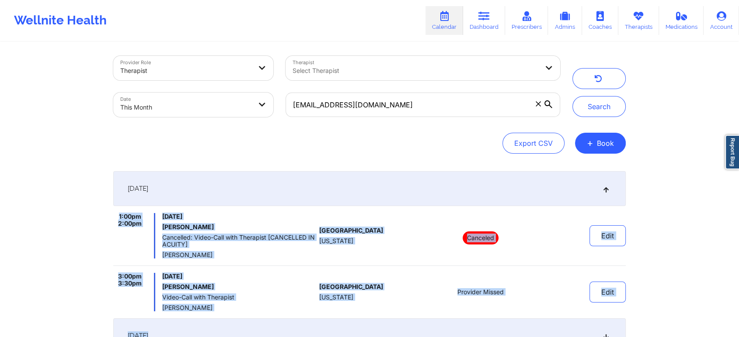
drag, startPoint x: 727, startPoint y: 180, endPoint x: 745, endPoint y: 336, distance: 156.7
click at [739, 335] on html "Wellnite Health Calendar Dashboard Prescribers Admins Coaches Therapists Medica…" at bounding box center [369, 165] width 739 height 337
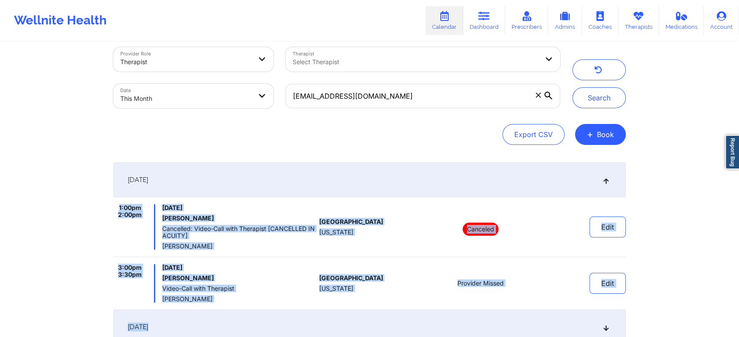
scroll to position [192, 0]
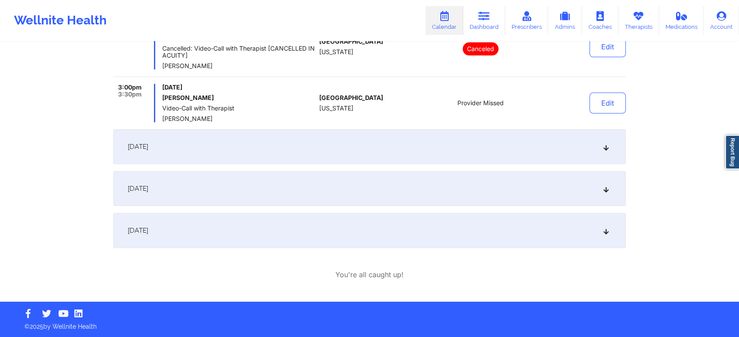
click at [274, 212] on div "[DATE] 1:00pm 2:00pm [DATE] Jephthelee Jordonne Cancelled: Video-Call with Ther…" at bounding box center [369, 115] width 512 height 266
click at [264, 220] on div "[DATE]" at bounding box center [369, 230] width 512 height 35
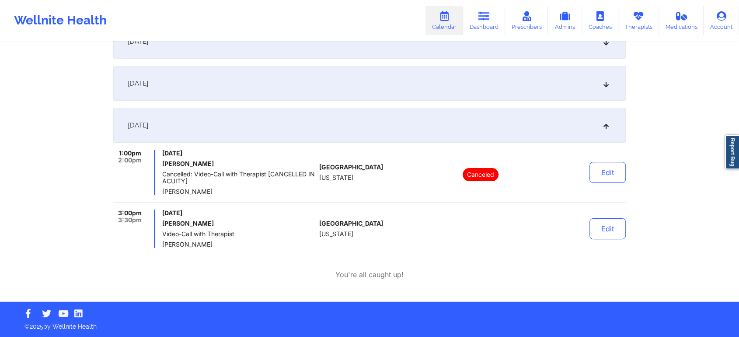
scroll to position [0, 0]
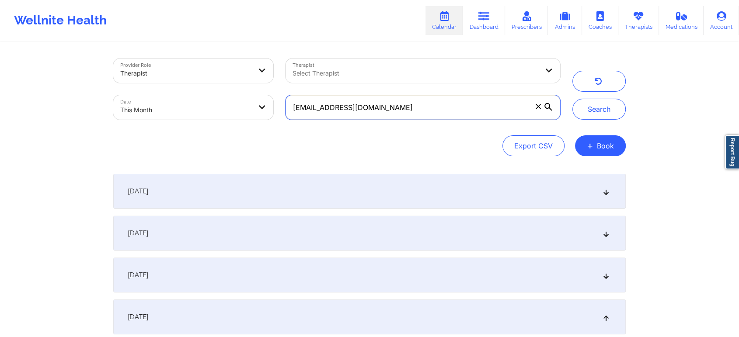
drag, startPoint x: 382, startPoint y: 101, endPoint x: 220, endPoint y: 90, distance: 162.0
click at [220, 90] on div "Provider Role Therapist Therapist Select Therapist Date This Month [EMAIL_ADDRE…" at bounding box center [336, 88] width 459 height 73
paste input "kaibrady306"
click at [572, 99] on button "Search" at bounding box center [598, 109] width 53 height 21
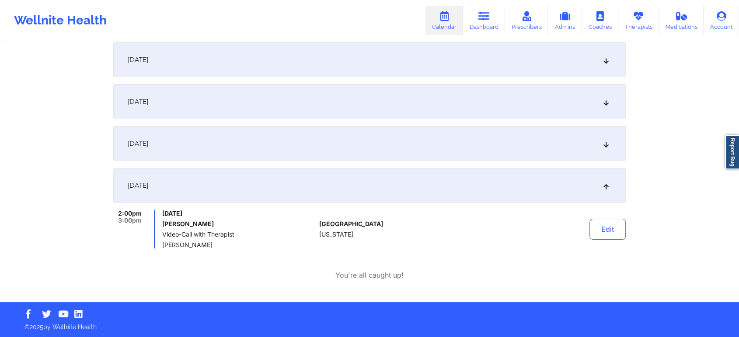
scroll to position [132, 0]
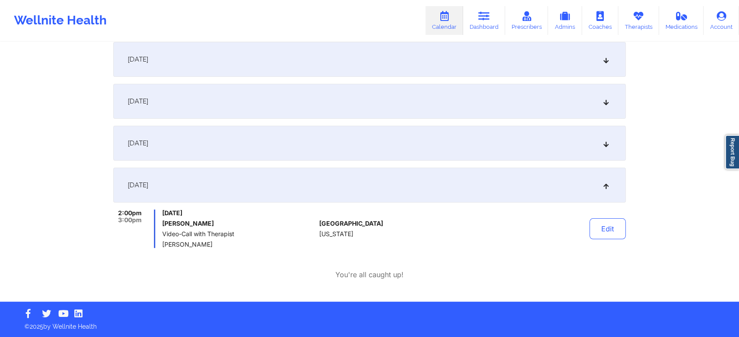
click at [264, 150] on div "[DATE]" at bounding box center [369, 143] width 512 height 35
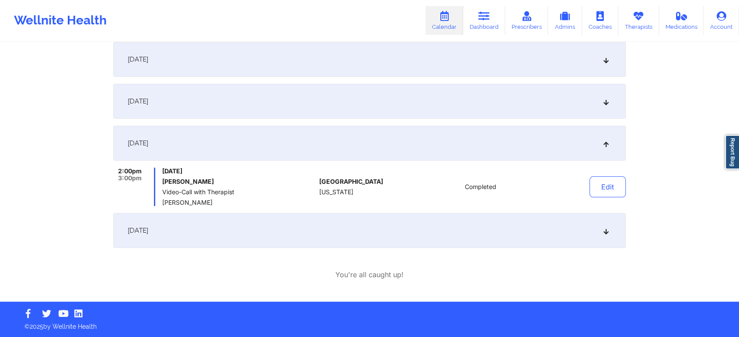
scroll to position [0, 0]
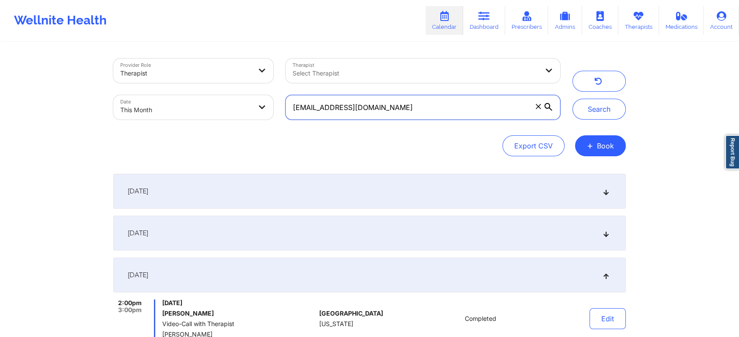
drag, startPoint x: 451, startPoint y: 106, endPoint x: 172, endPoint y: 95, distance: 278.6
click at [172, 95] on div "Provider Role Therapist Therapist Select Therapist Date This Month [EMAIL_ADDRE…" at bounding box center [336, 88] width 459 height 73
paste input "angelina71905"
click at [572, 99] on button "Search" at bounding box center [598, 109] width 53 height 21
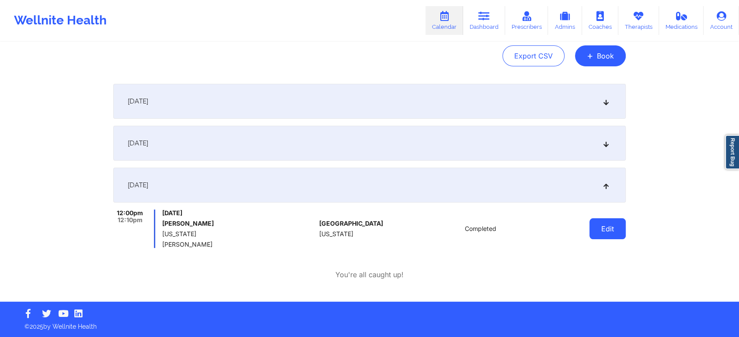
drag, startPoint x: 613, startPoint y: 243, endPoint x: 611, endPoint y: 233, distance: 10.3
click at [611, 233] on div "Edit" at bounding box center [585, 229] width 81 height 38
click at [611, 233] on button "Edit" at bounding box center [607, 229] width 36 height 21
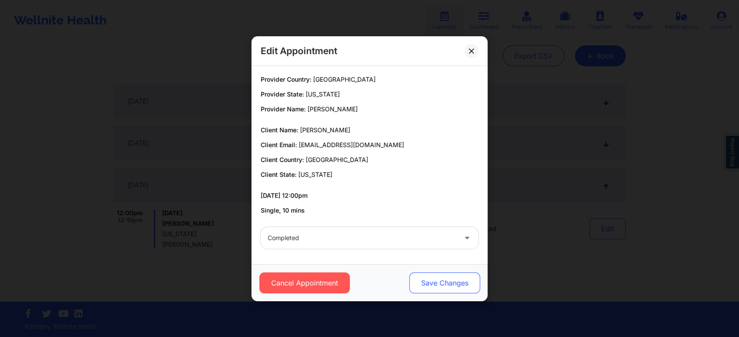
click at [458, 279] on button "Save Changes" at bounding box center [444, 283] width 71 height 21
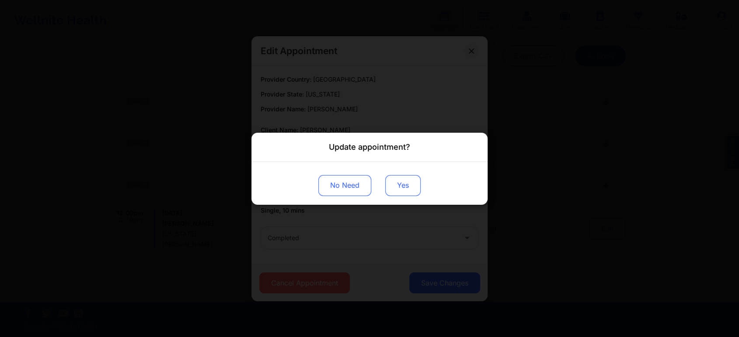
click at [402, 179] on button "Yes" at bounding box center [402, 185] width 35 height 21
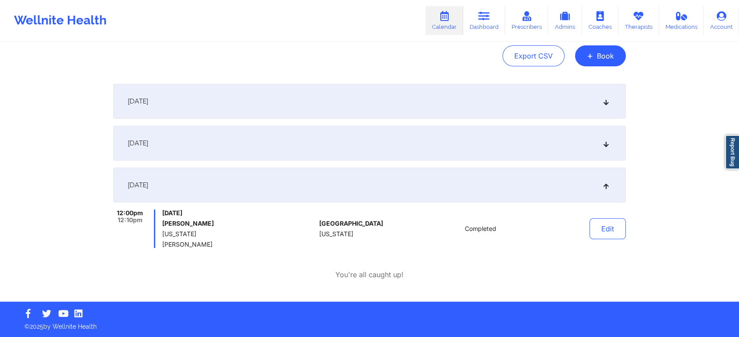
scroll to position [0, 0]
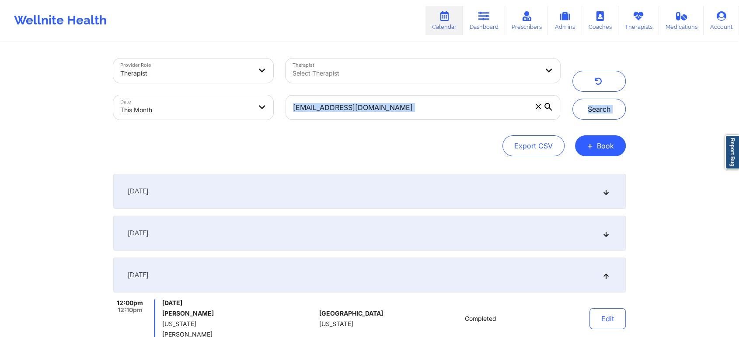
drag, startPoint x: 409, startPoint y: 133, endPoint x: 420, endPoint y: 109, distance: 26.4
click at [420, 109] on div "Provider Role Therapist Therapist Select Therapist Date This Month [EMAIL_ADDRE…" at bounding box center [369, 108] width 512 height 98
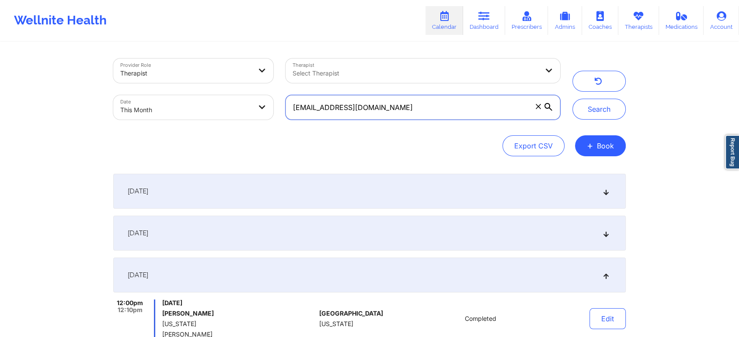
drag, startPoint x: 420, startPoint y: 109, endPoint x: 248, endPoint y: 78, distance: 175.0
click at [248, 78] on div "Provider Role Therapist Therapist Select Therapist Date This Month [EMAIL_ADDRE…" at bounding box center [336, 88] width 459 height 73
paste input "niemina.burns"
click at [572, 99] on button "Search" at bounding box center [598, 109] width 53 height 21
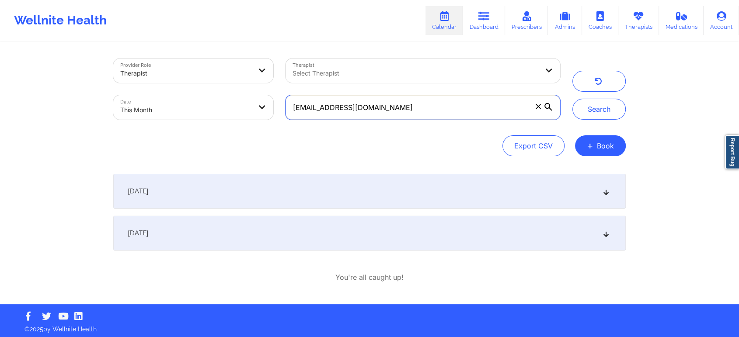
scroll to position [3, 0]
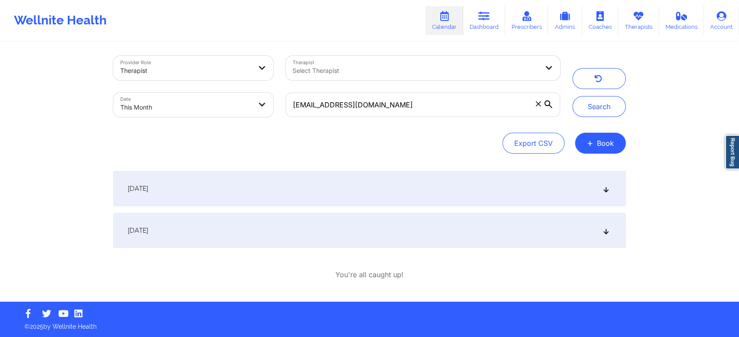
click at [406, 230] on div "[DATE]" at bounding box center [369, 230] width 512 height 35
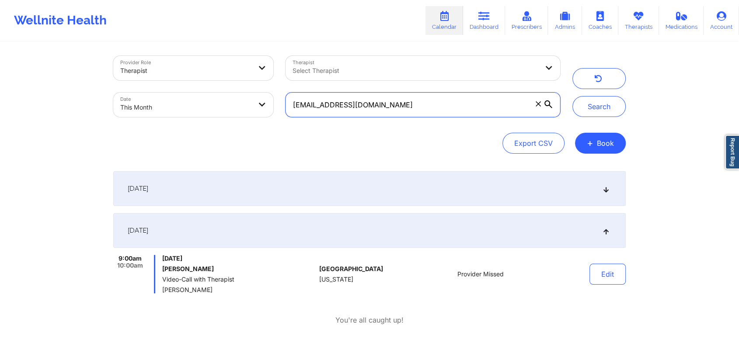
drag, startPoint x: 427, startPoint y: 113, endPoint x: 208, endPoint y: 105, distance: 219.5
click at [208, 105] on div "Provider Role Therapist Therapist Select Therapist Date This Month [EMAIL_ADDRE…" at bounding box center [336, 86] width 459 height 73
paste input "suchirarsharma"
click at [572, 96] on button "Search" at bounding box center [598, 106] width 53 height 21
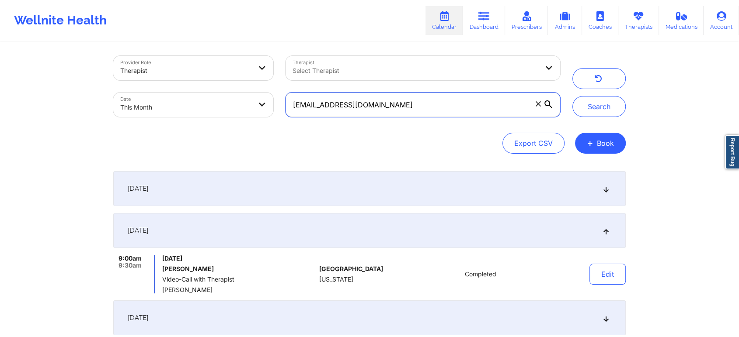
scroll to position [90, 0]
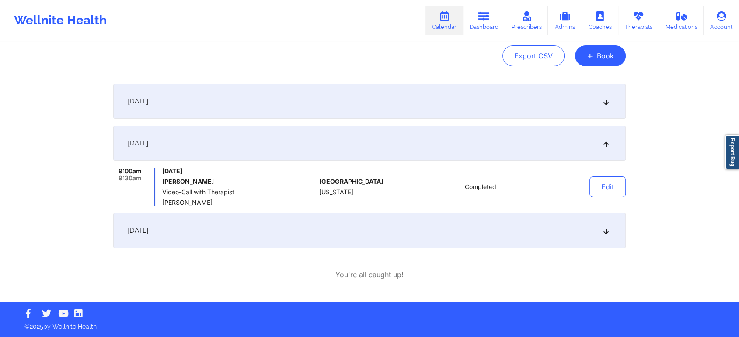
click at [459, 229] on div "[DATE]" at bounding box center [369, 230] width 512 height 35
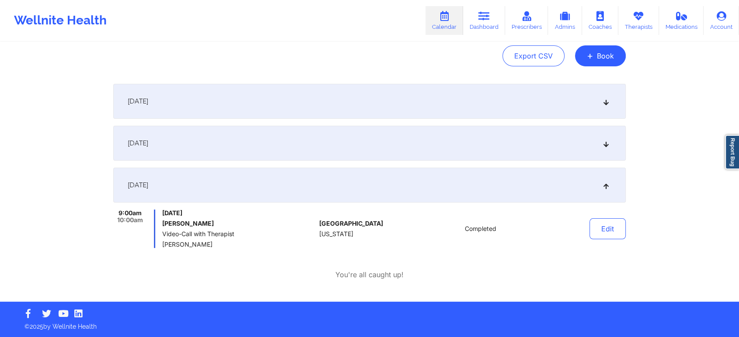
click at [621, 242] on div "Edit" at bounding box center [585, 229] width 81 height 38
click at [599, 226] on button "Edit" at bounding box center [607, 229] width 36 height 21
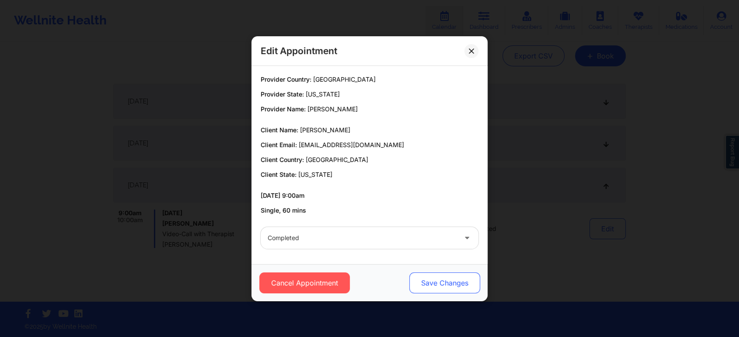
click at [428, 283] on button "Save Changes" at bounding box center [444, 283] width 71 height 21
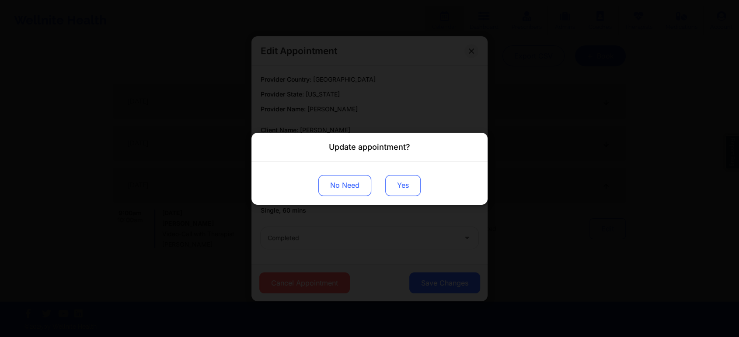
click at [399, 182] on button "Yes" at bounding box center [402, 185] width 35 height 21
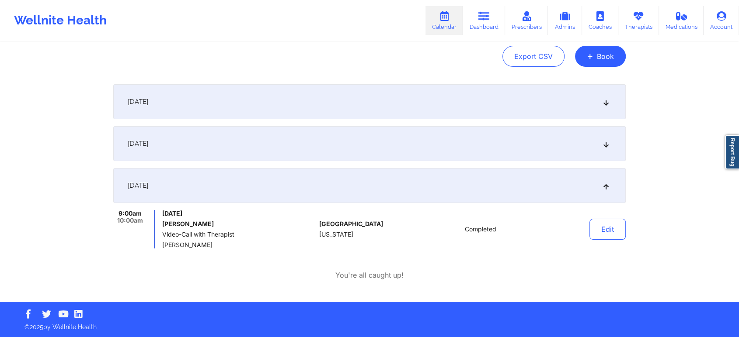
scroll to position [0, 0]
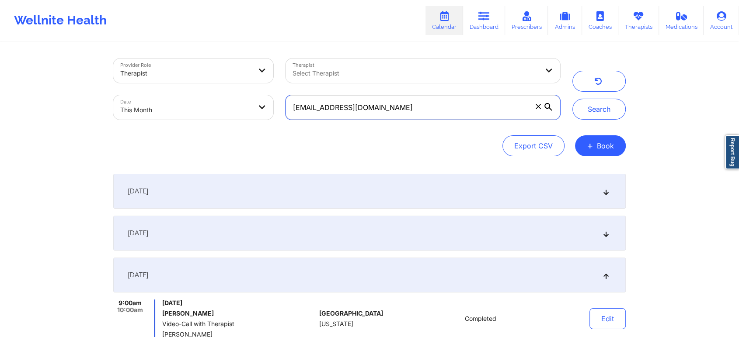
drag, startPoint x: 444, startPoint y: 112, endPoint x: 172, endPoint y: 101, distance: 272.5
click at [172, 101] on div "Provider Role Therapist Therapist Select Therapist Date This Month [EMAIL_ADDRE…" at bounding box center [336, 88] width 459 height 73
paste input "nvanessec"
click at [572, 99] on button "Search" at bounding box center [598, 109] width 53 height 21
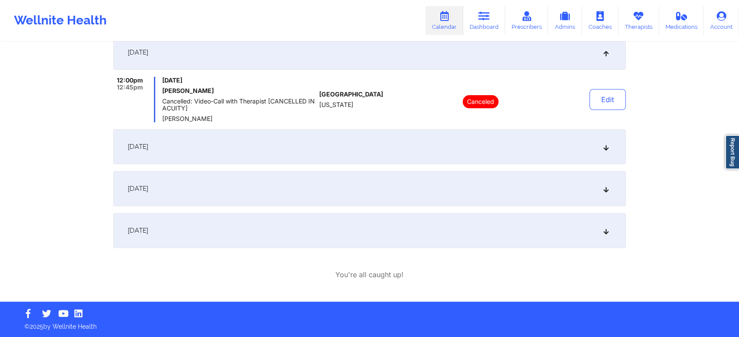
click at [409, 219] on div "[DATE]" at bounding box center [369, 230] width 512 height 35
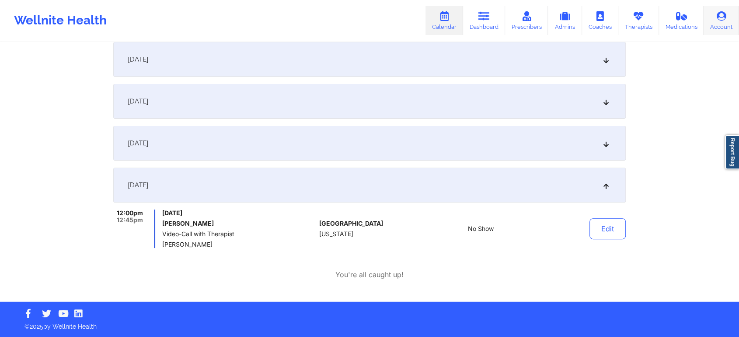
scroll to position [0, 0]
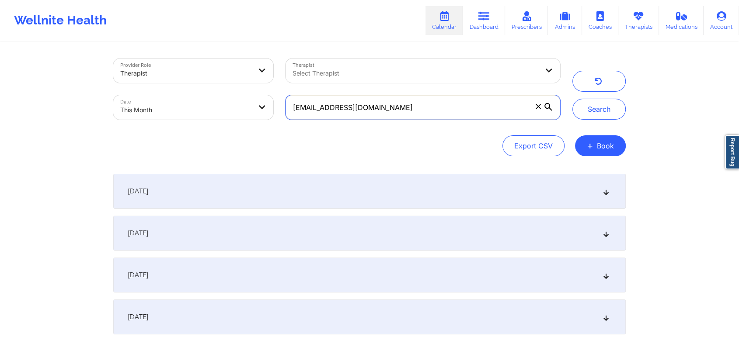
drag, startPoint x: 436, startPoint y: 108, endPoint x: 125, endPoint y: 104, distance: 310.7
click at [125, 104] on div "Provider Role Therapist Therapist Select Therapist Date This Month [EMAIL_ADDRE…" at bounding box center [336, 88] width 459 height 73
paste input "kktellis@ao"
click at [572, 99] on button "Search" at bounding box center [598, 109] width 53 height 21
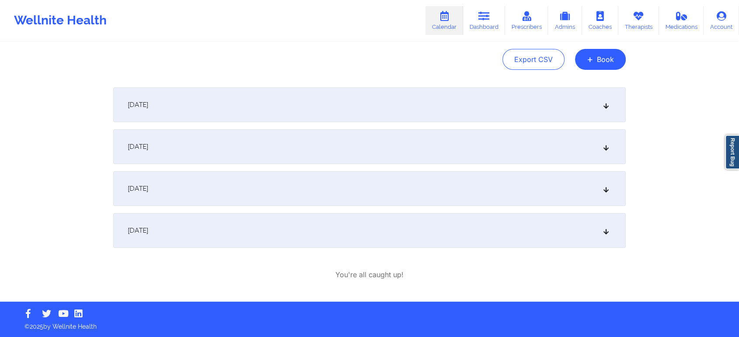
click at [448, 236] on div "[DATE]" at bounding box center [369, 230] width 512 height 35
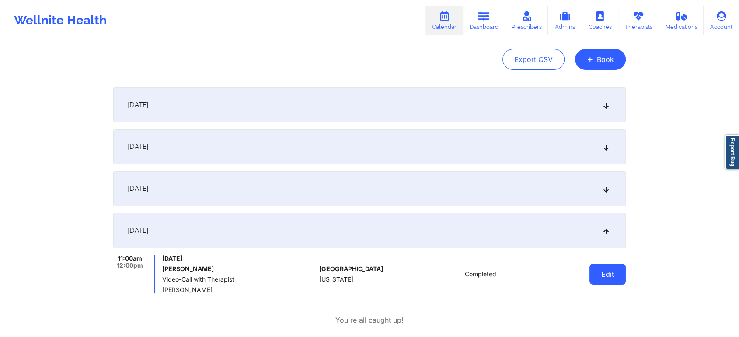
click at [606, 277] on button "Edit" at bounding box center [607, 274] width 36 height 21
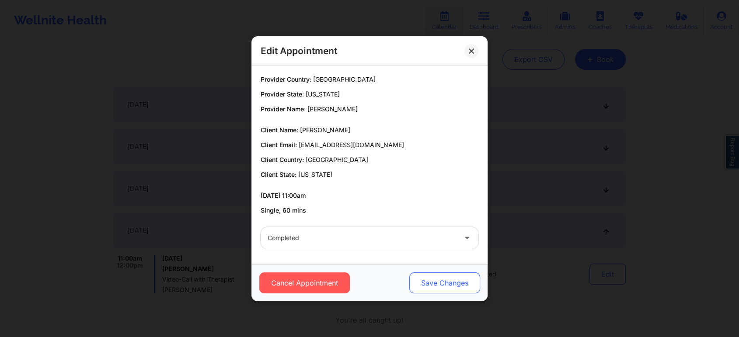
click at [454, 291] on button "Save Changes" at bounding box center [444, 283] width 71 height 21
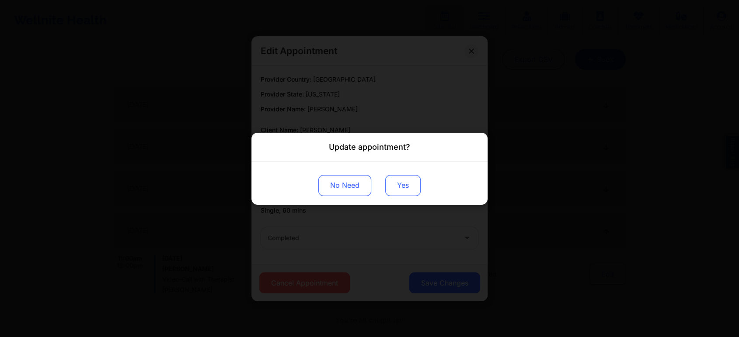
click at [392, 184] on button "Yes" at bounding box center [402, 185] width 35 height 21
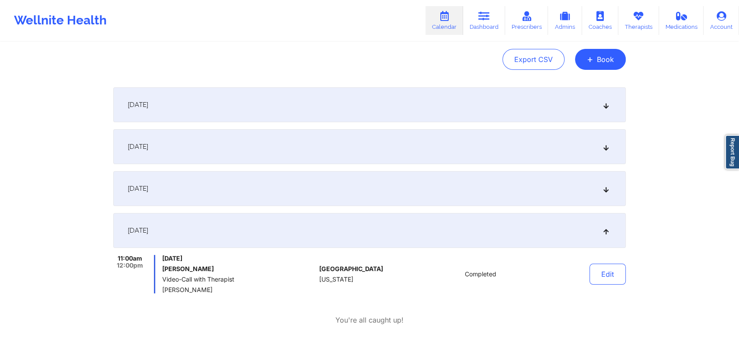
scroll to position [0, 0]
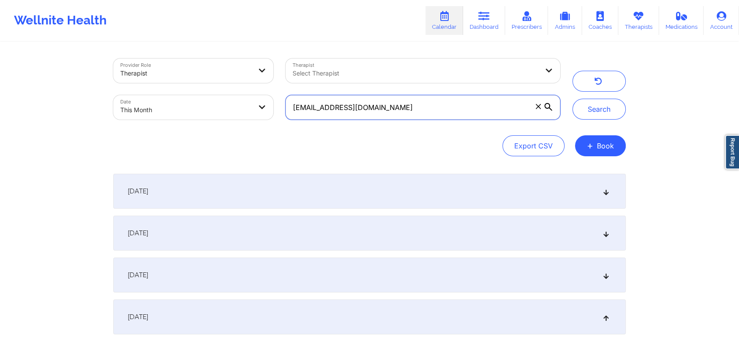
drag, startPoint x: 385, startPoint y: 107, endPoint x: 191, endPoint y: 117, distance: 195.2
click at [191, 117] on div "Provider Role Therapist Therapist Select Therapist Date This Month [EMAIL_ADDRE…" at bounding box center [336, 88] width 459 height 73
paste input "beltresara@gmai"
click at [572, 99] on button "Search" at bounding box center [598, 109] width 53 height 21
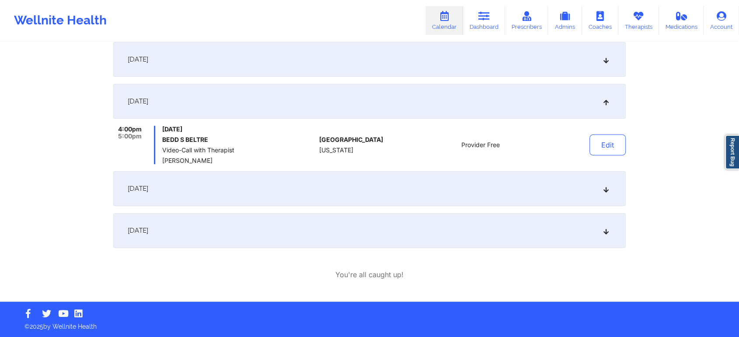
click at [329, 223] on div "[DATE]" at bounding box center [369, 230] width 512 height 35
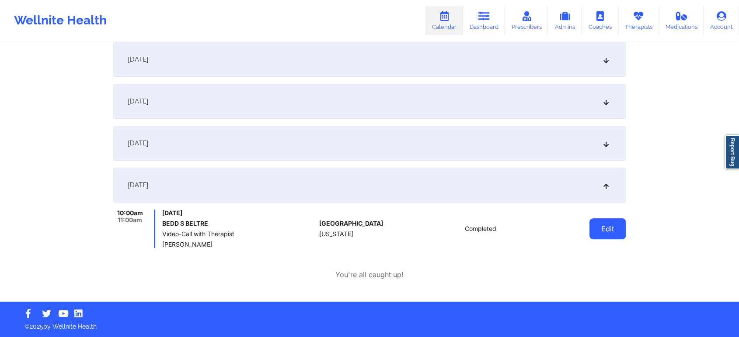
drag, startPoint x: 613, startPoint y: 242, endPoint x: 615, endPoint y: 226, distance: 15.9
click at [615, 226] on div "Edit" at bounding box center [585, 229] width 81 height 38
click at [615, 226] on button "Edit" at bounding box center [607, 229] width 36 height 21
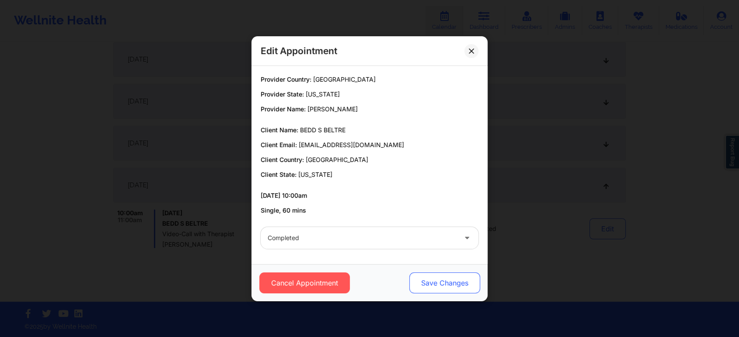
click at [442, 275] on button "Save Changes" at bounding box center [444, 283] width 71 height 21
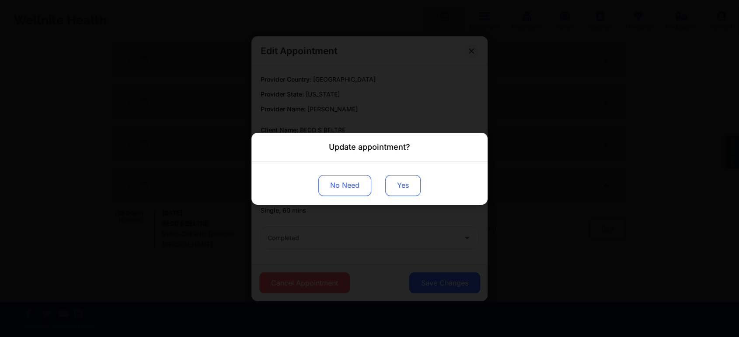
click at [395, 188] on button "Yes" at bounding box center [402, 185] width 35 height 21
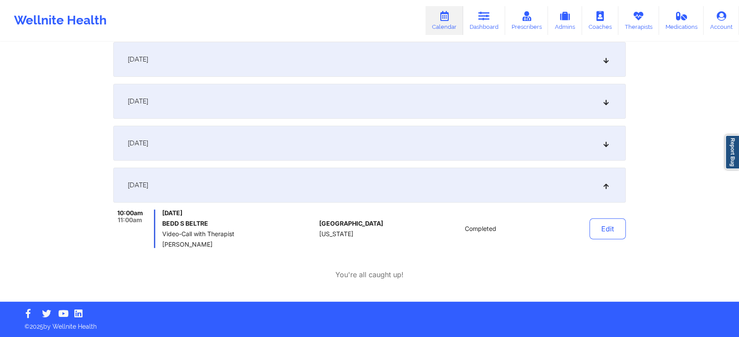
scroll to position [0, 0]
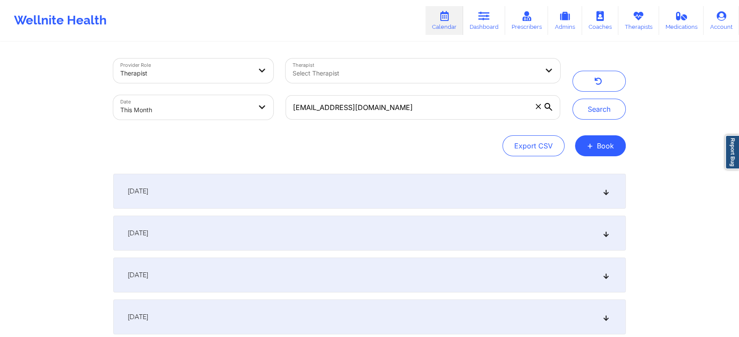
drag, startPoint x: 402, startPoint y: 127, endPoint x: 423, endPoint y: 112, distance: 25.5
click at [423, 112] on div "Provider Role Therapist Therapist Select Therapist Date This Month [EMAIL_ADDRE…" at bounding box center [369, 108] width 512 height 98
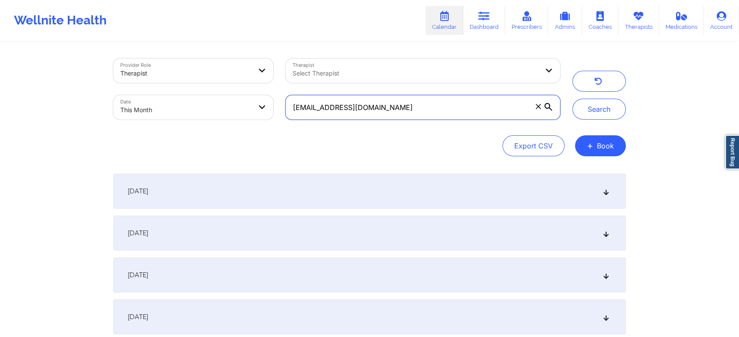
drag, startPoint x: 423, startPoint y: 112, endPoint x: 197, endPoint y: 100, distance: 226.3
click at [197, 100] on div "Provider Role Therapist Therapist Select Therapist Date This Month [EMAIL_ADDRE…" at bounding box center [336, 88] width 459 height 73
paste input "collinsj642"
click at [572, 99] on button "Search" at bounding box center [598, 109] width 53 height 21
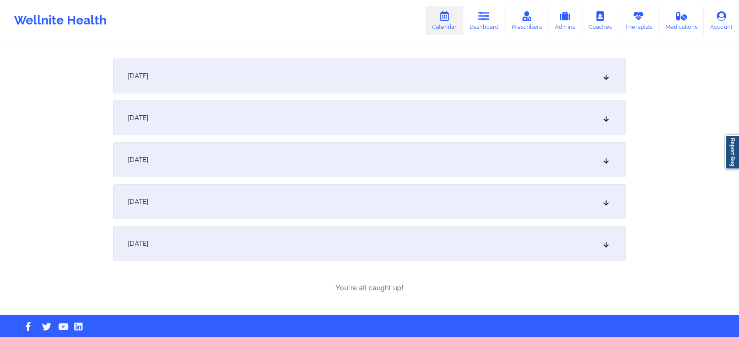
scroll to position [128, 0]
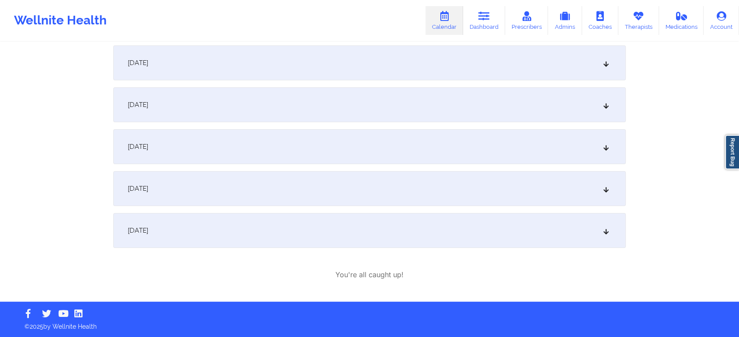
click at [311, 249] on div "[DATE] 7:00pm 8:00pm [DATE] [PERSON_NAME] Video-Call with Therapist [PERSON_NAM…" at bounding box center [369, 162] width 512 height 235
click at [336, 239] on div "[DATE]" at bounding box center [369, 230] width 512 height 35
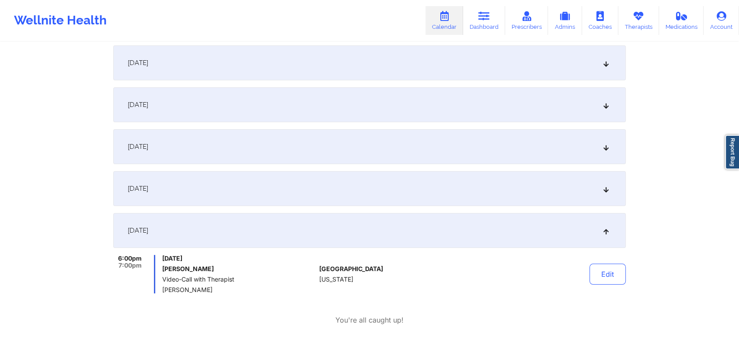
scroll to position [0, 0]
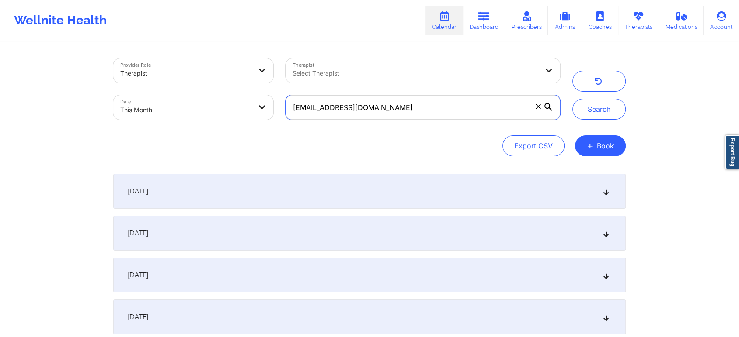
drag, startPoint x: 409, startPoint y: 108, endPoint x: 173, endPoint y: 114, distance: 236.1
click at [173, 114] on div "Provider Role Therapist Therapist Select Therapist Date This Month [EMAIL_ADDRE…" at bounding box center [336, 88] width 459 height 73
paste input "[EMAIL_ADDRESS]"
click at [572, 99] on button "Search" at bounding box center [598, 109] width 53 height 21
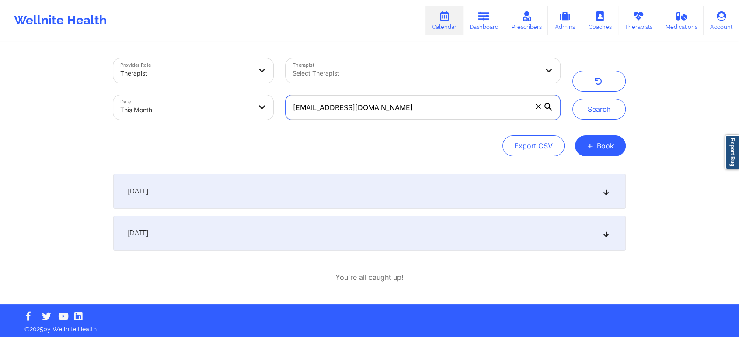
scroll to position [3, 0]
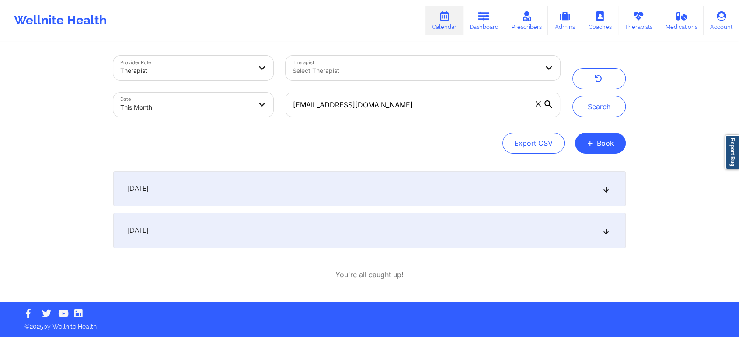
click at [465, 222] on div "[DATE]" at bounding box center [369, 230] width 512 height 35
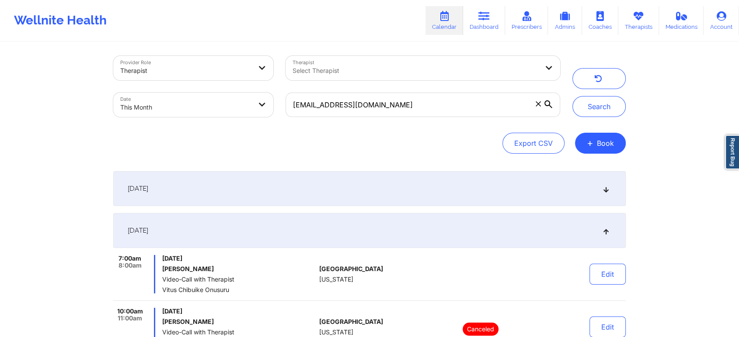
scroll to position [101, 0]
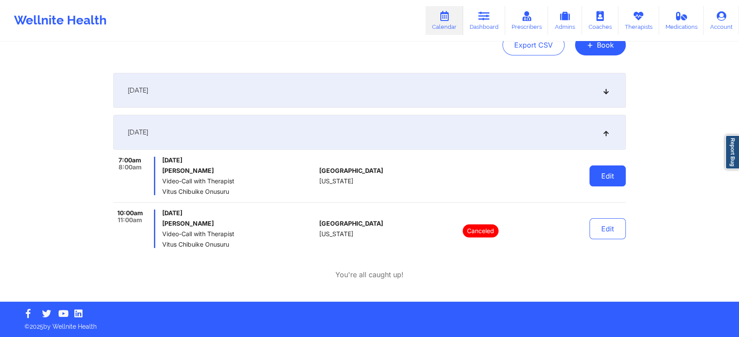
click at [605, 172] on button "Edit" at bounding box center [607, 176] width 36 height 21
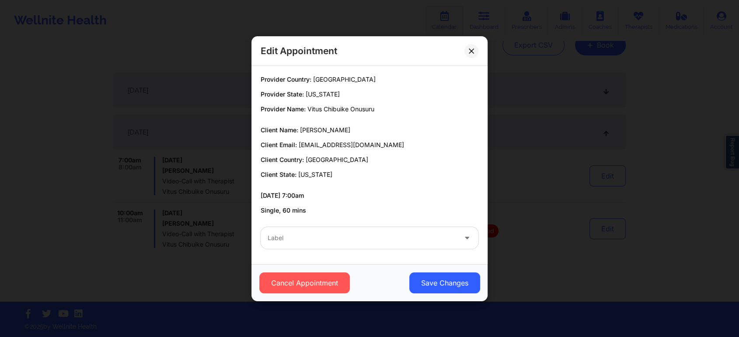
click at [408, 232] on div "Label" at bounding box center [358, 238] width 197 height 22
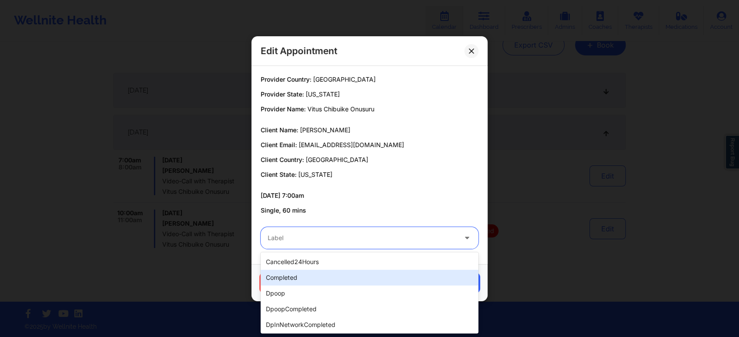
click at [346, 272] on div "completed" at bounding box center [369, 278] width 218 height 16
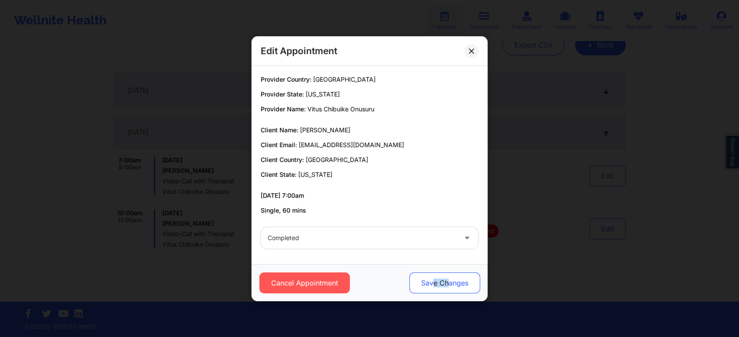
drag, startPoint x: 434, startPoint y: 267, endPoint x: 448, endPoint y: 293, distance: 28.9
click at [448, 293] on div "Cancel Appointment Save Changes" at bounding box center [369, 282] width 236 height 37
click at [448, 293] on button "Save Changes" at bounding box center [444, 283] width 71 height 21
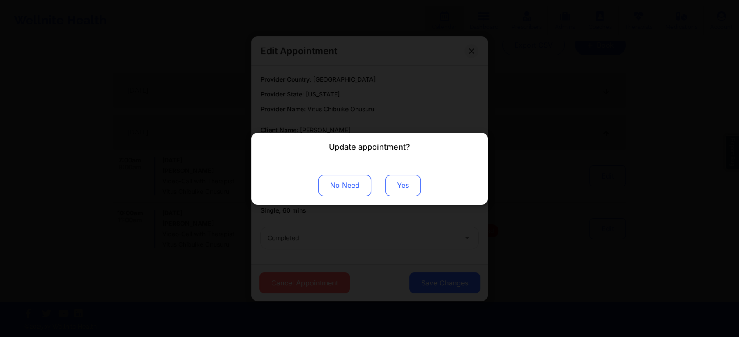
click at [396, 188] on button "Yes" at bounding box center [402, 185] width 35 height 21
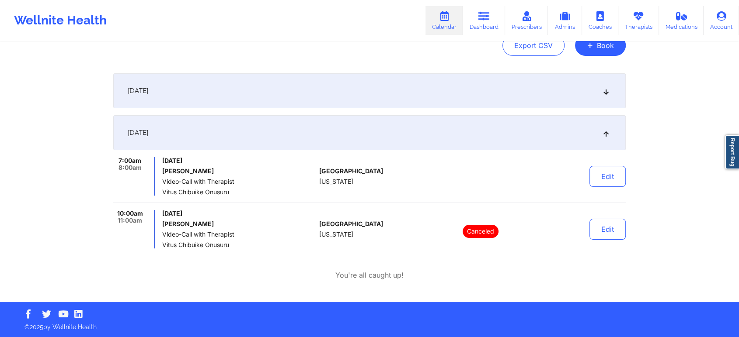
scroll to position [0, 0]
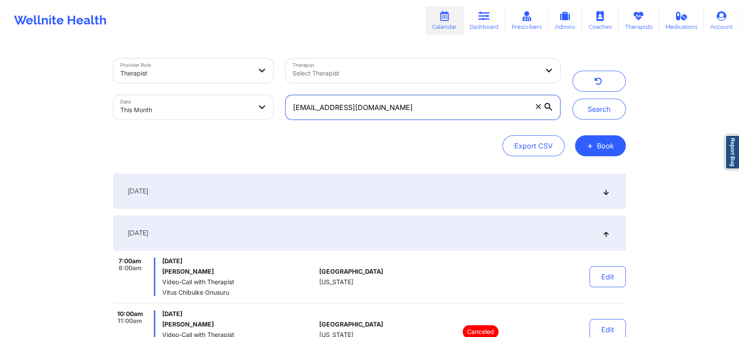
drag, startPoint x: 423, startPoint y: 111, endPoint x: 223, endPoint y: 121, distance: 200.0
click at [223, 121] on div "Provider Role Therapist Therapist Select Therapist Date This Month [EMAIL_ADDRE…" at bounding box center [336, 88] width 459 height 73
paste input "[EMAIL_ADDRESS]"
click at [572, 99] on button "Search" at bounding box center [598, 109] width 53 height 21
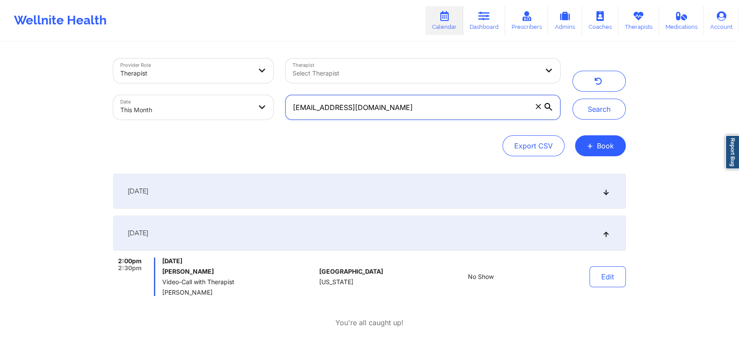
drag, startPoint x: 424, startPoint y: 118, endPoint x: 221, endPoint y: 115, distance: 203.2
click at [221, 115] on div "Provider Role Therapist Therapist Select Therapist Date This Month [EMAIL_ADDRE…" at bounding box center [336, 88] width 459 height 73
paste input "mattstupp"
click at [572, 99] on button "Search" at bounding box center [598, 109] width 53 height 21
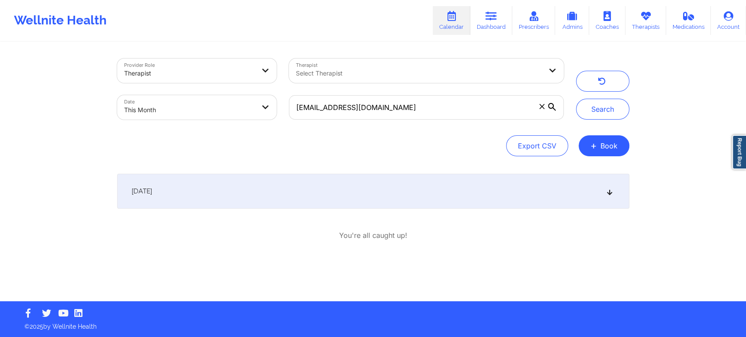
click at [420, 197] on div "[DATE]" at bounding box center [373, 191] width 512 height 35
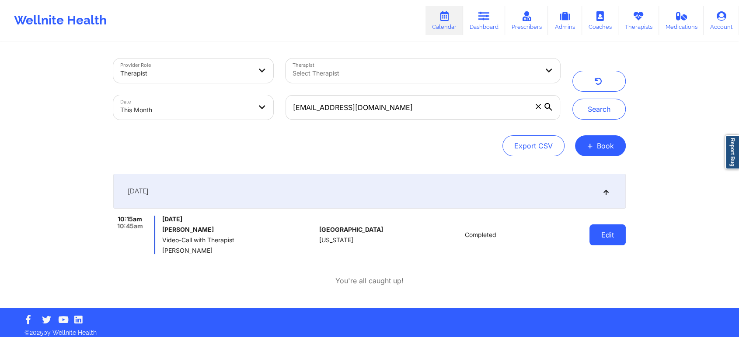
click at [608, 235] on button "Edit" at bounding box center [607, 235] width 36 height 21
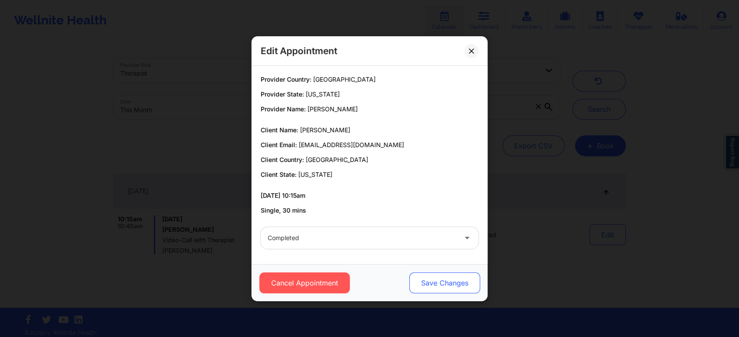
click at [476, 279] on button "Save Changes" at bounding box center [444, 283] width 71 height 21
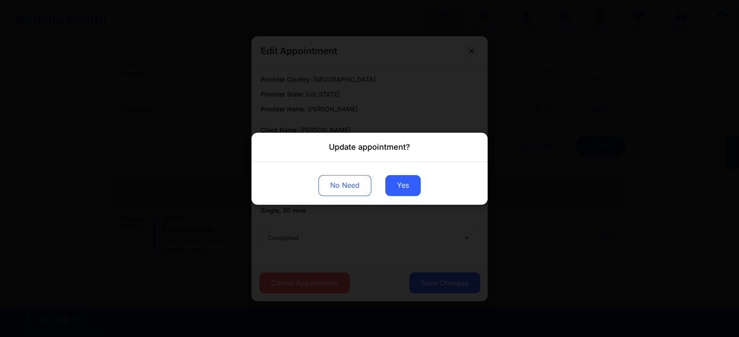
click at [404, 174] on div "No Need Yes" at bounding box center [369, 183] width 236 height 43
click at [394, 188] on button "Yes" at bounding box center [402, 185] width 35 height 21
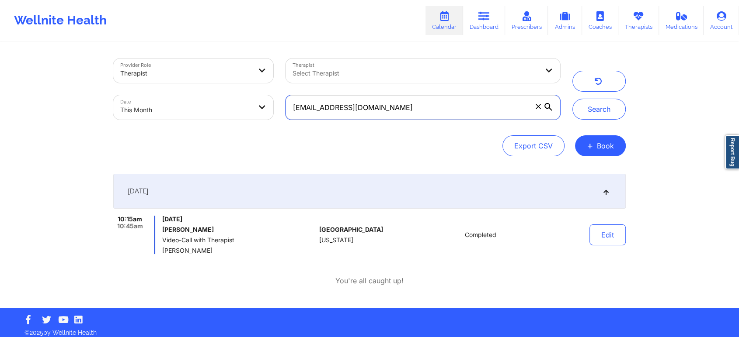
drag, startPoint x: 425, startPoint y: 109, endPoint x: 173, endPoint y: 119, distance: 252.8
click at [173, 119] on div "Provider Role Therapist Therapist Select Therapist Date This Month [EMAIL_ADDRE…" at bounding box center [336, 88] width 459 height 73
paste input "kktellis@ao"
type input "[EMAIL_ADDRESS][DOMAIN_NAME]"
click at [572, 99] on button "Search" at bounding box center [598, 109] width 53 height 21
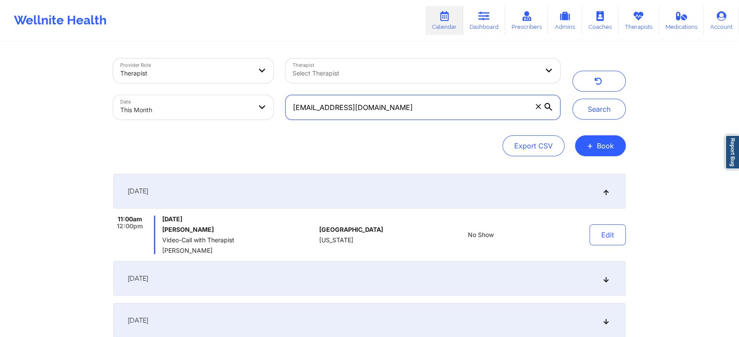
scroll to position [132, 0]
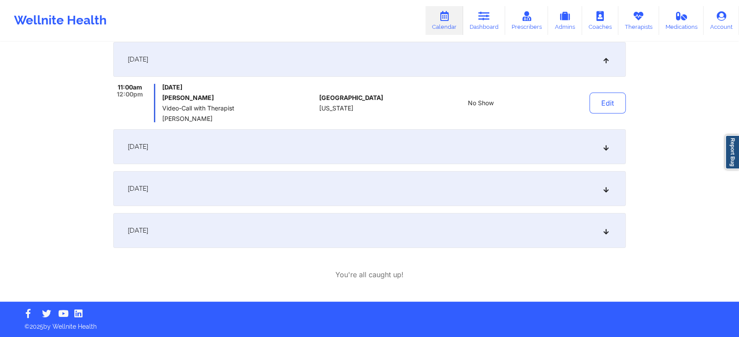
click at [460, 237] on div "[DATE]" at bounding box center [369, 230] width 512 height 35
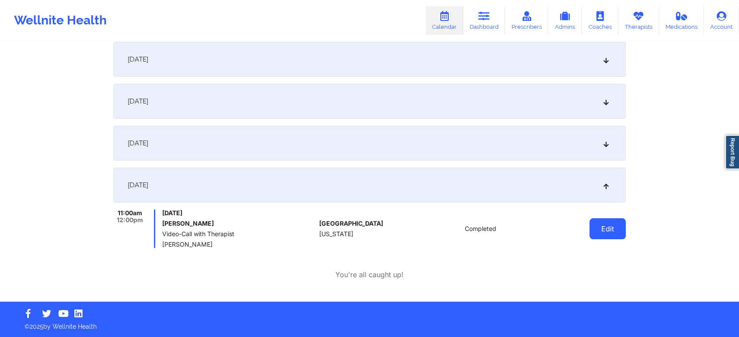
click at [604, 231] on button "Edit" at bounding box center [607, 229] width 36 height 21
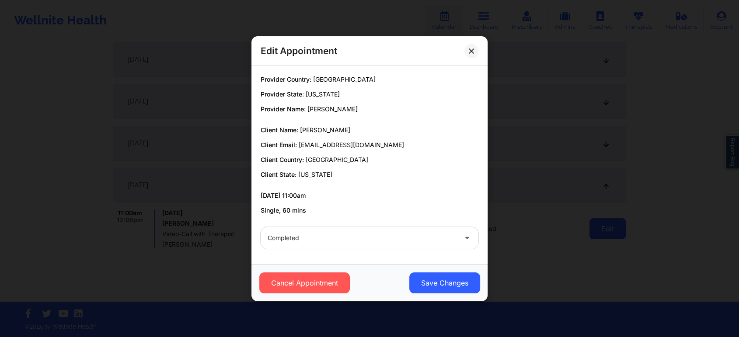
click at [604, 205] on body "Wellnite Health Calendar Dashboard Prescribers Admins Coaches Therapists Medica…" at bounding box center [369, 36] width 739 height 337
click at [442, 286] on button "Save Changes" at bounding box center [444, 283] width 71 height 21
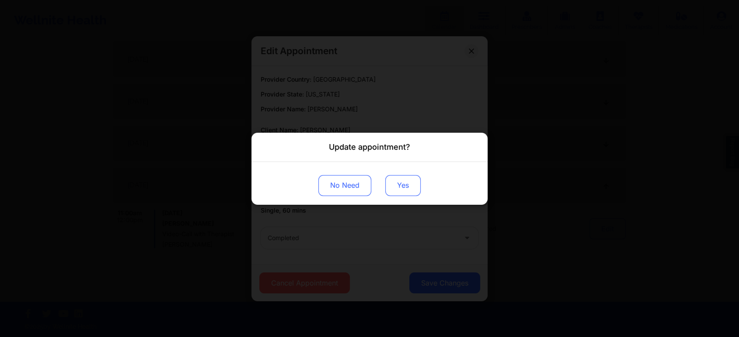
click at [405, 182] on button "Yes" at bounding box center [402, 185] width 35 height 21
